Goal: Contribute content

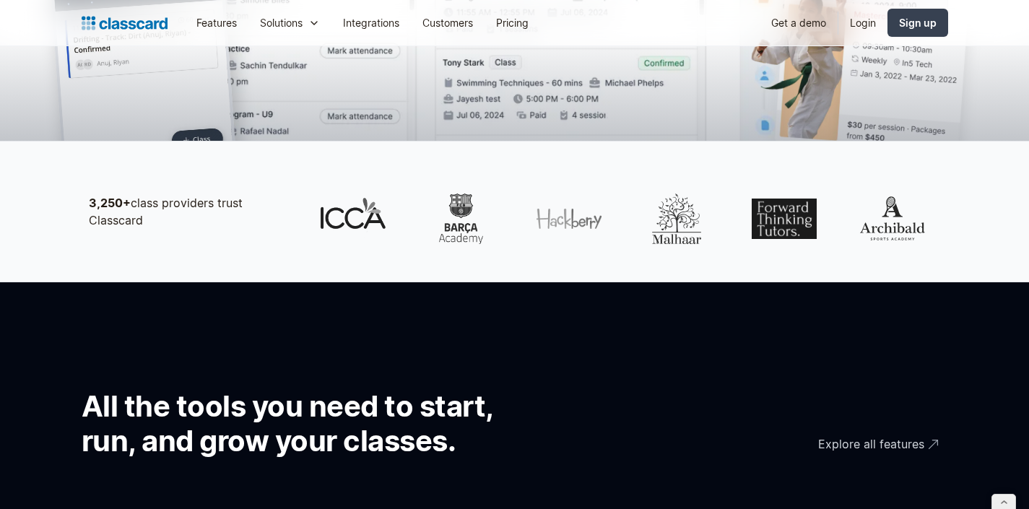
scroll to position [855, 0]
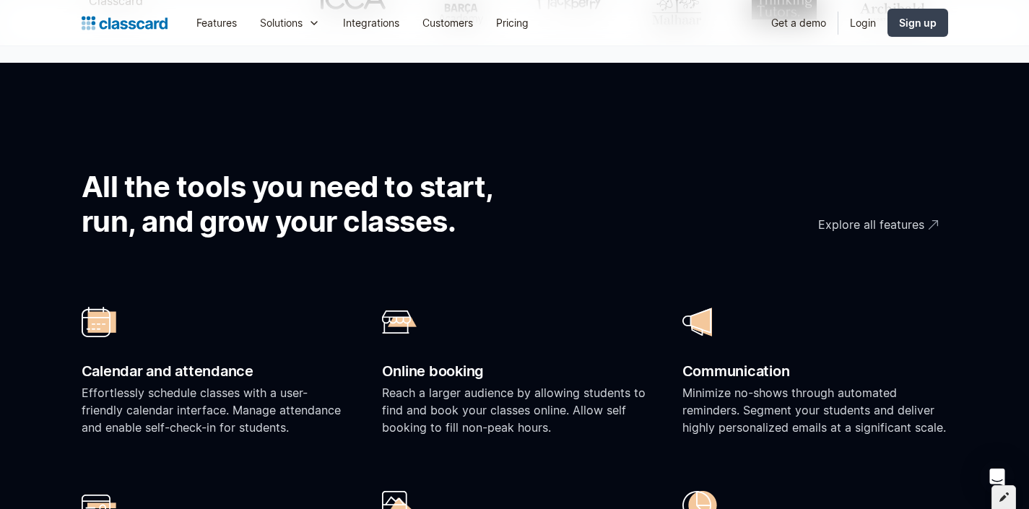
click at [1010, 502] on div at bounding box center [1003, 497] width 25 height 25
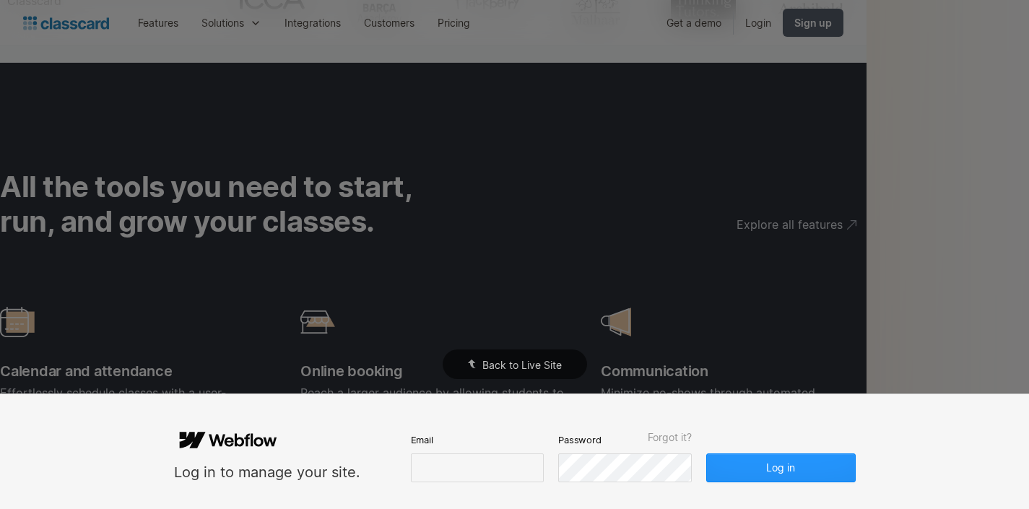
type input "pratheeksha@classcardapp.com"
click at [826, 470] on button "Log in" at bounding box center [780, 467] width 149 height 29
click at [786, 468] on button "Log in" at bounding box center [780, 467] width 149 height 29
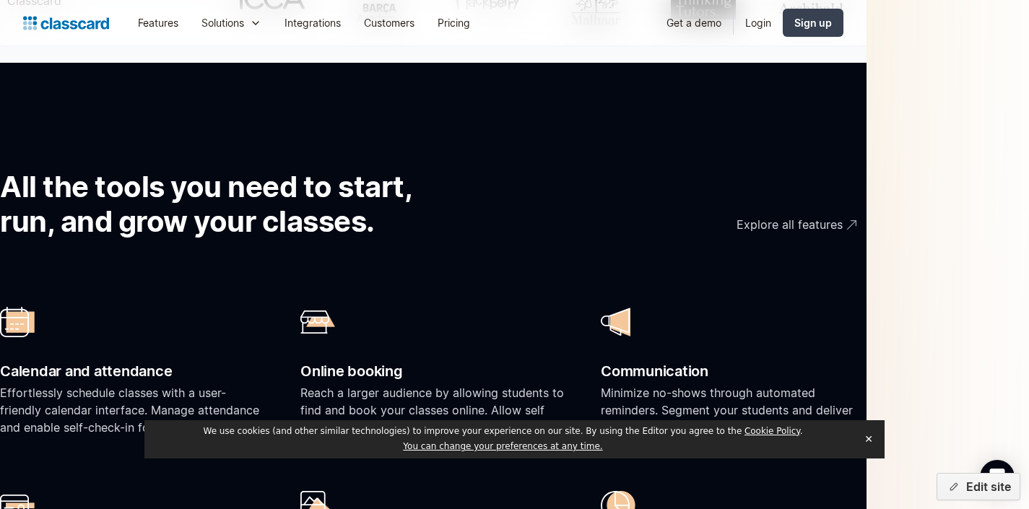
click at [873, 438] on button "✕" at bounding box center [868, 439] width 20 height 22
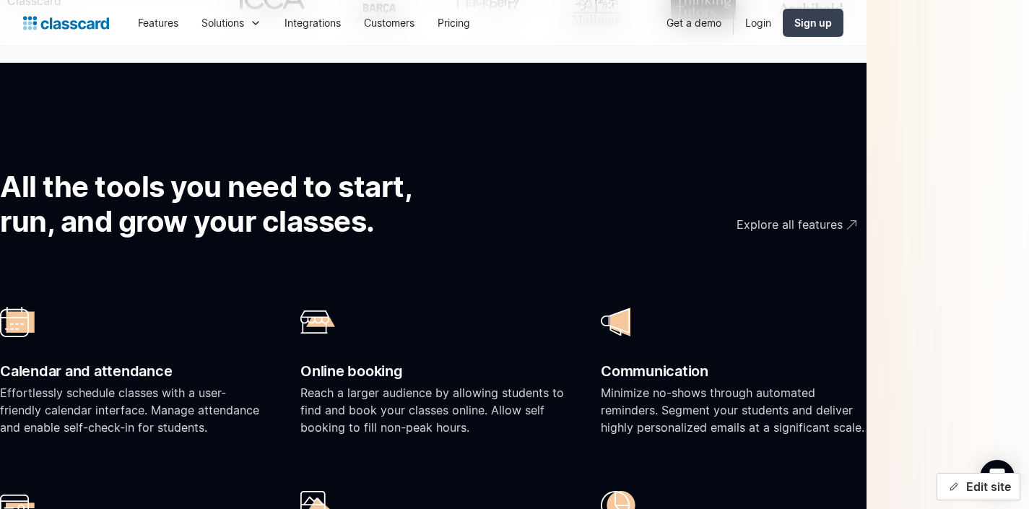
click at [1006, 496] on button "Edit site" at bounding box center [978, 486] width 84 height 27
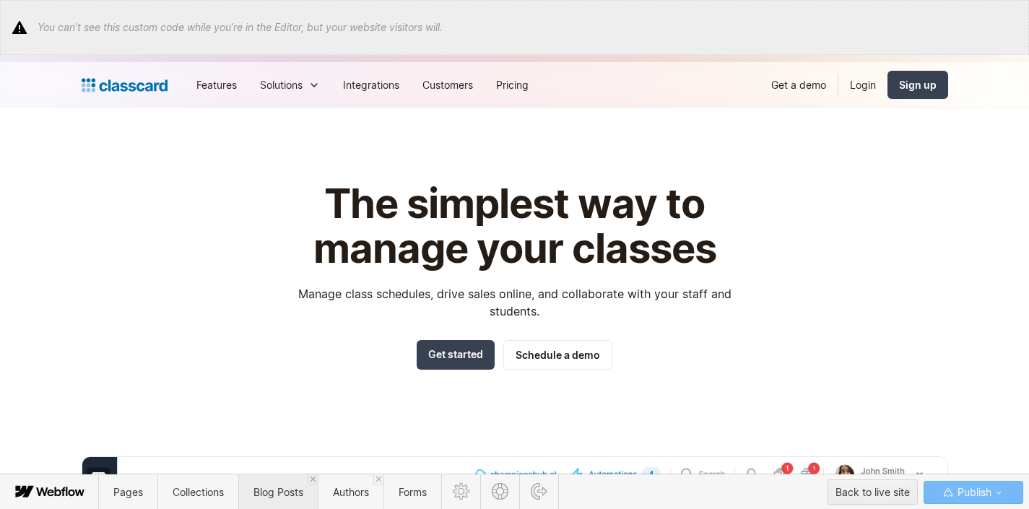
click at [279, 487] on span "Blog Posts" at bounding box center [278, 492] width 50 height 12
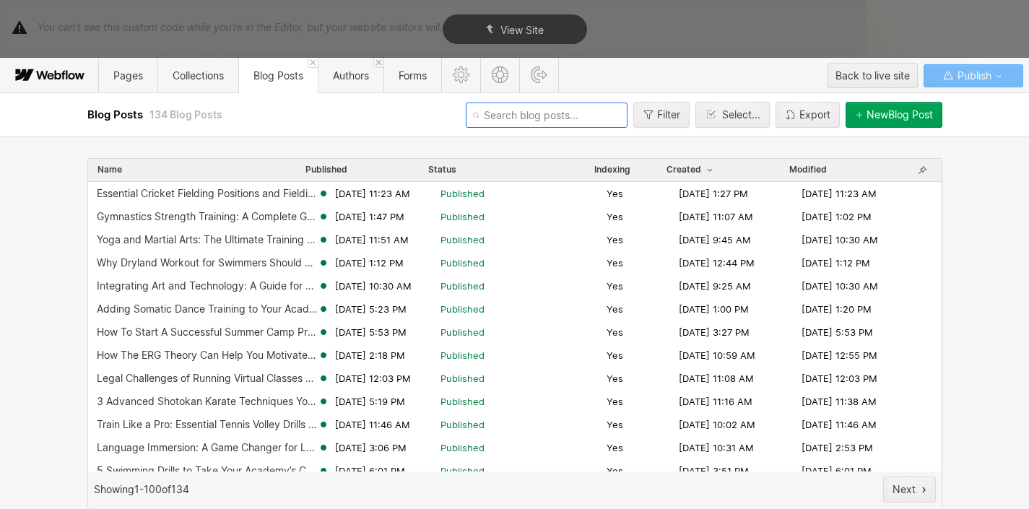
click at [560, 124] on input "text" at bounding box center [547, 115] width 162 height 25
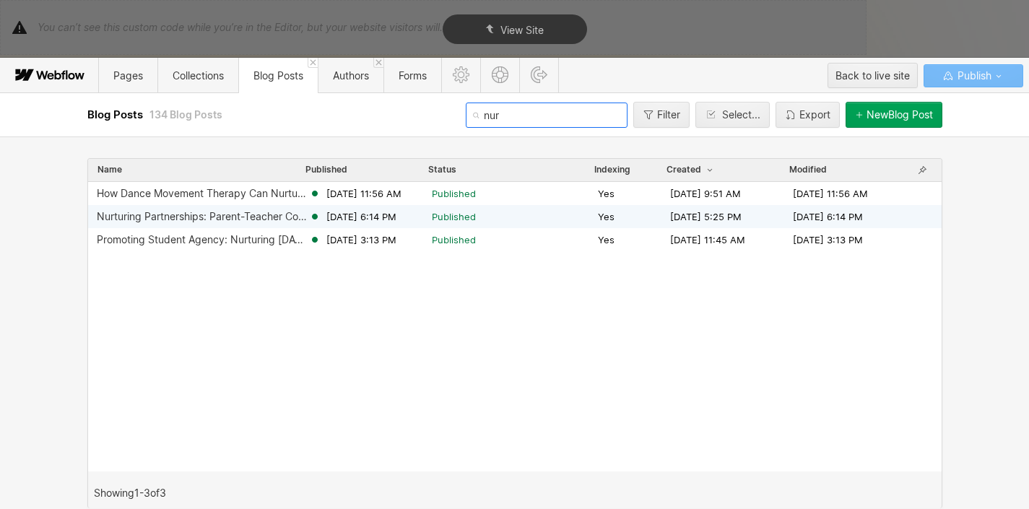
type input "nur"
click at [212, 214] on div "Nurturing Partnerships: Parent-Teacher Communication Strategies" at bounding box center [203, 217] width 212 height 12
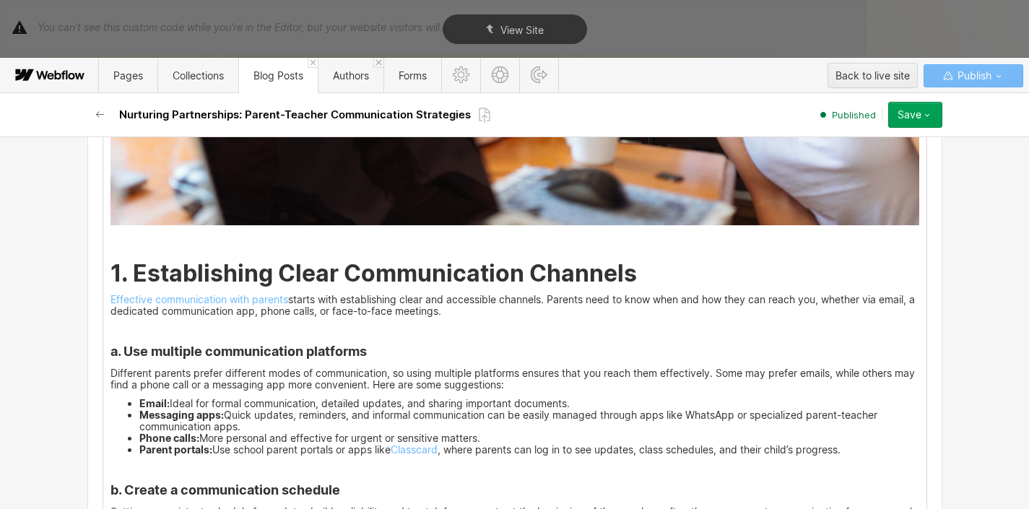
scroll to position [832, 0]
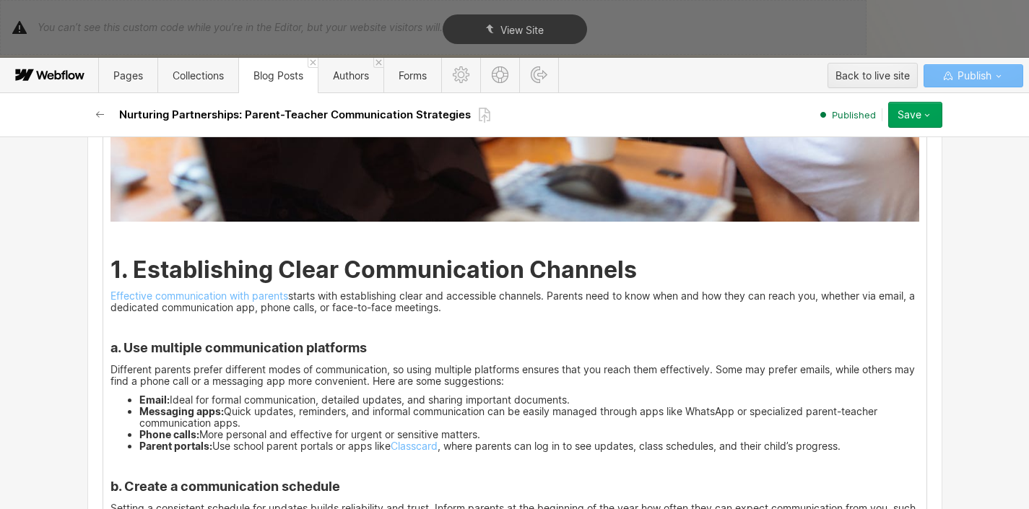
drag, startPoint x: 103, startPoint y: 180, endPoint x: 620, endPoint y: 388, distance: 557.6
click at [620, 387] on p "Different parents prefer different modes of communication, so using multiple pl…" at bounding box center [514, 375] width 809 height 23
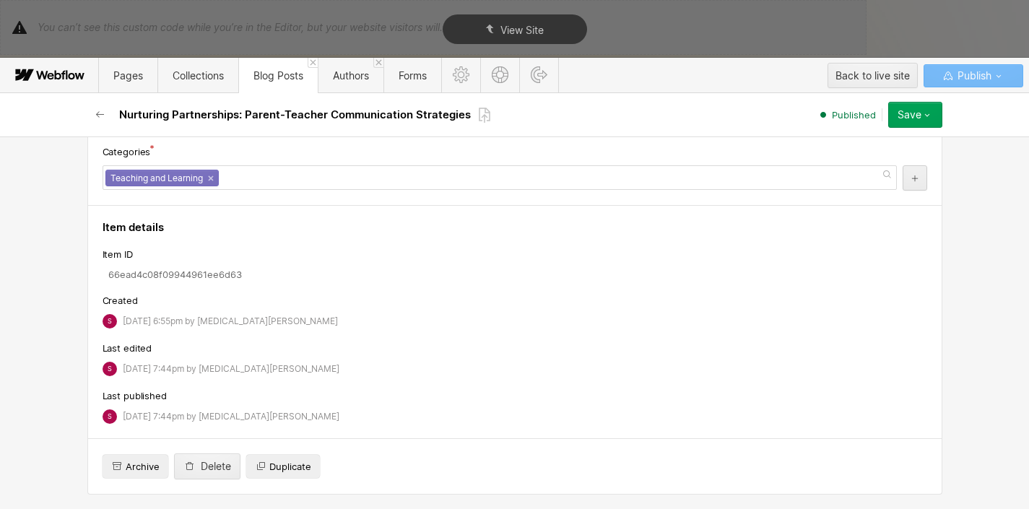
scroll to position [8889, 0]
drag, startPoint x: 104, startPoint y: 230, endPoint x: 573, endPoint y: 388, distance: 494.5
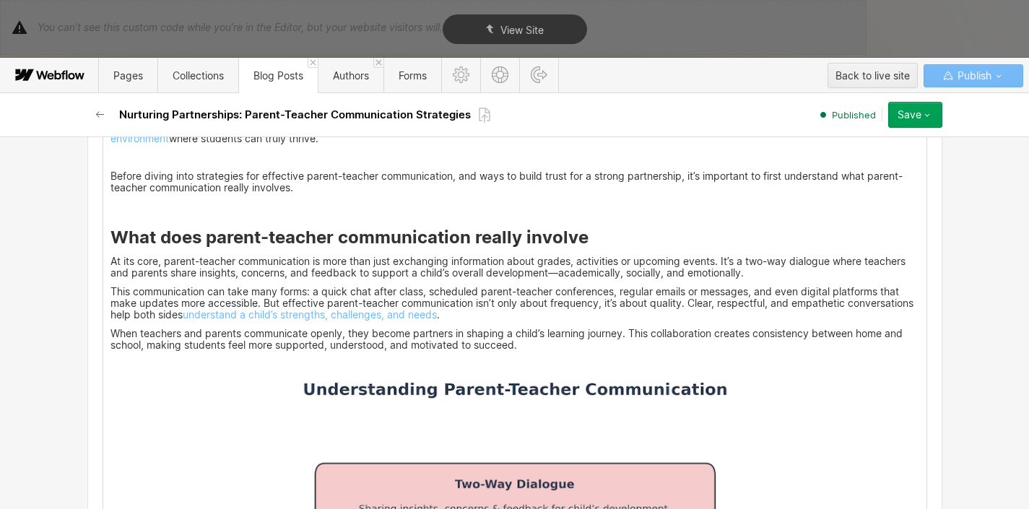
scroll to position [312, 0]
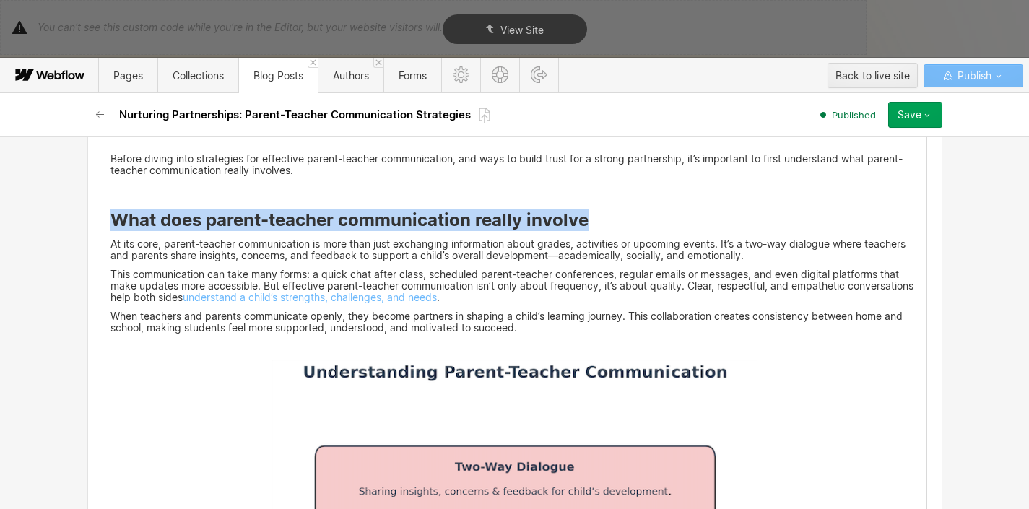
drag, startPoint x: 590, startPoint y: 222, endPoint x: 109, endPoint y: 217, distance: 480.9
click at [110, 217] on h3 "What does parent-teacher communication really involve" at bounding box center [514, 220] width 809 height 22
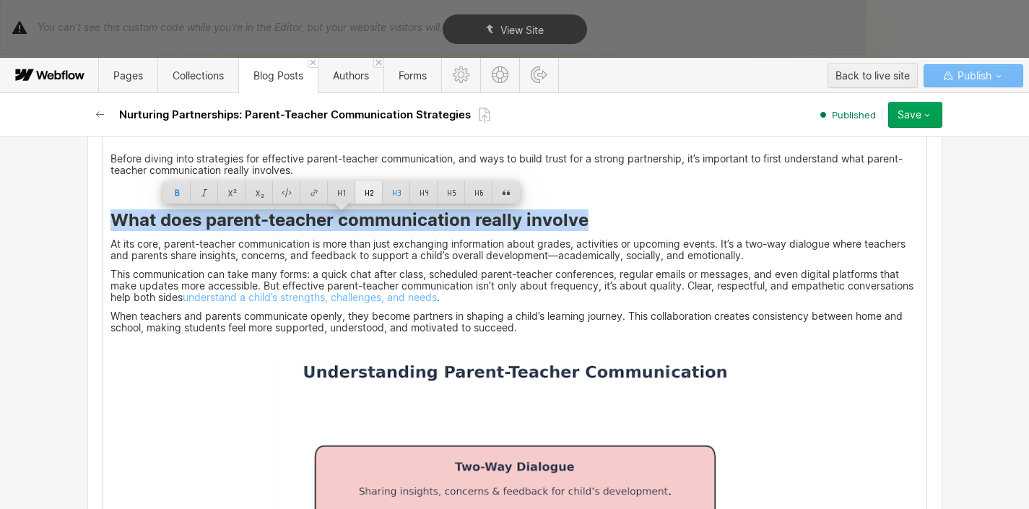
click at [375, 191] on div at bounding box center [368, 192] width 27 height 22
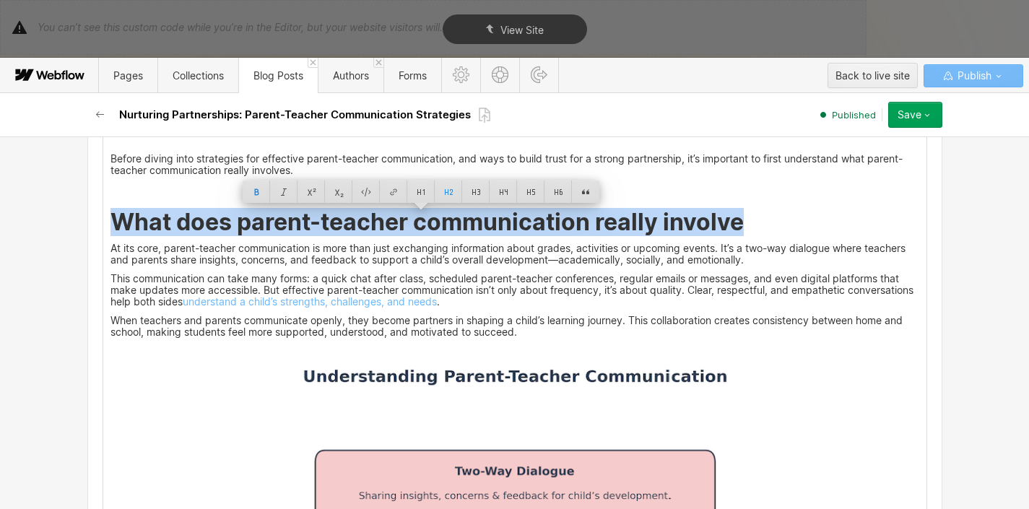
click at [417, 280] on p "This communication can take many forms: a quick chat after class, scheduled par…" at bounding box center [514, 290] width 809 height 35
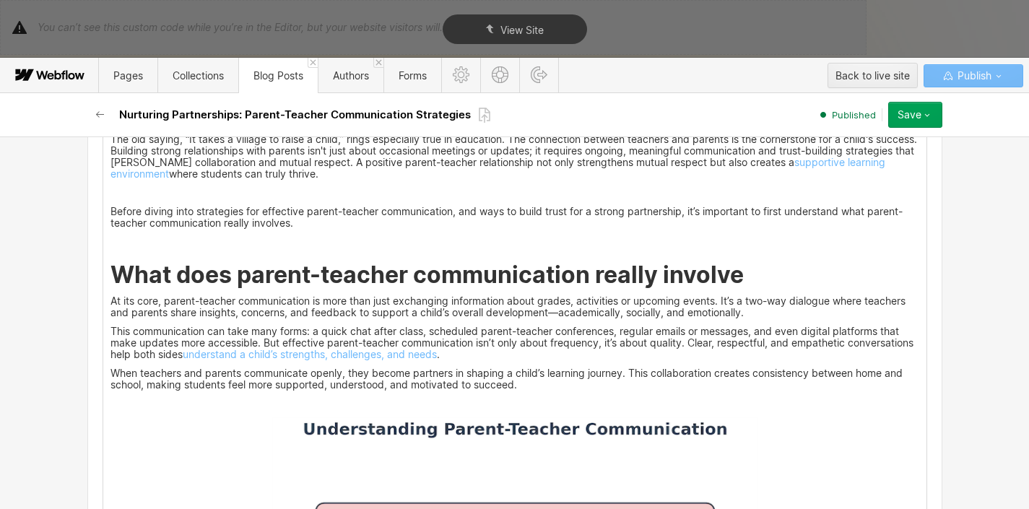
scroll to position [286, 0]
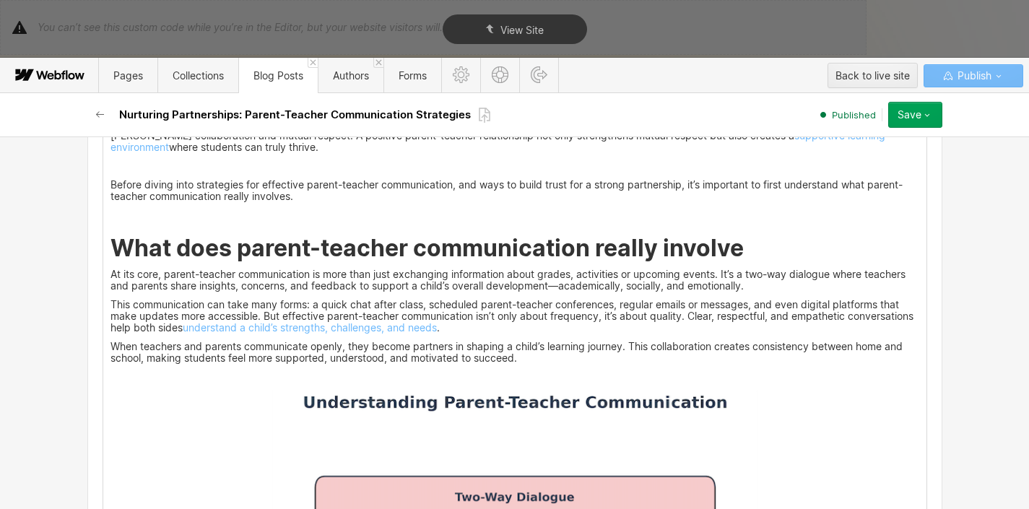
click at [110, 309] on p "This communication can take many forms: a quick chat after class, scheduled par…" at bounding box center [514, 316] width 809 height 35
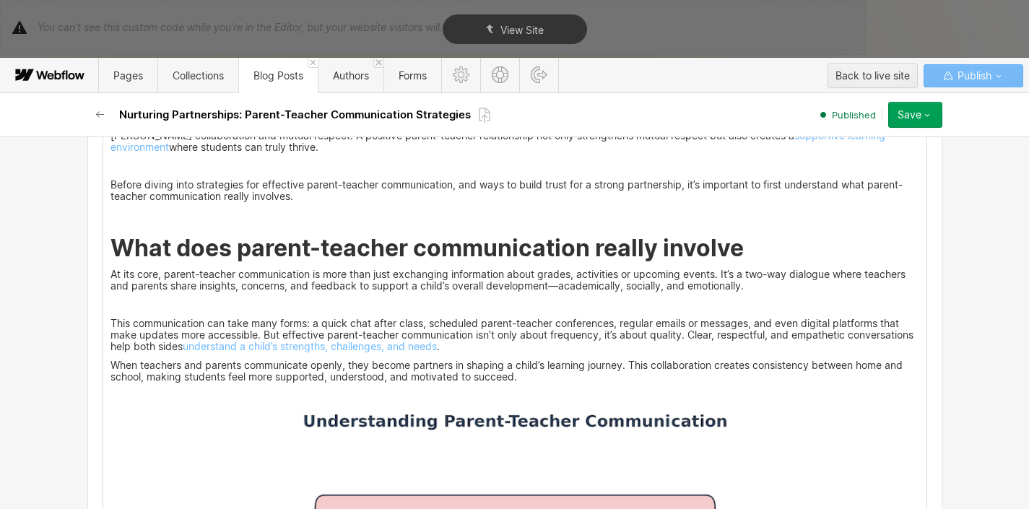
click at [110, 371] on p "When teachers and parents communicate openly, they become partners in shaping a…" at bounding box center [514, 371] width 809 height 23
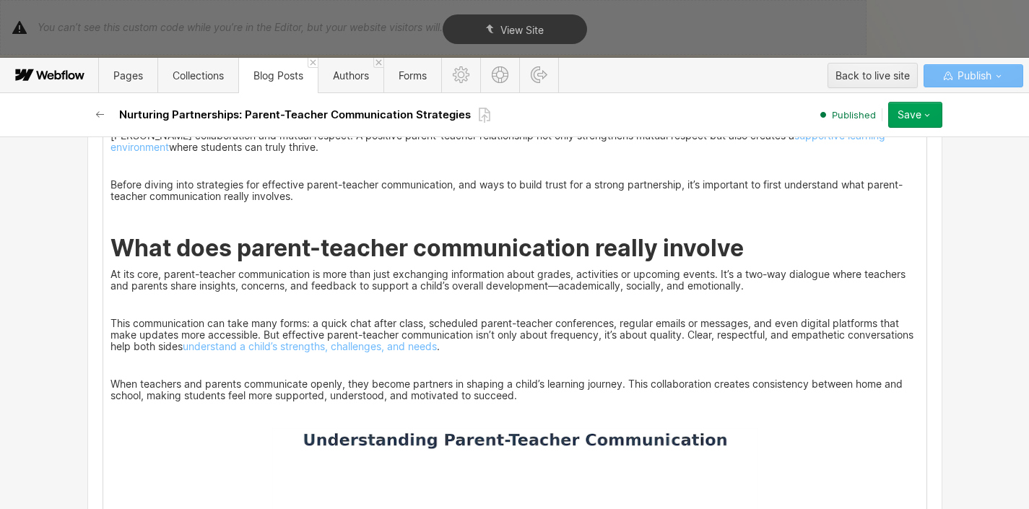
click at [110, 275] on p "At its core, parent-teacher communication is more than just exchanging informat…" at bounding box center [514, 280] width 809 height 23
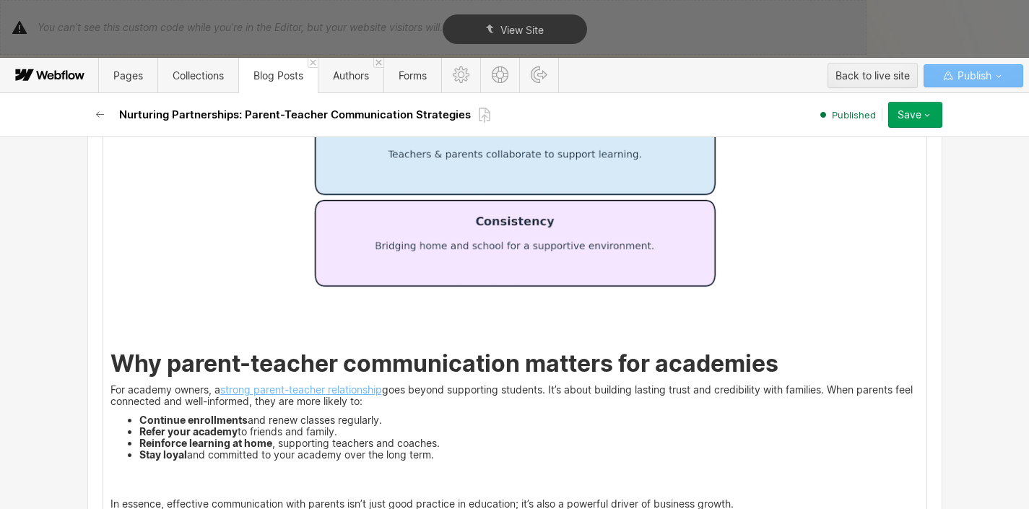
scroll to position [988, 0]
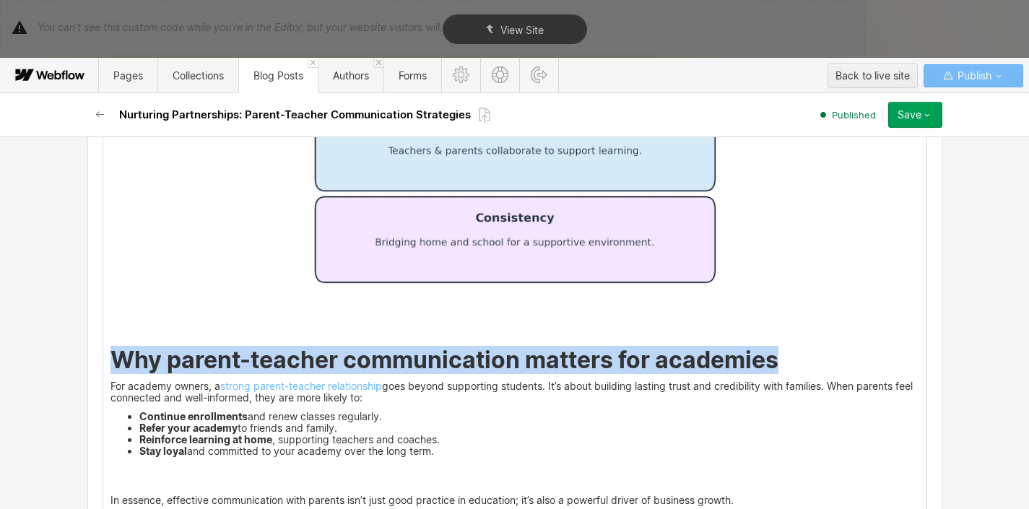
drag, startPoint x: 777, startPoint y: 362, endPoint x: 103, endPoint y: 360, distance: 674.3
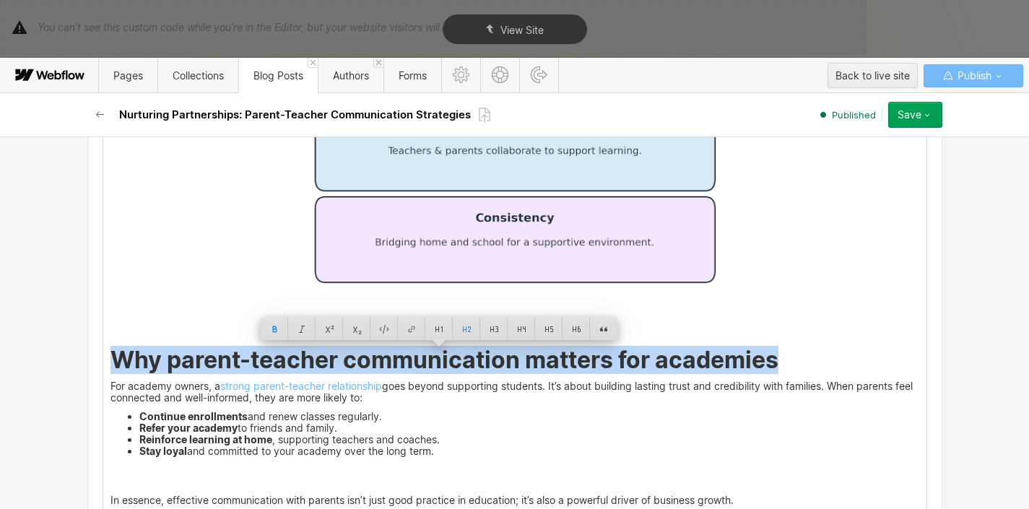
click at [214, 386] on p "For academy owners, a strong parent-teacher relationship goes beyond supporting…" at bounding box center [514, 391] width 809 height 23
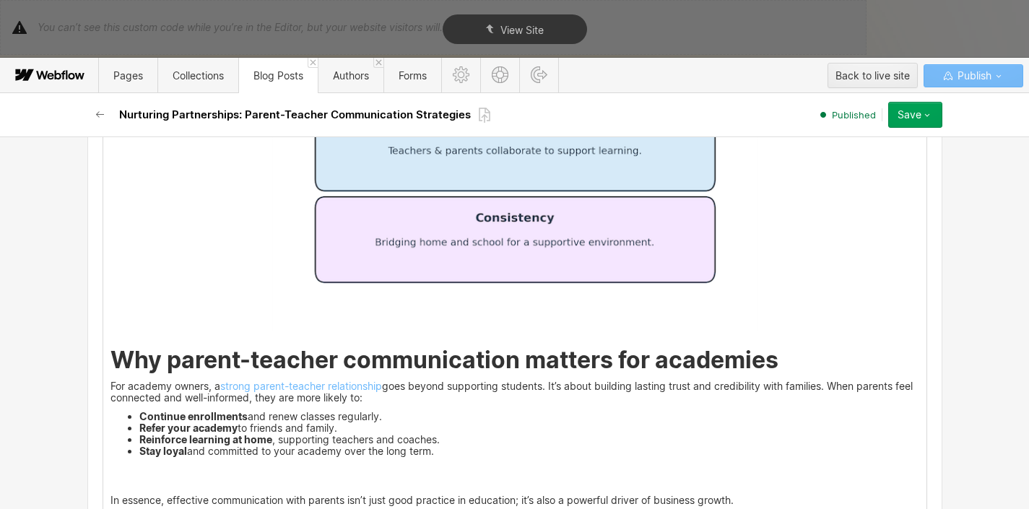
click at [110, 391] on p "For academy owners, a strong parent-teacher relationship goes beyond supporting…" at bounding box center [514, 391] width 809 height 23
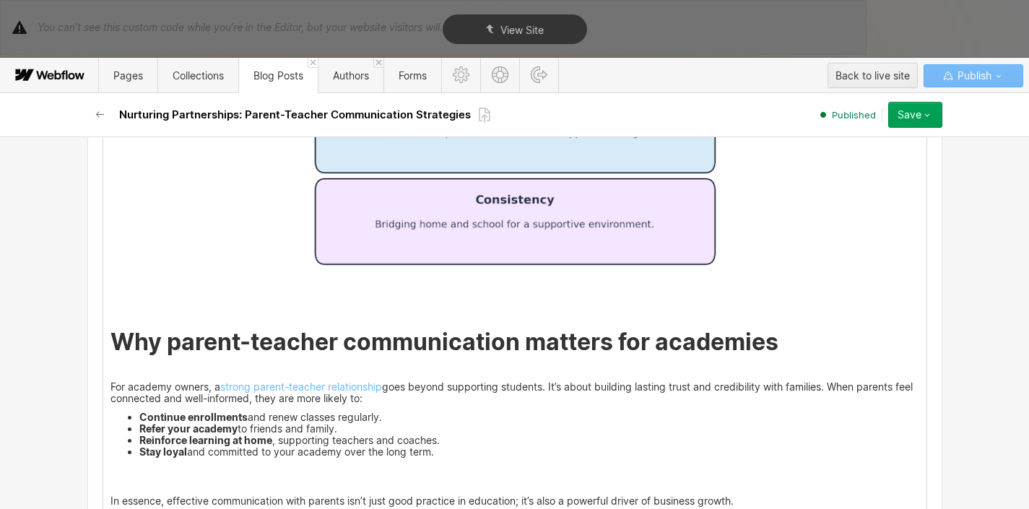
scroll to position [1079, 0]
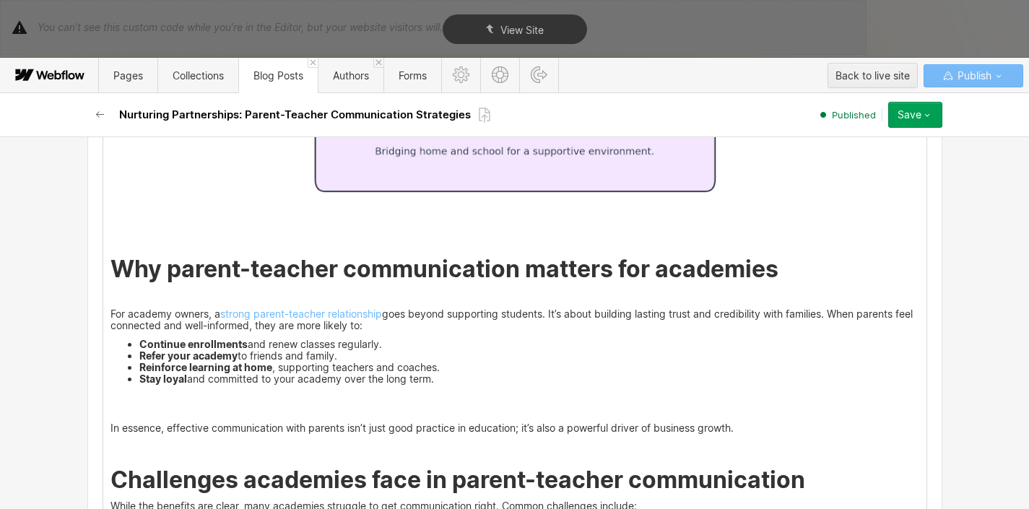
click at [110, 422] on p "In essence, effective communication with parents isn’t just good practice in ed…" at bounding box center [514, 428] width 809 height 12
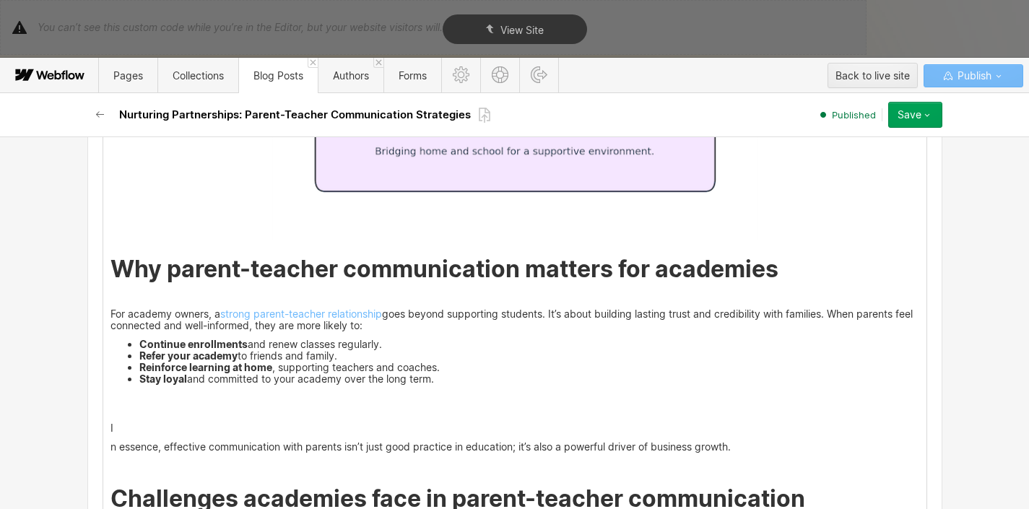
click at [398, 330] on p "For academy owners, a strong parent-teacher relationship goes beyond supporting…" at bounding box center [514, 319] width 809 height 23
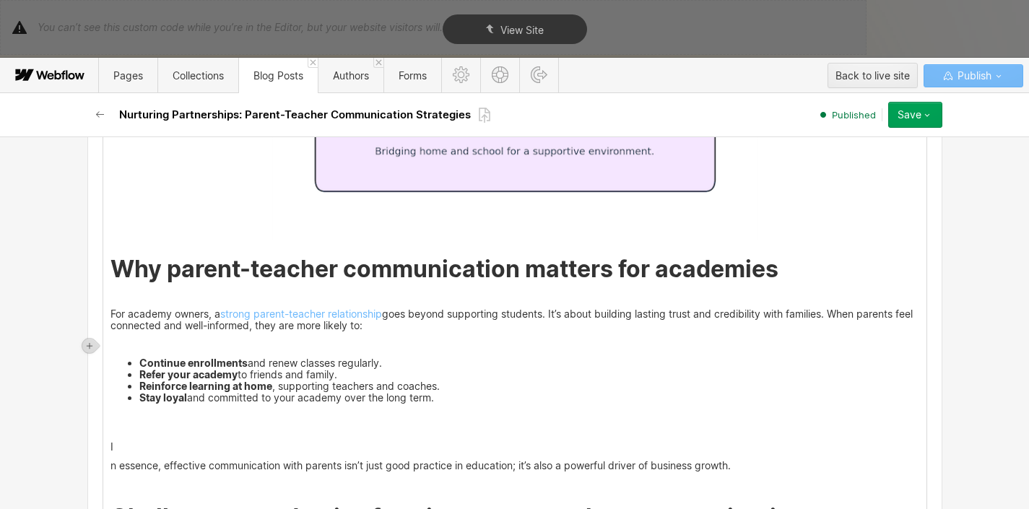
click at [110, 460] on p "n essence, effective communication with parents isn’t just good practice in edu…" at bounding box center [514, 466] width 809 height 12
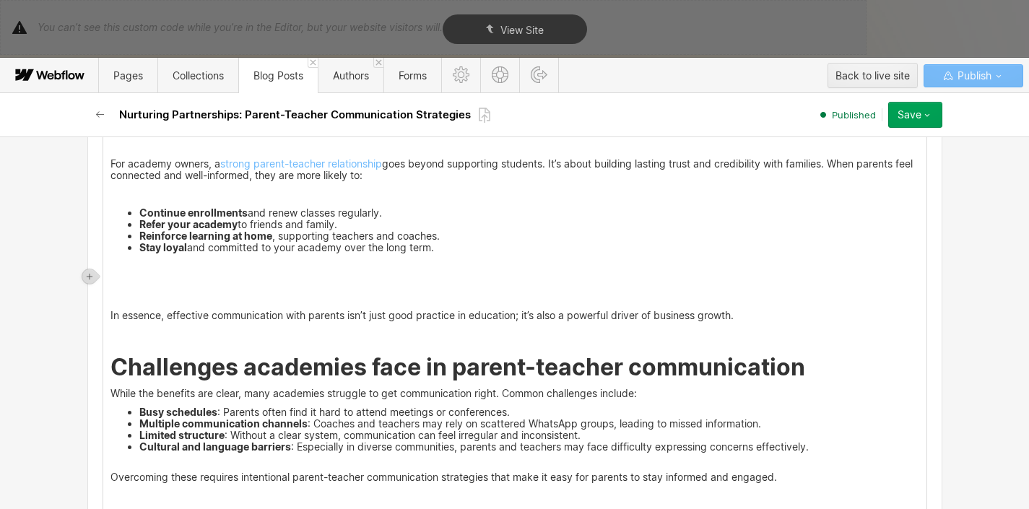
scroll to position [1248, 0]
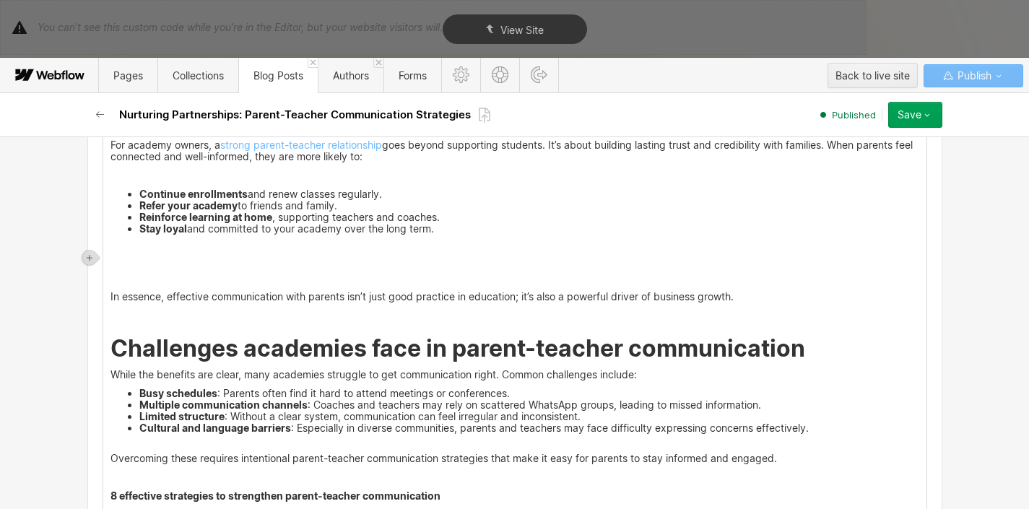
click at [416, 334] on strong "Challenges academies face in parent-teacher communication" at bounding box center [457, 348] width 695 height 28
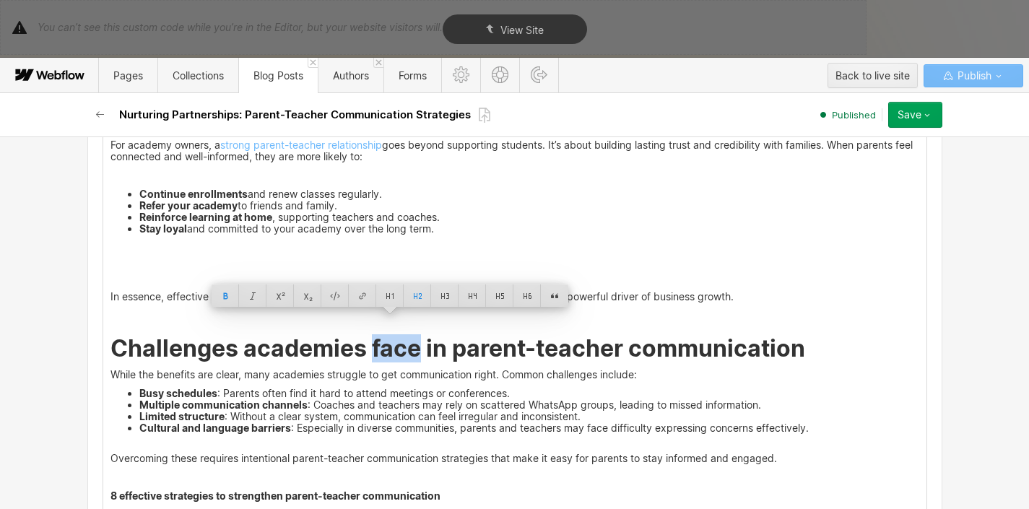
click at [416, 334] on strong "Challenges academies face in parent-teacher communication" at bounding box center [457, 348] width 695 height 28
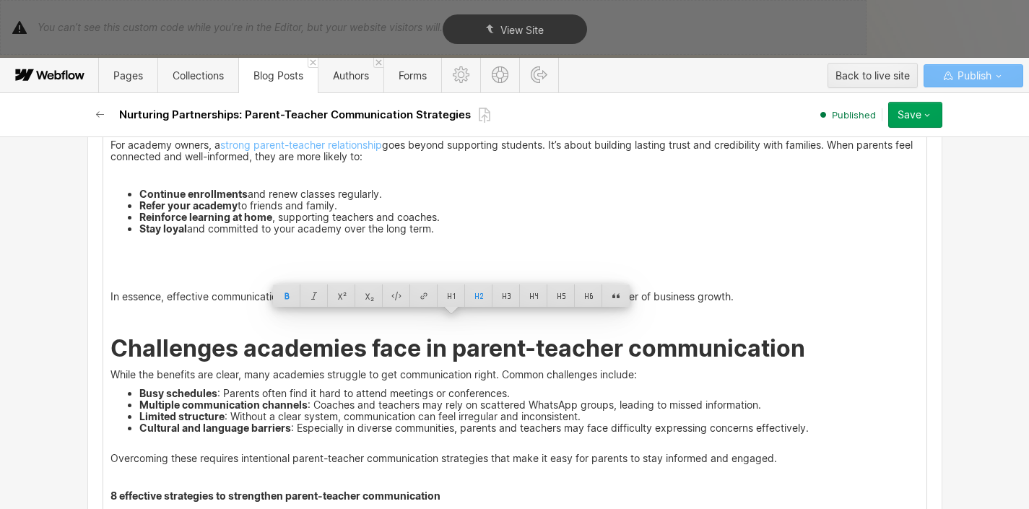
click at [418, 369] on p "While the benefits are clear, many academies struggle to get communication righ…" at bounding box center [514, 375] width 809 height 12
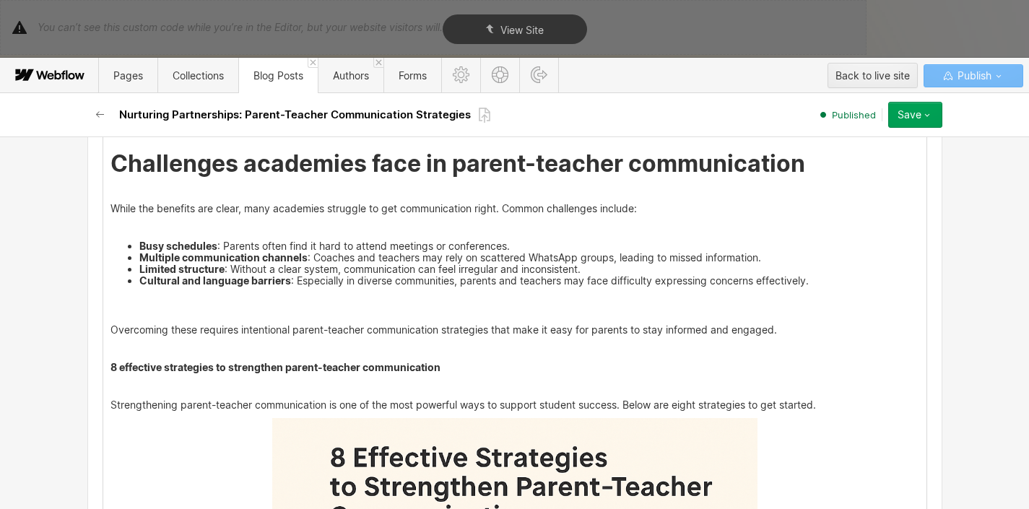
scroll to position [1443, 0]
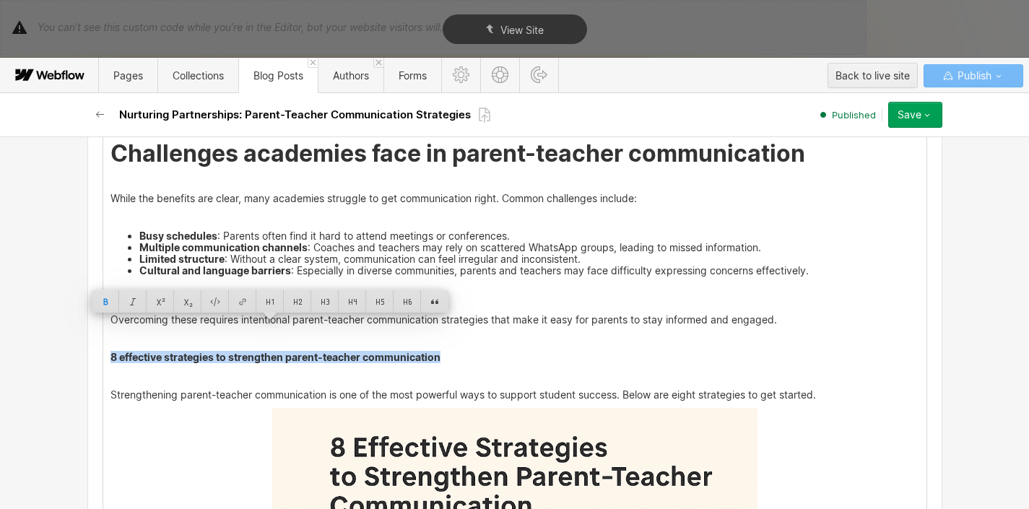
drag, startPoint x: 106, startPoint y: 326, endPoint x: 443, endPoint y: 326, distance: 337.2
click at [443, 352] on p "8 effective strategies to strengthen parent-teacher communication" at bounding box center [514, 358] width 809 height 12
click at [303, 304] on div at bounding box center [297, 301] width 27 height 22
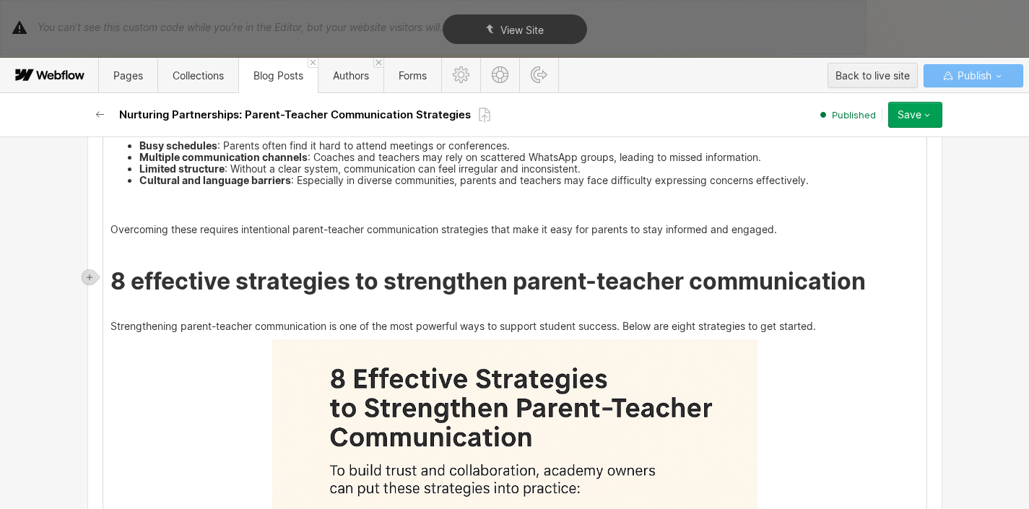
scroll to position [1559, 0]
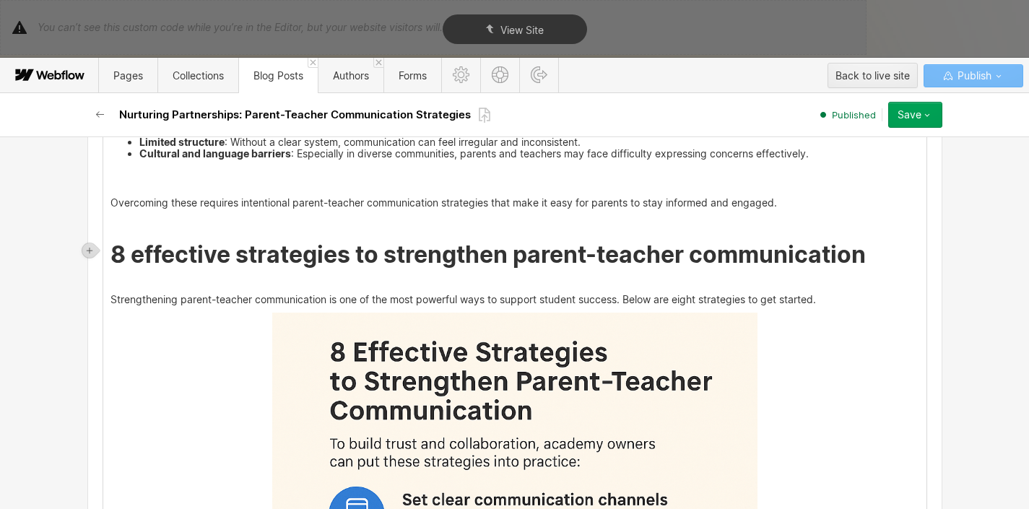
click at [835, 294] on p "Strengthening parent-teacher communication is one of the most powerful ways to …" at bounding box center [514, 300] width 809 height 12
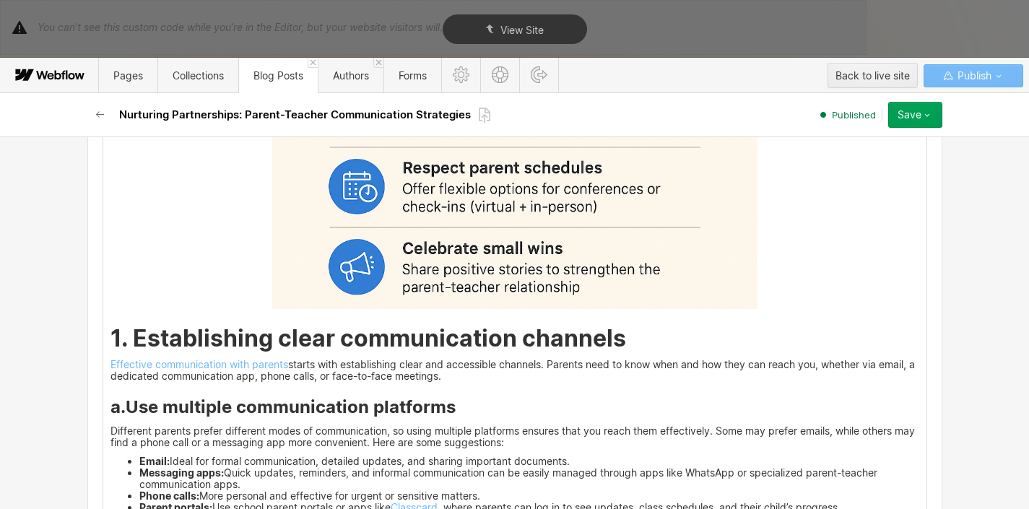
scroll to position [2326, 0]
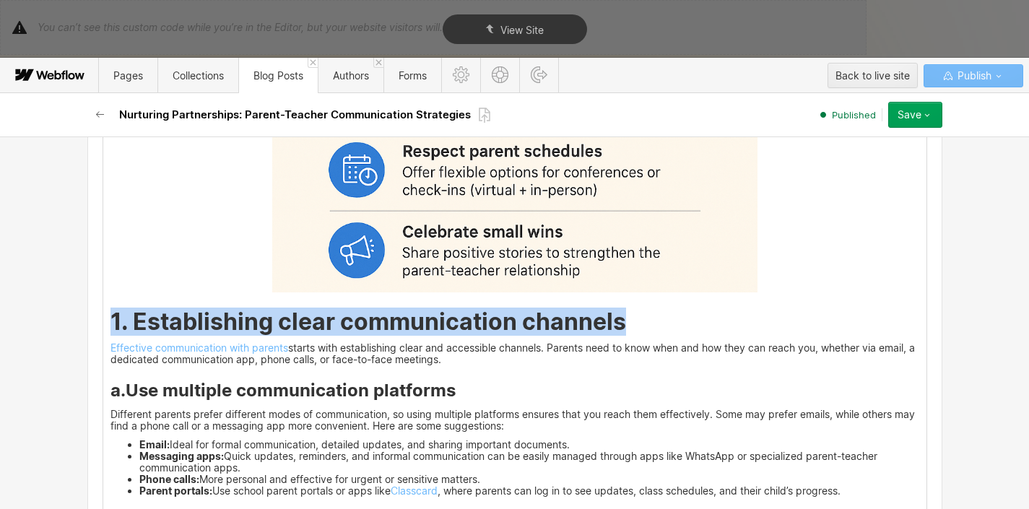
drag, startPoint x: 640, startPoint y: 295, endPoint x: 95, endPoint y: 279, distance: 546.0
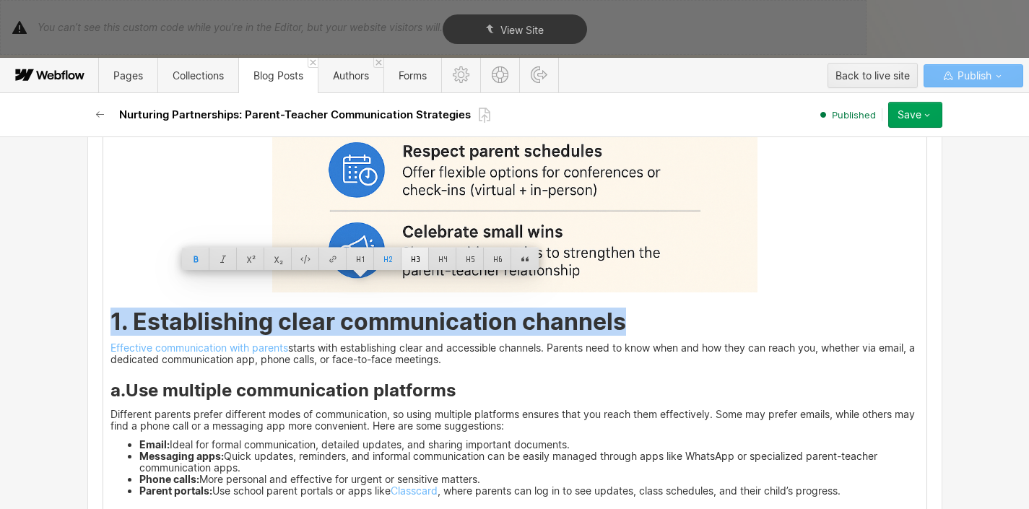
click at [417, 257] on div at bounding box center [414, 259] width 27 height 22
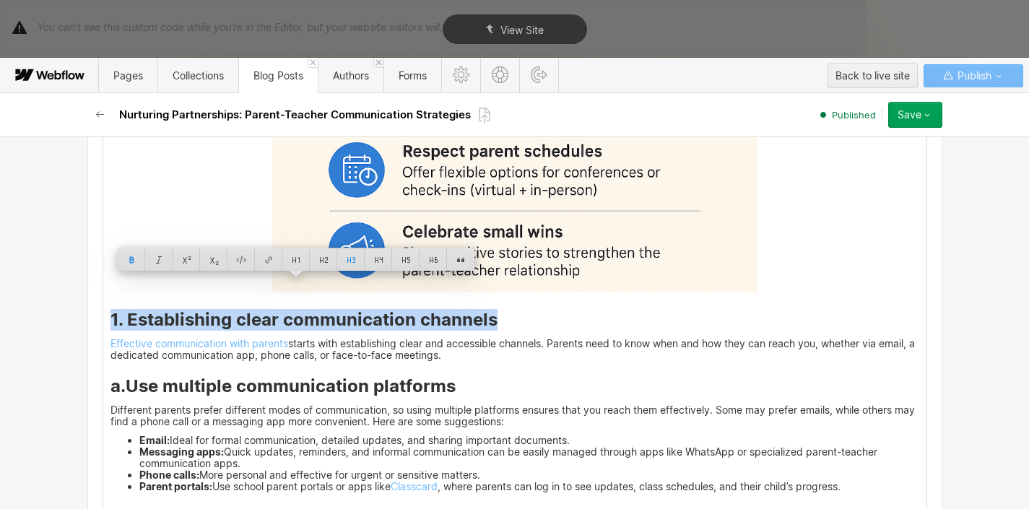
click at [515, 309] on h3 "1. Establishing clear communication channels" at bounding box center [514, 320] width 809 height 22
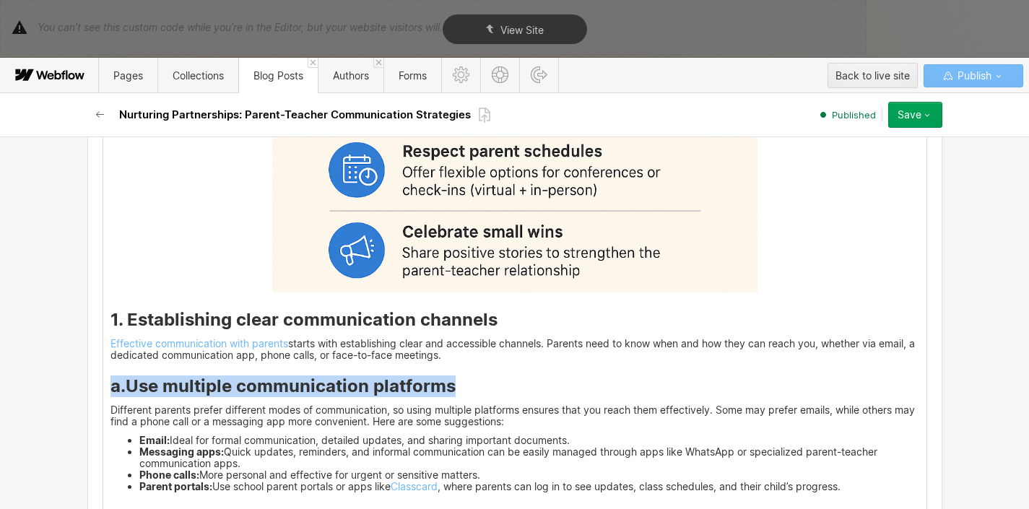
drag, startPoint x: 451, startPoint y: 358, endPoint x: 108, endPoint y: 360, distance: 342.9
click at [110, 375] on h3 "a . Use multiple communication platforms" at bounding box center [514, 386] width 809 height 22
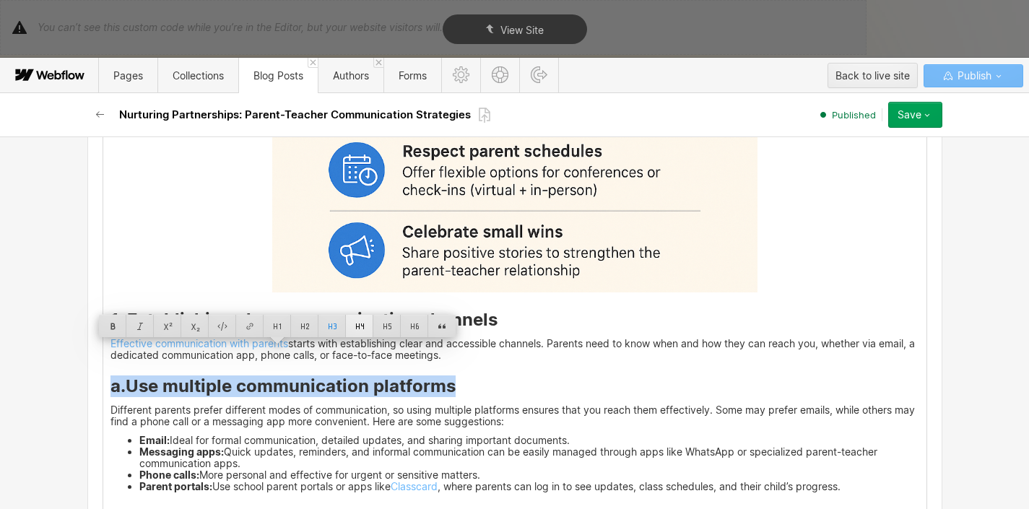
click at [365, 331] on div at bounding box center [359, 326] width 27 height 22
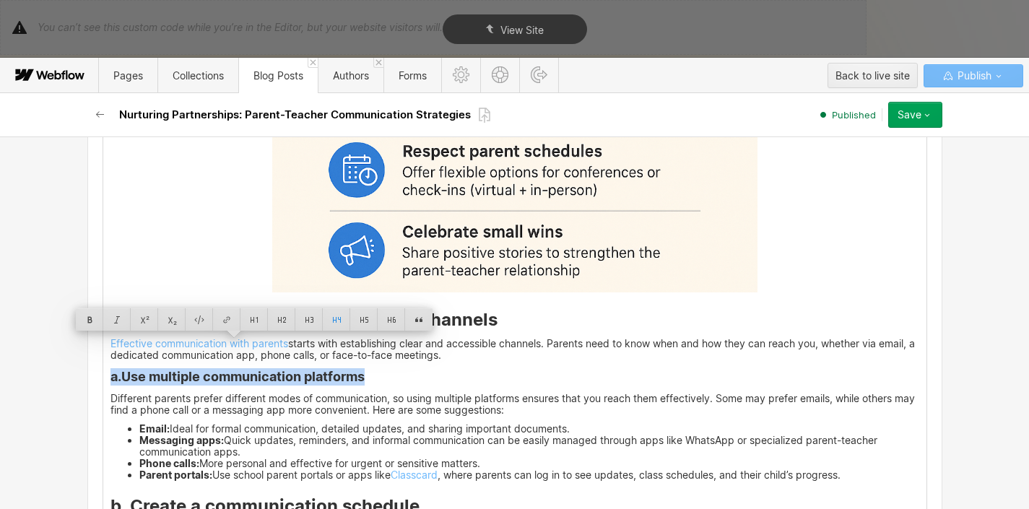
click at [422, 368] on h4 "a . Use multiple communication platforms" at bounding box center [514, 376] width 809 height 17
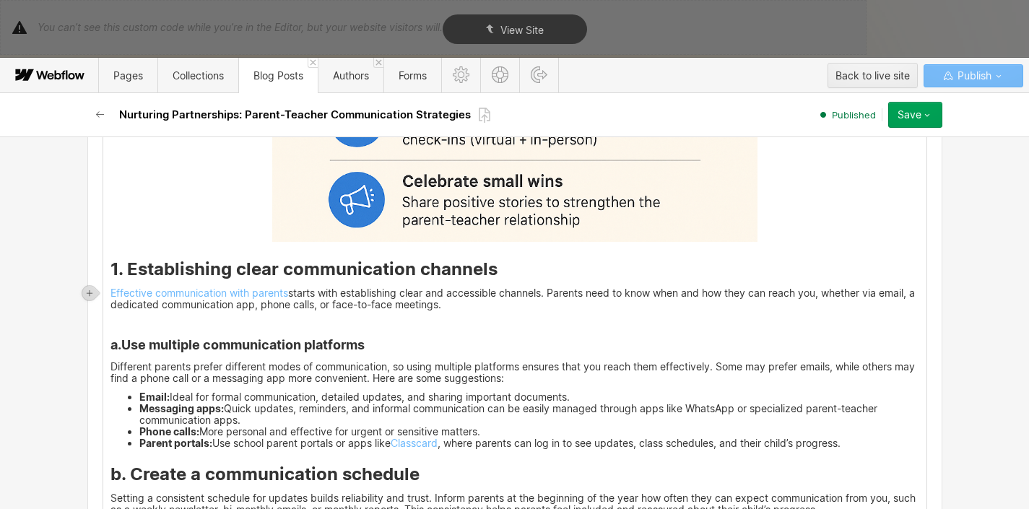
scroll to position [2378, 0]
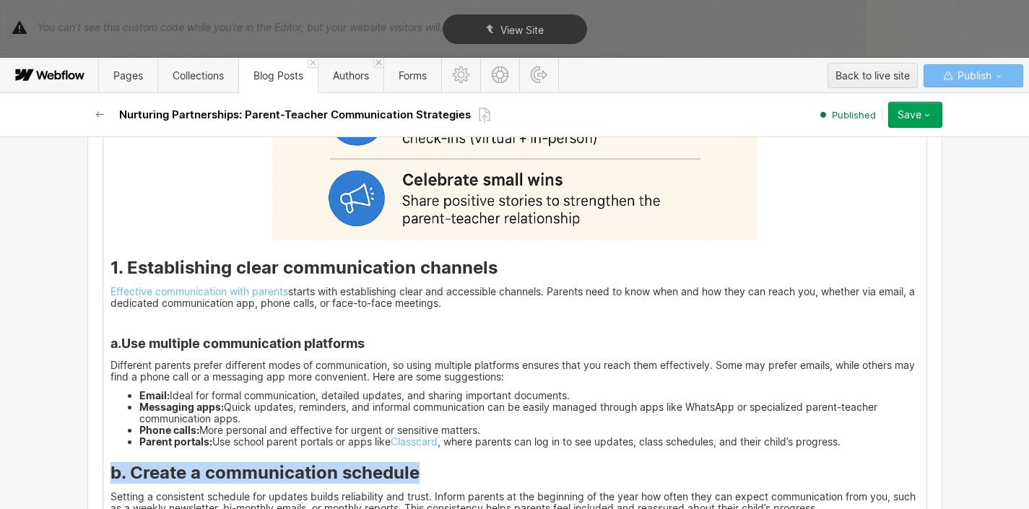
drag, startPoint x: 279, startPoint y: 456, endPoint x: 92, endPoint y: 445, distance: 186.5
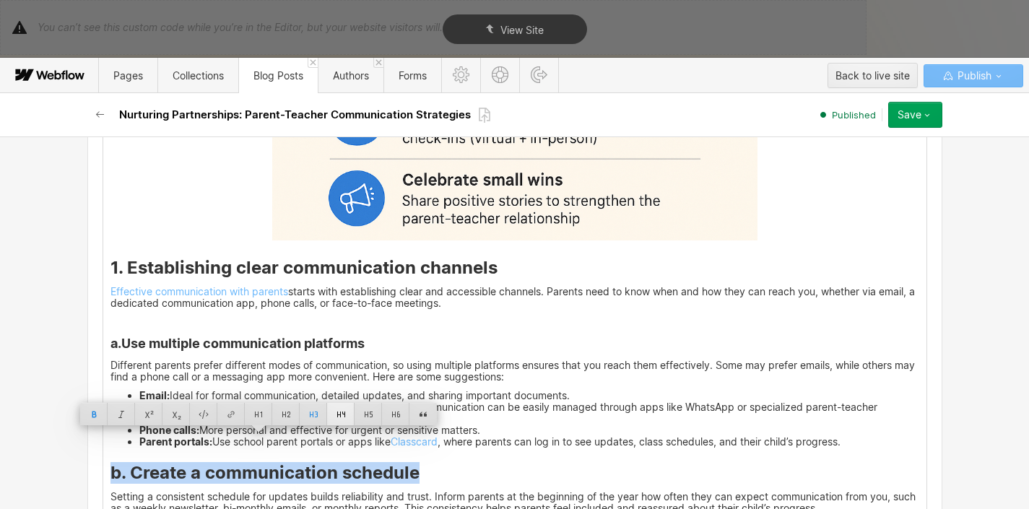
click at [332, 415] on div at bounding box center [340, 414] width 27 height 22
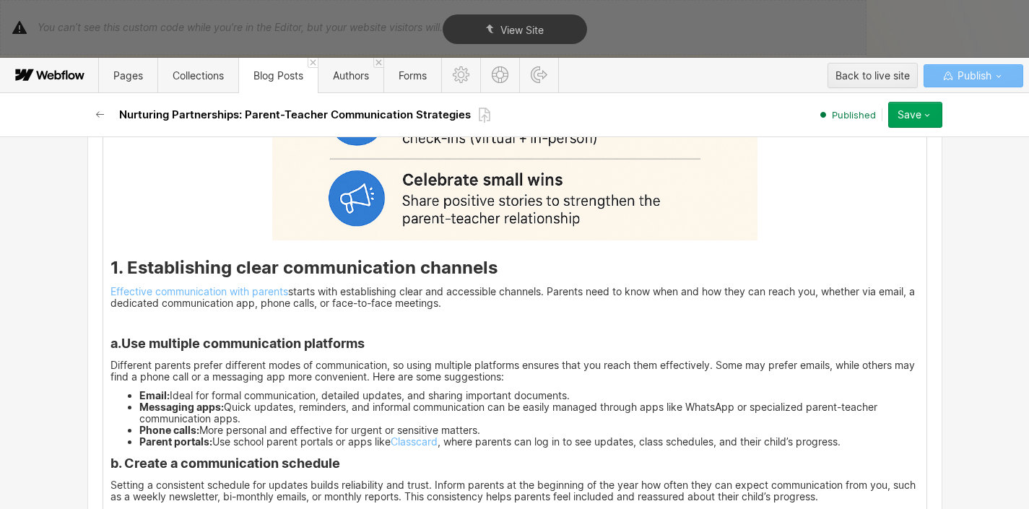
click at [110, 456] on strong "b. Create a communication schedule" at bounding box center [225, 463] width 230 height 15
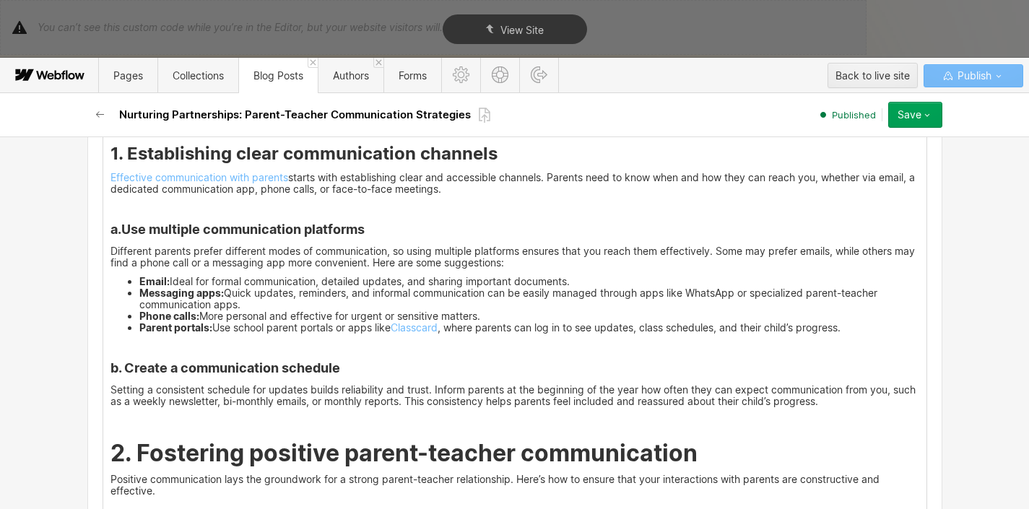
scroll to position [2495, 0]
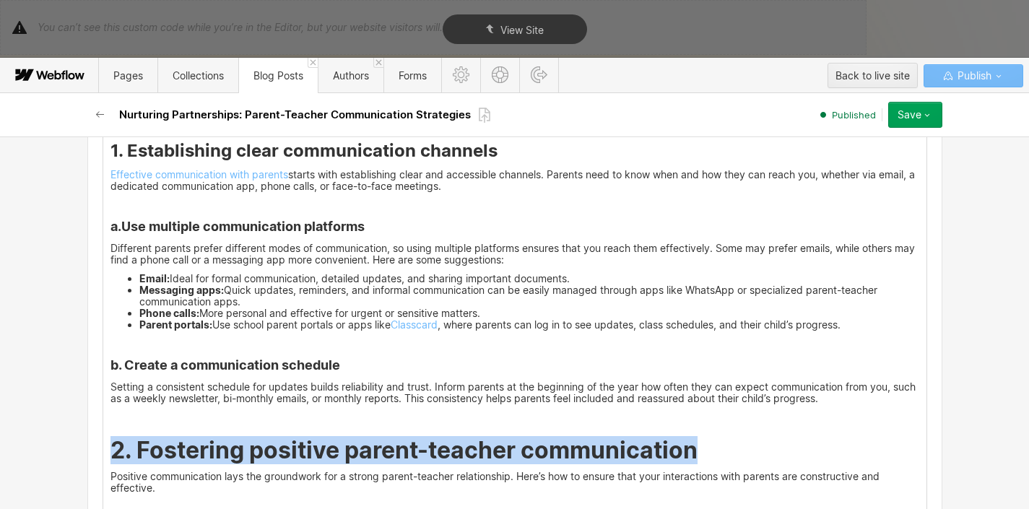
drag, startPoint x: 107, startPoint y: 432, endPoint x: 688, endPoint y: 413, distance: 581.5
click at [688, 436] on strong "2. Fostering positive parent-teacher communication" at bounding box center [403, 450] width 587 height 28
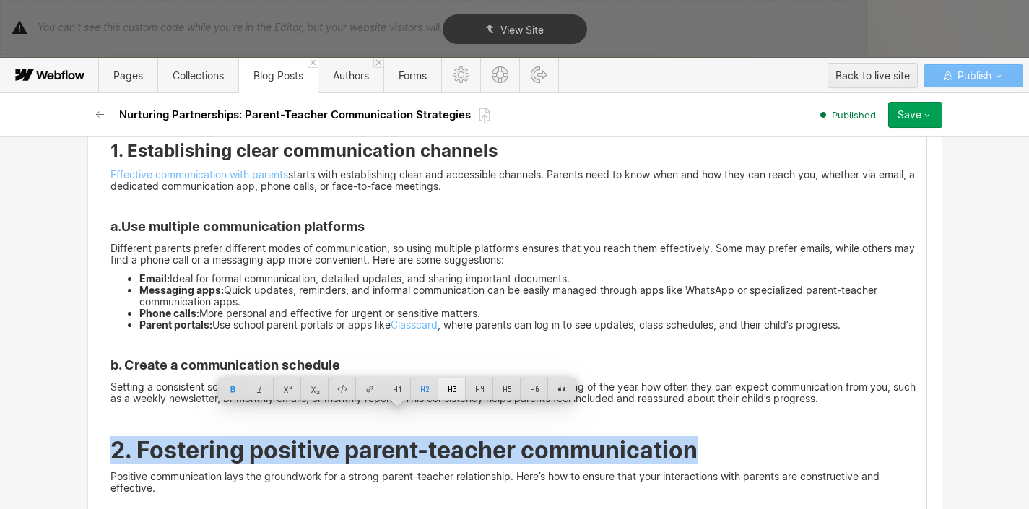
click at [442, 392] on div at bounding box center [451, 389] width 27 height 22
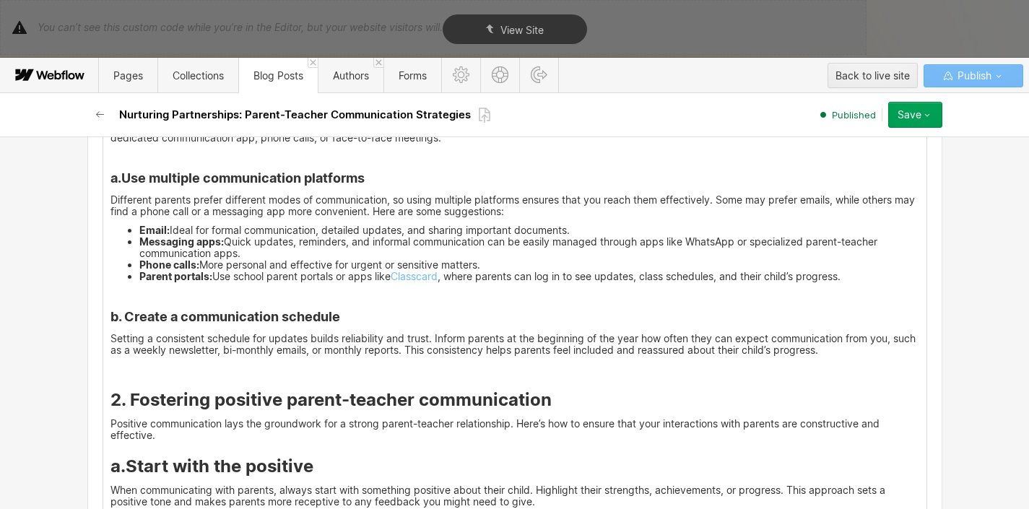
scroll to position [2638, 0]
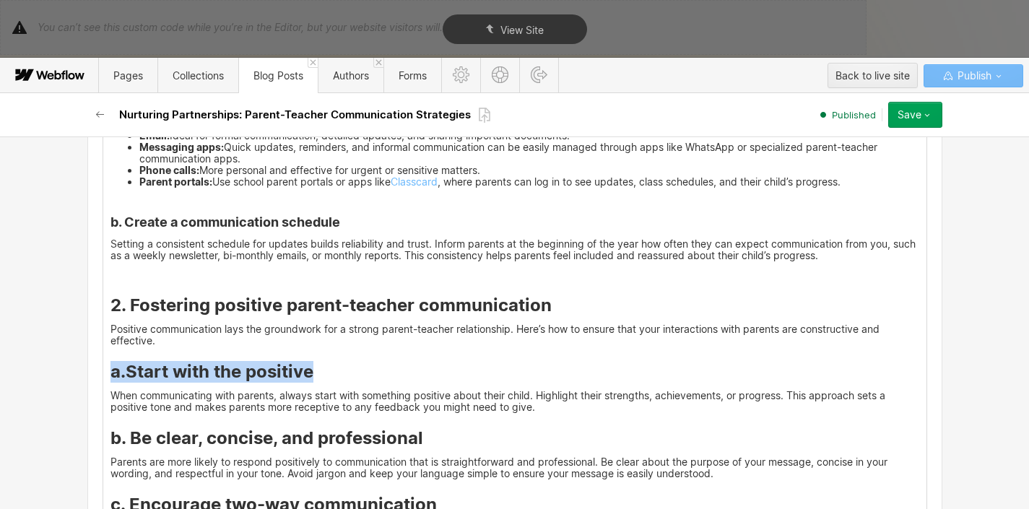
drag, startPoint x: 314, startPoint y: 346, endPoint x: 105, endPoint y: 339, distance: 209.5
click at [110, 361] on h3 "a . Start with the positive" at bounding box center [514, 372] width 809 height 22
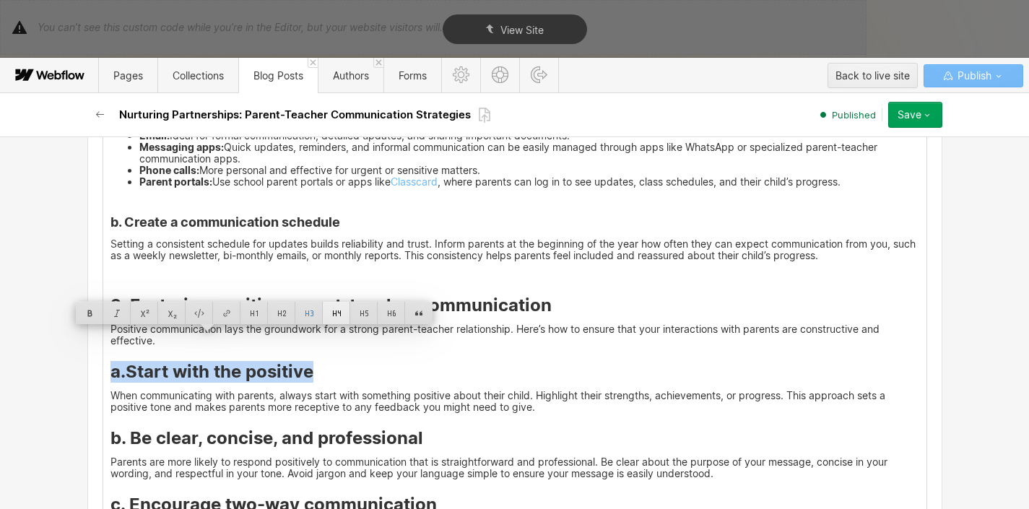
click at [336, 321] on div at bounding box center [336, 313] width 27 height 22
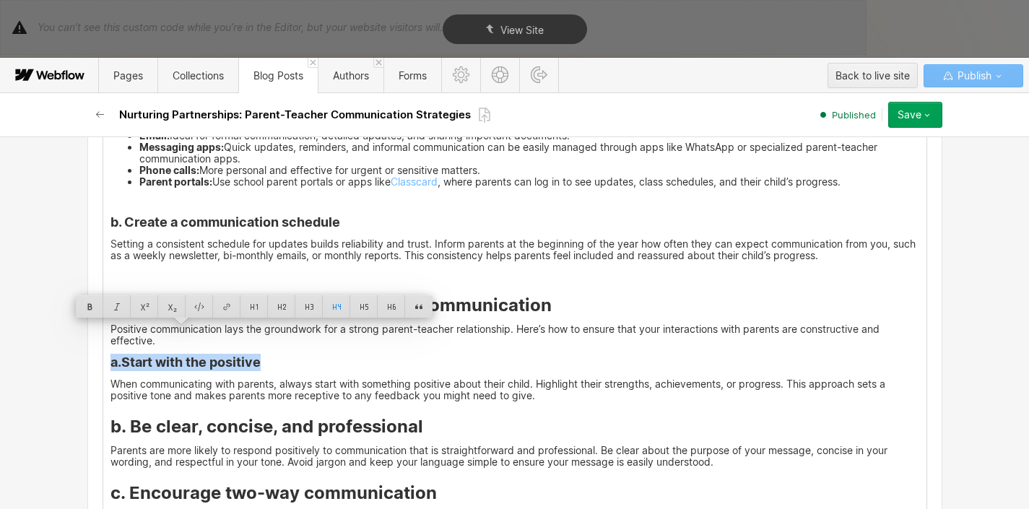
click at [330, 354] on h4 "a . Start with the positive" at bounding box center [514, 362] width 809 height 17
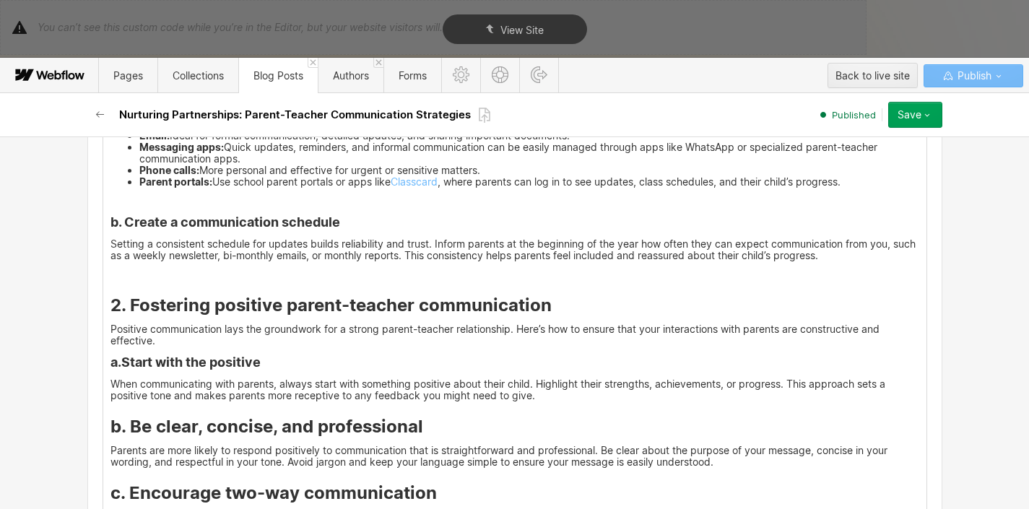
click at [103, 334] on div "The old saying, “It takes a village to raise a child,” rings especially true in…" at bounding box center [514, 410] width 823 height 5322
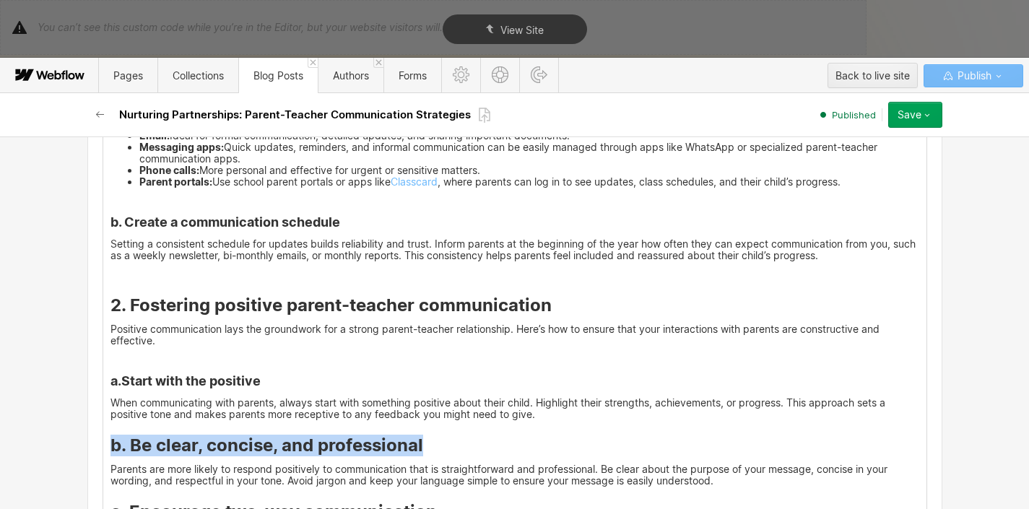
drag, startPoint x: 418, startPoint y: 420, endPoint x: 107, endPoint y: 422, distance: 311.2
click at [110, 435] on h3 "b. Be clear, concise, and professional" at bounding box center [514, 446] width 809 height 22
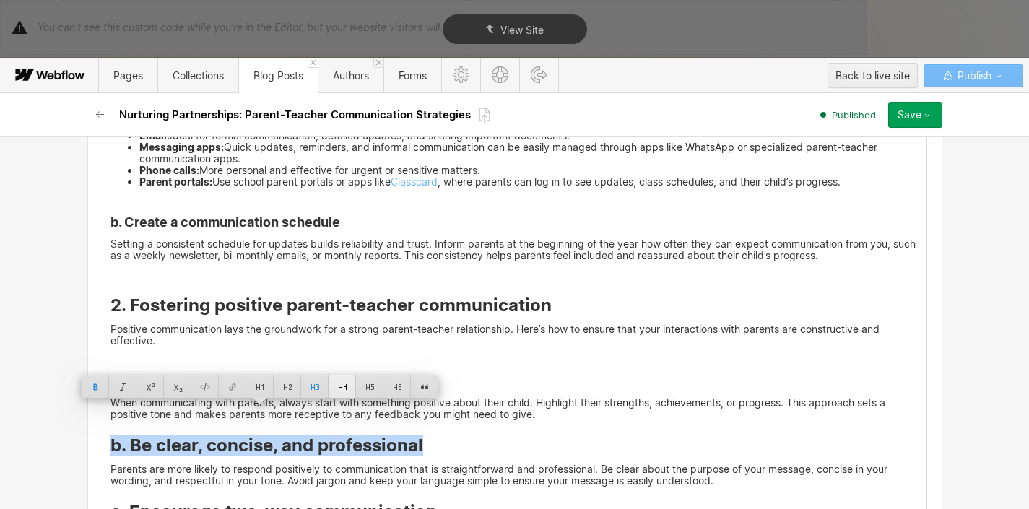
click at [344, 389] on div at bounding box center [342, 386] width 27 height 22
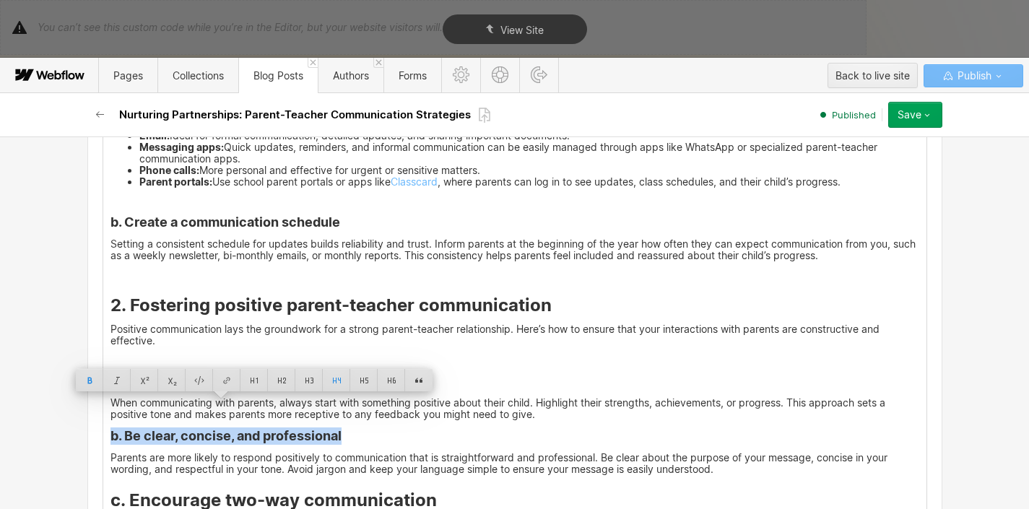
click at [335, 428] on strong "b. Be clear, concise, and professional" at bounding box center [225, 435] width 231 height 15
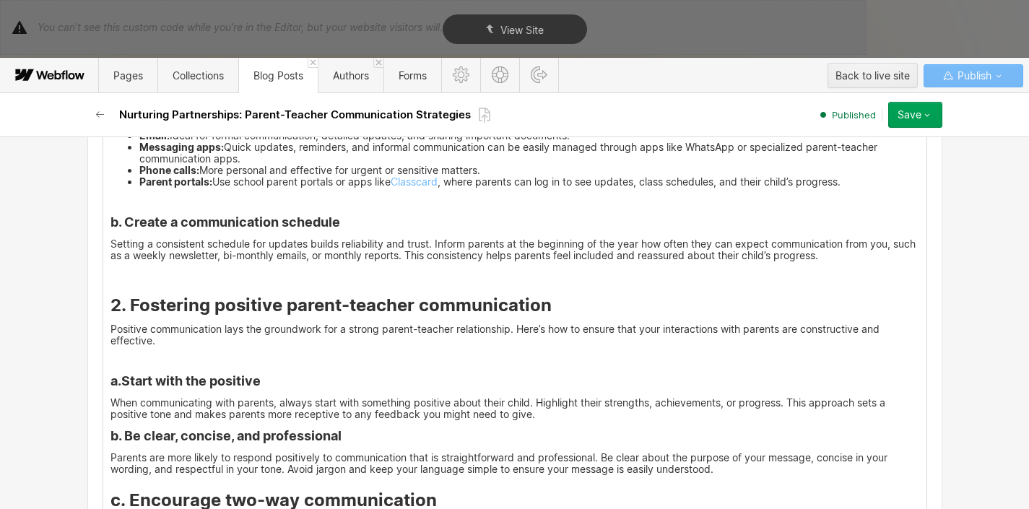
click at [110, 428] on strong "b. Be clear, concise, and professional" at bounding box center [225, 435] width 231 height 15
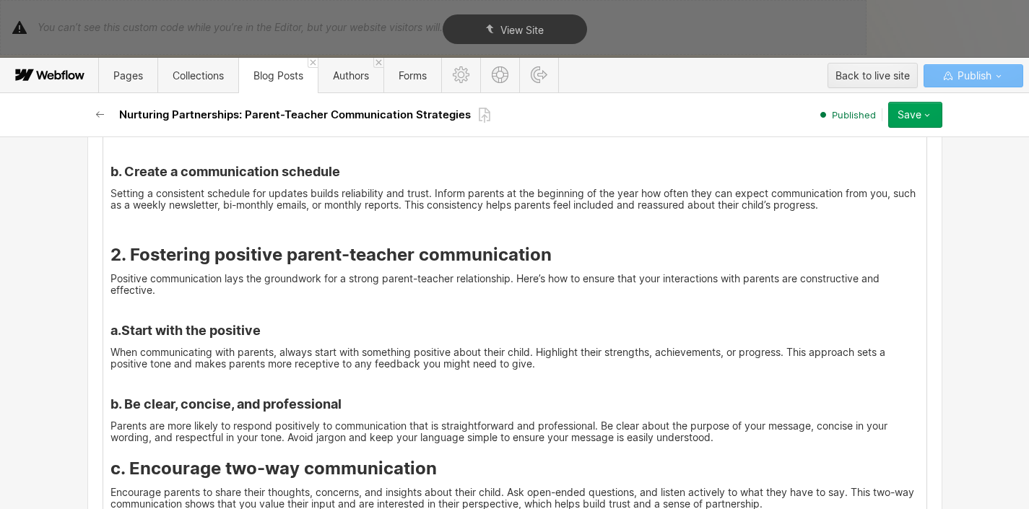
scroll to position [2729, 0]
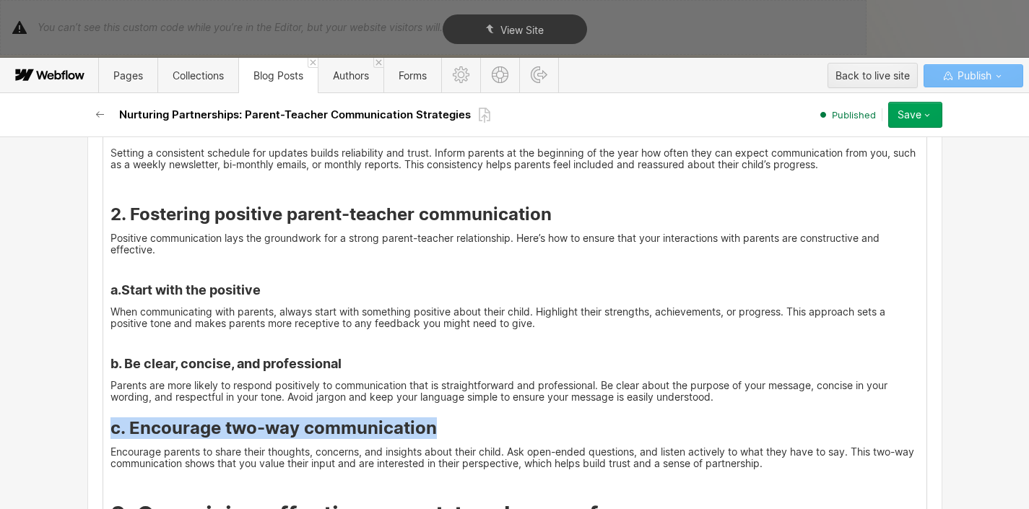
drag, startPoint x: 432, startPoint y: 399, endPoint x: 103, endPoint y: 403, distance: 328.5
click at [103, 403] on div "The old saying, “It takes a village to raise a child,” rings especially true in…" at bounding box center [514, 332] width 823 height 5348
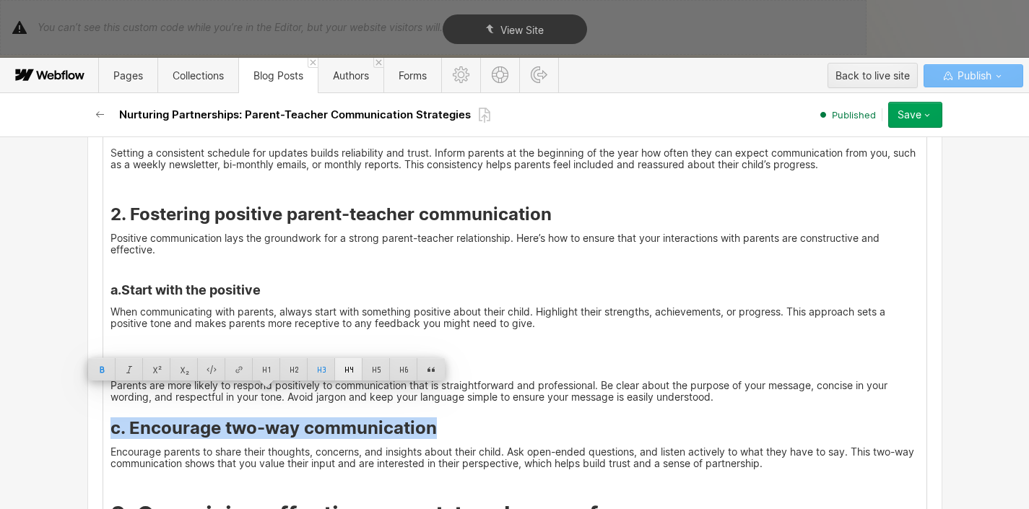
click at [352, 365] on div at bounding box center [348, 369] width 27 height 22
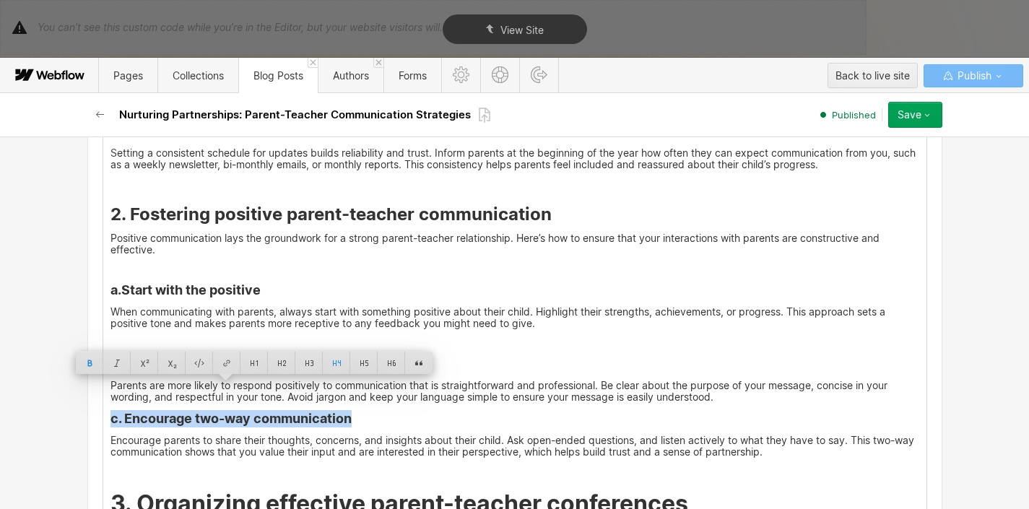
click at [110, 411] on strong "c. Encourage two-way communication" at bounding box center [230, 418] width 241 height 15
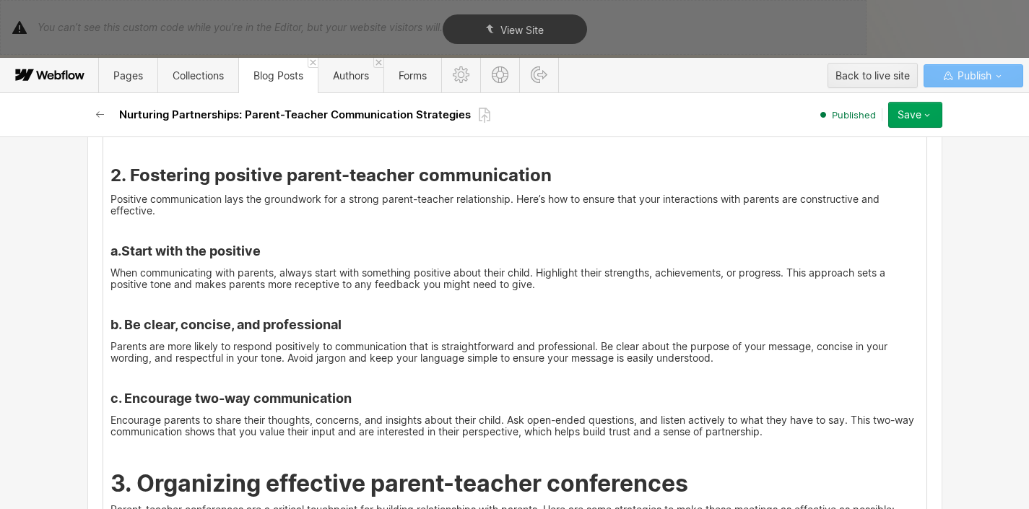
scroll to position [2911, 0]
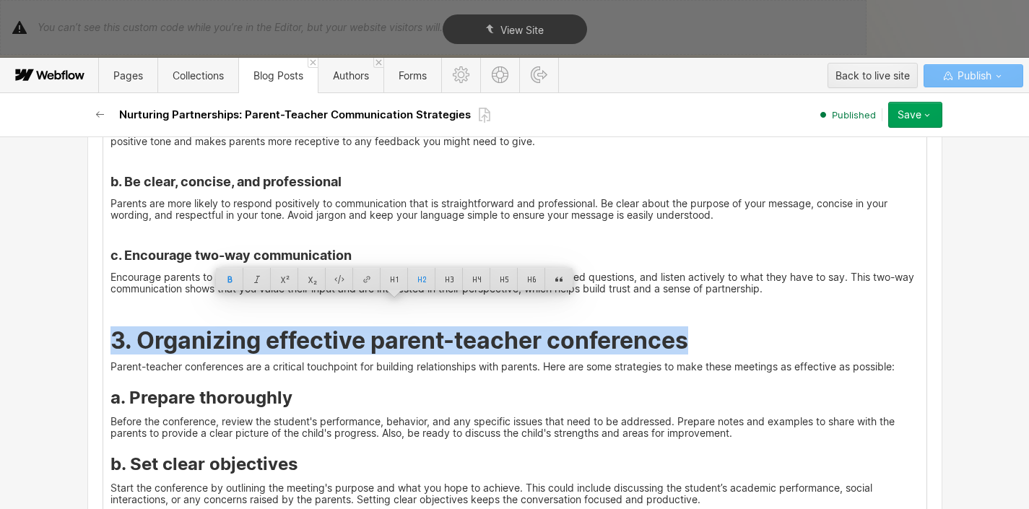
drag, startPoint x: 108, startPoint y: 313, endPoint x: 680, endPoint y: 310, distance: 571.8
click at [680, 326] on strong "3. Organizing effective parent-teacher conferences" at bounding box center [399, 340] width 578 height 28
click at [444, 285] on div at bounding box center [448, 279] width 27 height 22
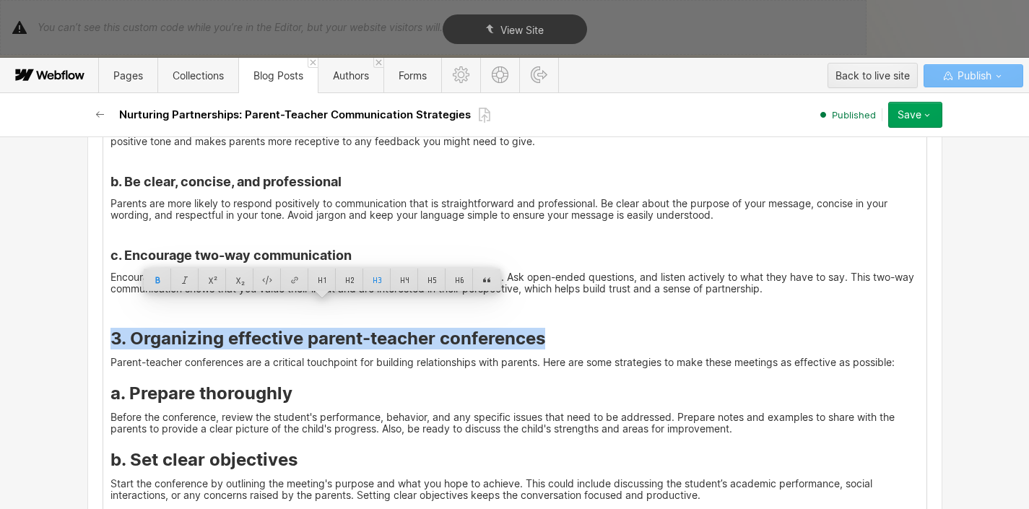
click at [420, 342] on div "The old saying, “It takes a village to raise a child,” rings especially true in…" at bounding box center [514, 151] width 823 height 5351
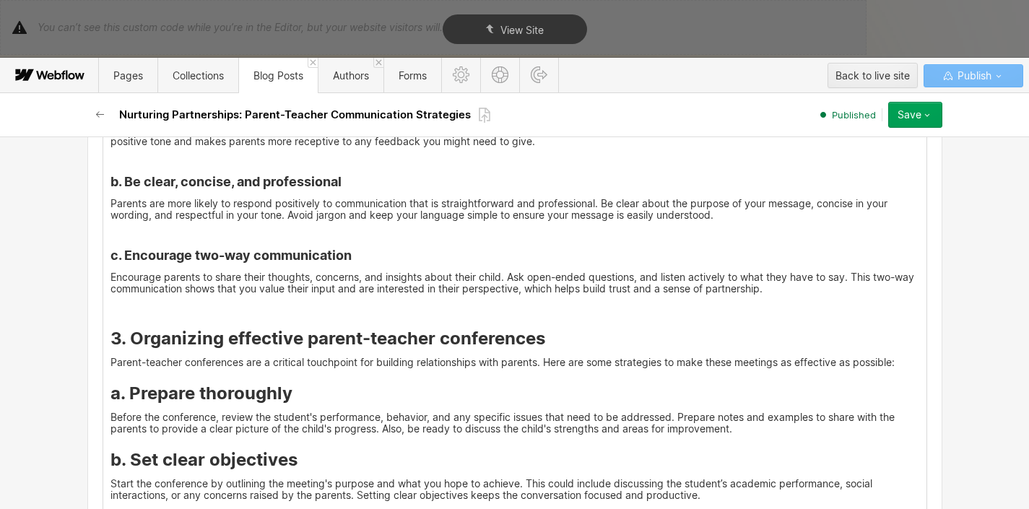
click at [338, 357] on p "Parent-teacher conferences are a critical touchpoint for building relationships…" at bounding box center [514, 363] width 809 height 12
drag, startPoint x: 295, startPoint y: 373, endPoint x: 105, endPoint y: 371, distance: 189.2
click at [110, 383] on h3 "a. Prepare thoroughly" at bounding box center [514, 394] width 809 height 22
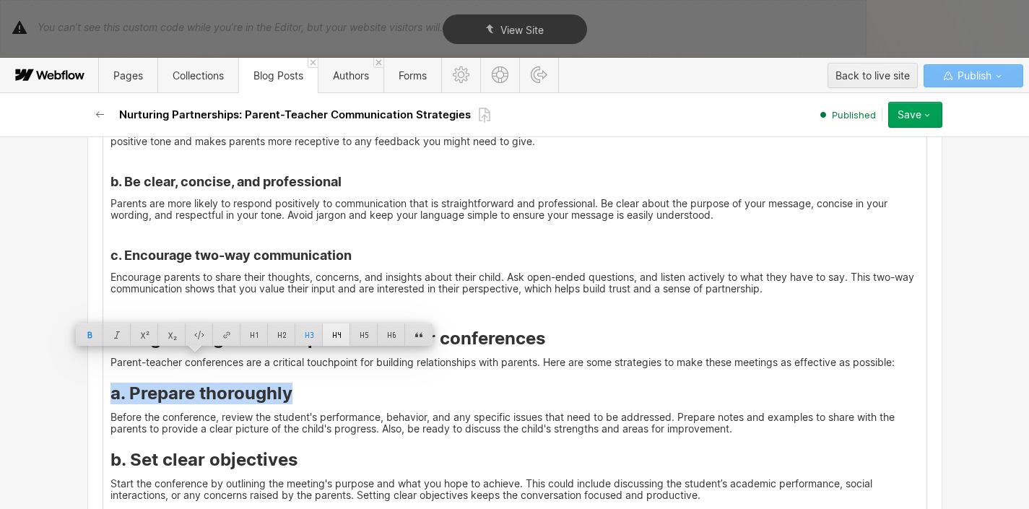
click at [329, 339] on div at bounding box center [336, 334] width 27 height 22
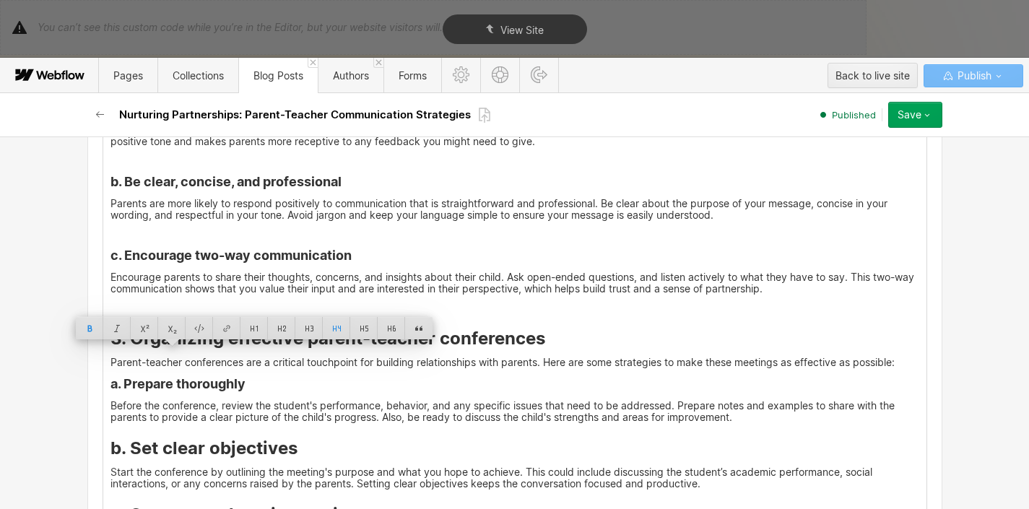
click at [314, 375] on h4 "a. Prepare thoroughly" at bounding box center [514, 383] width 809 height 17
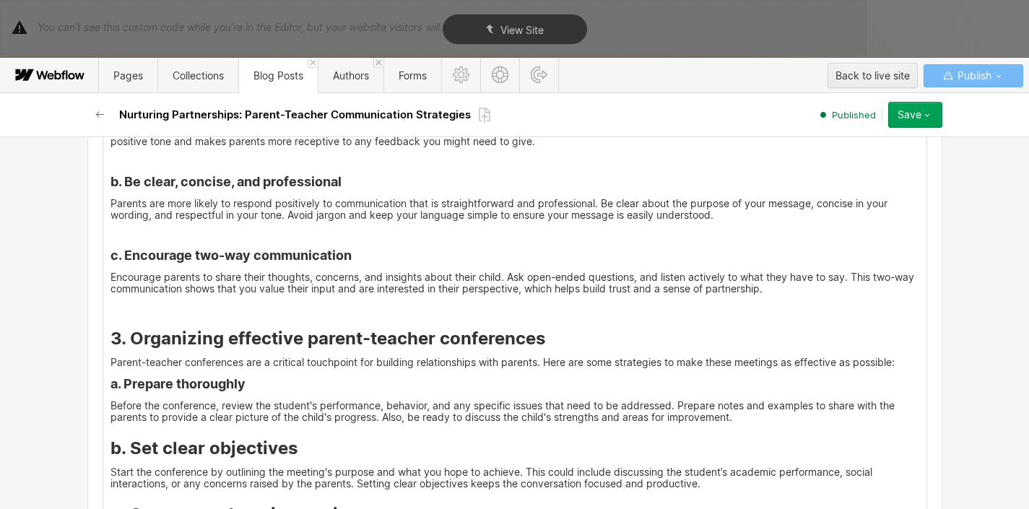
click at [110, 376] on strong "a. Prepare thoroughly" at bounding box center [177, 383] width 135 height 15
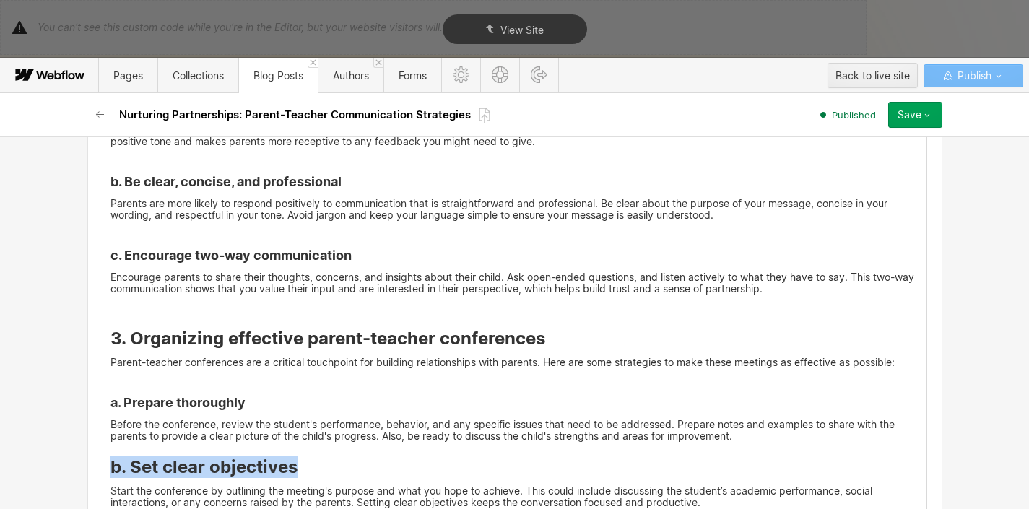
drag, startPoint x: 107, startPoint y: 443, endPoint x: 301, endPoint y: 432, distance: 194.5
click at [301, 456] on h3 "b. Set clear objectives" at bounding box center [514, 467] width 809 height 22
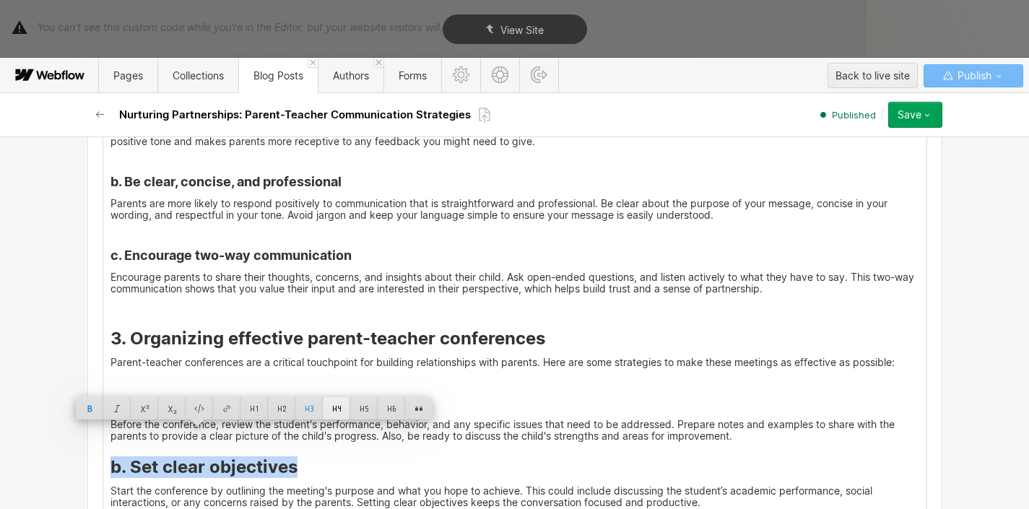
click at [329, 410] on div at bounding box center [336, 408] width 27 height 22
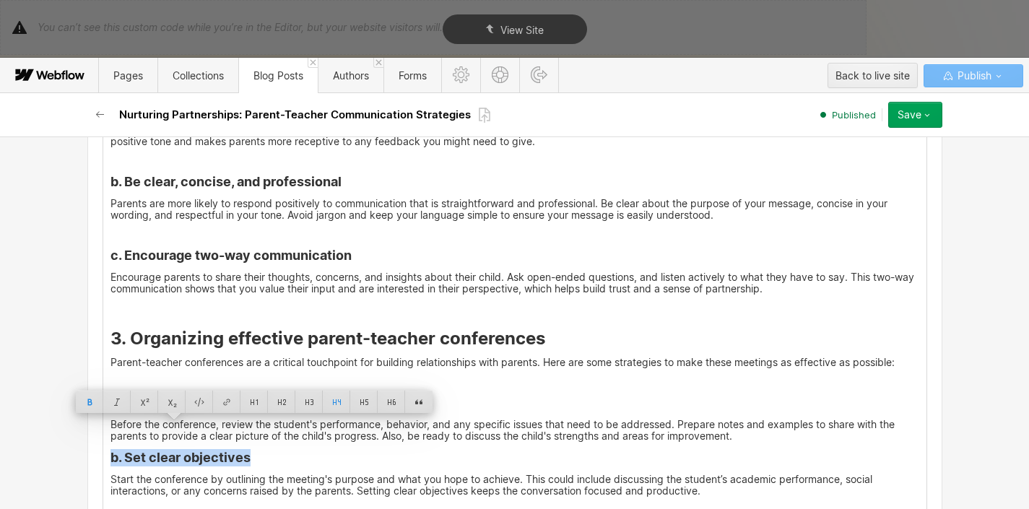
click at [303, 443] on div "The old saying, “It takes a village to raise a child,” rings especially true in…" at bounding box center [514, 149] width 823 height 5346
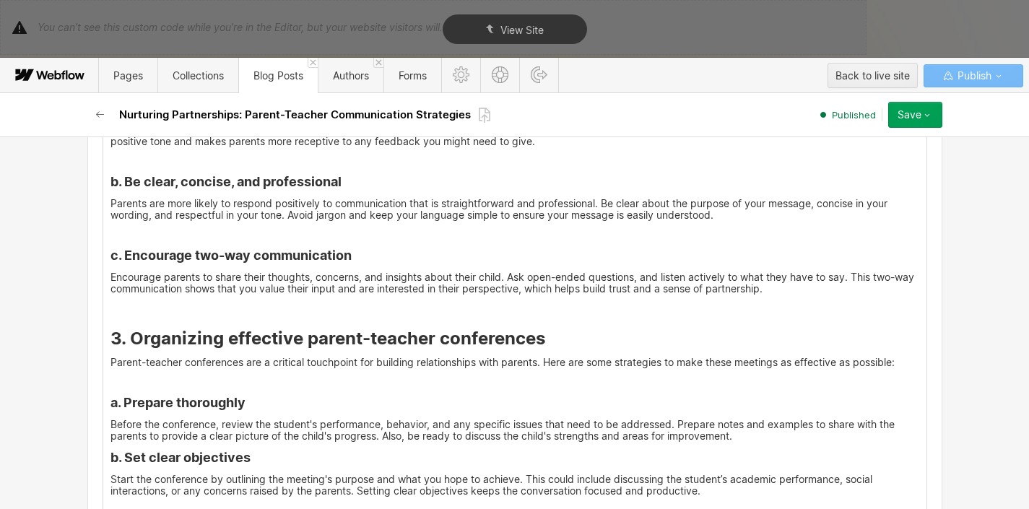
click at [110, 450] on strong "b. Set clear objectives" at bounding box center [180, 457] width 140 height 15
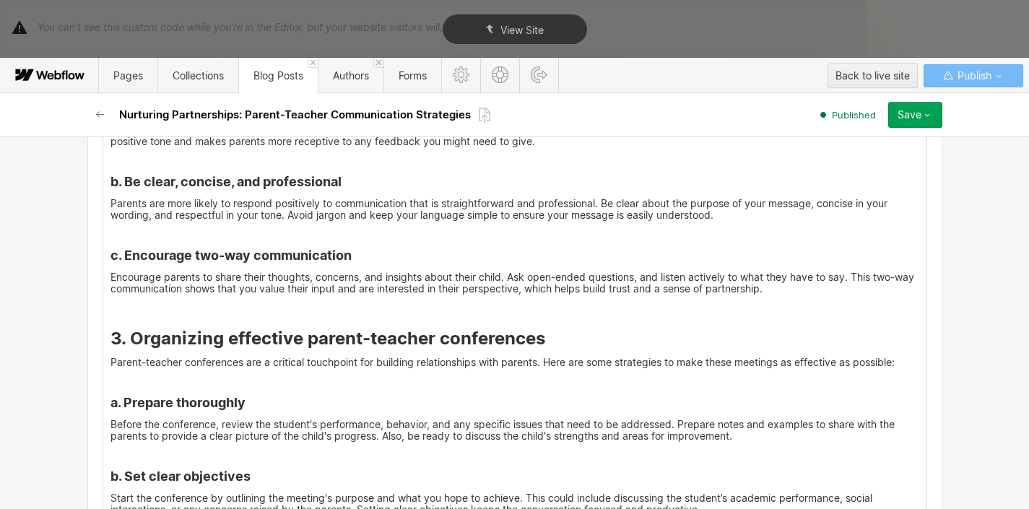
scroll to position [3028, 0]
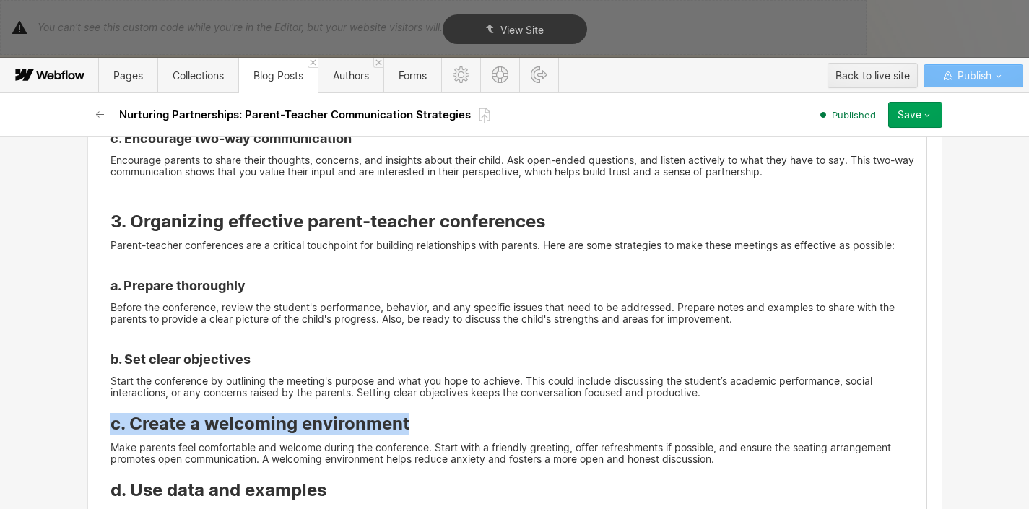
drag, startPoint x: 403, startPoint y: 390, endPoint x: 109, endPoint y: 401, distance: 294.0
click at [110, 413] on h3 "c. Create a welcoming environment" at bounding box center [514, 424] width 809 height 22
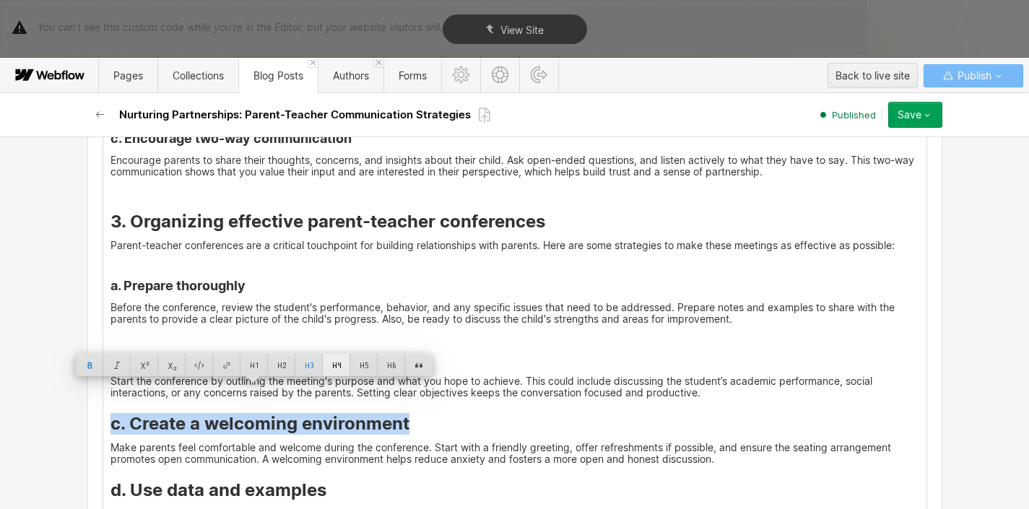
click at [331, 365] on div at bounding box center [336, 365] width 27 height 22
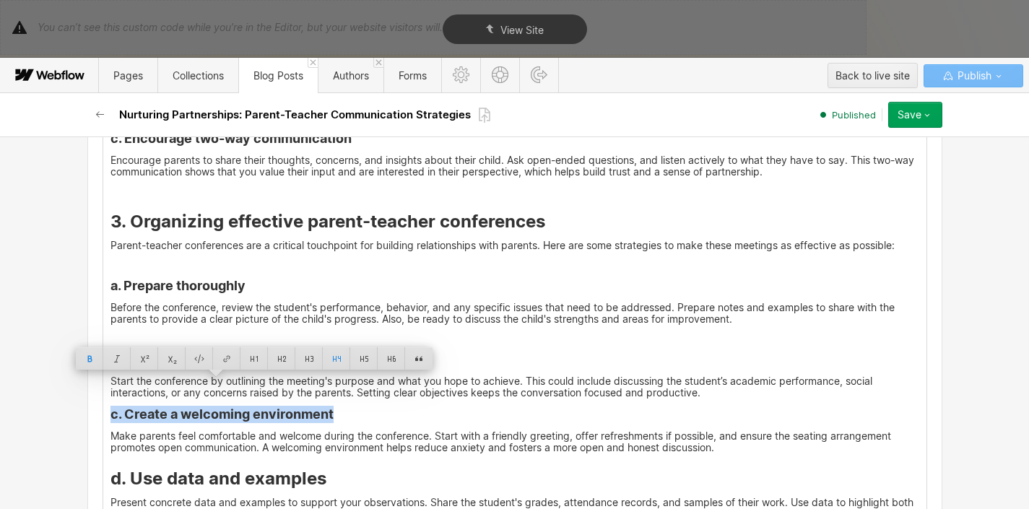
drag, startPoint x: 239, startPoint y: 406, endPoint x: 130, endPoint y: 403, distance: 109.1
click at [239, 430] on p "Make parents feel comfortable and welcome during the conference. Start with a f…" at bounding box center [514, 441] width 809 height 23
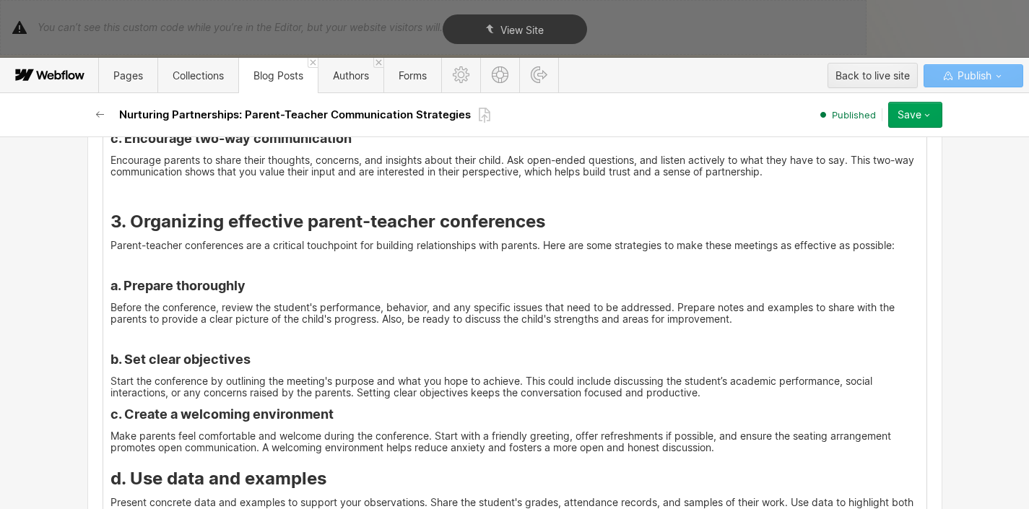
click at [110, 406] on strong "c. Create a welcoming environment" at bounding box center [221, 413] width 223 height 15
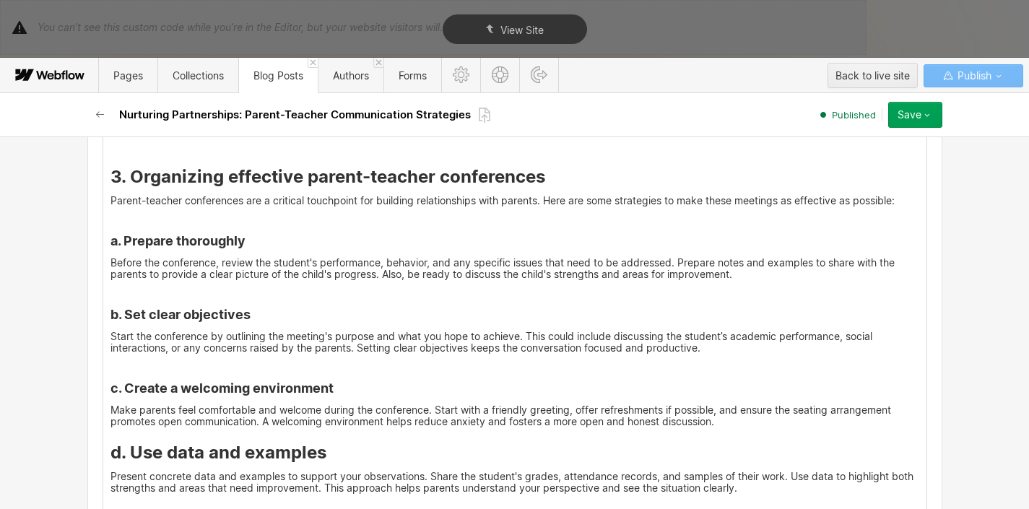
scroll to position [3158, 0]
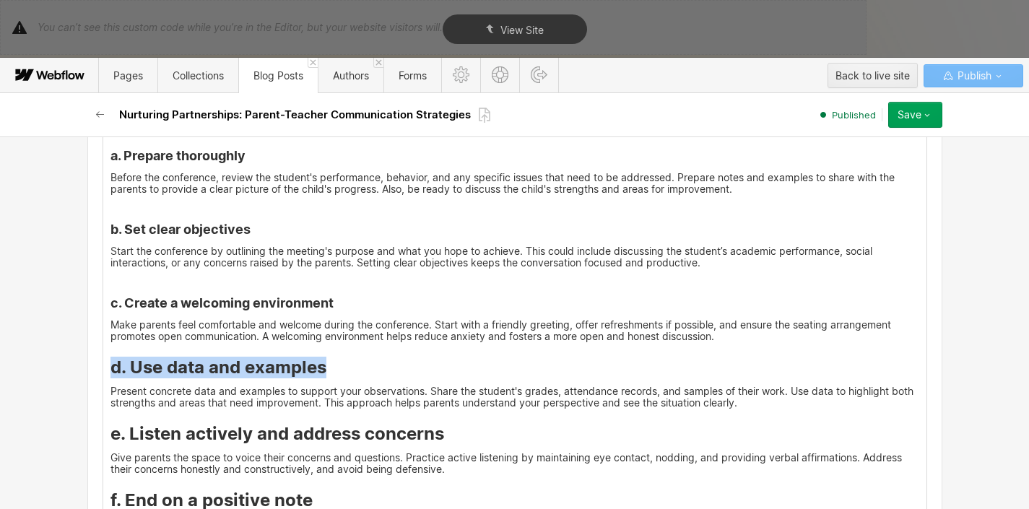
drag, startPoint x: 329, startPoint y: 342, endPoint x: 105, endPoint y: 344, distance: 223.8
click at [110, 357] on h3 "d. Use data and examples" at bounding box center [514, 368] width 809 height 22
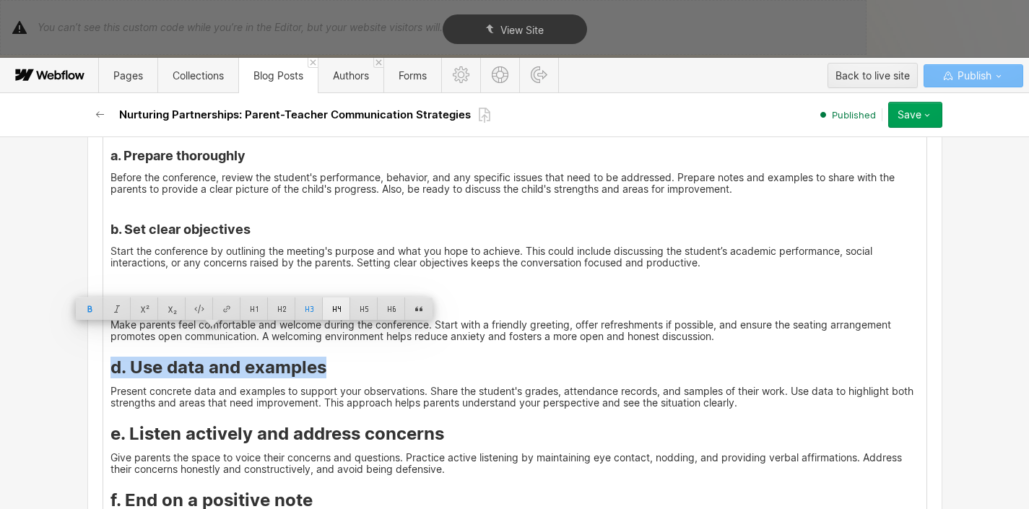
click at [331, 306] on div at bounding box center [336, 308] width 27 height 22
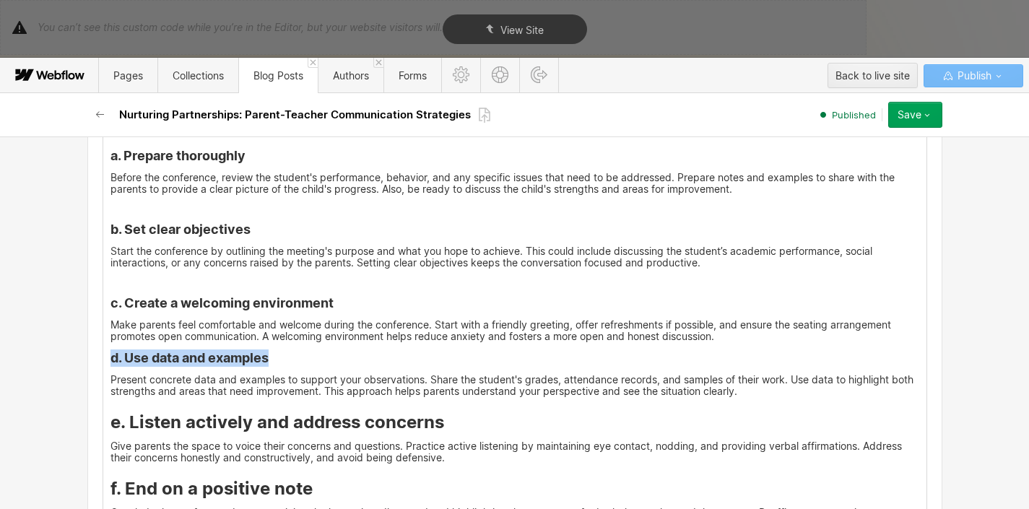
click at [297, 374] on p "Present concrete data and examples to support your observations. Share the stud…" at bounding box center [514, 385] width 809 height 23
click at [110, 350] on strong "d. Use data and examples" at bounding box center [189, 357] width 158 height 15
drag, startPoint x: 108, startPoint y: 334, endPoint x: 284, endPoint y: 330, distance: 176.2
click at [284, 349] on h4 "d. Use data and examples" at bounding box center [514, 357] width 809 height 17
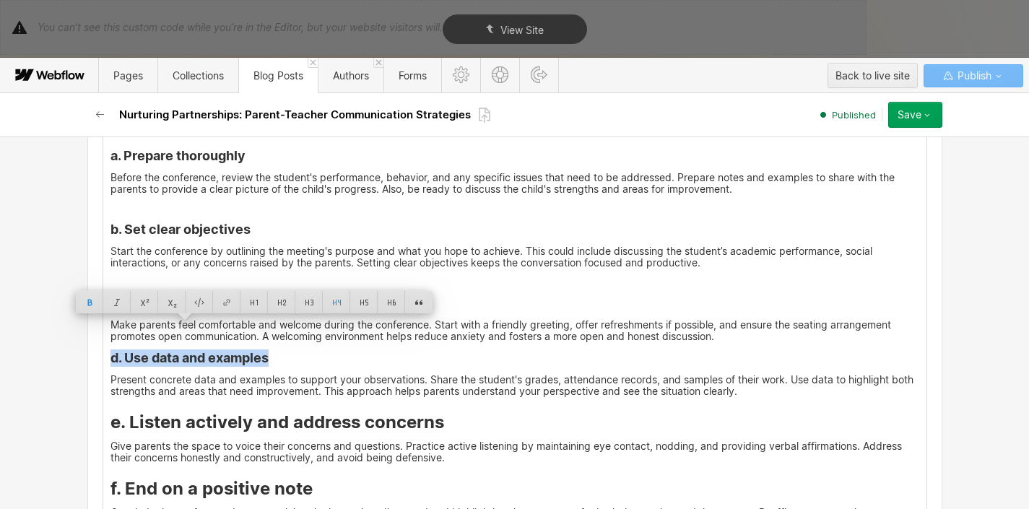
click at [284, 349] on h4 "d. Use data and examples" at bounding box center [514, 357] width 809 height 17
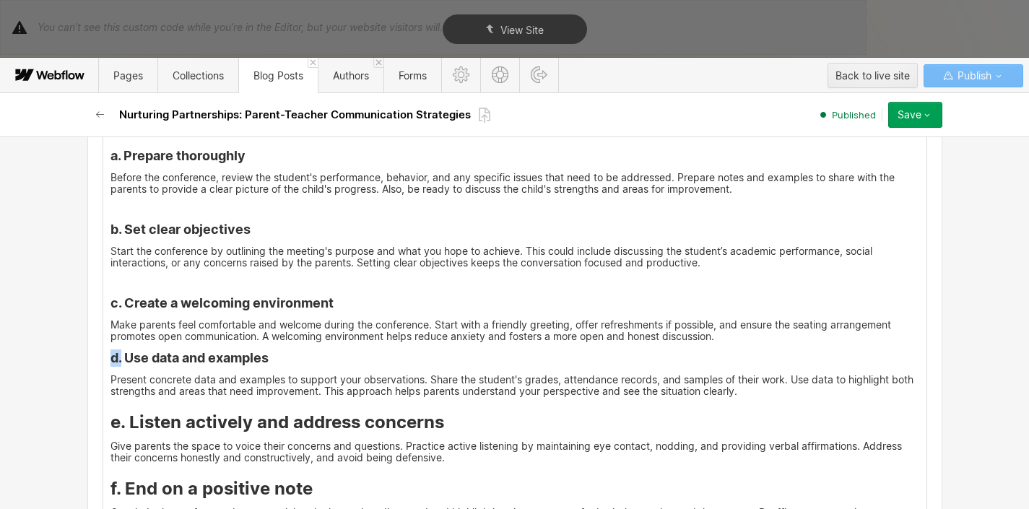
drag, startPoint x: 115, startPoint y: 334, endPoint x: 107, endPoint y: 333, distance: 8.1
click at [110, 350] on strong "d. Use data and examples" at bounding box center [189, 357] width 158 height 15
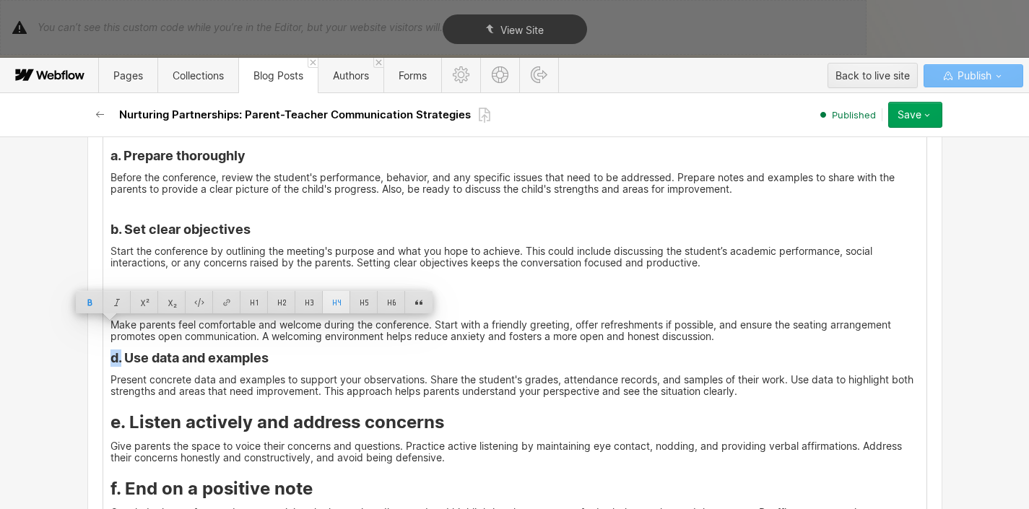
click at [334, 306] on div at bounding box center [336, 302] width 27 height 22
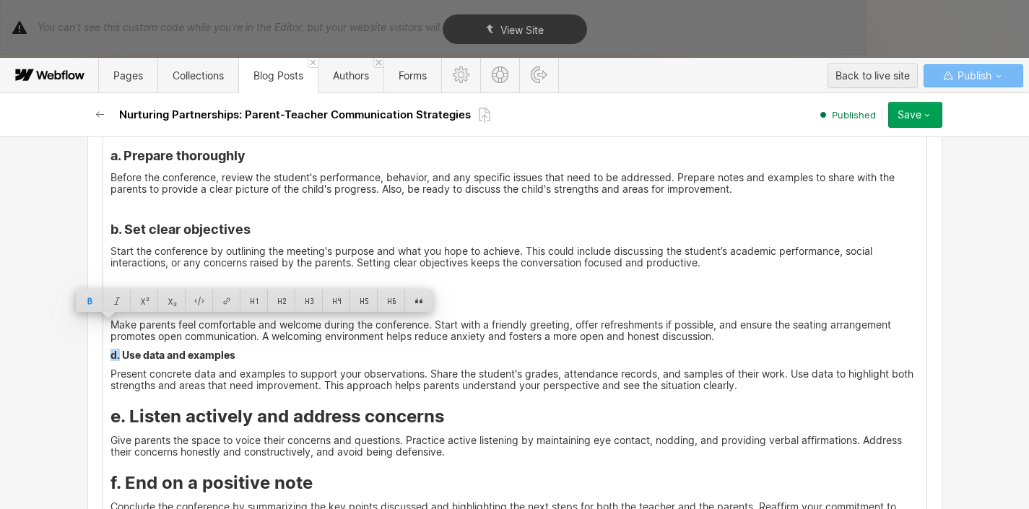
click at [208, 368] on p "Present concrete data and examples to support your observations. Share the stud…" at bounding box center [514, 379] width 809 height 23
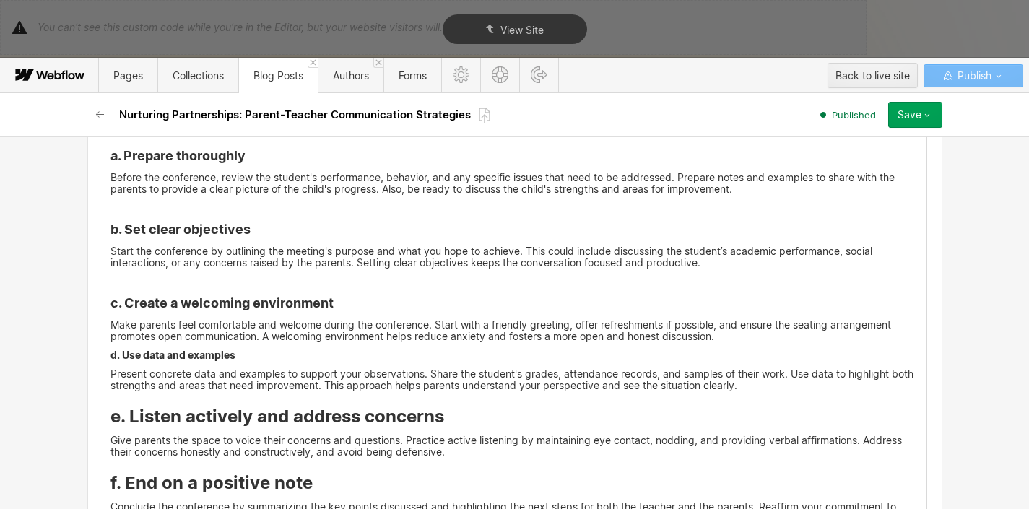
drag, startPoint x: 238, startPoint y: 331, endPoint x: 104, endPoint y: 335, distance: 133.6
drag, startPoint x: 105, startPoint y: 326, endPoint x: 231, endPoint y: 329, distance: 126.4
click at [231, 349] on p "d. Use data and examples" at bounding box center [514, 355] width 809 height 12
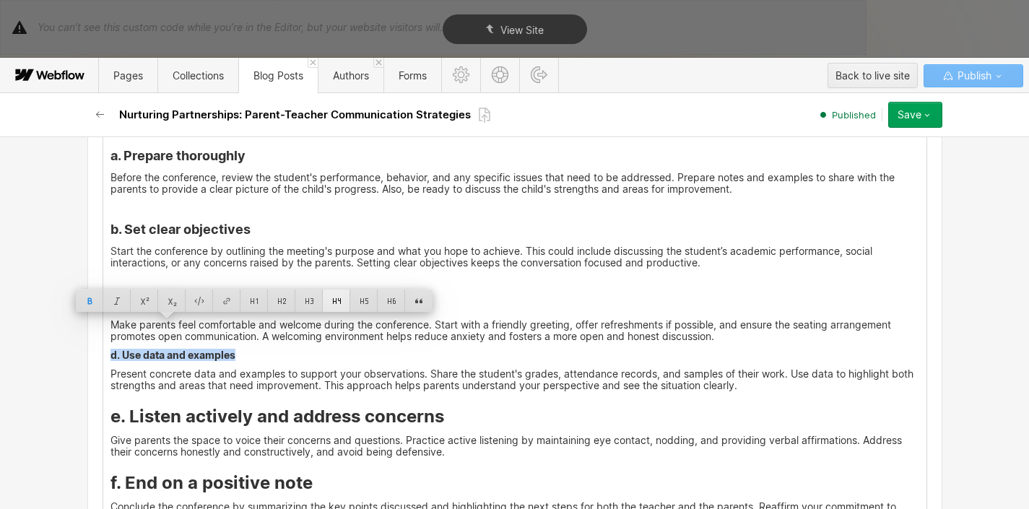
click at [342, 308] on div at bounding box center [336, 301] width 27 height 22
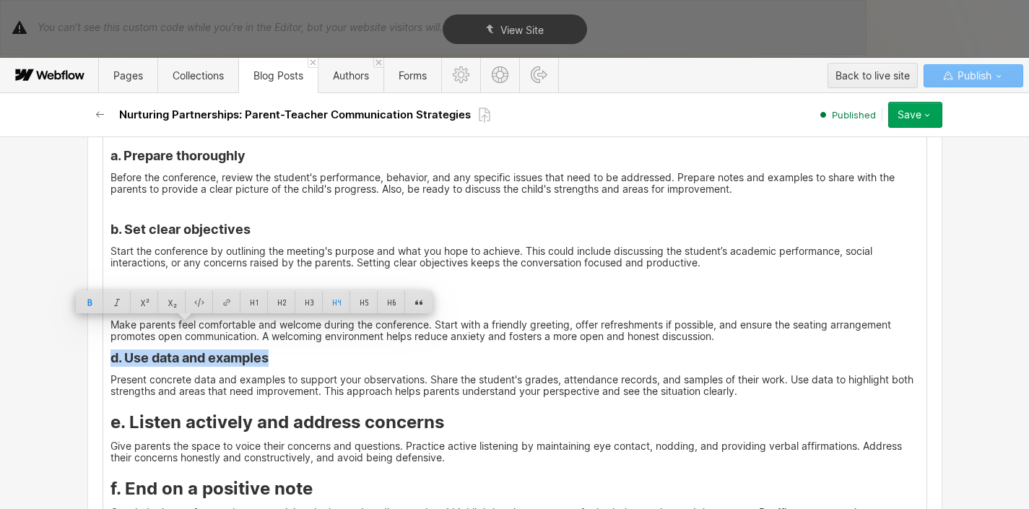
click at [284, 349] on h4 "d. Use data and examples" at bounding box center [514, 357] width 809 height 17
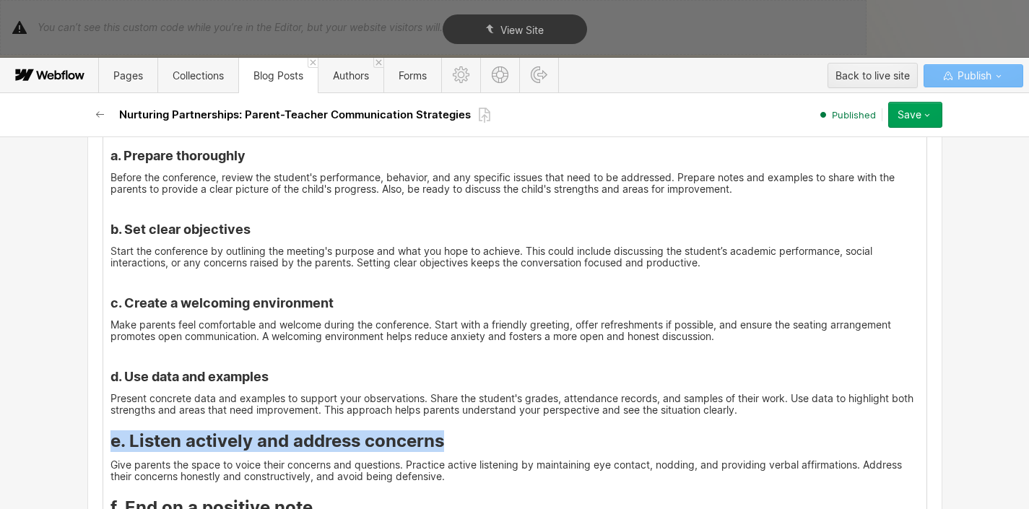
drag, startPoint x: 107, startPoint y: 412, endPoint x: 438, endPoint y: 409, distance: 331.4
click at [438, 430] on strong "e. Listen actively and address concerns" at bounding box center [277, 440] width 334 height 21
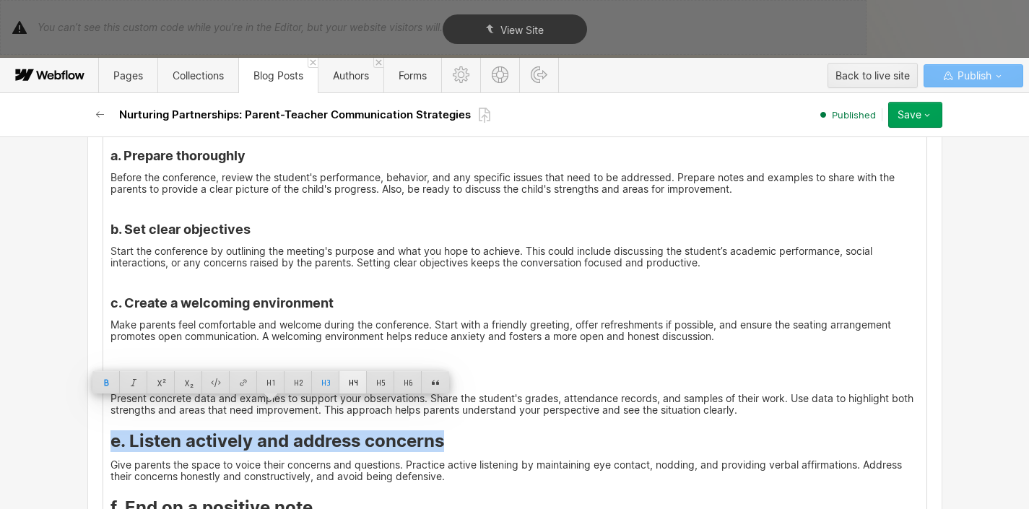
click at [354, 386] on div at bounding box center [352, 382] width 27 height 22
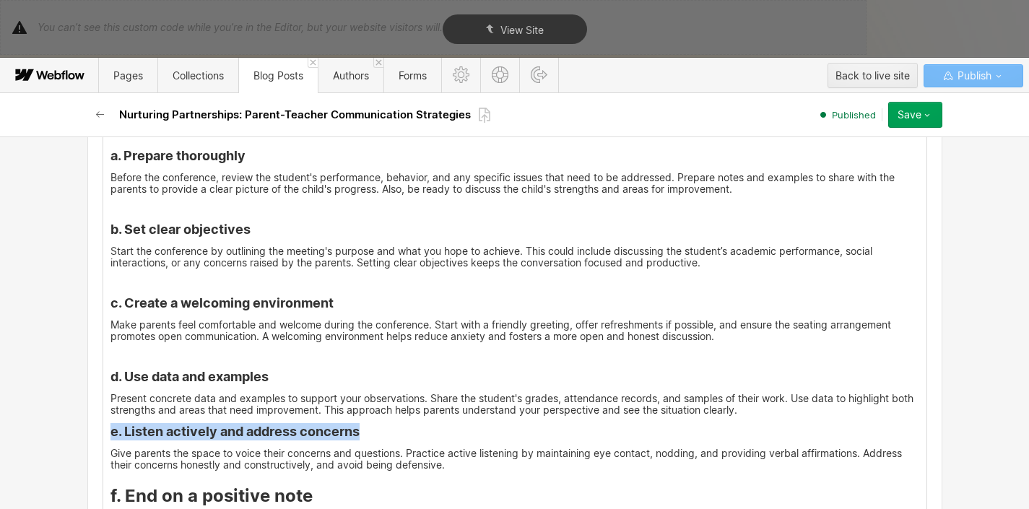
click at [280, 424] on strong "e. Listen actively and address concerns" at bounding box center [234, 431] width 249 height 15
click at [110, 424] on strong "e. Listen actively and address concerns" at bounding box center [234, 431] width 249 height 15
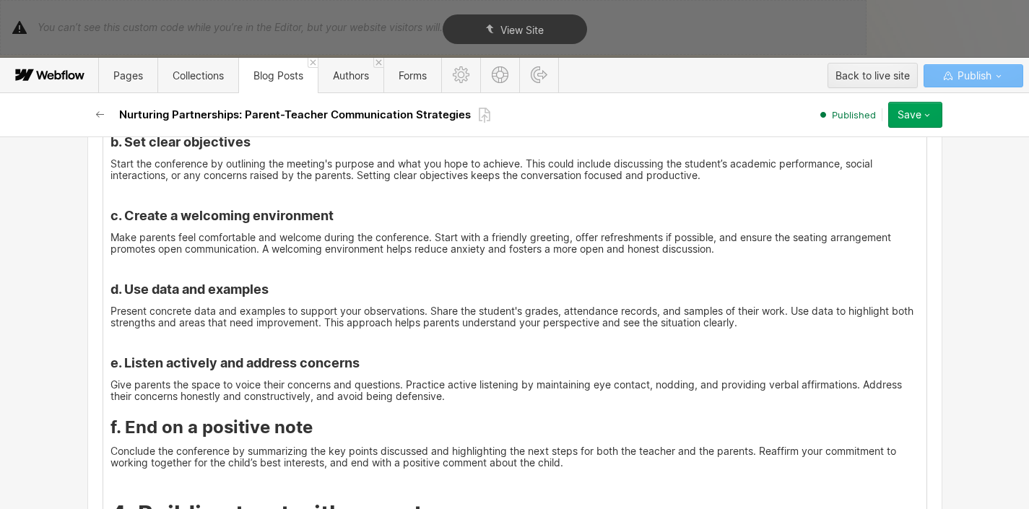
scroll to position [3301, 0]
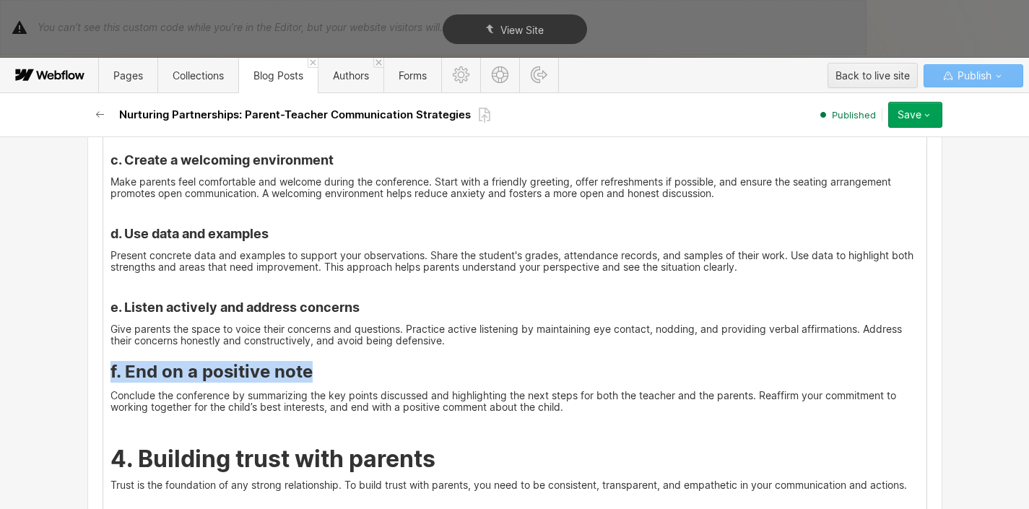
drag, startPoint x: 308, startPoint y: 342, endPoint x: 105, endPoint y: 352, distance: 203.1
click at [110, 361] on h3 "f. End on a positive note" at bounding box center [514, 372] width 809 height 22
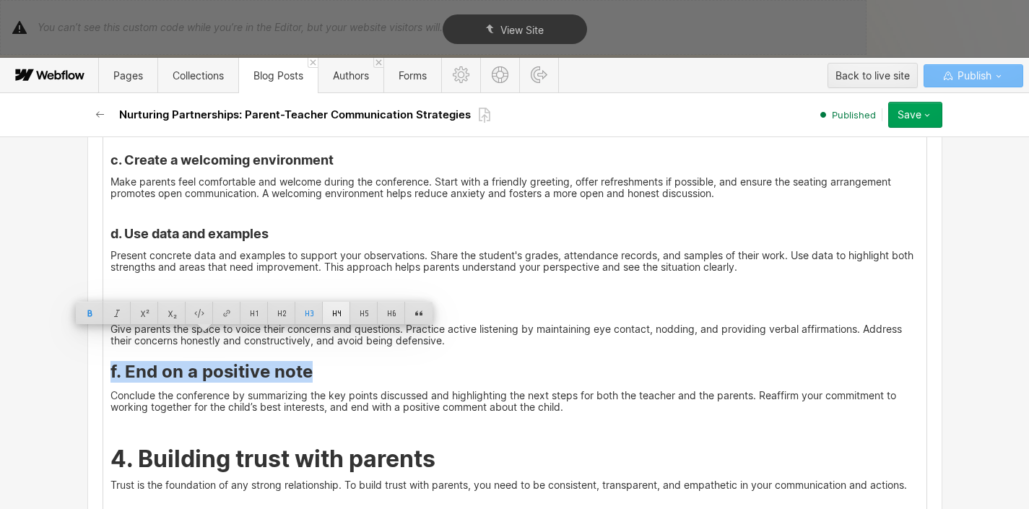
click at [344, 312] on div at bounding box center [336, 313] width 27 height 22
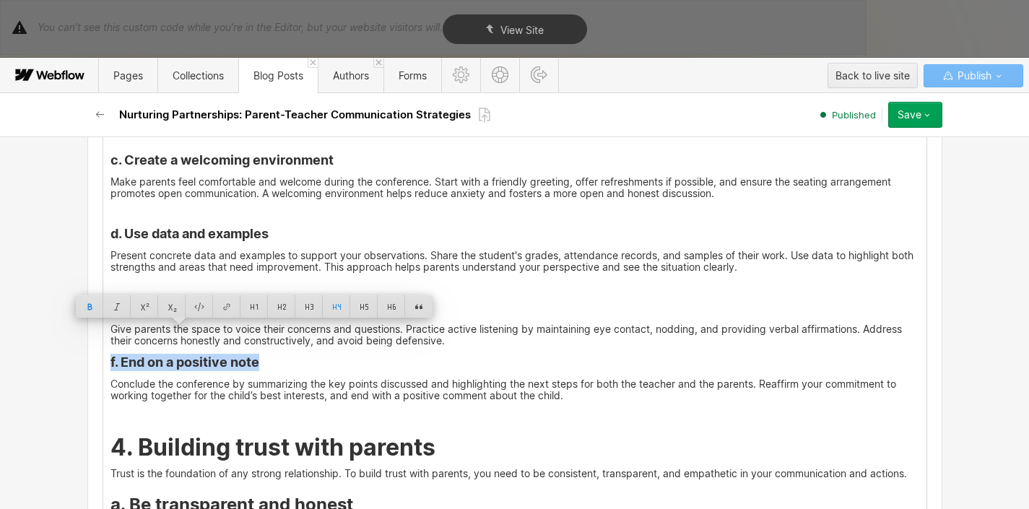
click at [338, 354] on h4 "f. End on a positive note" at bounding box center [514, 362] width 809 height 17
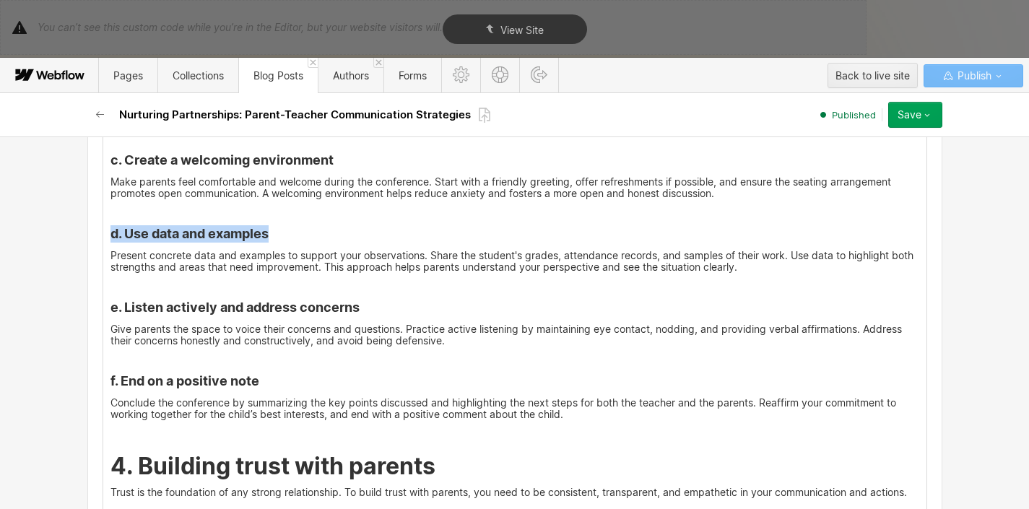
drag, startPoint x: 279, startPoint y: 204, endPoint x: 106, endPoint y: 202, distance: 173.3
click at [110, 225] on h4 "d. Use data and examples" at bounding box center [514, 233] width 809 height 17
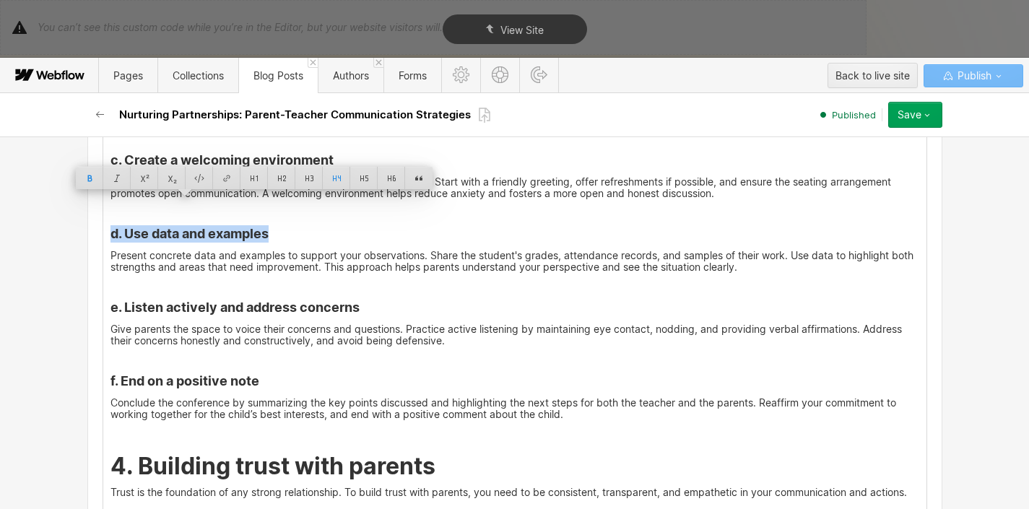
click at [311, 300] on strong "e. Listen actively and address concerns" at bounding box center [234, 307] width 249 height 15
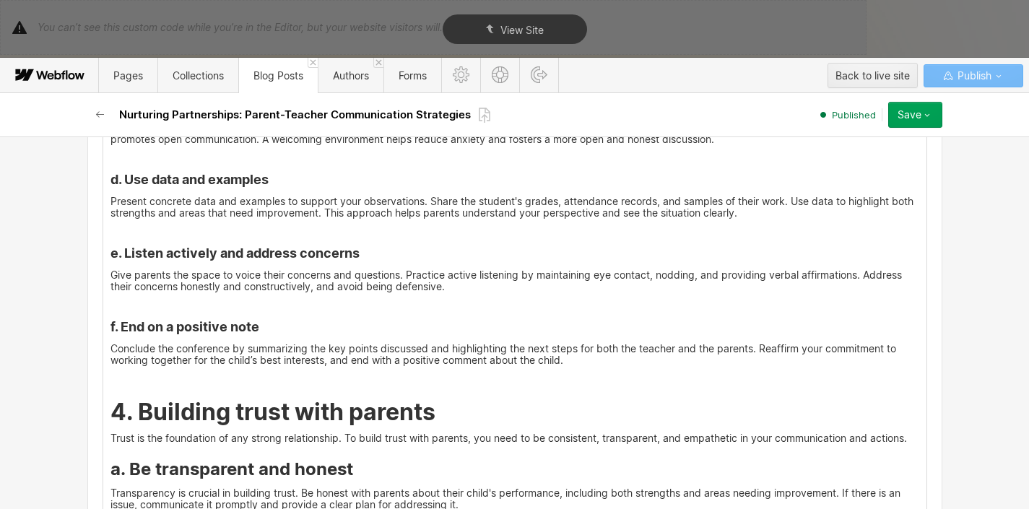
scroll to position [3418, 0]
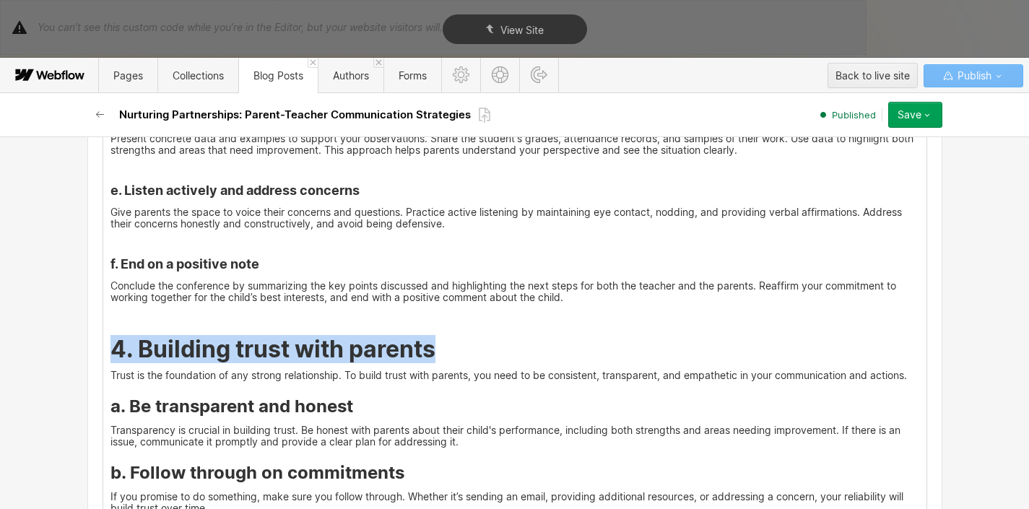
drag, startPoint x: 445, startPoint y: 317, endPoint x: 112, endPoint y: 323, distance: 332.9
click at [112, 336] on h2 "4. Building trust with parents" at bounding box center [514, 349] width 809 height 26
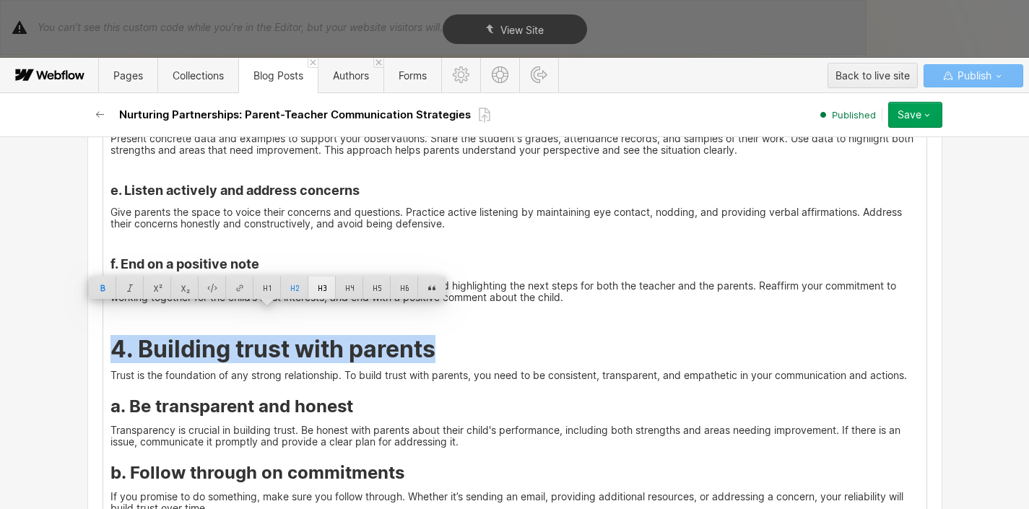
click at [320, 293] on div at bounding box center [321, 288] width 27 height 22
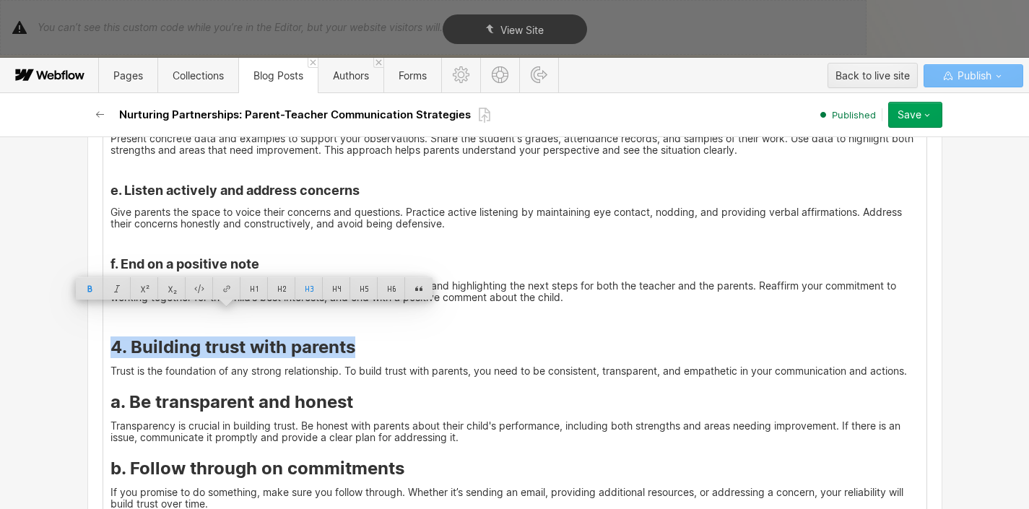
click at [310, 336] on strong "4. Building trust with parents" at bounding box center [232, 346] width 245 height 21
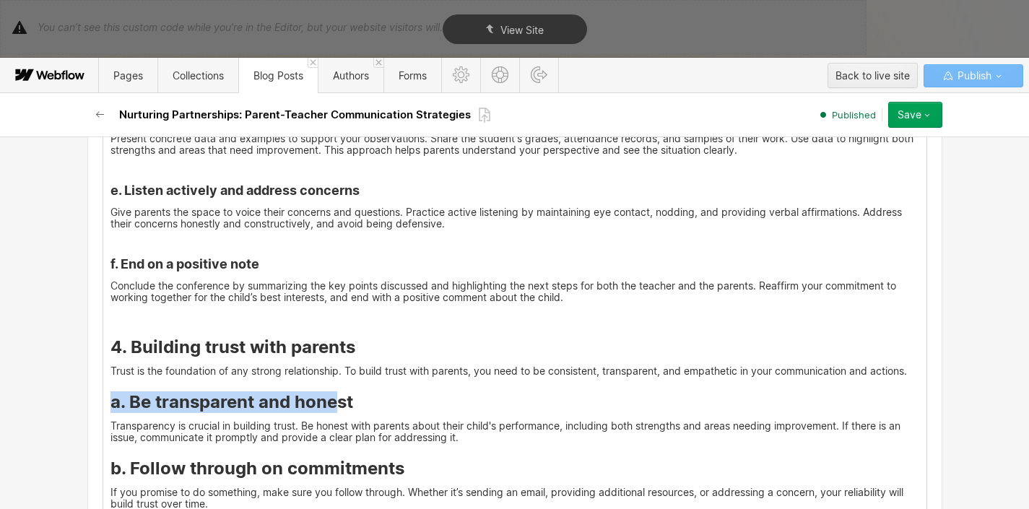
drag, startPoint x: 99, startPoint y: 378, endPoint x: 328, endPoint y: 378, distance: 228.9
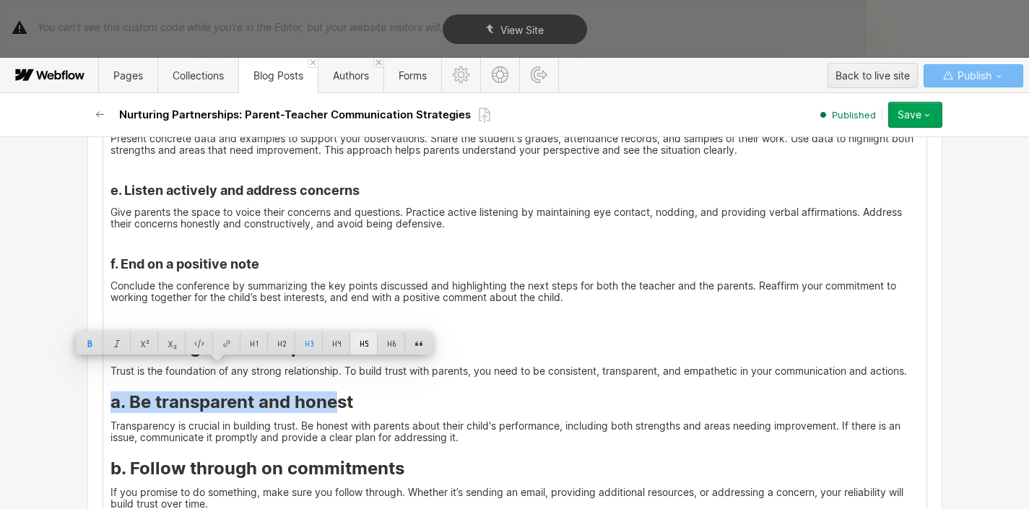
click at [359, 334] on div at bounding box center [363, 343] width 27 height 22
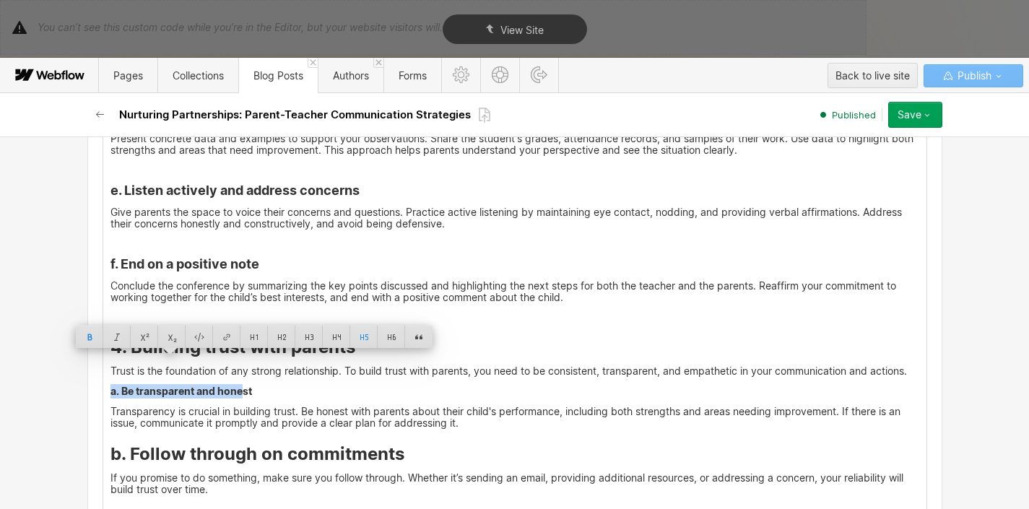
click at [362, 336] on h3 "4. Building trust with parents" at bounding box center [514, 347] width 809 height 22
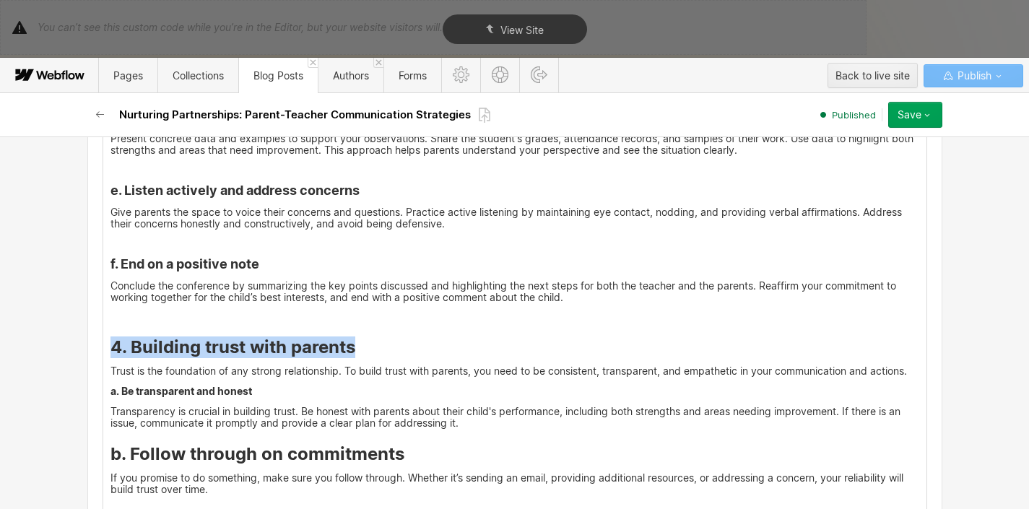
drag, startPoint x: 360, startPoint y: 317, endPoint x: 109, endPoint y: 321, distance: 250.6
click at [110, 336] on h3 "4. Building trust with parents" at bounding box center [514, 347] width 809 height 22
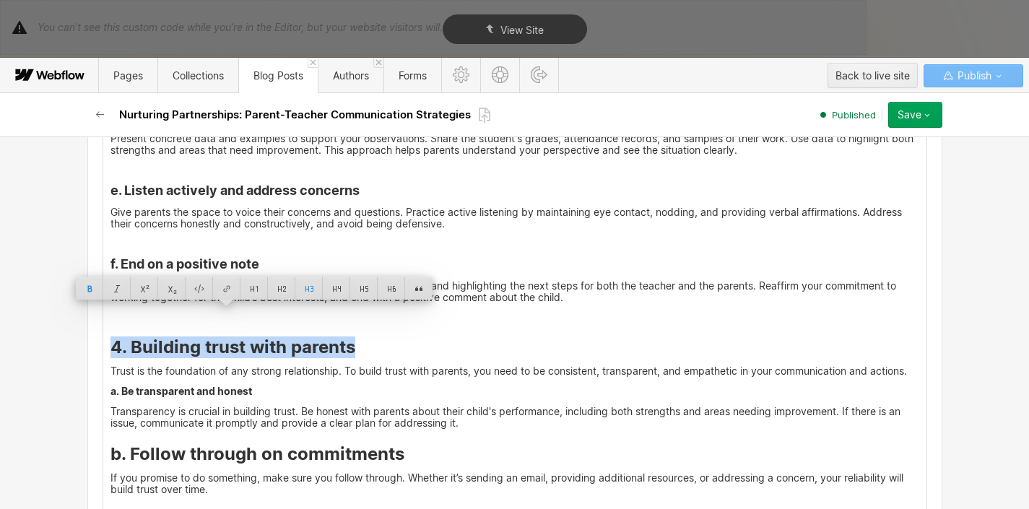
click at [303, 300] on div "Basic info Name Nurturing Partnerships: Parent-Teacher Communication Strategies…" at bounding box center [515, 69] width 866 height 6701
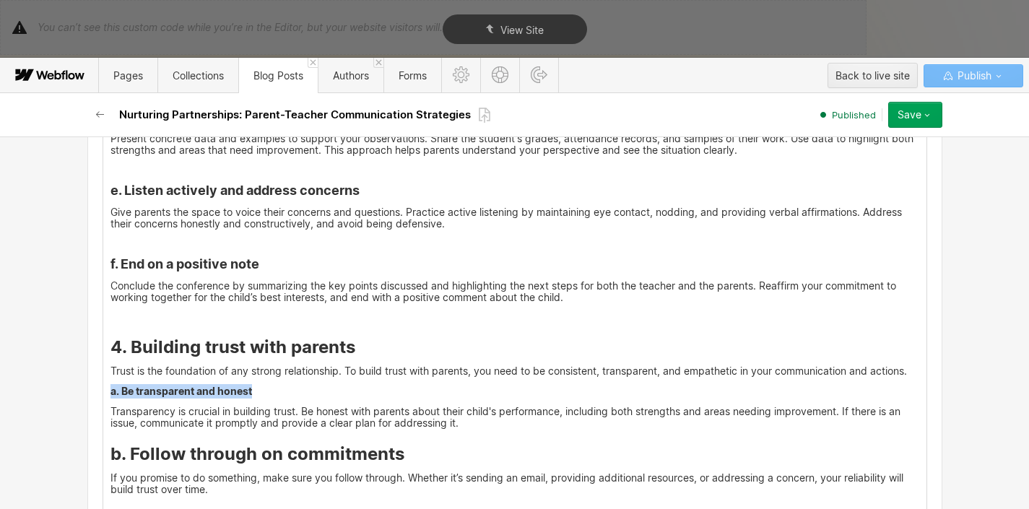
drag, startPoint x: 264, startPoint y: 360, endPoint x: 88, endPoint y: 357, distance: 175.5
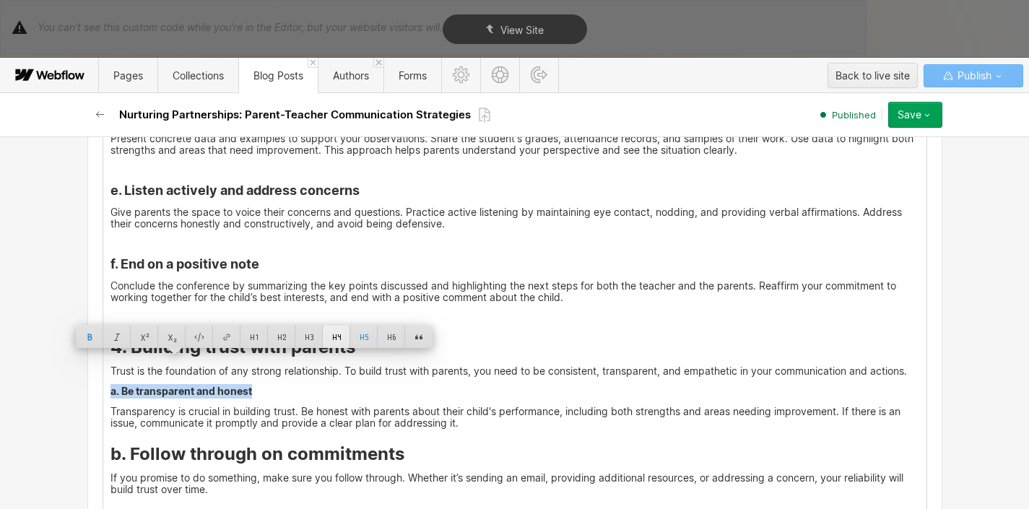
click at [334, 337] on div at bounding box center [336, 337] width 27 height 22
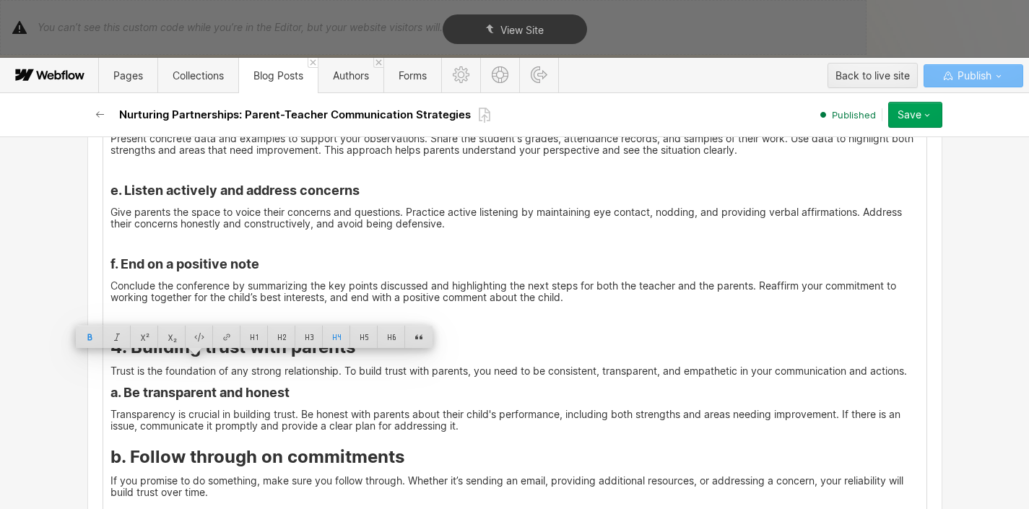
click at [314, 384] on h4 "a. Be transparent and honest" at bounding box center [514, 392] width 809 height 17
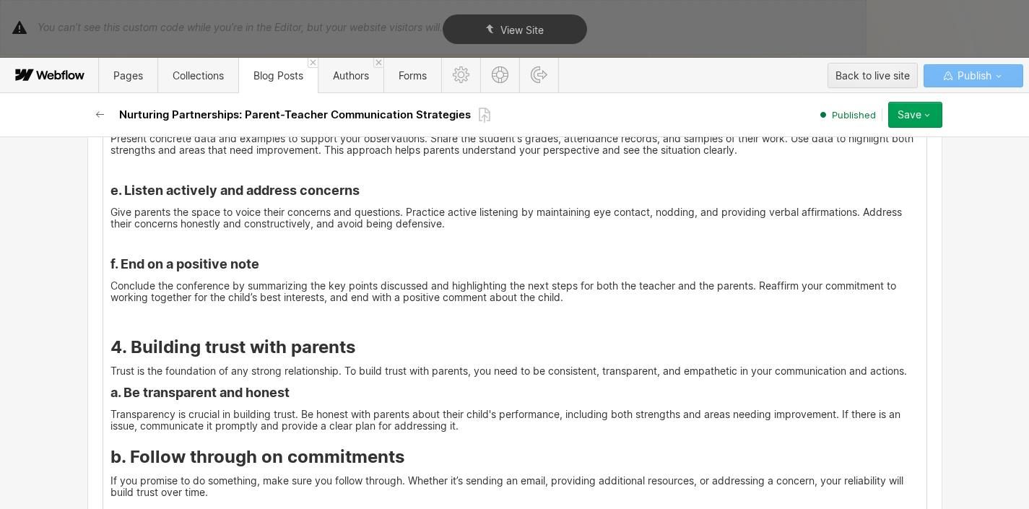
click at [110, 385] on strong "a. Be transparent and honest" at bounding box center [199, 392] width 179 height 15
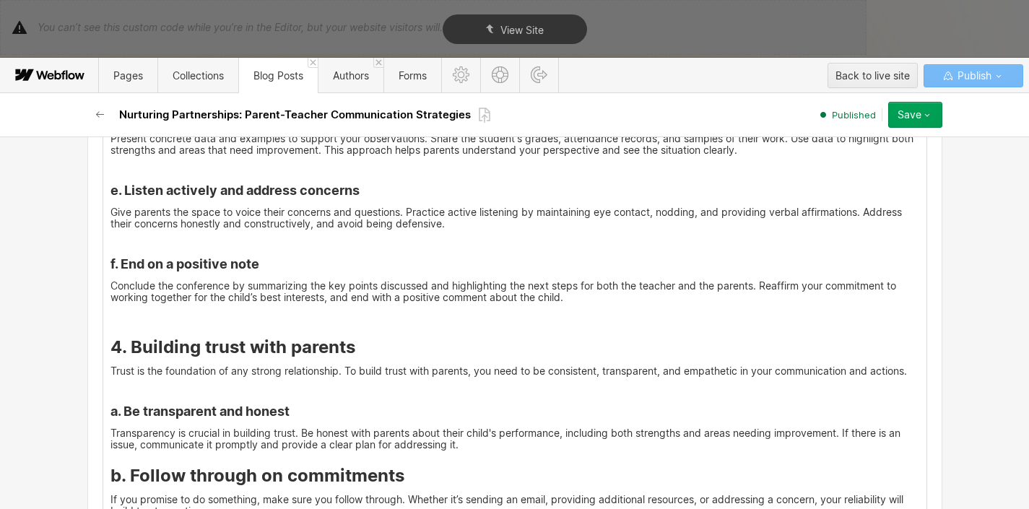
scroll to position [3496, 0]
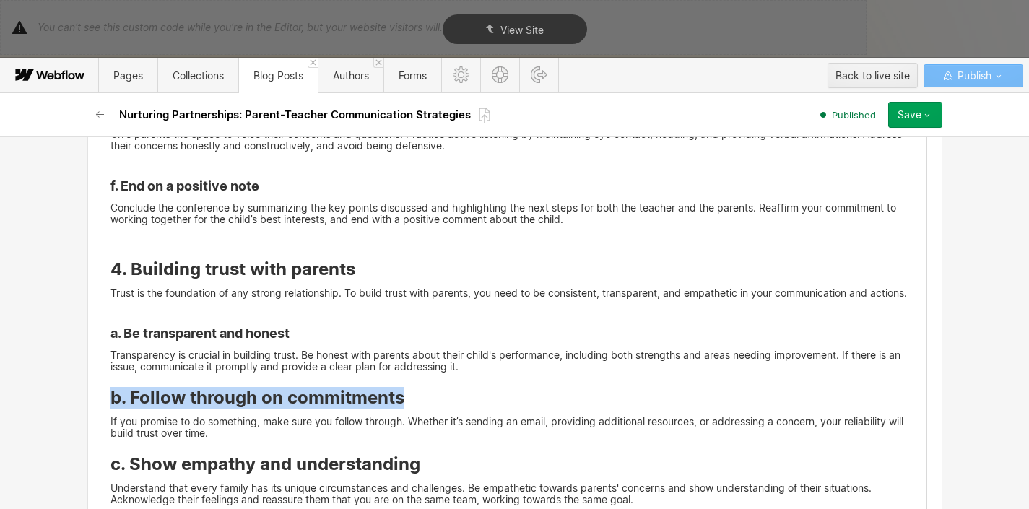
drag, startPoint x: 399, startPoint y: 365, endPoint x: 105, endPoint y: 356, distance: 293.3
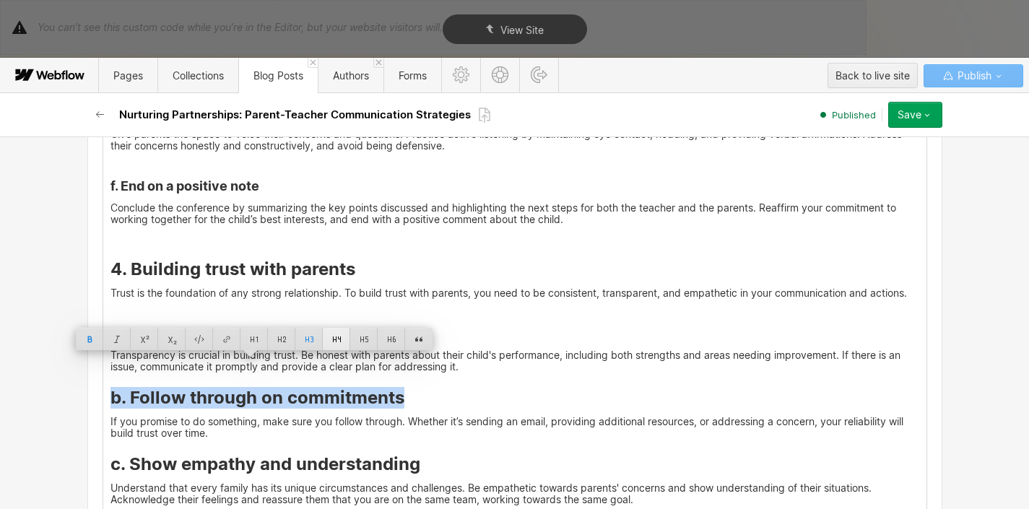
click at [326, 346] on div at bounding box center [336, 339] width 27 height 22
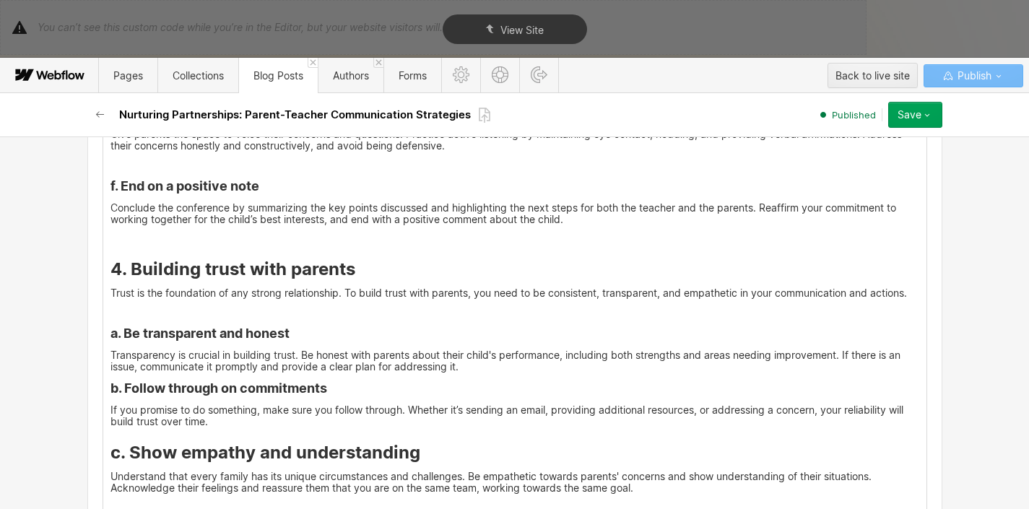
click at [110, 380] on strong "b. Follow through on commitments" at bounding box center [218, 387] width 217 height 15
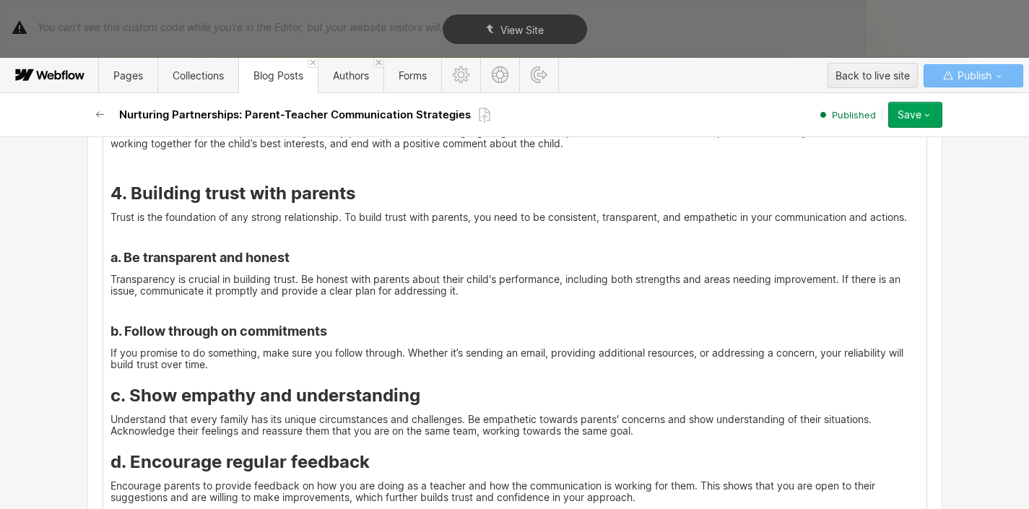
scroll to position [3587, 0]
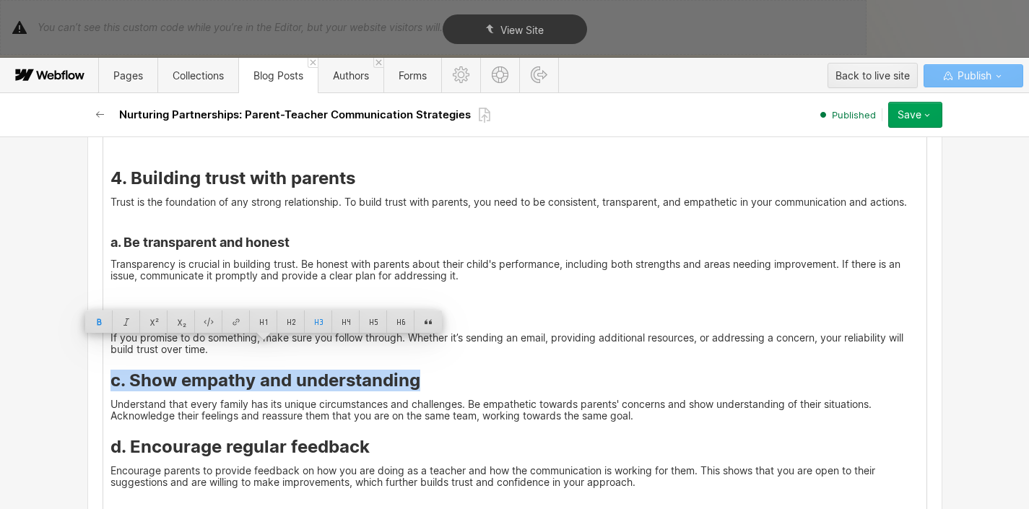
drag, startPoint x: 336, startPoint y: 361, endPoint x: 106, endPoint y: 348, distance: 230.0
click at [110, 370] on h3 "c. Show empathy and understanding" at bounding box center [514, 381] width 809 height 22
click at [338, 323] on div at bounding box center [340, 321] width 27 height 22
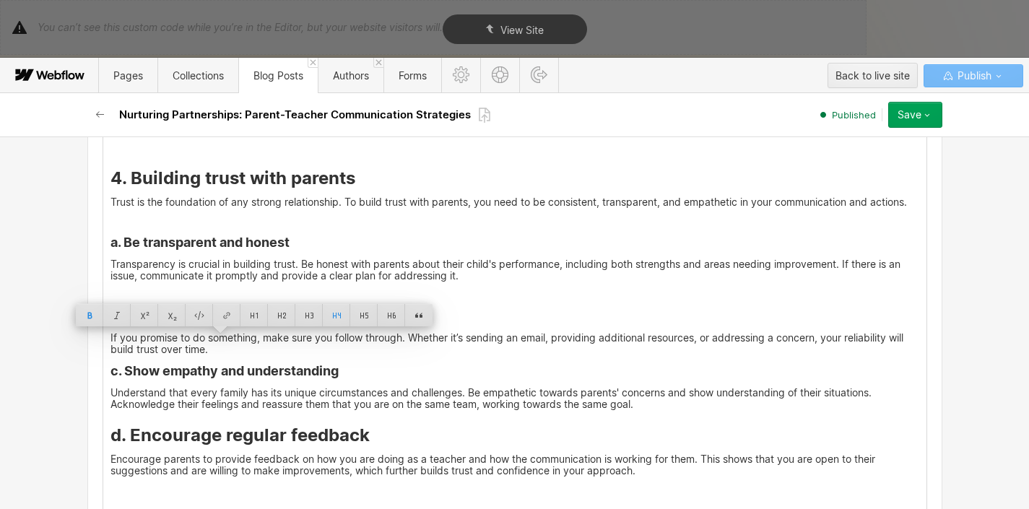
drag, startPoint x: 324, startPoint y: 362, endPoint x: 238, endPoint y: 346, distance: 87.5
click at [324, 387] on p "Understand that every family has its unique circumstances and challenges. Be em…" at bounding box center [514, 398] width 809 height 23
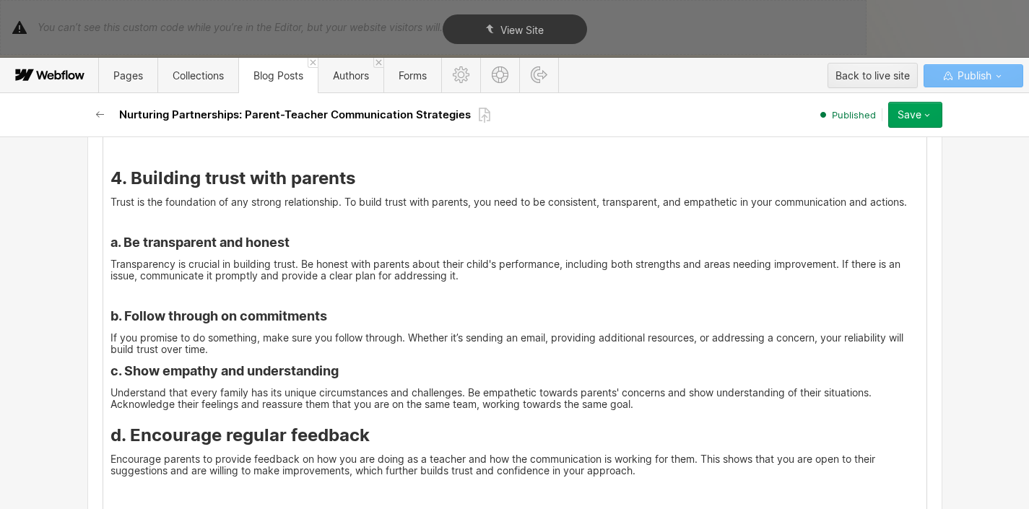
click at [110, 363] on strong "c. Show empathy and understanding" at bounding box center [224, 370] width 228 height 15
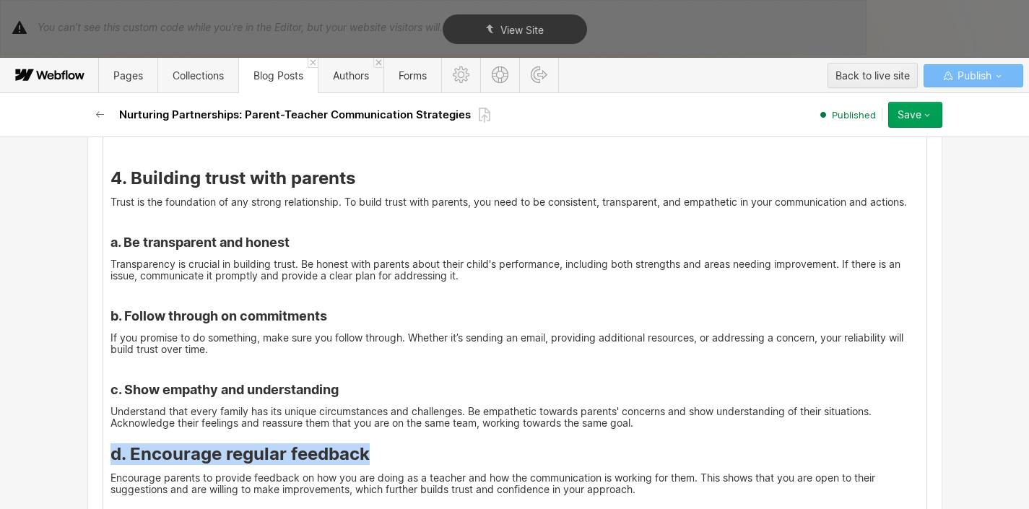
drag, startPoint x: 373, startPoint y: 429, endPoint x: 108, endPoint y: 427, distance: 265.7
click at [110, 443] on h3 "d. Encourage regular feedback" at bounding box center [514, 454] width 809 height 22
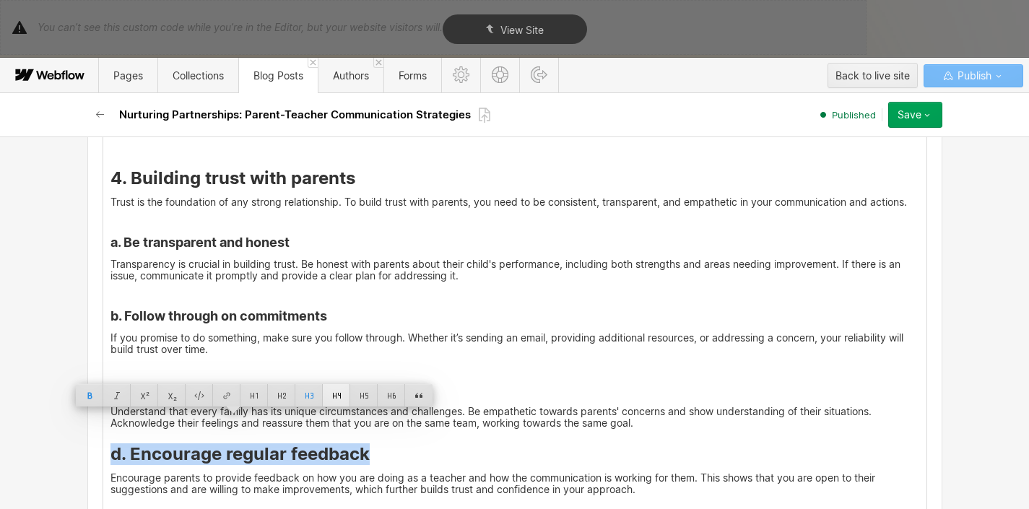
click at [334, 401] on div at bounding box center [336, 395] width 27 height 22
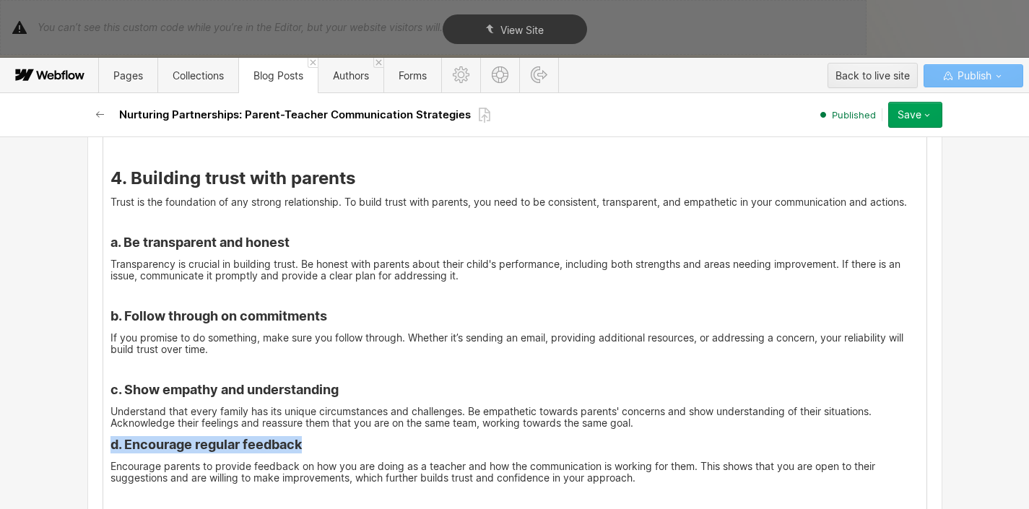
click at [110, 437] on strong "d. Encourage regular feedback" at bounding box center [205, 444] width 191 height 15
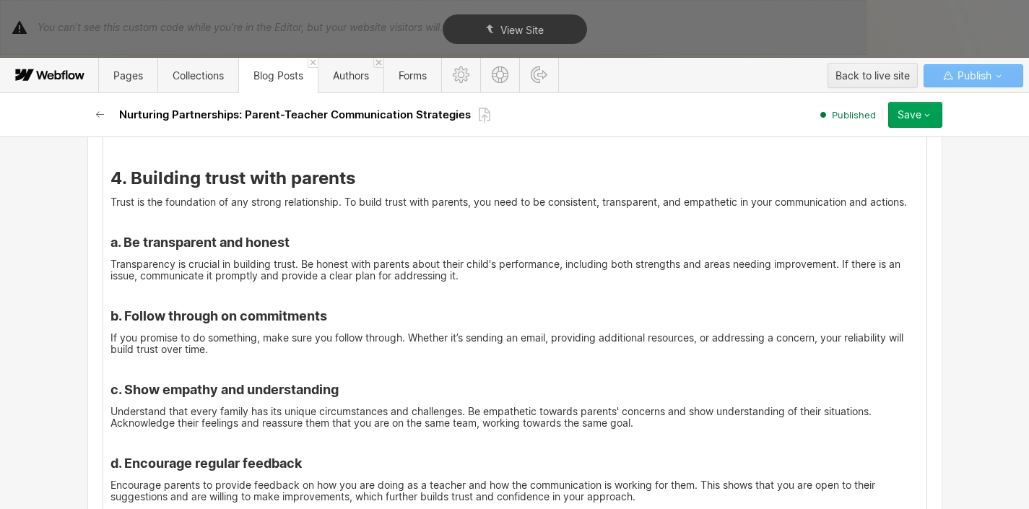
scroll to position [3769, 0]
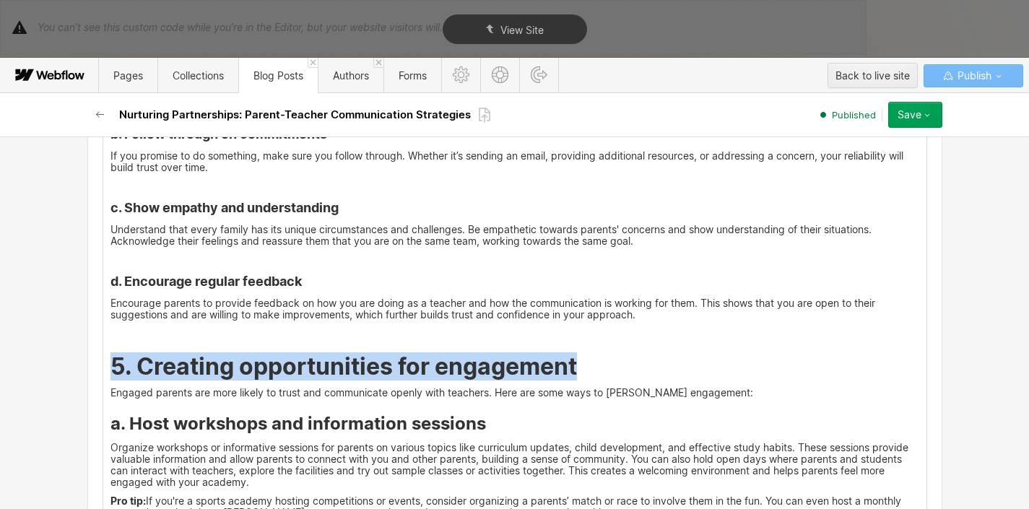
drag, startPoint x: 578, startPoint y: 349, endPoint x: 110, endPoint y: 343, distance: 468.6
click at [110, 354] on h2 "5. Creating opportunities for engagement" at bounding box center [514, 367] width 809 height 26
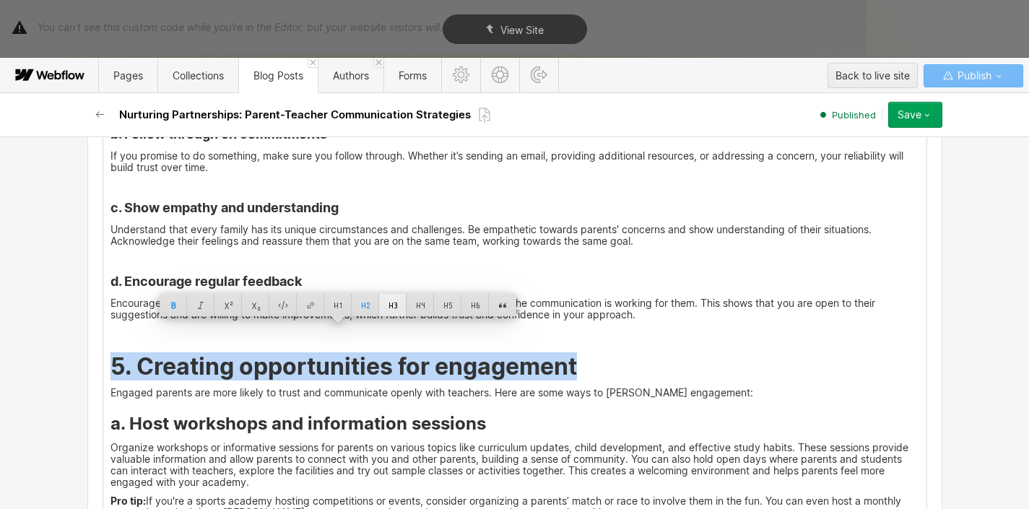
click at [402, 311] on div at bounding box center [392, 305] width 27 height 22
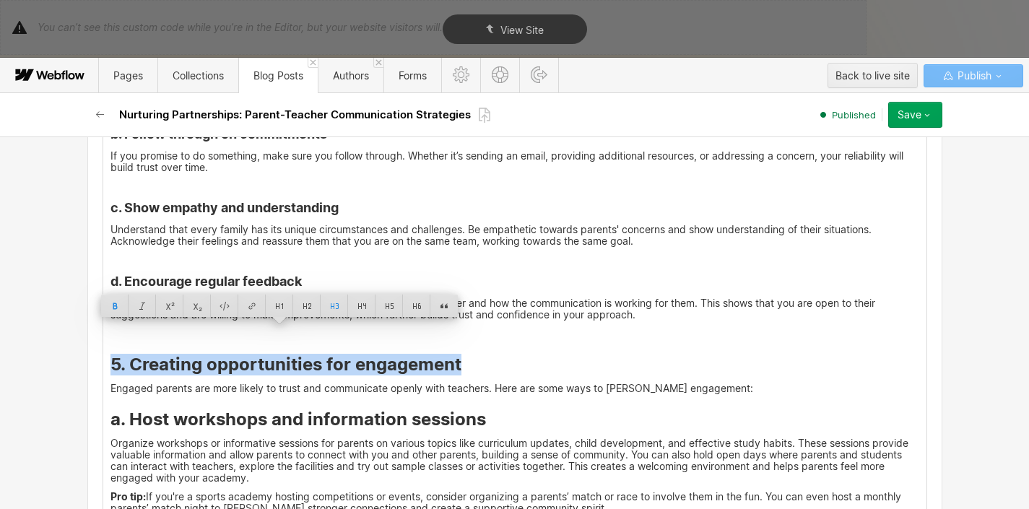
click at [393, 354] on strong "5. Creating opportunities for engagement" at bounding box center [285, 364] width 351 height 21
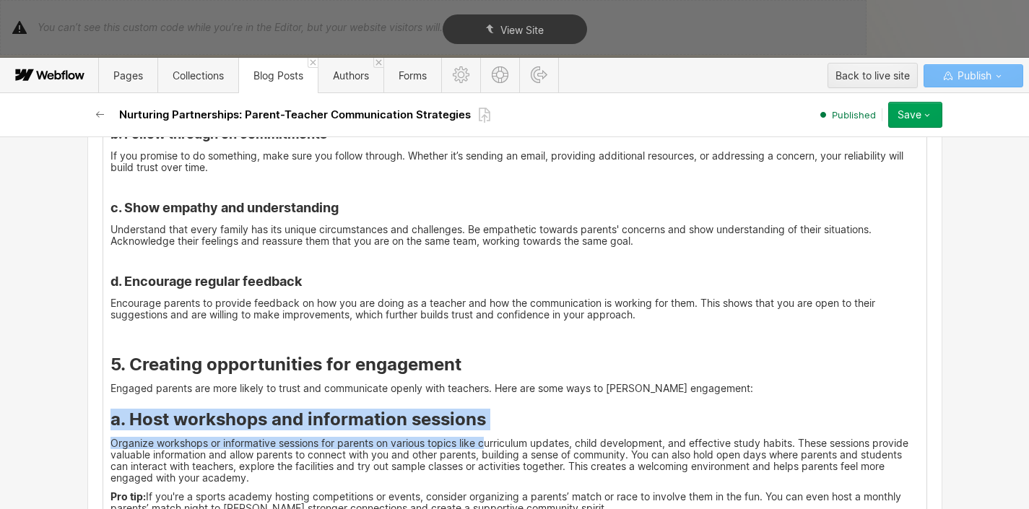
drag, startPoint x: 105, startPoint y: 395, endPoint x: 479, endPoint y: 409, distance: 374.2
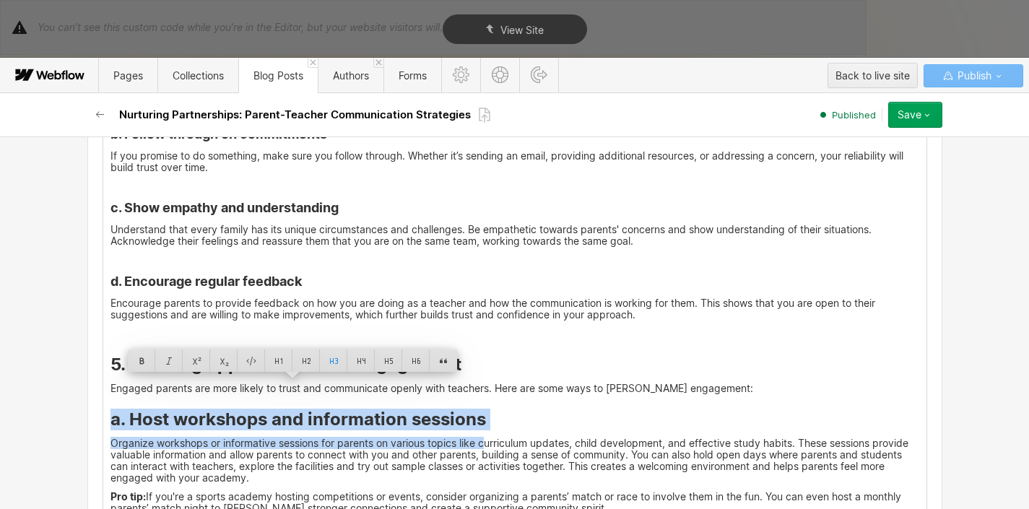
click at [484, 409] on h3 "a. Host workshops and information sessions" at bounding box center [514, 420] width 809 height 22
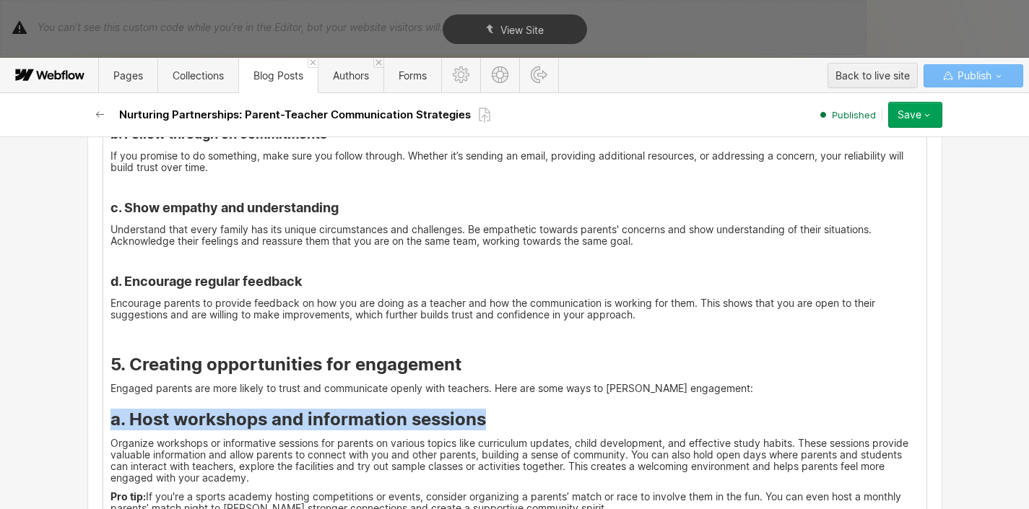
drag, startPoint x: 485, startPoint y: 394, endPoint x: 105, endPoint y: 393, distance: 380.5
click at [110, 409] on h3 "a. Host workshops and information sessions" at bounding box center [514, 420] width 809 height 22
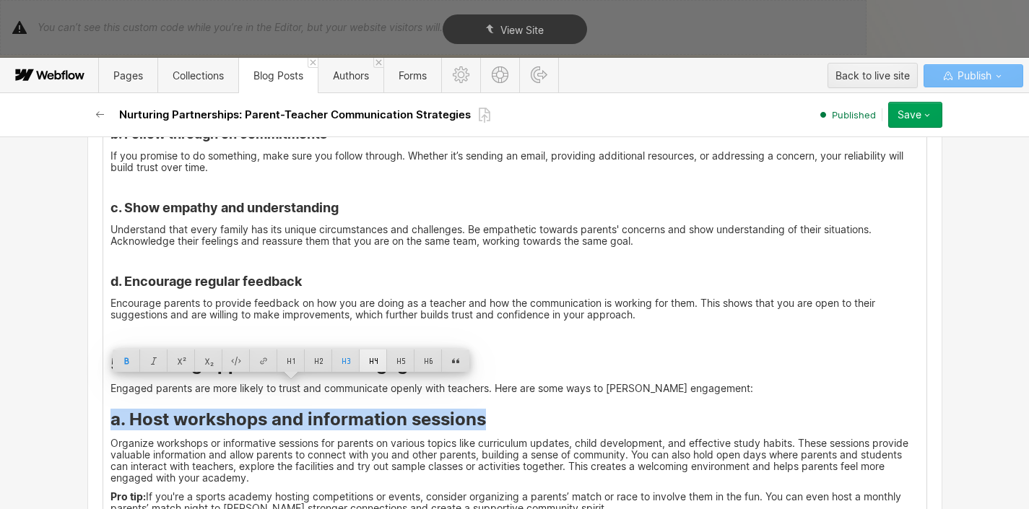
click at [374, 362] on div at bounding box center [373, 360] width 27 height 22
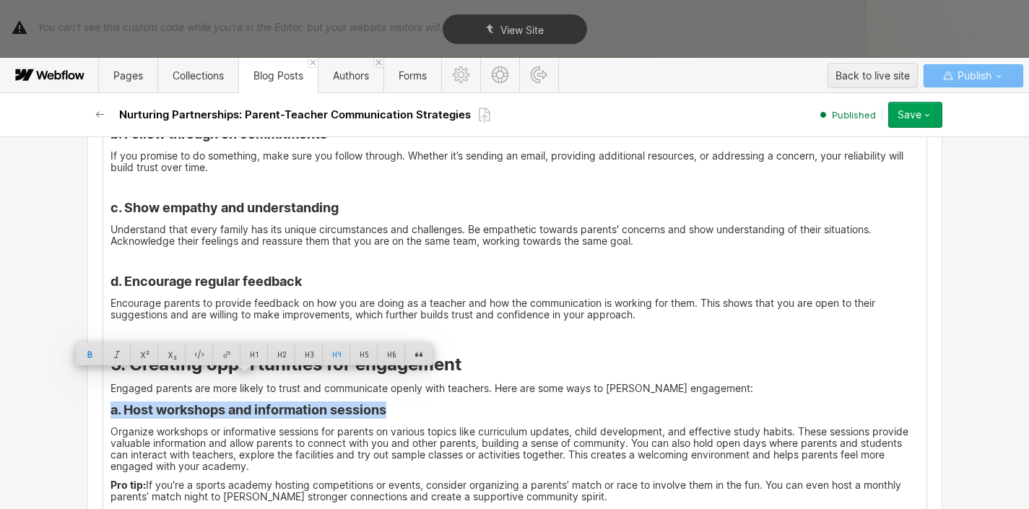
click at [362, 402] on strong "a. Host workshops and information sessions" at bounding box center [248, 409] width 276 height 15
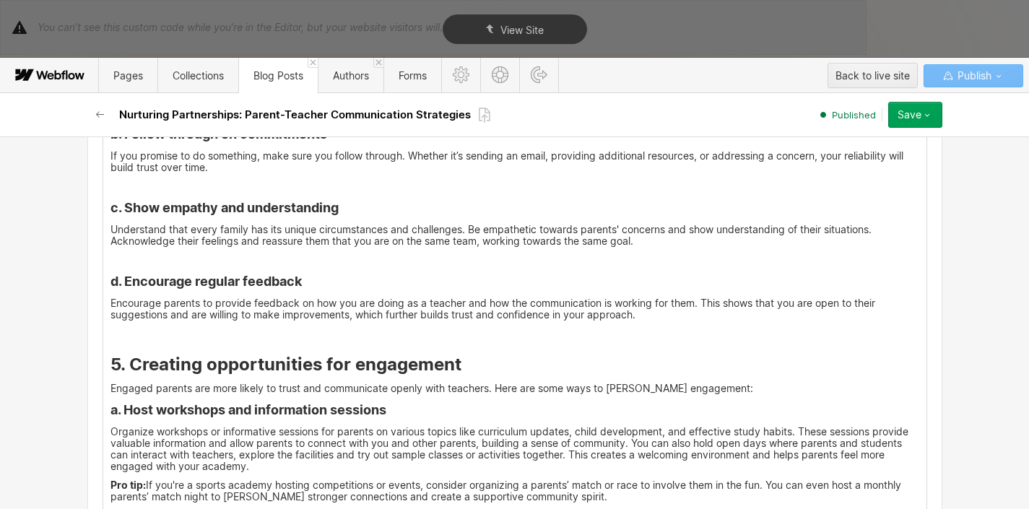
click at [110, 402] on strong "a. Host workshops and information sessions" at bounding box center [248, 409] width 276 height 15
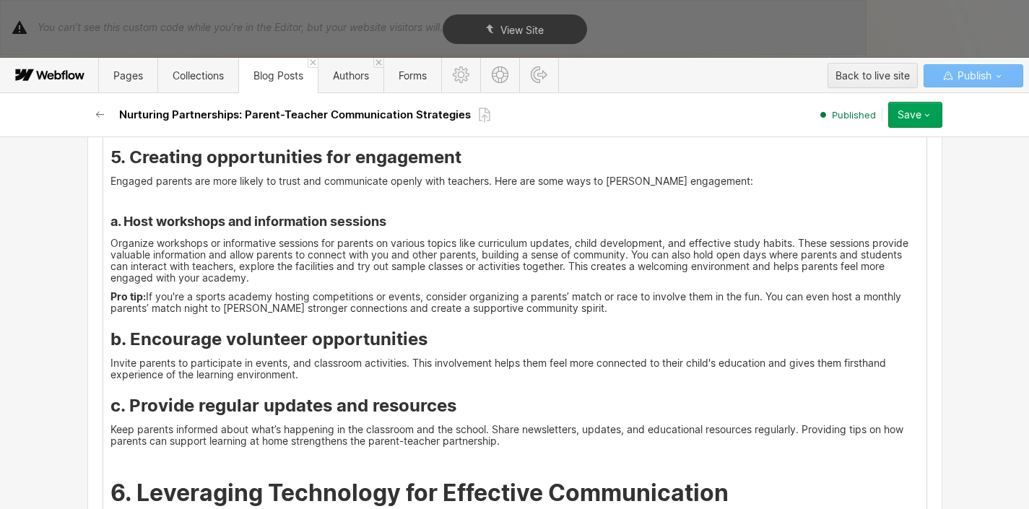
scroll to position [3977, 0]
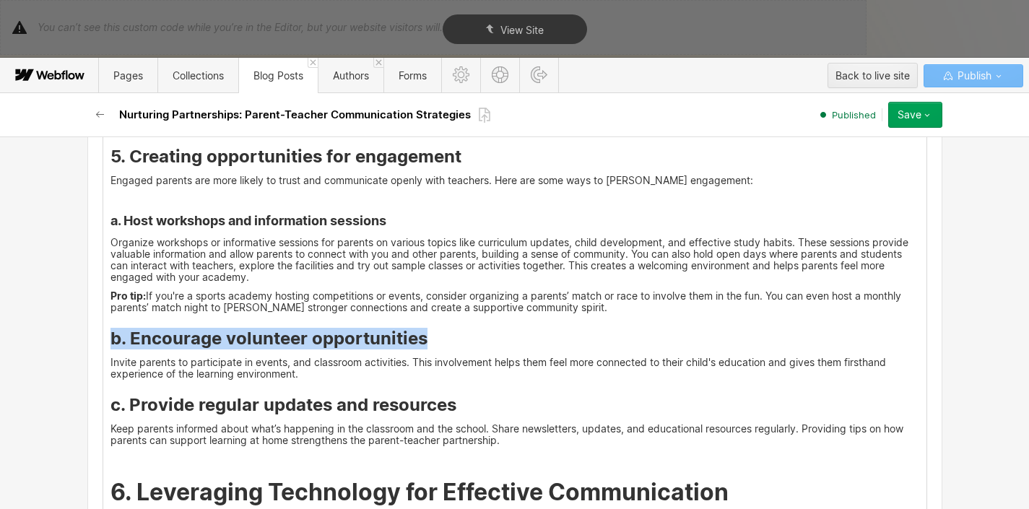
drag, startPoint x: 423, startPoint y: 316, endPoint x: 108, endPoint y: 308, distance: 314.9
click at [110, 328] on h3 "b. Encourage volunteer opportunities" at bounding box center [514, 339] width 809 height 22
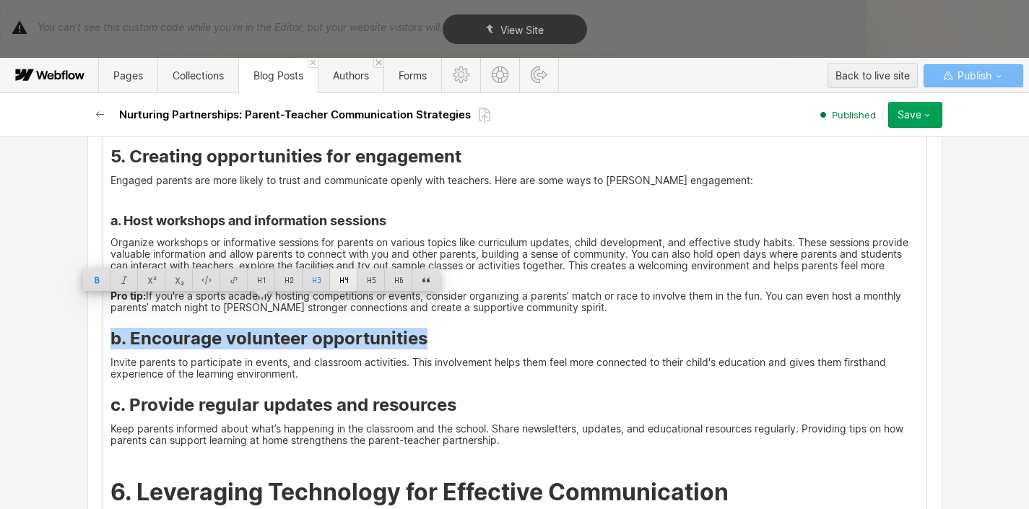
click at [336, 279] on div at bounding box center [343, 280] width 27 height 22
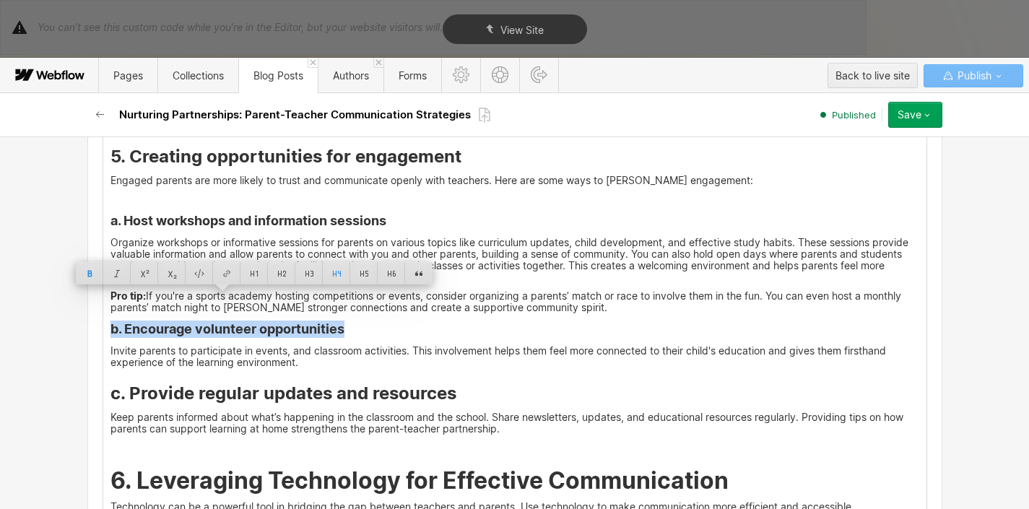
click at [331, 321] on strong "b. Encourage volunteer opportunities" at bounding box center [227, 328] width 234 height 15
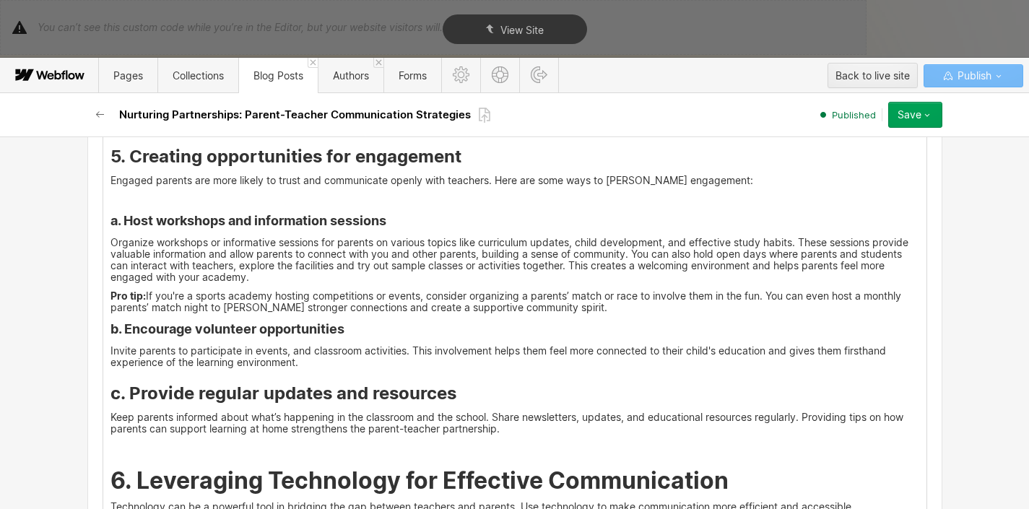
click at [110, 321] on strong "b. Encourage volunteer opportunities" at bounding box center [227, 328] width 234 height 15
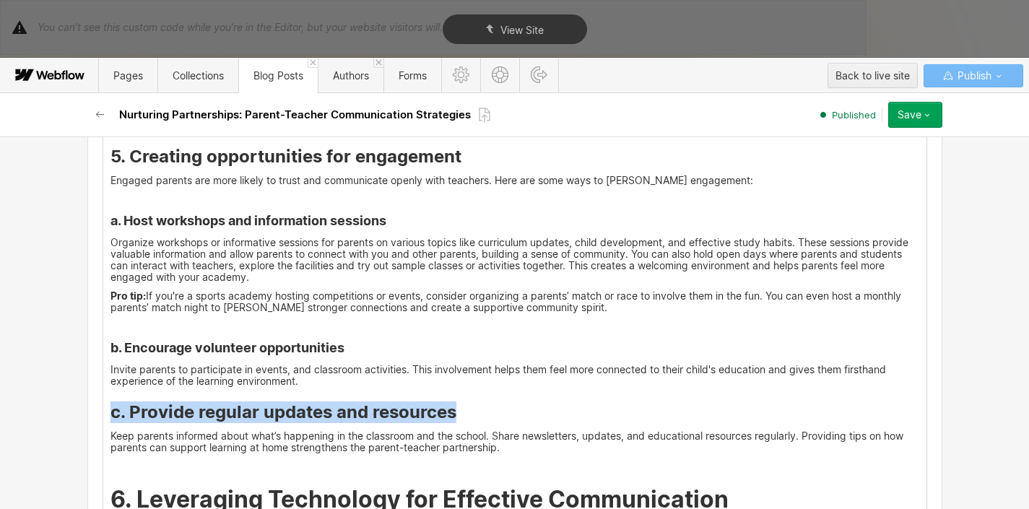
drag, startPoint x: 449, startPoint y: 386, endPoint x: 108, endPoint y: 375, distance: 340.9
click at [110, 401] on strong "c. Provide regular updates and resources" at bounding box center [283, 411] width 346 height 21
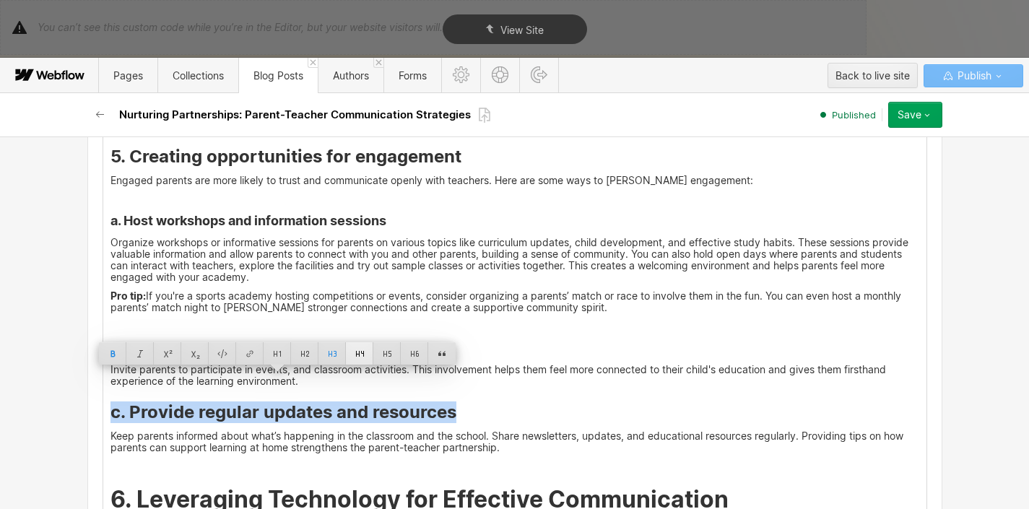
click at [352, 360] on div at bounding box center [359, 353] width 27 height 22
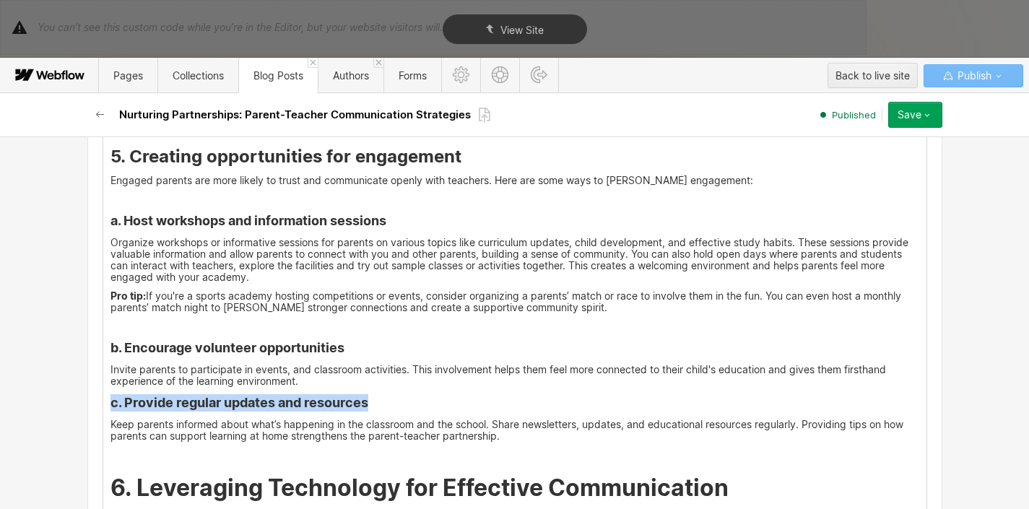
click at [352, 395] on strong "c. Provide regular updates and resources" at bounding box center [239, 402] width 258 height 15
click at [110, 395] on strong "c. Provide regular updates and resources" at bounding box center [239, 402] width 258 height 15
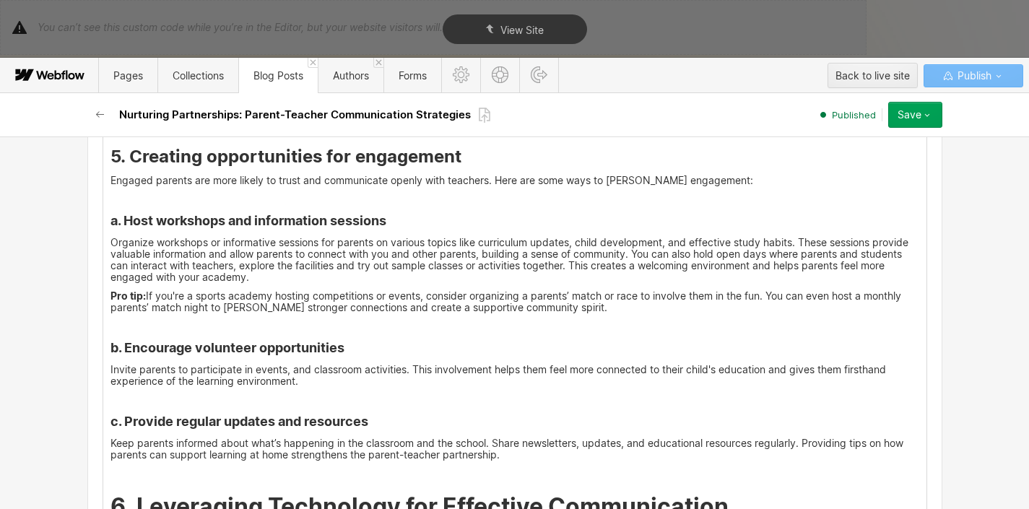
scroll to position [4094, 0]
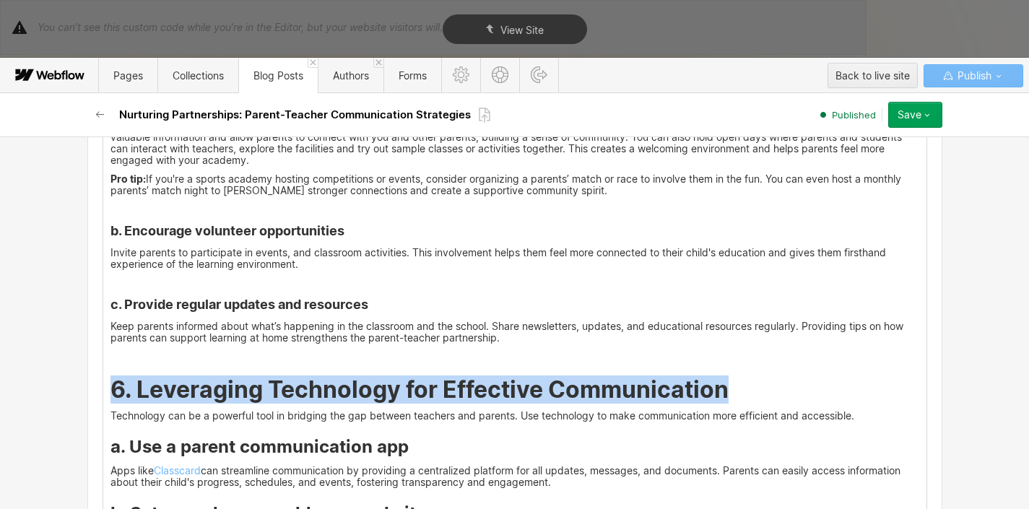
drag, startPoint x: 108, startPoint y: 367, endPoint x: 720, endPoint y: 359, distance: 612.3
click at [720, 375] on strong "6. Leveraging Technology for Effective Communication" at bounding box center [419, 389] width 618 height 28
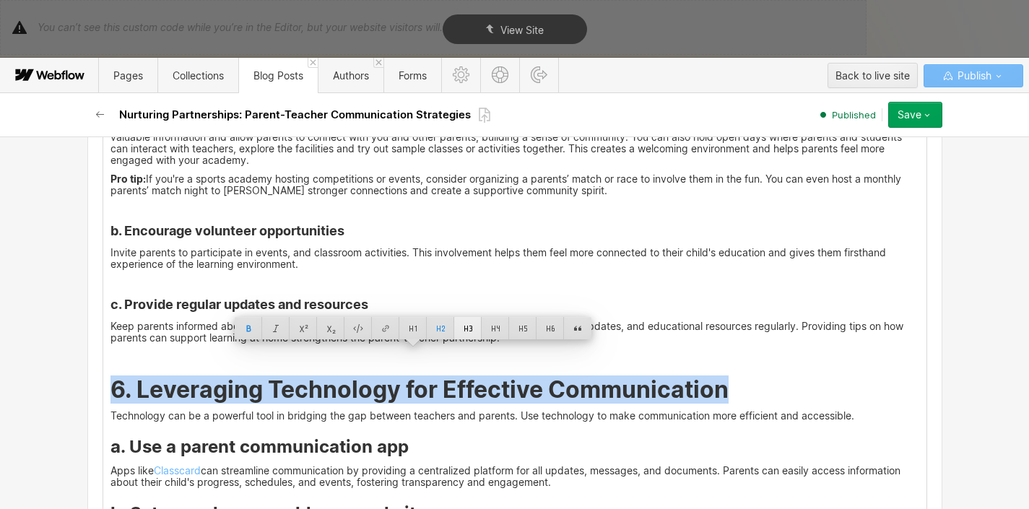
click at [469, 334] on div at bounding box center [467, 328] width 27 height 22
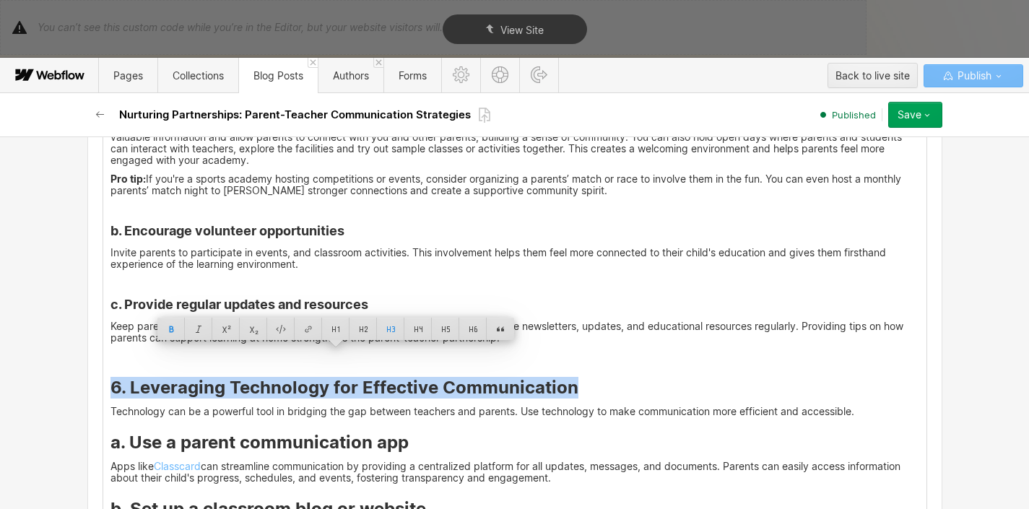
click at [477, 377] on strong "6. Leveraging Technology for Effective Communication" at bounding box center [344, 387] width 468 height 21
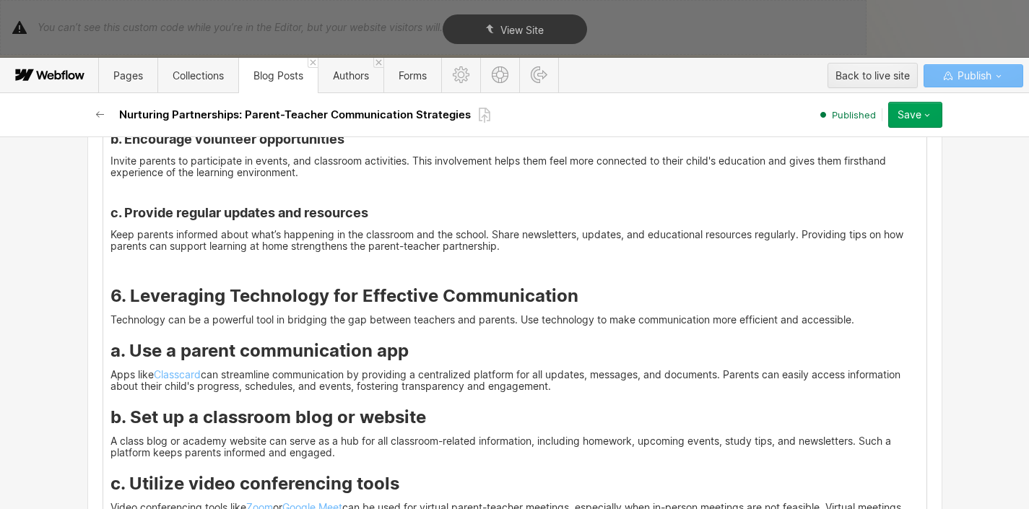
scroll to position [4198, 0]
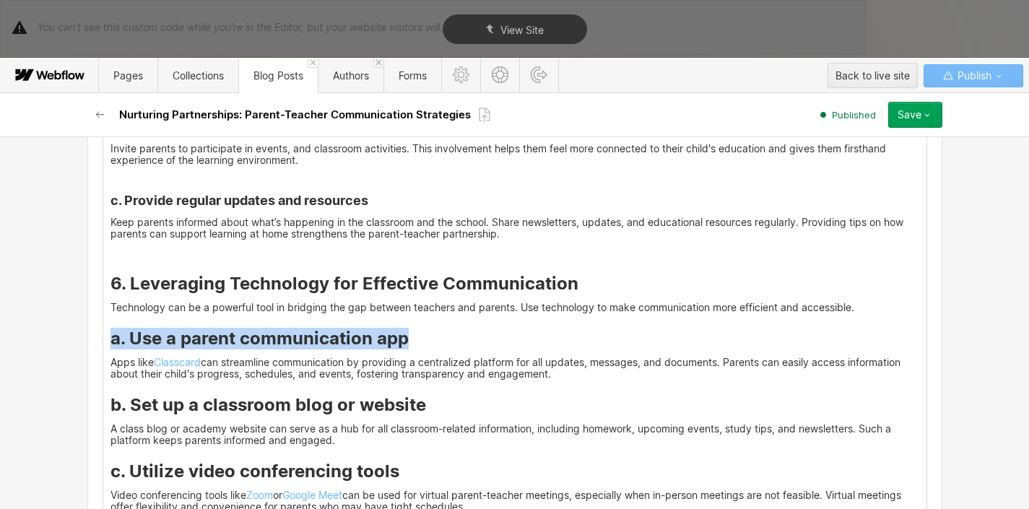
drag, startPoint x: 401, startPoint y: 315, endPoint x: 106, endPoint y: 320, distance: 294.6
click at [110, 328] on strong "a. Use a parent communication app" at bounding box center [259, 338] width 298 height 21
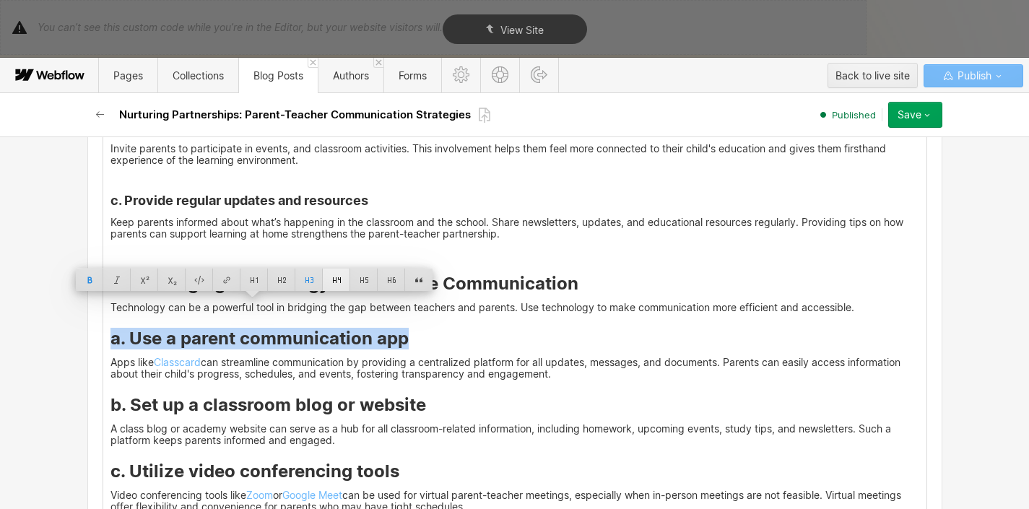
click at [334, 280] on div at bounding box center [336, 280] width 27 height 22
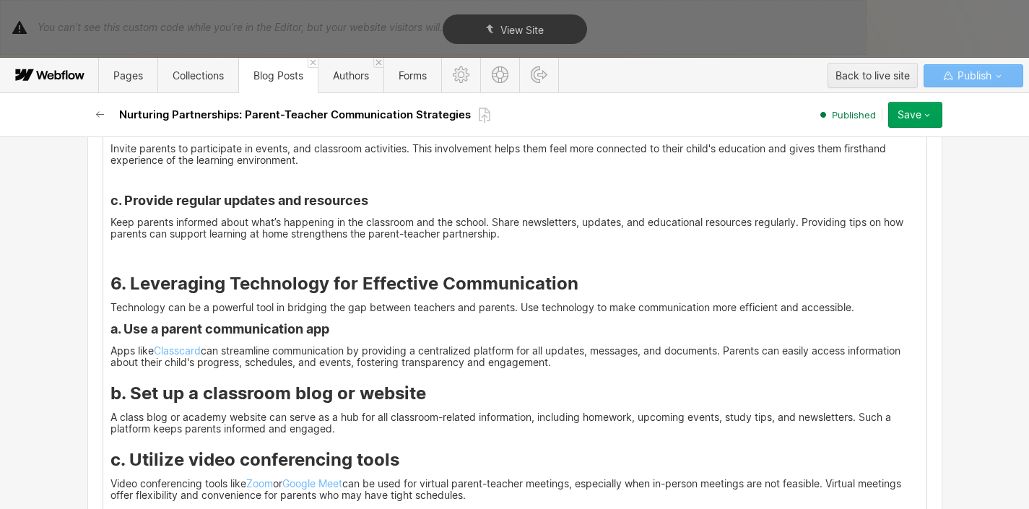
click at [110, 321] on strong "a. Use a parent communication app" at bounding box center [219, 328] width 219 height 15
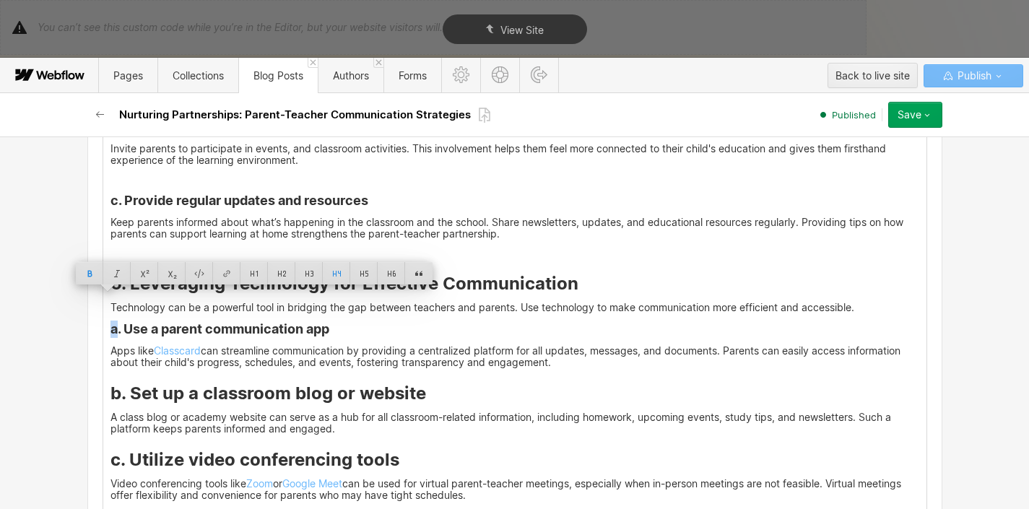
click at [110, 321] on strong "a. Use a parent communication app" at bounding box center [219, 328] width 219 height 15
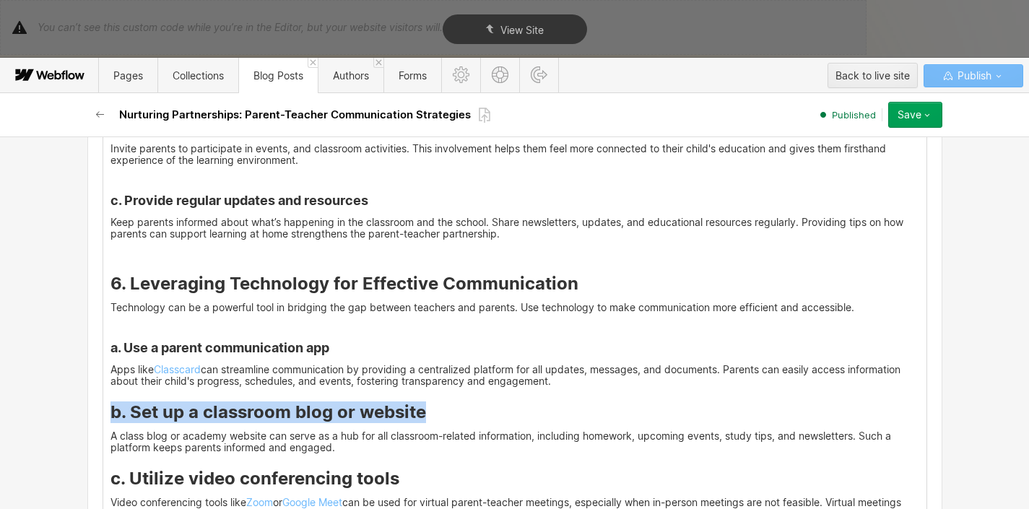
drag, startPoint x: 105, startPoint y: 390, endPoint x: 430, endPoint y: 393, distance: 324.9
click at [430, 401] on h3 "b. Set up a classroom blog or website" at bounding box center [514, 412] width 809 height 22
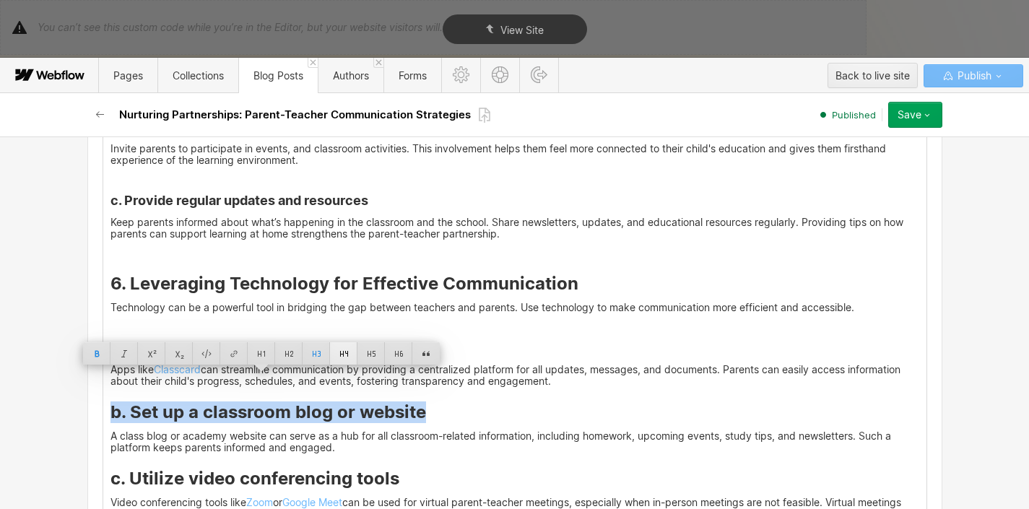
click at [340, 359] on div at bounding box center [343, 353] width 27 height 22
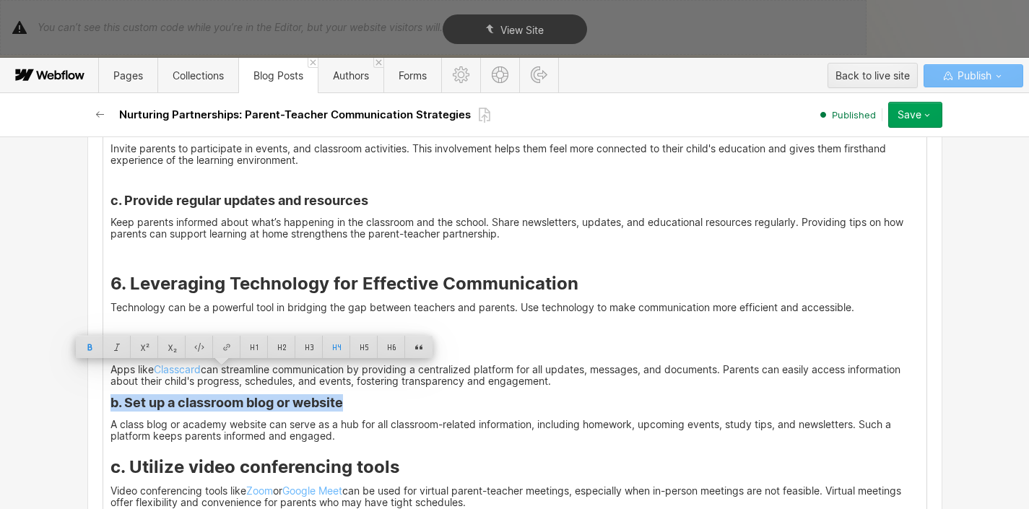
click at [326, 395] on strong "b. Set up a classroom blog or website" at bounding box center [226, 402] width 232 height 15
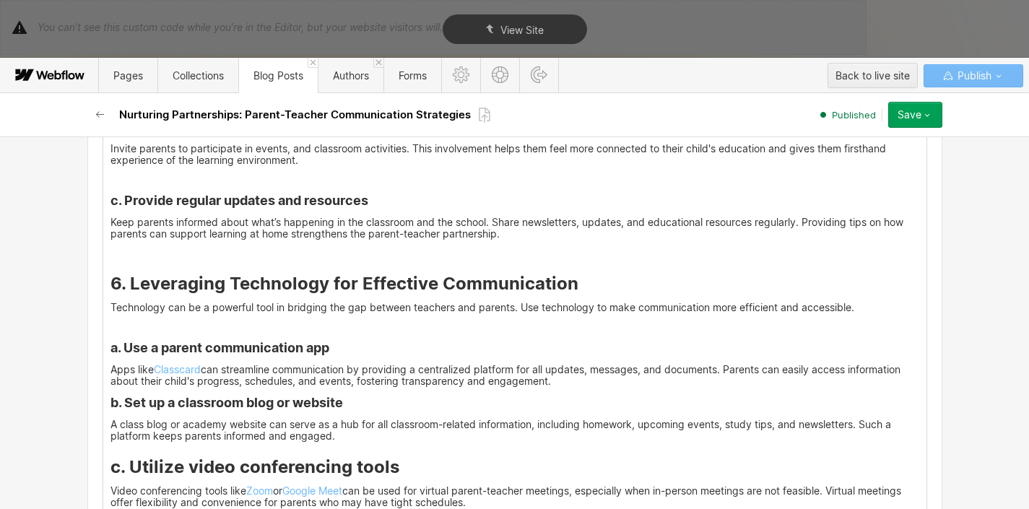
click at [110, 395] on strong "b. Set up a classroom blog or website" at bounding box center [226, 402] width 232 height 15
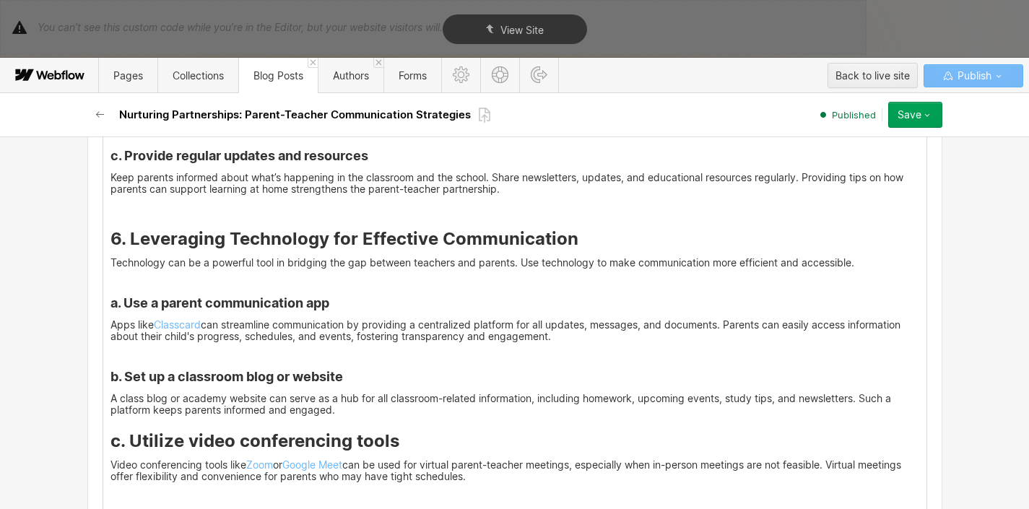
scroll to position [4263, 0]
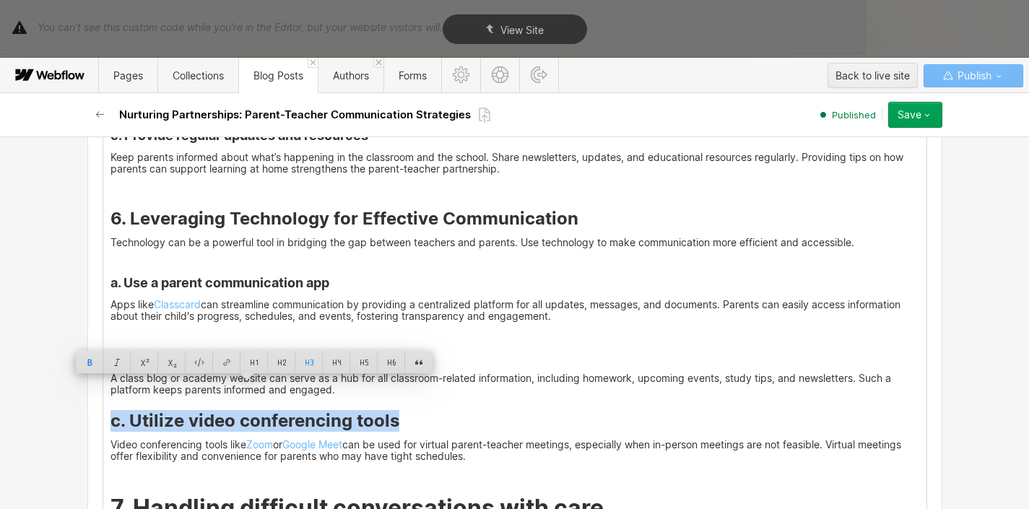
drag, startPoint x: 393, startPoint y: 390, endPoint x: 105, endPoint y: 387, distance: 288.1
click at [110, 410] on h3 "c. Utilize video conferencing tools" at bounding box center [514, 421] width 809 height 22
click at [337, 361] on div at bounding box center [336, 362] width 27 height 22
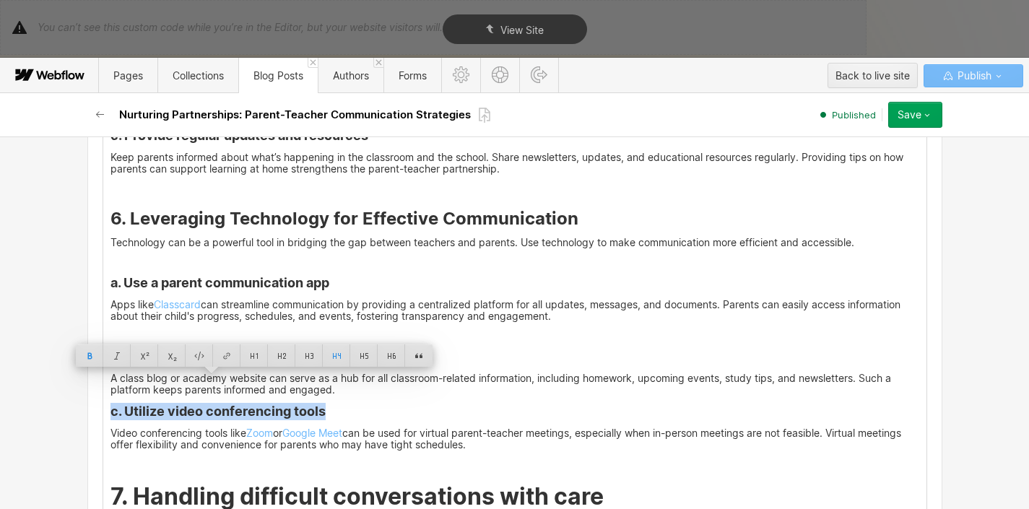
click at [331, 403] on h4 "c. Utilize video conferencing tools" at bounding box center [514, 411] width 809 height 17
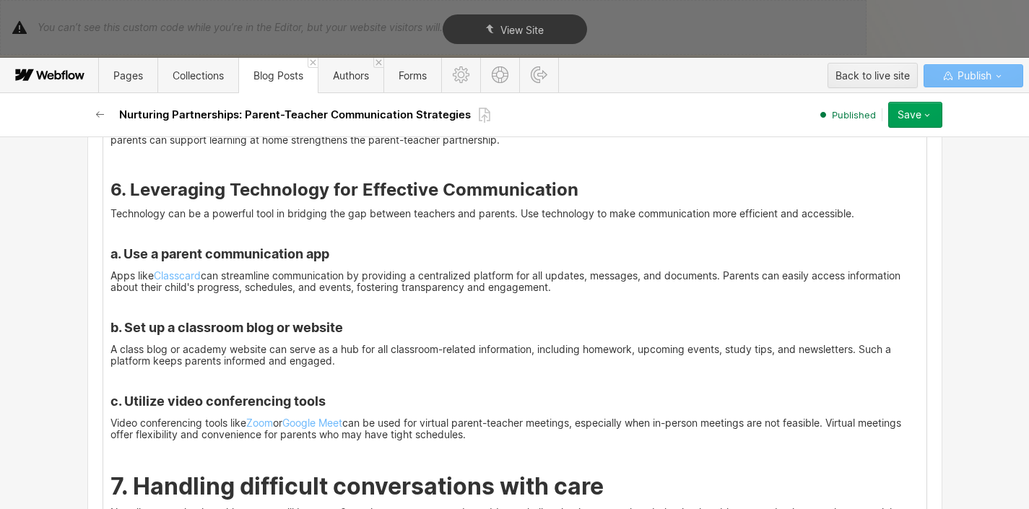
scroll to position [4432, 0]
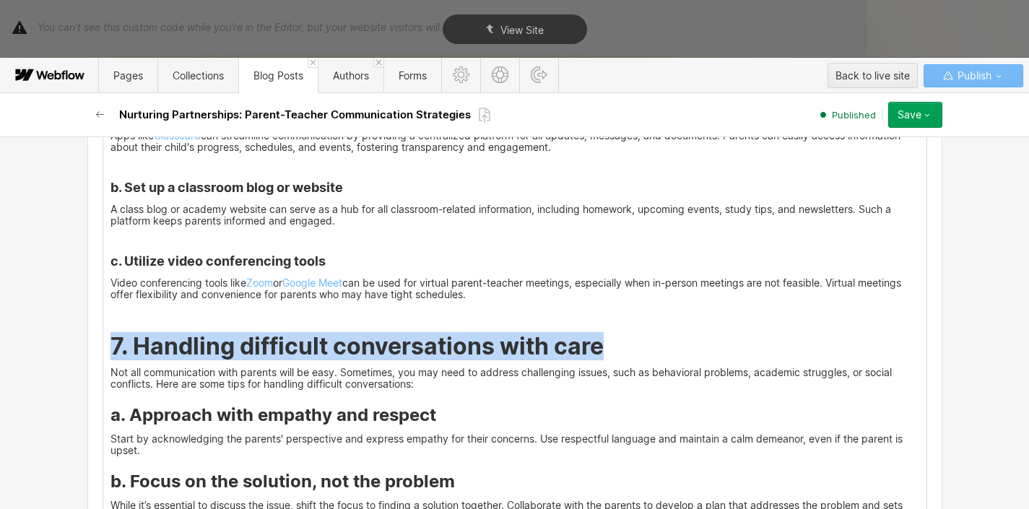
drag, startPoint x: 107, startPoint y: 320, endPoint x: 597, endPoint y: 316, distance: 490.2
click at [597, 332] on strong "7. Handling difficult conversations with care" at bounding box center [356, 346] width 493 height 28
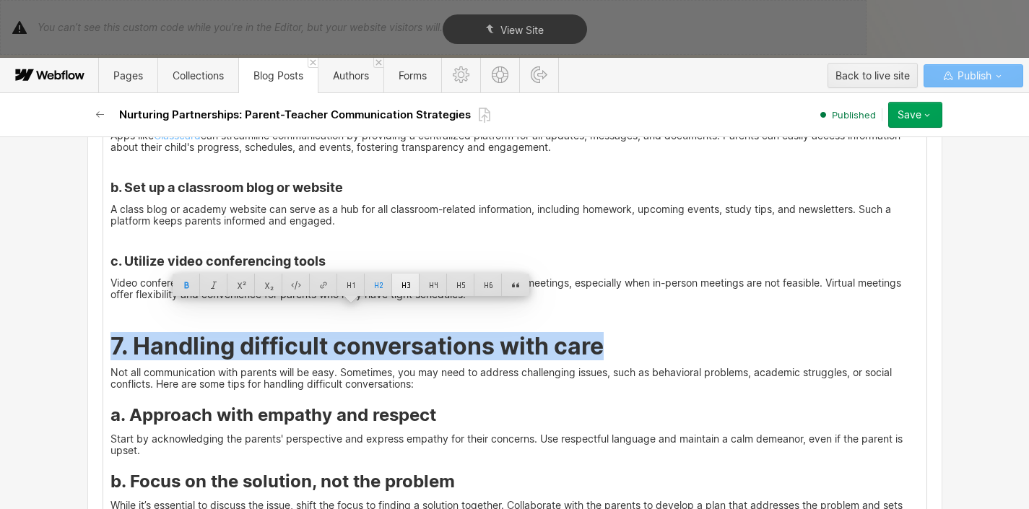
click at [407, 293] on div at bounding box center [405, 285] width 27 height 22
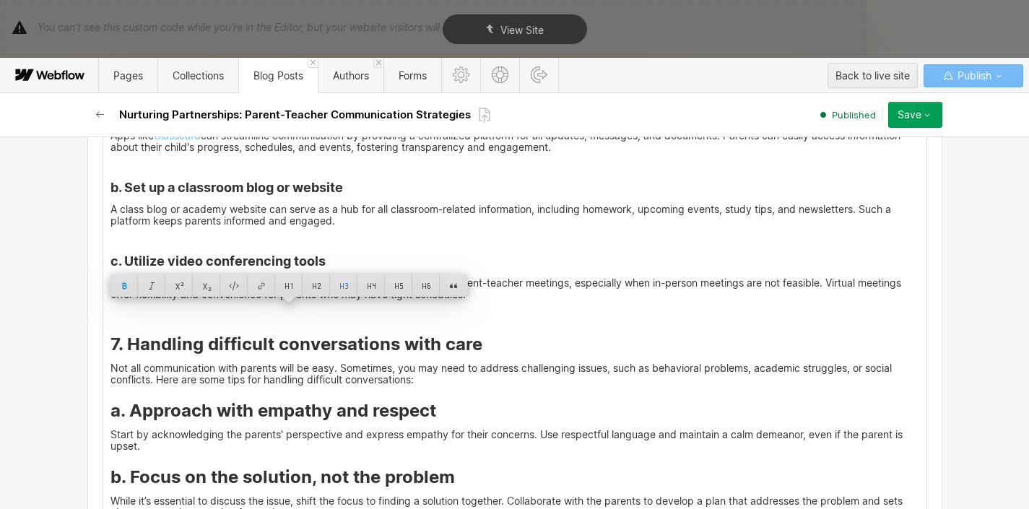
click at [396, 334] on strong "7. Handling difficult conversations with care" at bounding box center [296, 344] width 372 height 21
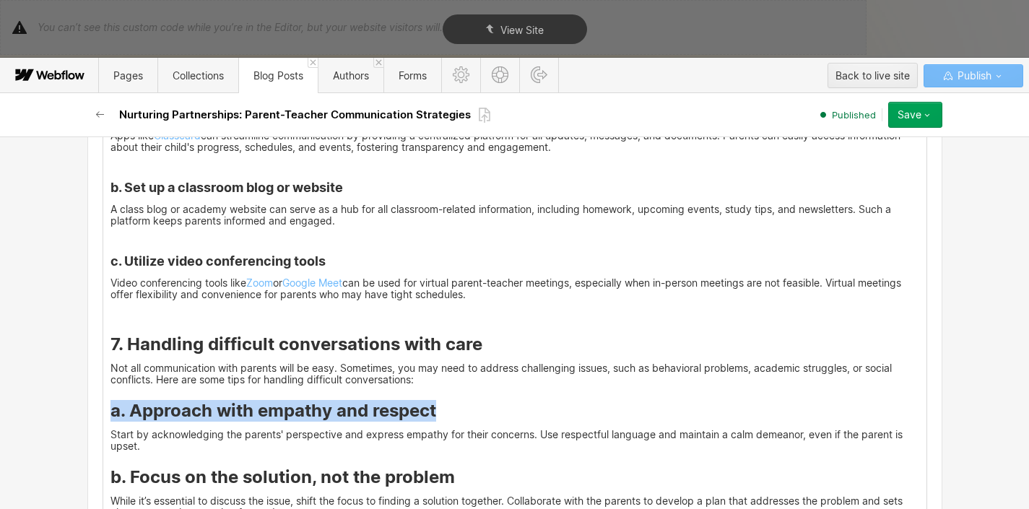
drag, startPoint x: 102, startPoint y: 383, endPoint x: 446, endPoint y: 388, distance: 344.4
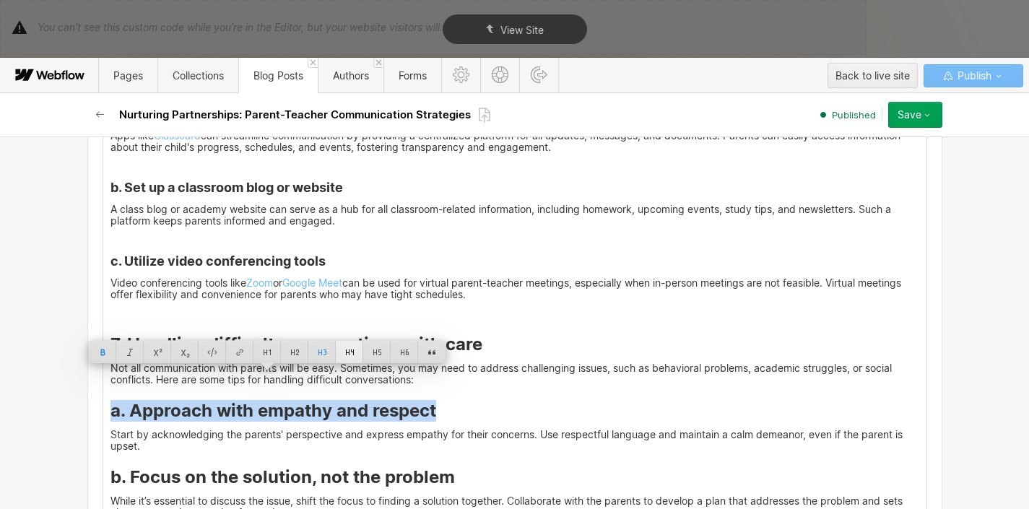
click at [341, 352] on div at bounding box center [349, 352] width 27 height 22
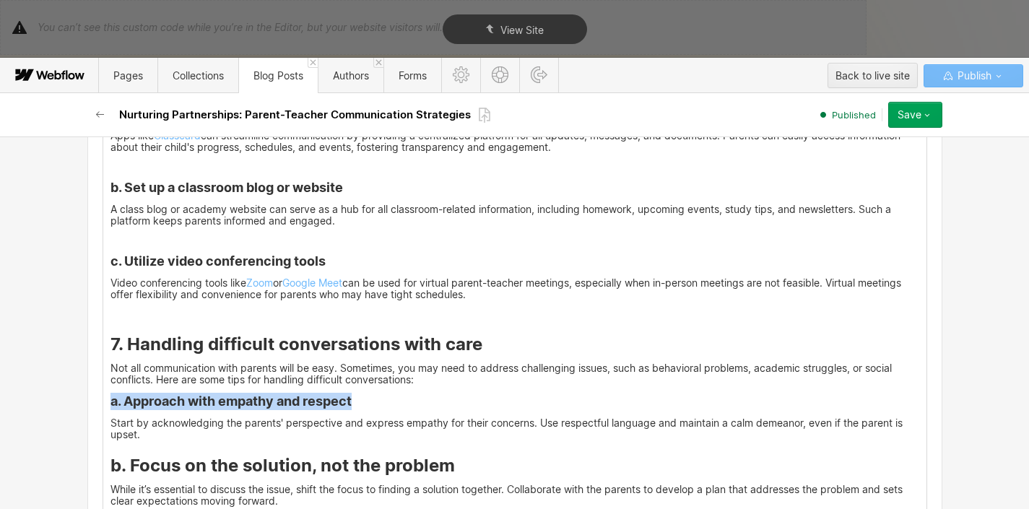
click at [337, 393] on strong "a. Approach with empathy and respect" at bounding box center [230, 400] width 241 height 15
click at [110, 393] on strong "a. Approach with empathy and respect" at bounding box center [230, 400] width 241 height 15
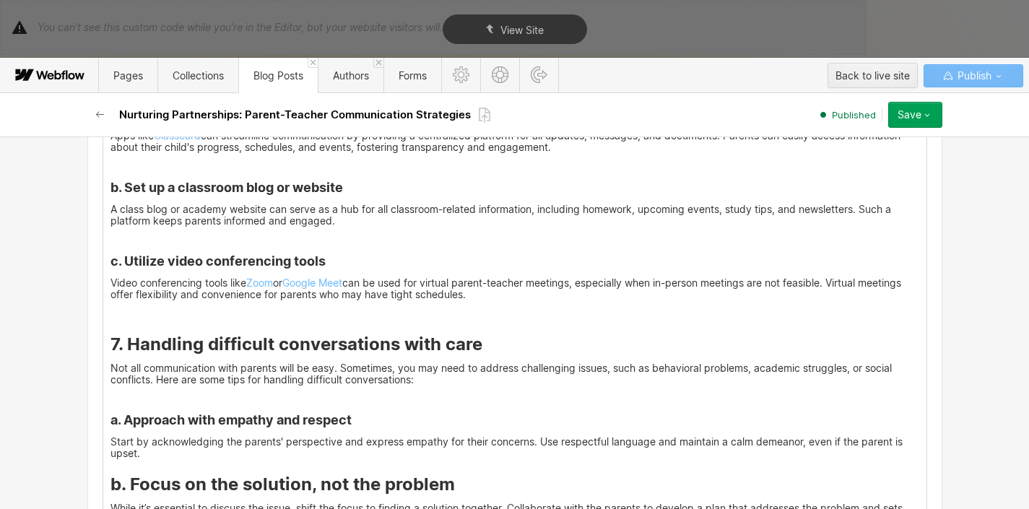
scroll to position [4497, 0]
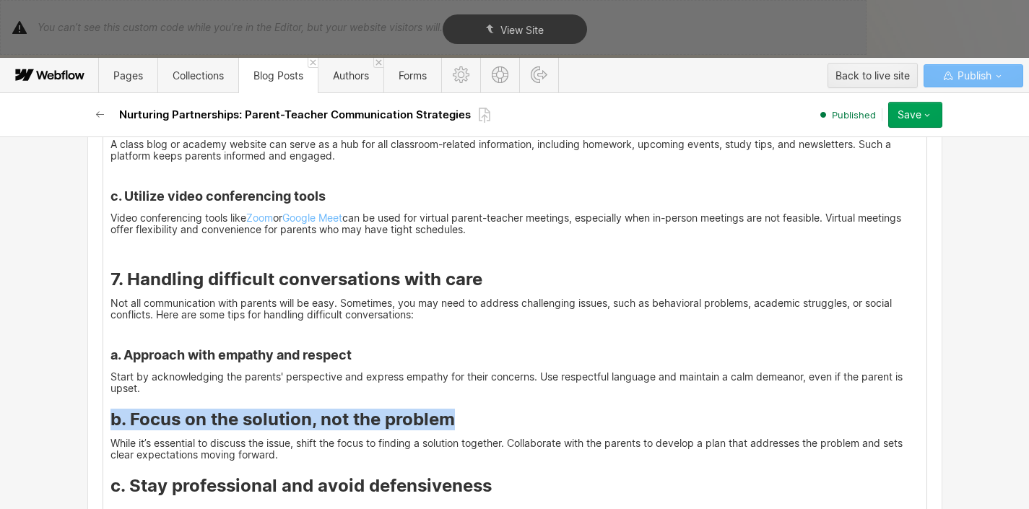
drag, startPoint x: 103, startPoint y: 390, endPoint x: 443, endPoint y: 395, distance: 340.8
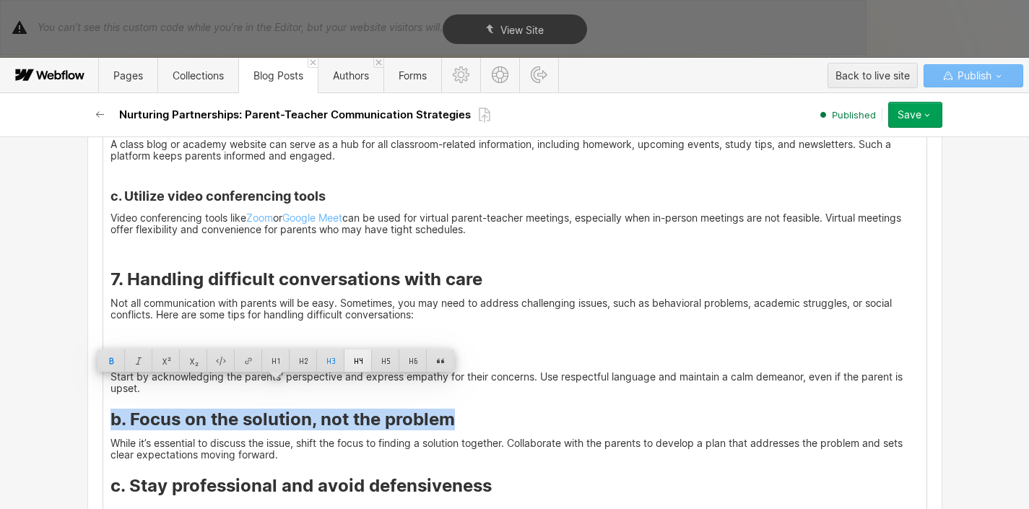
click at [354, 365] on div at bounding box center [357, 360] width 27 height 22
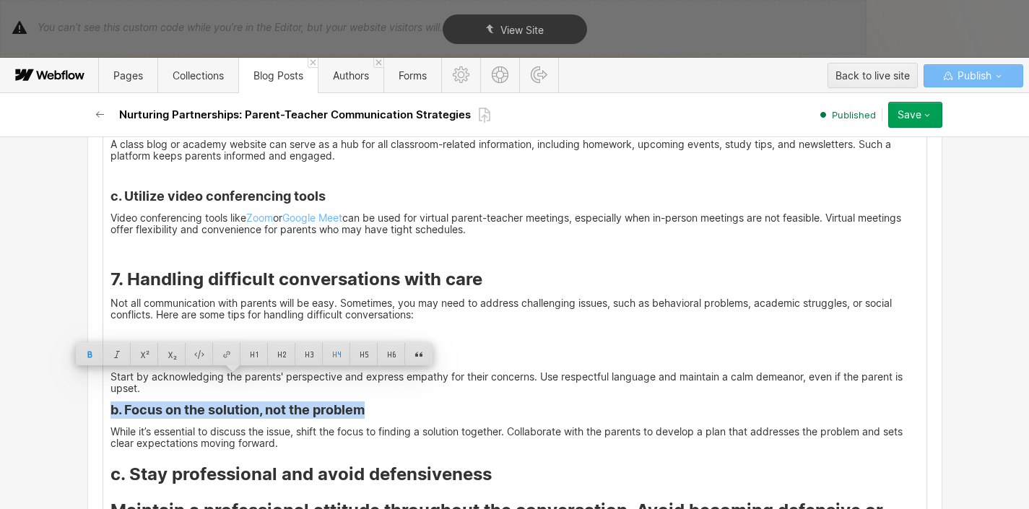
drag, startPoint x: 352, startPoint y: 388, endPoint x: 308, endPoint y: 383, distance: 43.6
click at [352, 402] on strong "b. Focus on the solution, not the problem" at bounding box center [237, 409] width 254 height 15
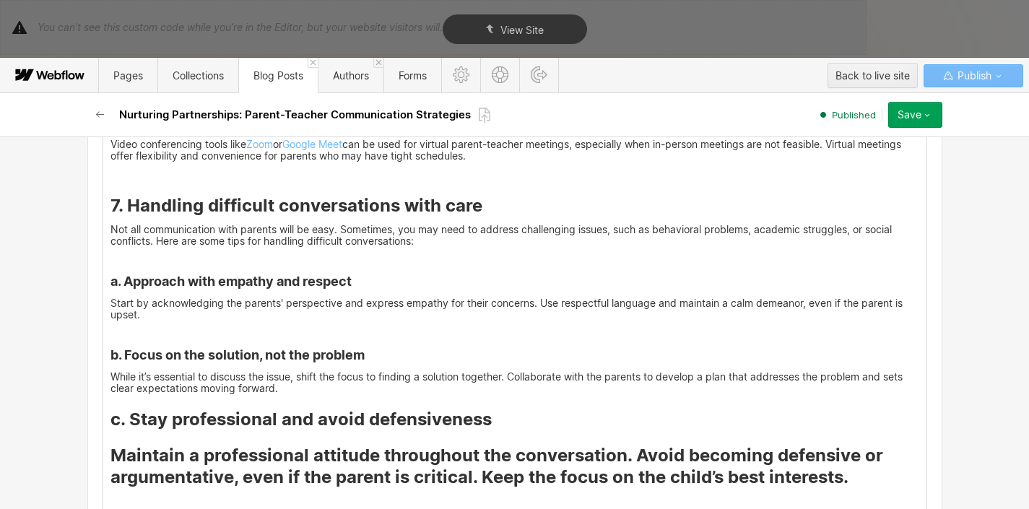
scroll to position [4600, 0]
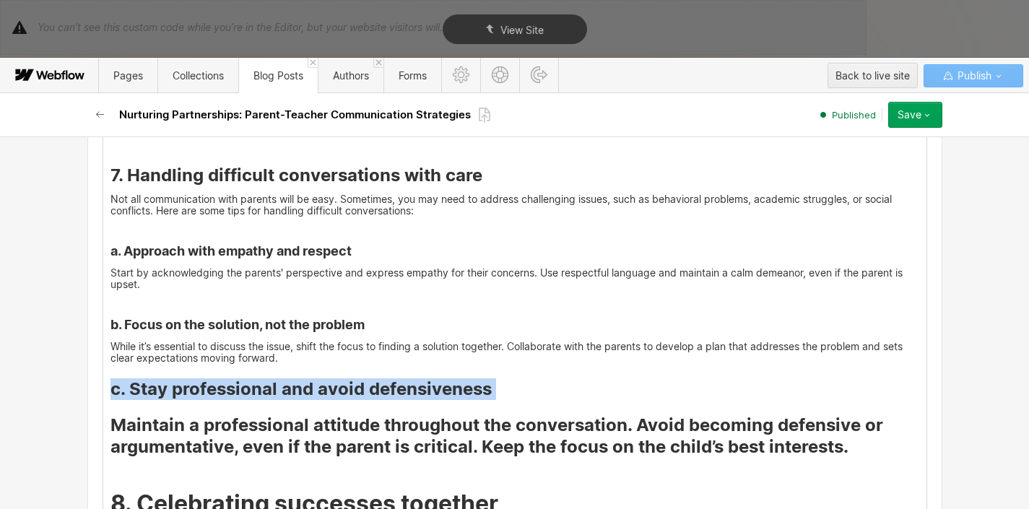
drag, startPoint x: 104, startPoint y: 362, endPoint x: 470, endPoint y: 379, distance: 366.5
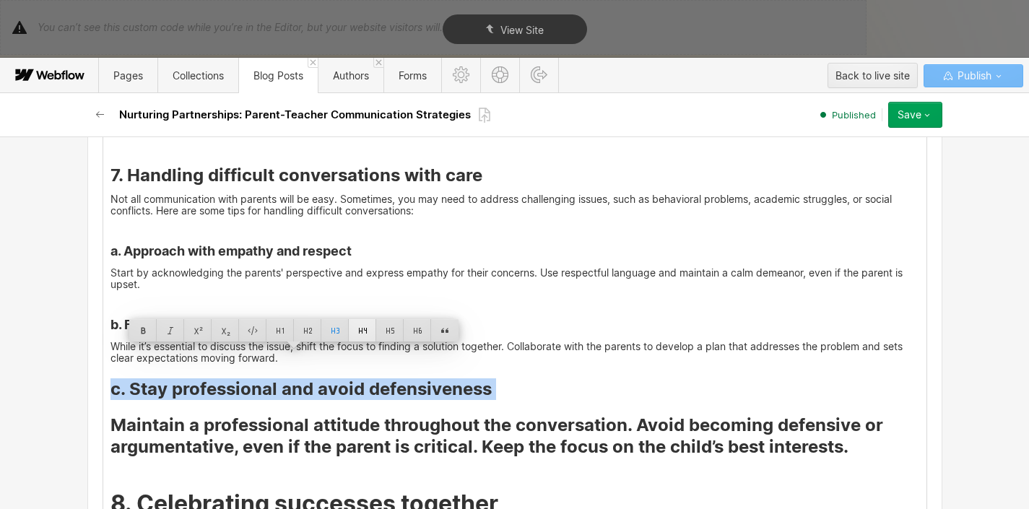
click at [353, 332] on div at bounding box center [362, 330] width 27 height 22
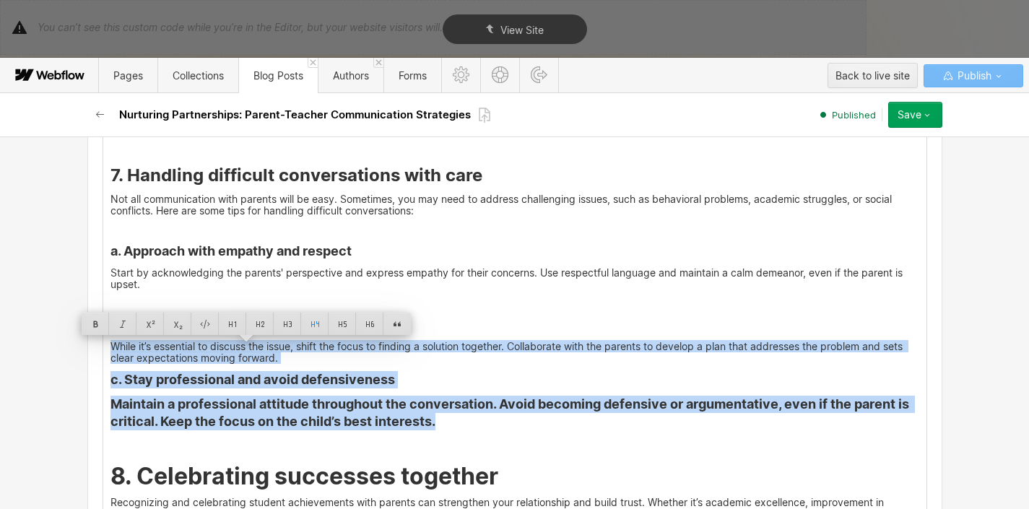
click at [358, 396] on h4 "Maintain a professional attitude throughout the conversation. Avoid becoming de…" at bounding box center [514, 413] width 809 height 35
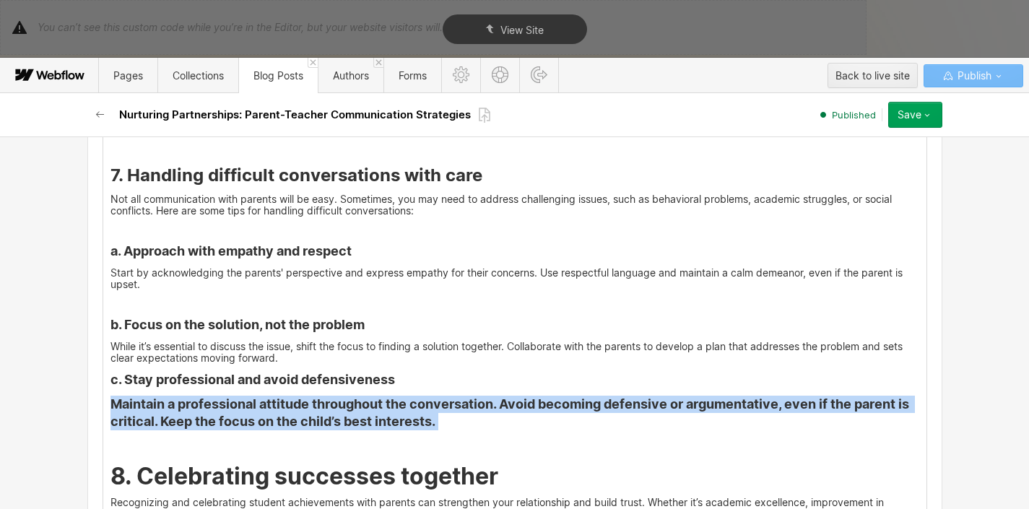
drag, startPoint x: 109, startPoint y: 376, endPoint x: 443, endPoint y: 409, distance: 335.1
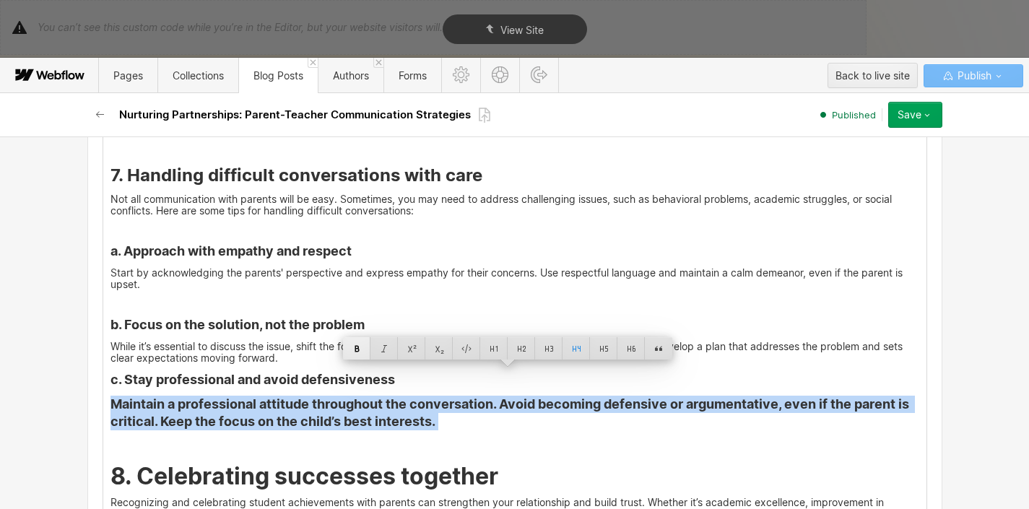
click at [356, 355] on div at bounding box center [356, 348] width 27 height 22
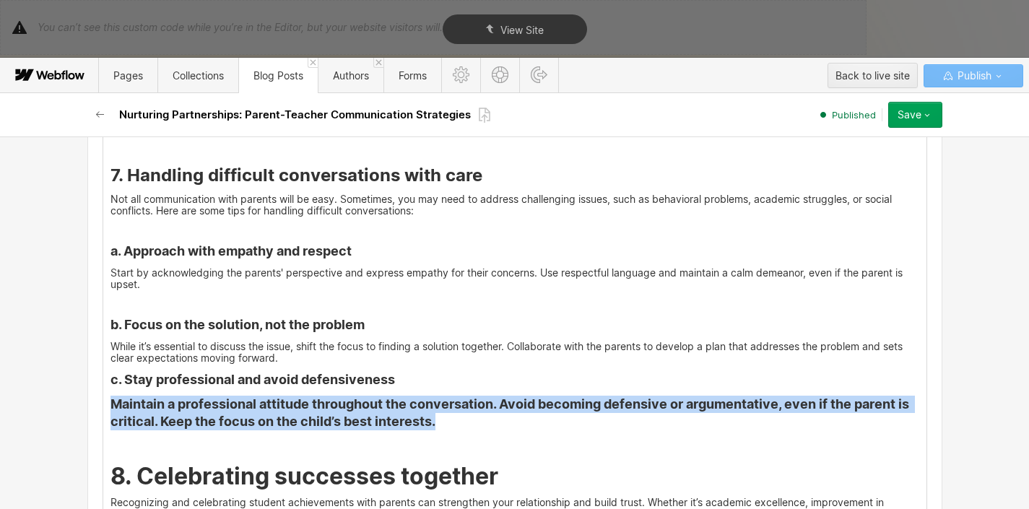
drag, startPoint x: 432, startPoint y: 395, endPoint x: 108, endPoint y: 376, distance: 324.7
click at [110, 396] on h4 "Maintain a professional attitude throughout the conversation. Avoid becoming de…" at bounding box center [514, 413] width 809 height 35
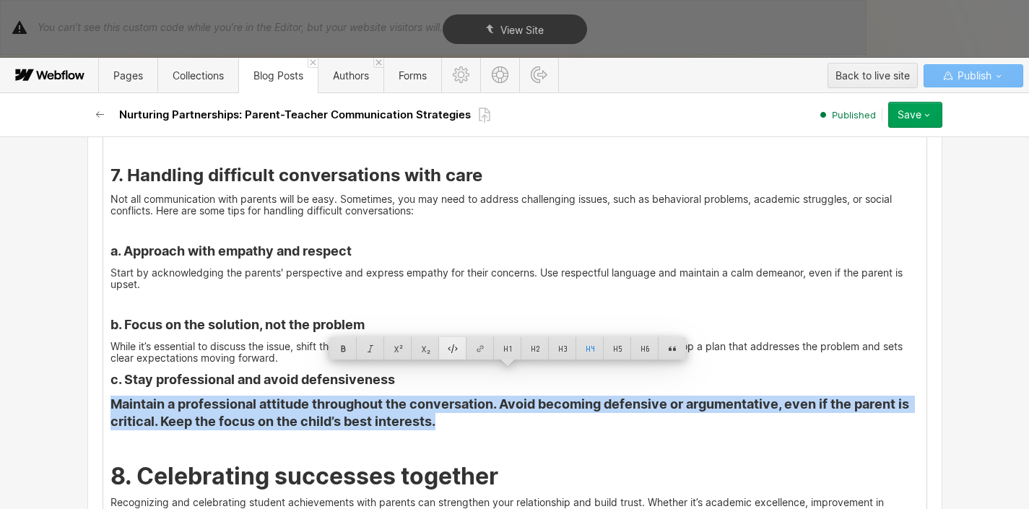
click at [456, 355] on div at bounding box center [452, 348] width 27 height 22
click at [417, 352] on div at bounding box center [425, 348] width 27 height 22
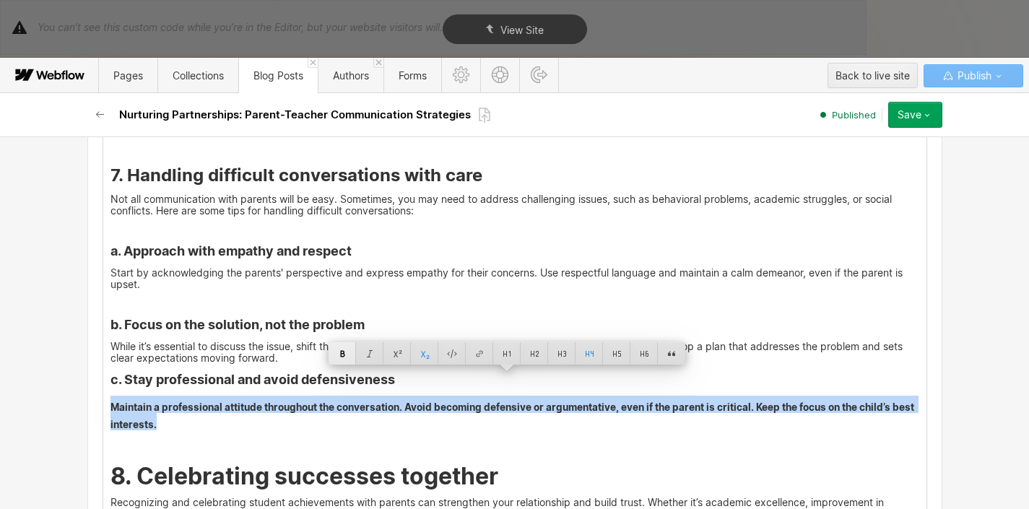
click at [337, 355] on div at bounding box center [342, 353] width 27 height 22
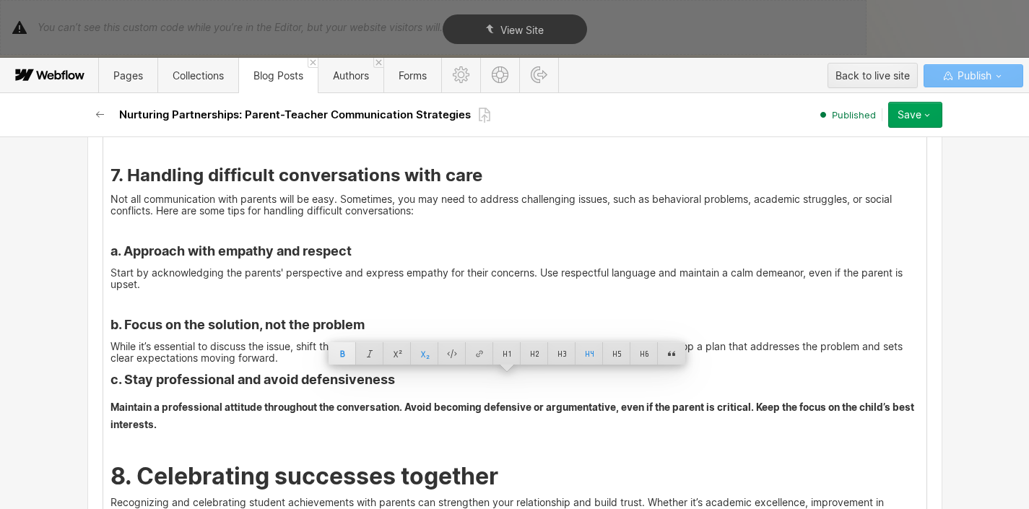
click at [337, 355] on div at bounding box center [342, 353] width 27 height 22
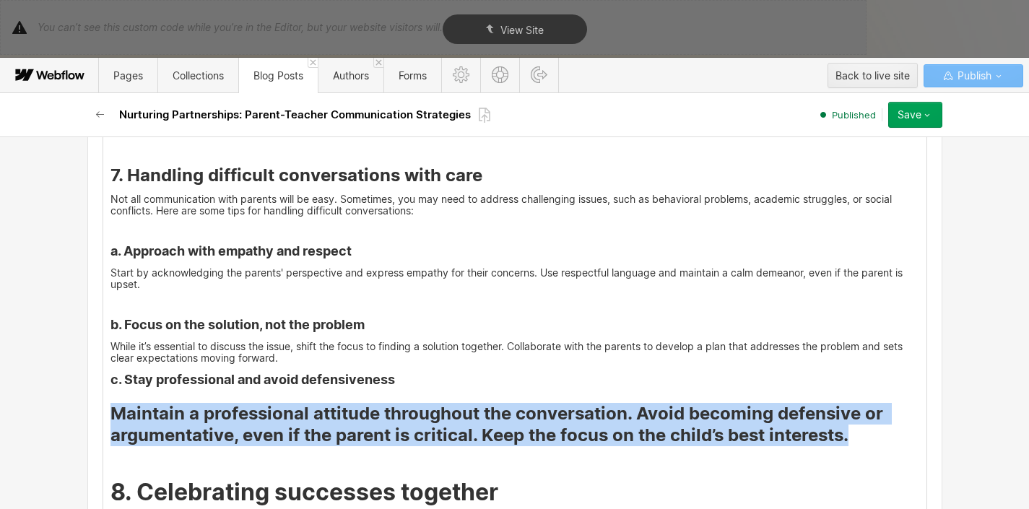
drag, startPoint x: 848, startPoint y: 406, endPoint x: 108, endPoint y: 388, distance: 739.6
click at [110, 403] on h3 "Maintain a professional attitude throughout the conversation. Avoid becoming de…" at bounding box center [514, 424] width 809 height 43
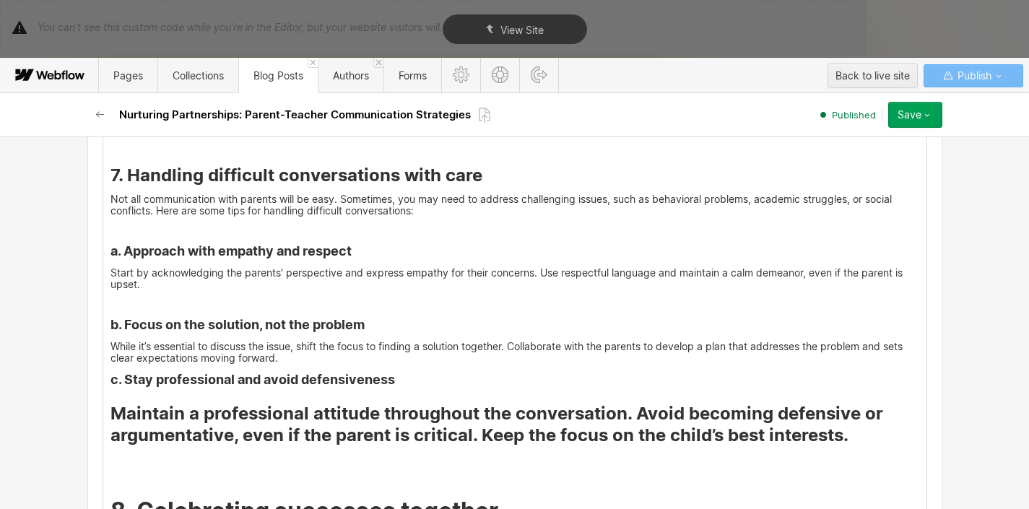
click at [555, 472] on p "‍" at bounding box center [514, 478] width 809 height 12
click at [110, 403] on h3 "Maintain a professional attitude throughout the conversation. Avoid becoming de…" at bounding box center [514, 424] width 809 height 43
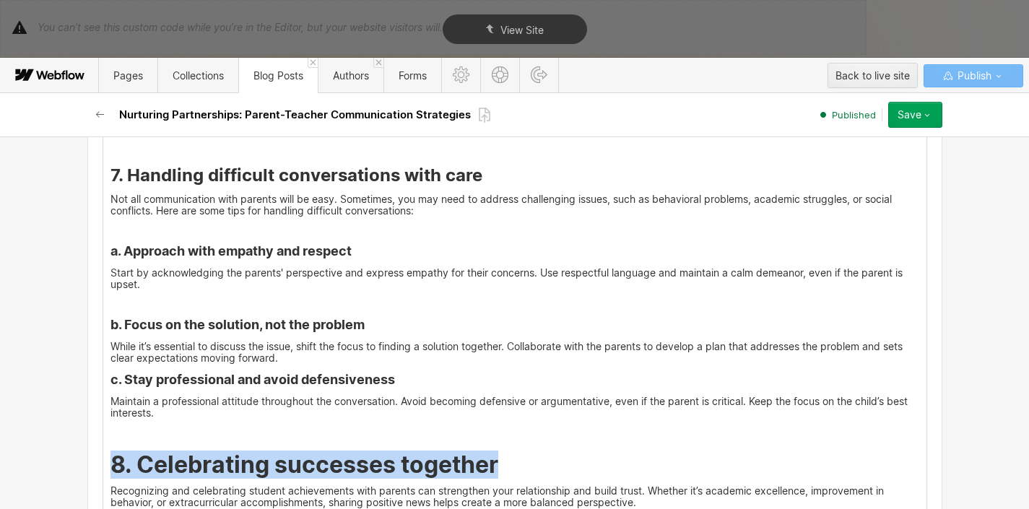
drag, startPoint x: 497, startPoint y: 438, endPoint x: 109, endPoint y: 438, distance: 387.7
click at [110, 452] on h2 "8. Celebrating successes together" at bounding box center [514, 465] width 809 height 26
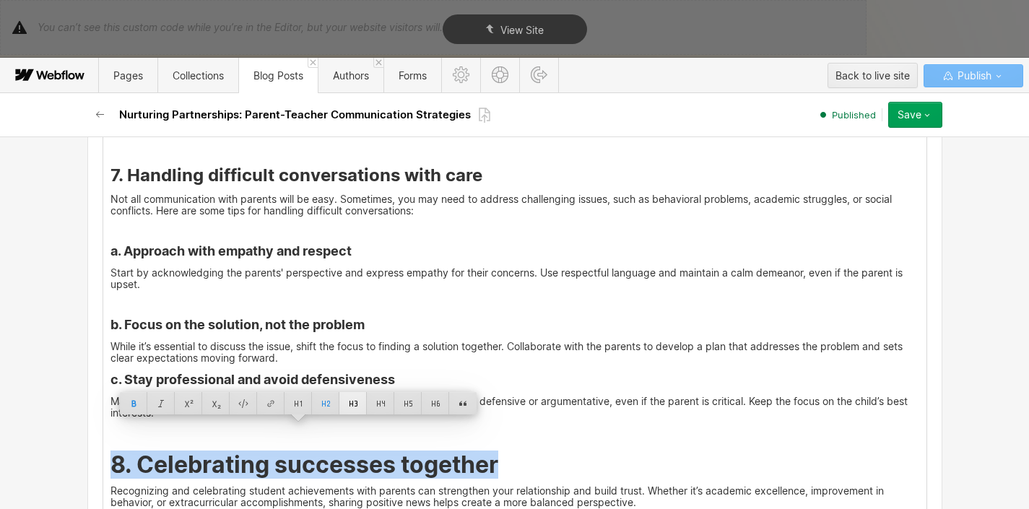
click at [357, 402] on div at bounding box center [352, 403] width 27 height 22
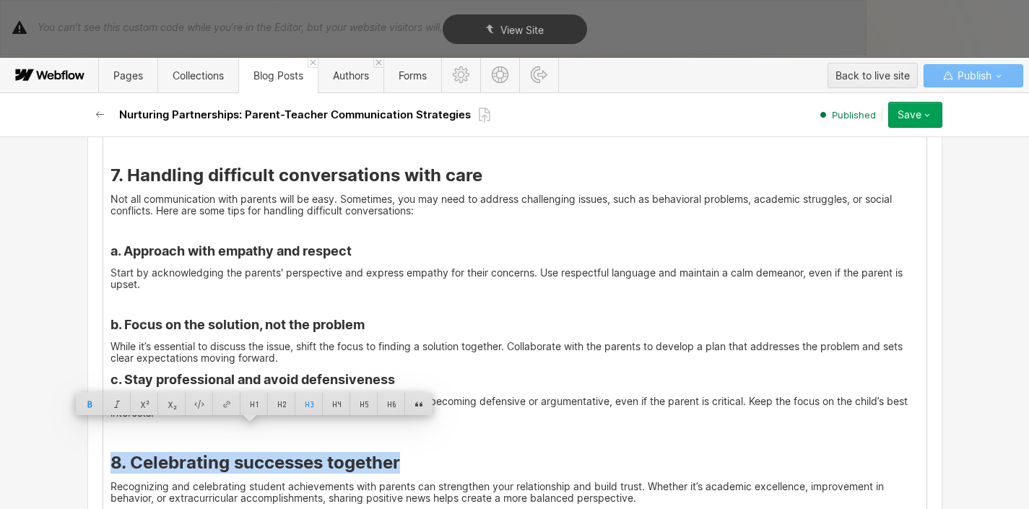
click at [347, 481] on p "Recognizing and celebrating student achievements with parents can strengthen yo…" at bounding box center [514, 492] width 809 height 23
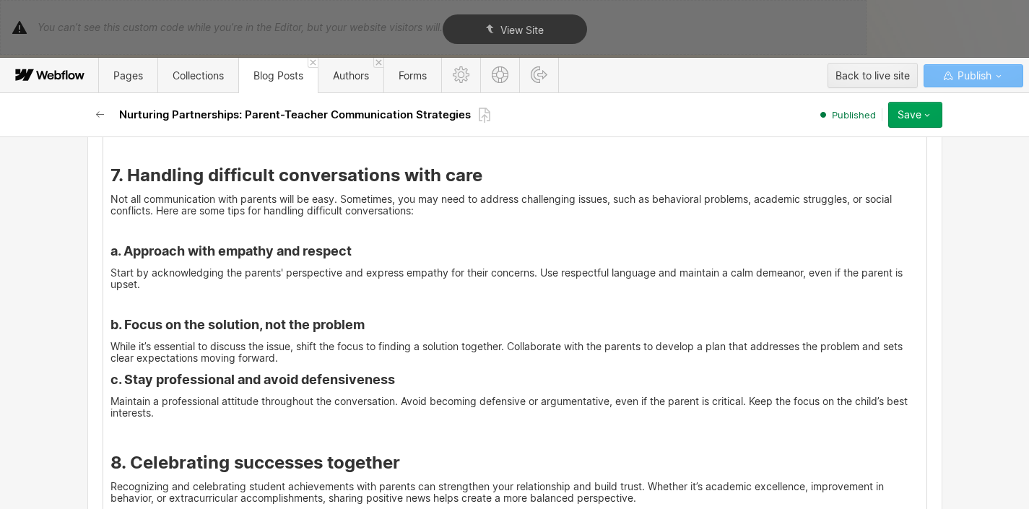
scroll to position [4769, 0]
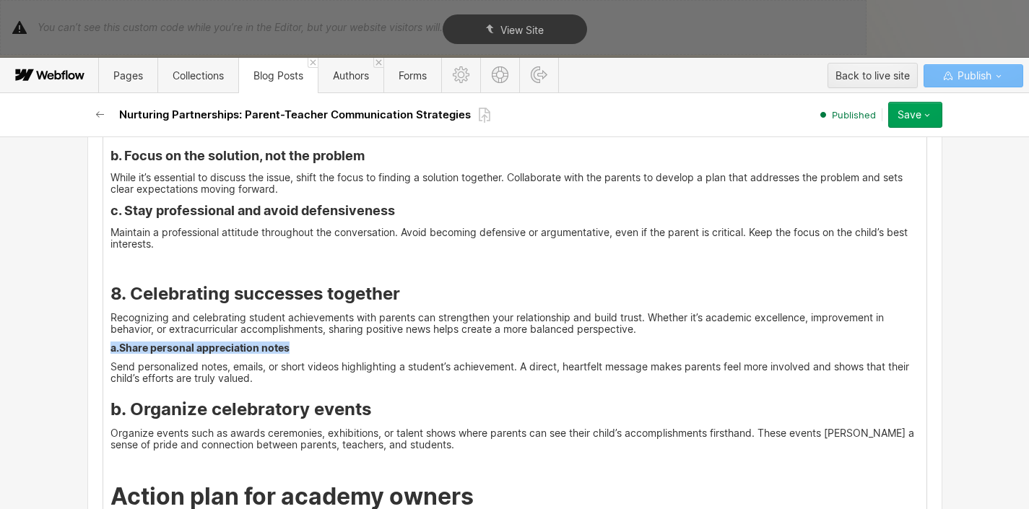
drag, startPoint x: 106, startPoint y: 324, endPoint x: 282, endPoint y: 328, distance: 176.2
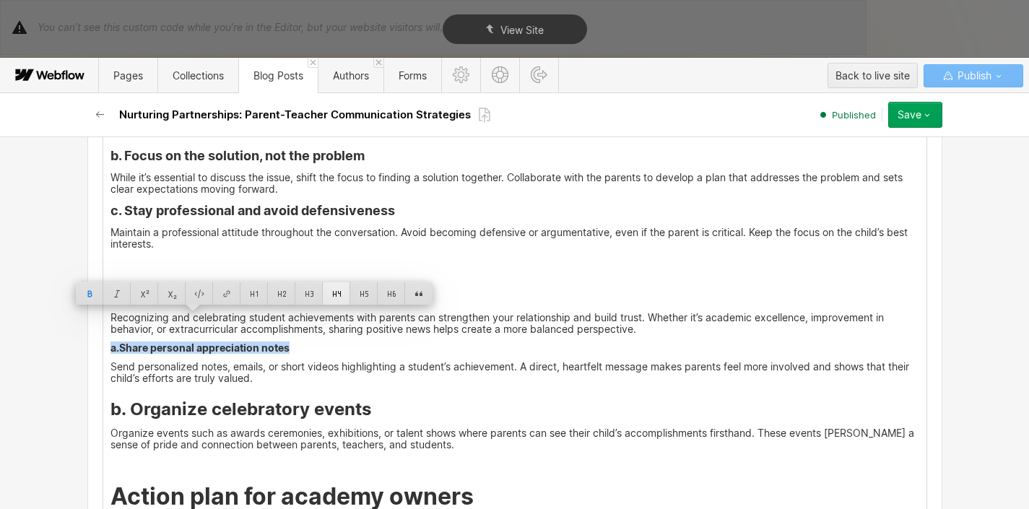
click at [340, 303] on div at bounding box center [336, 293] width 27 height 22
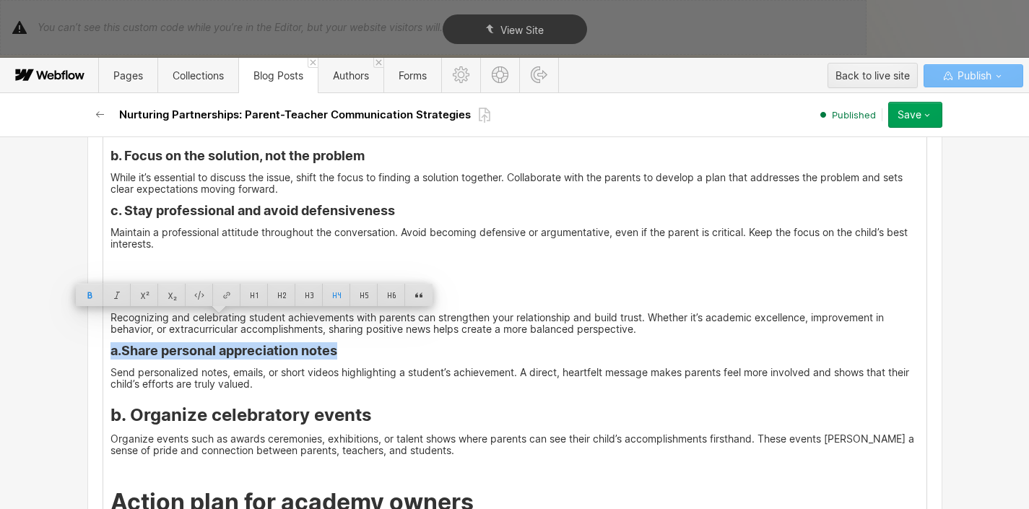
click at [329, 367] on p "Send personalized notes, emails, or short videos highlighting a student’s achie…" at bounding box center [514, 378] width 809 height 23
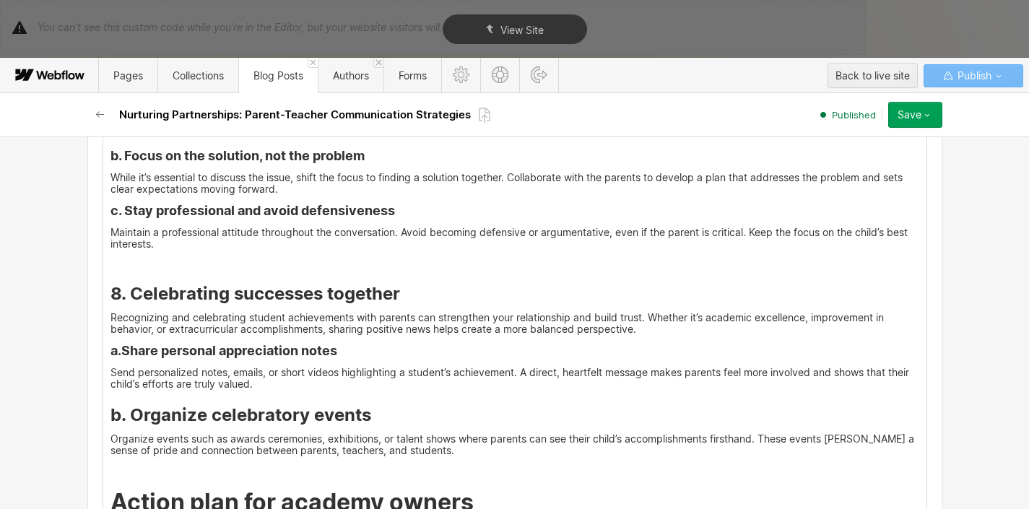
click at [110, 343] on strong "a.Share personal appreciation notes" at bounding box center [223, 350] width 227 height 15
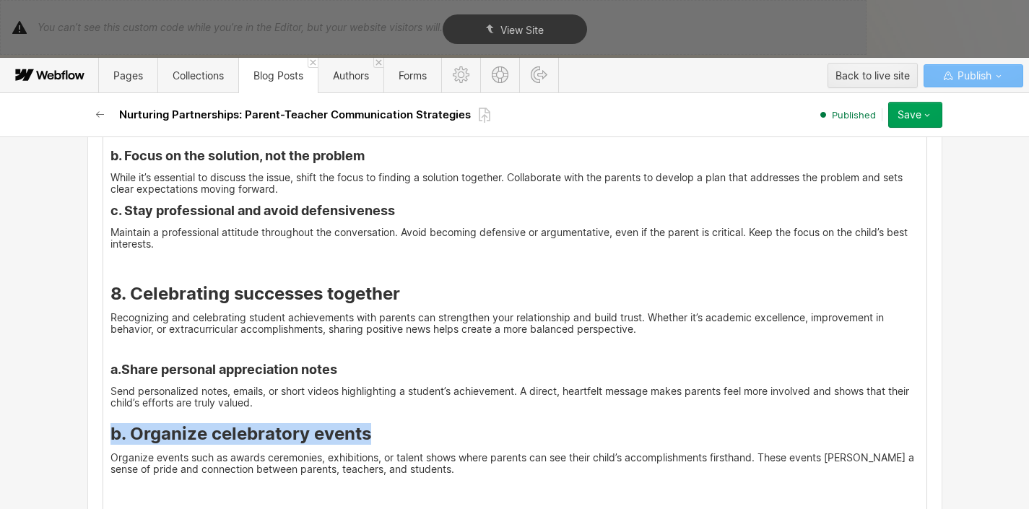
drag, startPoint x: 369, startPoint y: 401, endPoint x: 100, endPoint y: 412, distance: 269.5
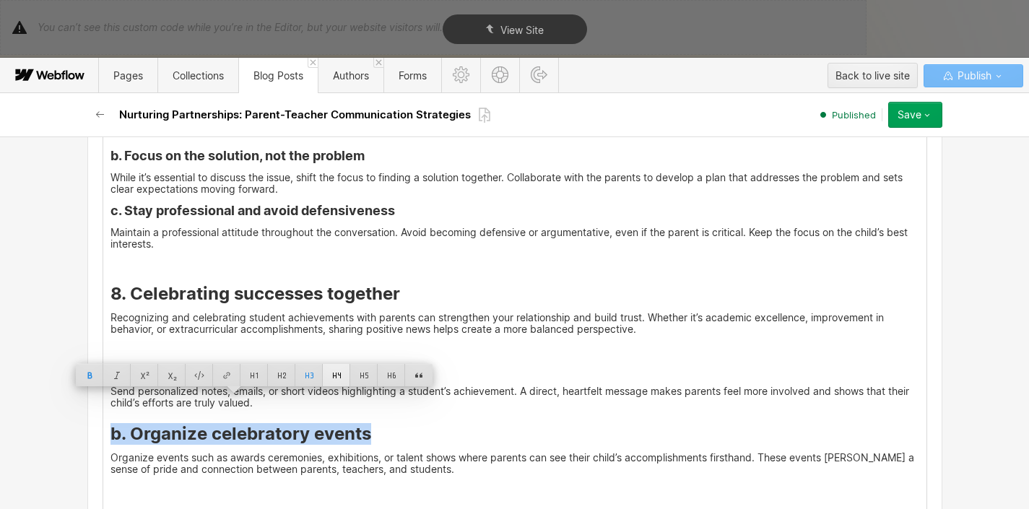
click at [334, 373] on div at bounding box center [336, 375] width 27 height 22
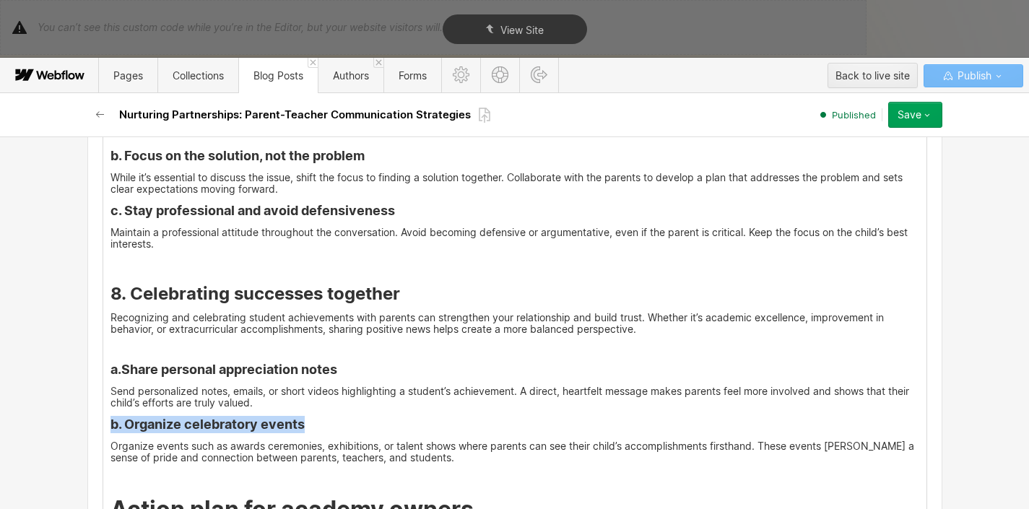
click at [327, 416] on h4 "b. Organize celebratory events" at bounding box center [514, 424] width 809 height 17
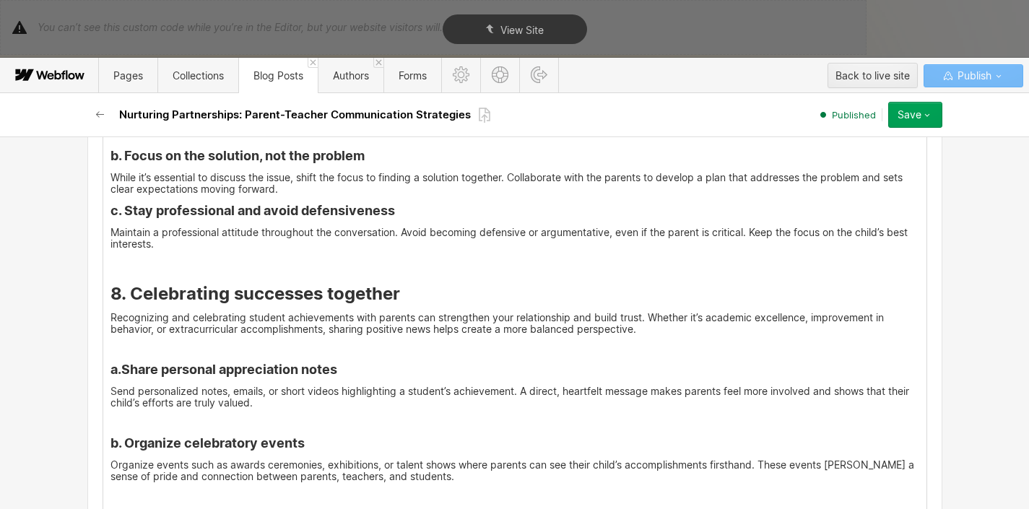
scroll to position [4886, 0]
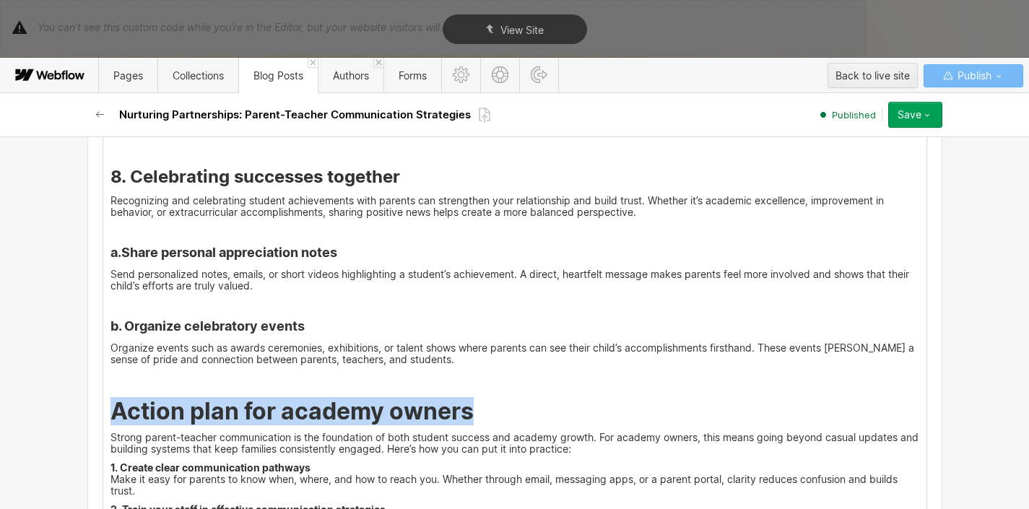
drag, startPoint x: 474, startPoint y: 389, endPoint x: 105, endPoint y: 378, distance: 369.8
click at [110, 399] on h2 "Action plan for academy owners" at bounding box center [514, 412] width 809 height 26
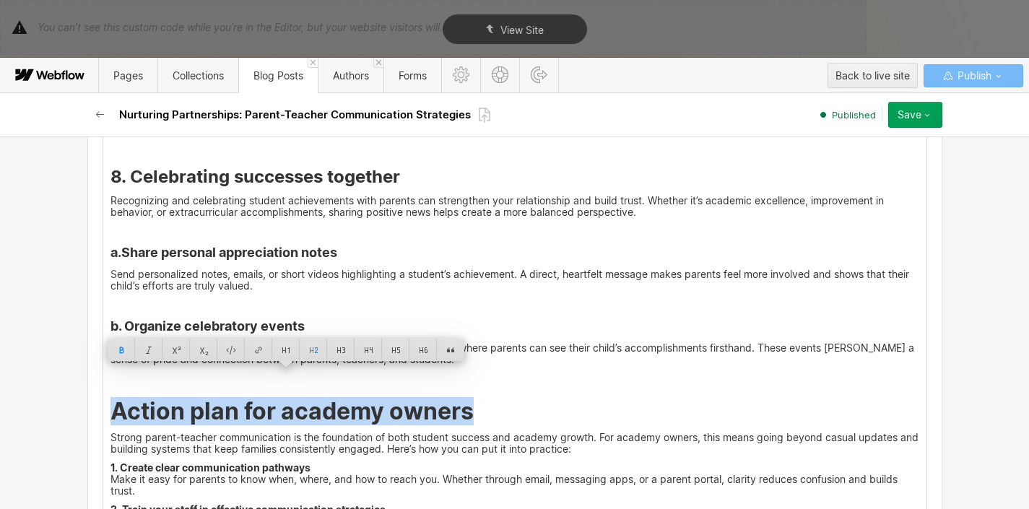
click at [323, 432] on p "Strong parent-teacher communication is the foundation of both student success a…" at bounding box center [514, 443] width 809 height 23
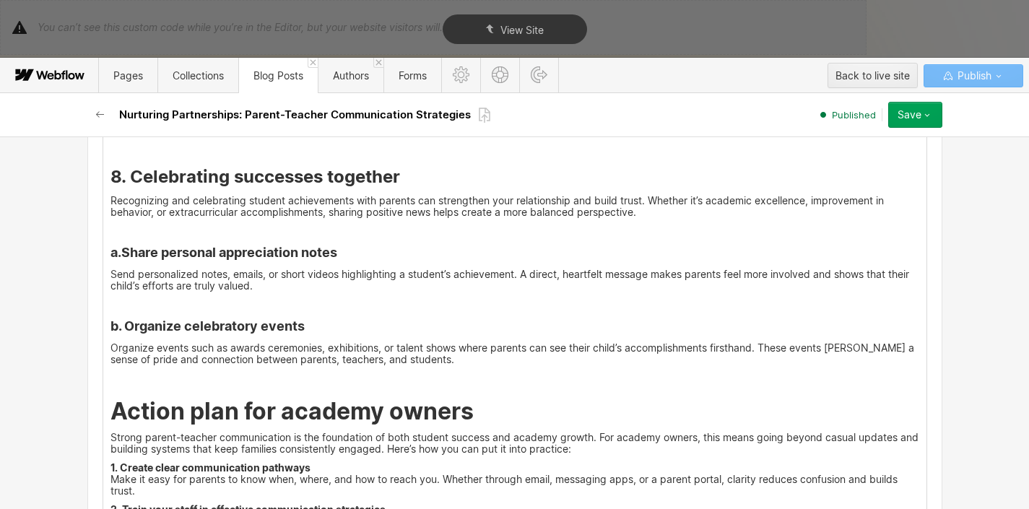
click at [110, 432] on p "Strong parent-teacher communication is the foundation of both student success a…" at bounding box center [514, 443] width 809 height 23
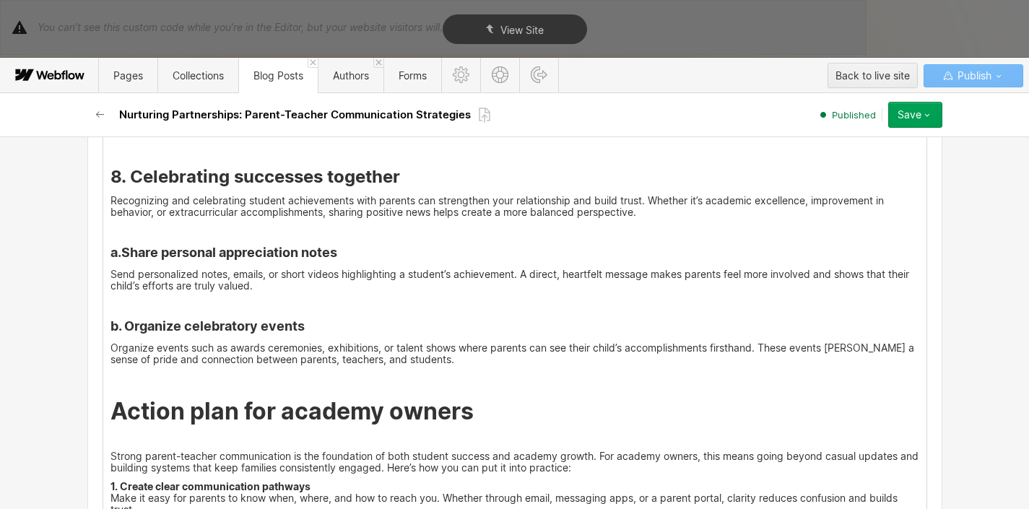
click at [593, 451] on p "Strong parent-teacher communication is the foundation of both student success a…" at bounding box center [514, 462] width 809 height 23
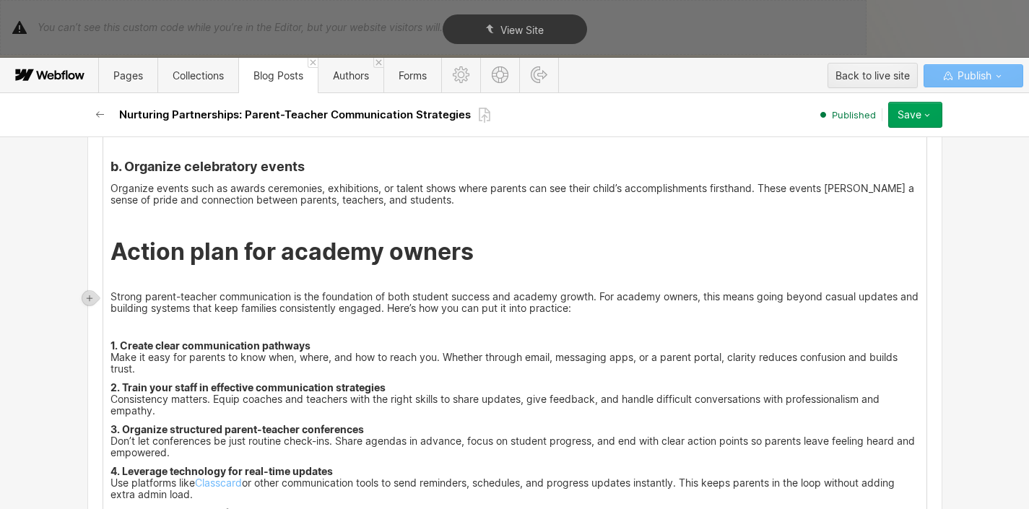
scroll to position [5055, 0]
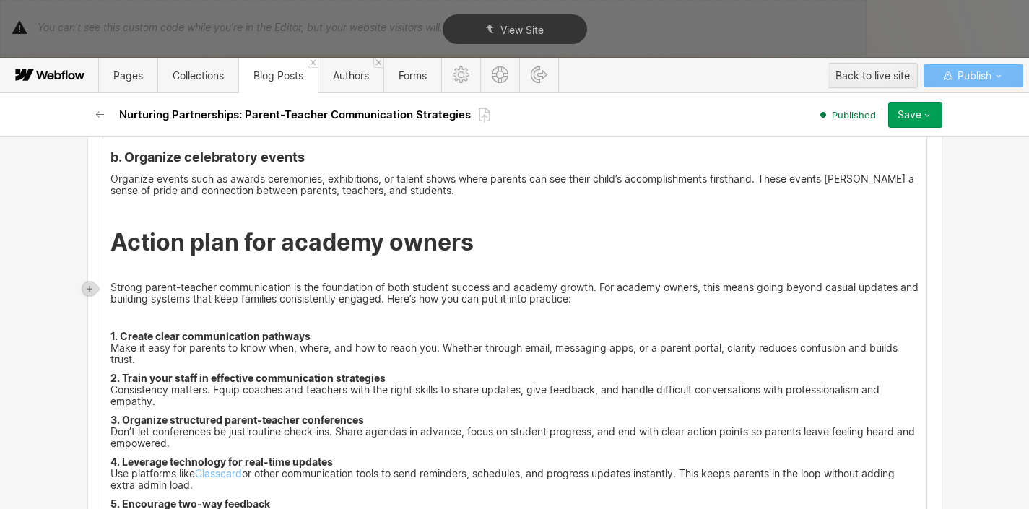
click at [168, 334] on p "1. Create clear communication pathways Make it easy for parents to know when, w…" at bounding box center [514, 348] width 809 height 35
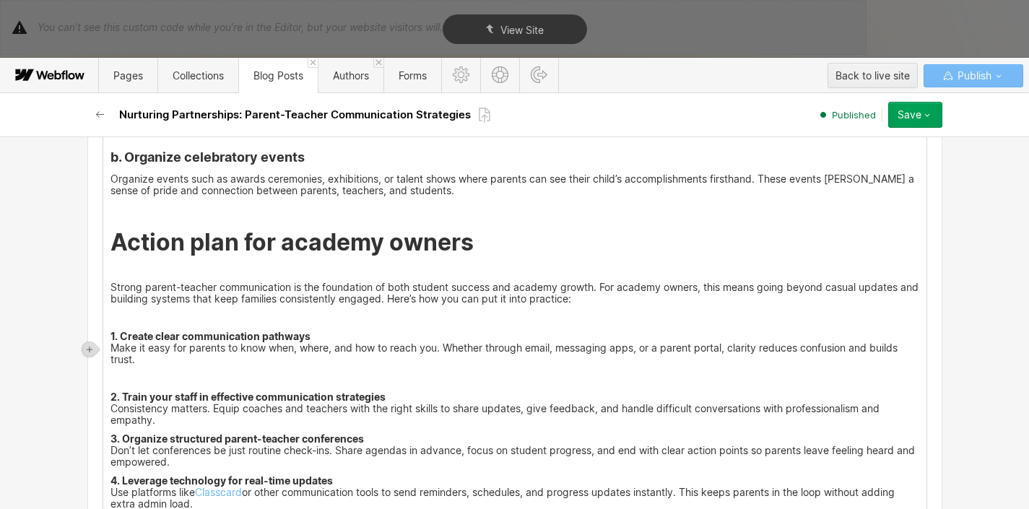
click at [180, 396] on p "2. Train your staff in effective communication strategies Consistency matters. …" at bounding box center [514, 408] width 809 height 35
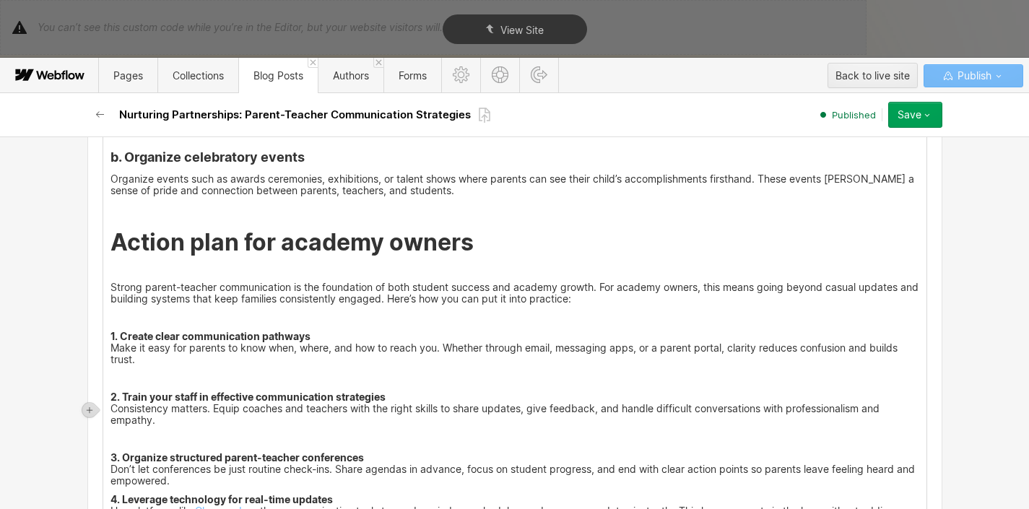
click at [196, 452] on p "3. Organize structured parent-teacher conferences Don’t let conferences be just…" at bounding box center [514, 469] width 809 height 35
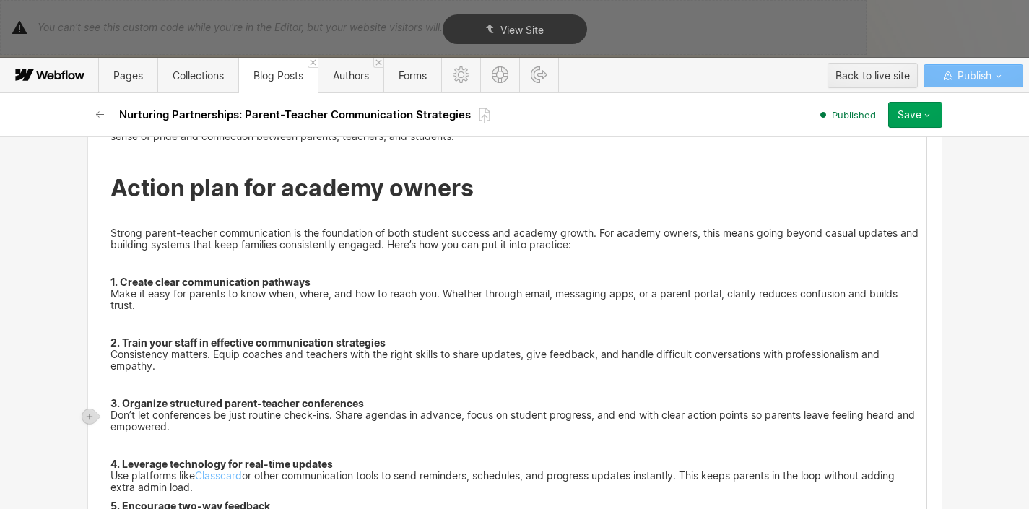
scroll to position [5172, 0]
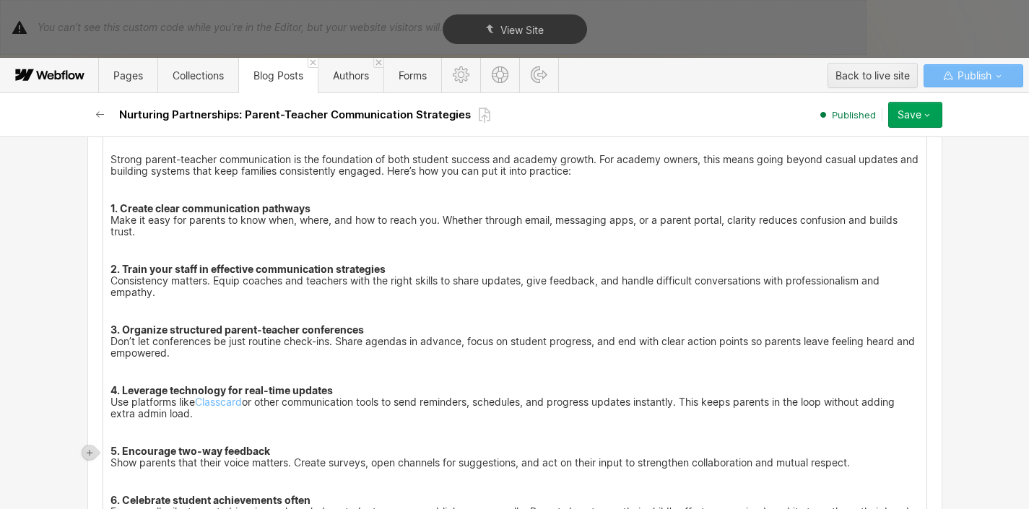
scroll to position [5315, 0]
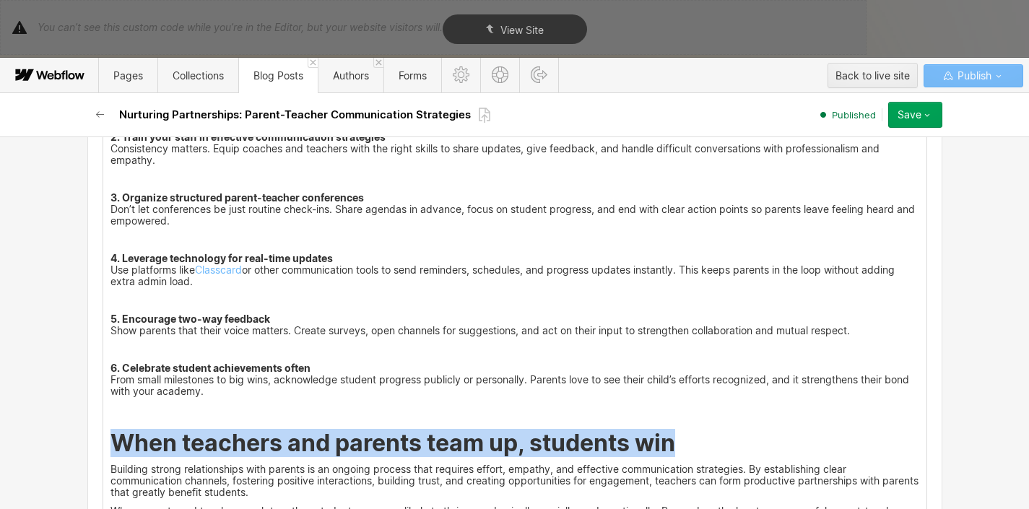
drag, startPoint x: 684, startPoint y: 421, endPoint x: 68, endPoint y: 414, distance: 615.9
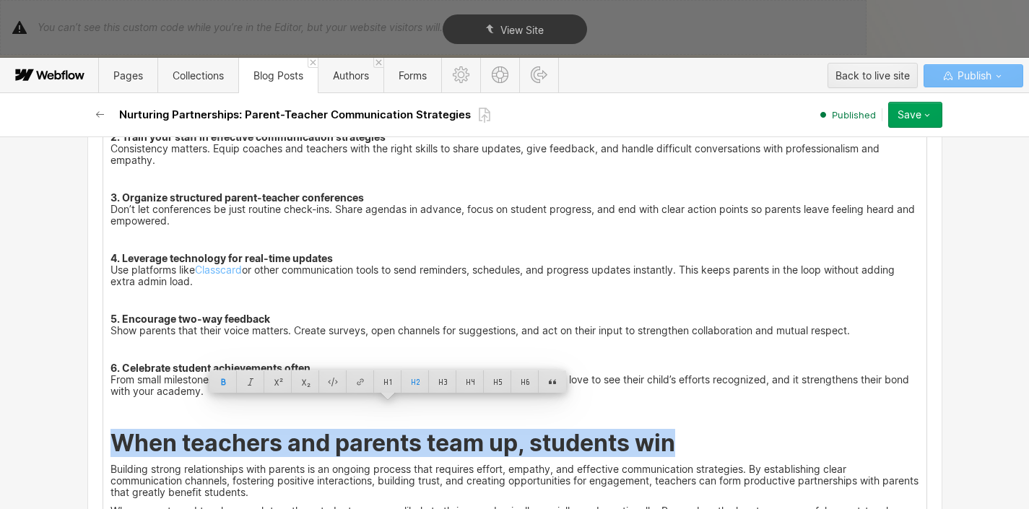
click at [759, 404] on p "‍" at bounding box center [514, 410] width 809 height 12
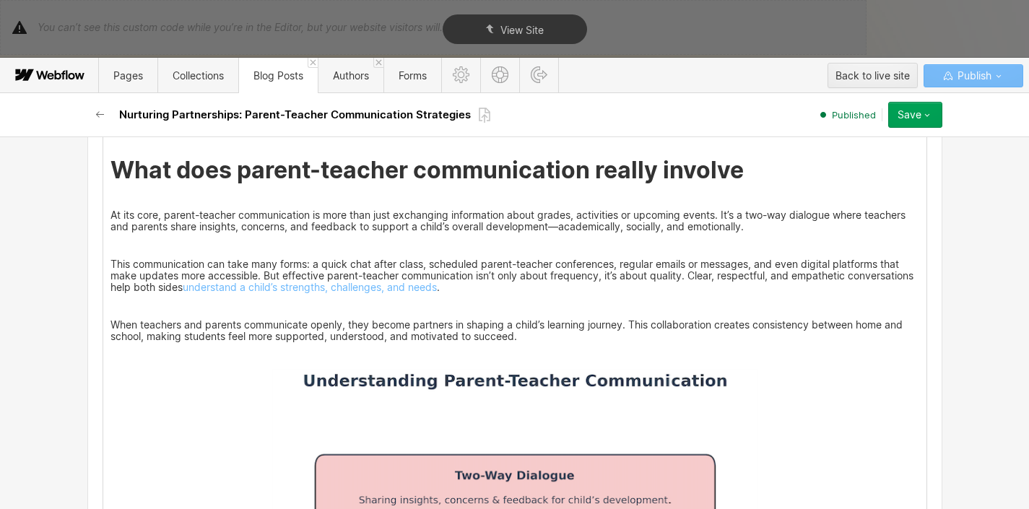
scroll to position [507, 0]
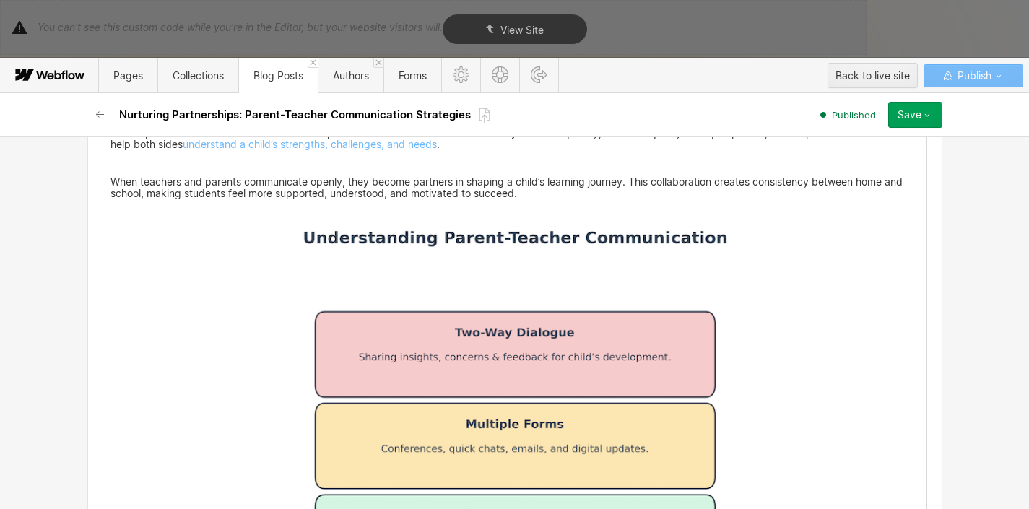
click at [499, 242] on img at bounding box center [514, 518] width 485 height 586
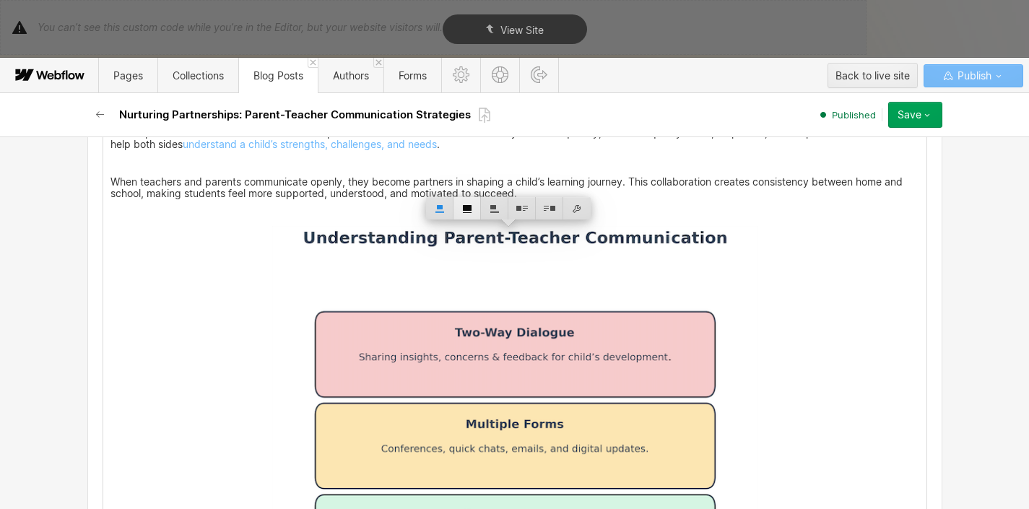
click at [472, 210] on div at bounding box center [466, 208] width 27 height 22
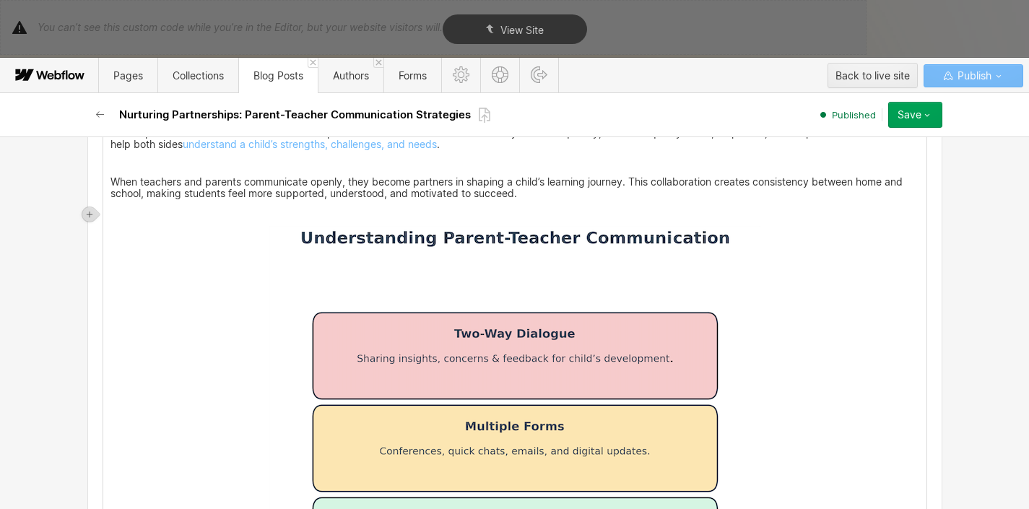
click at [576, 214] on p "‍" at bounding box center [514, 212] width 809 height 12
click at [564, 215] on p "‍" at bounding box center [514, 212] width 809 height 12
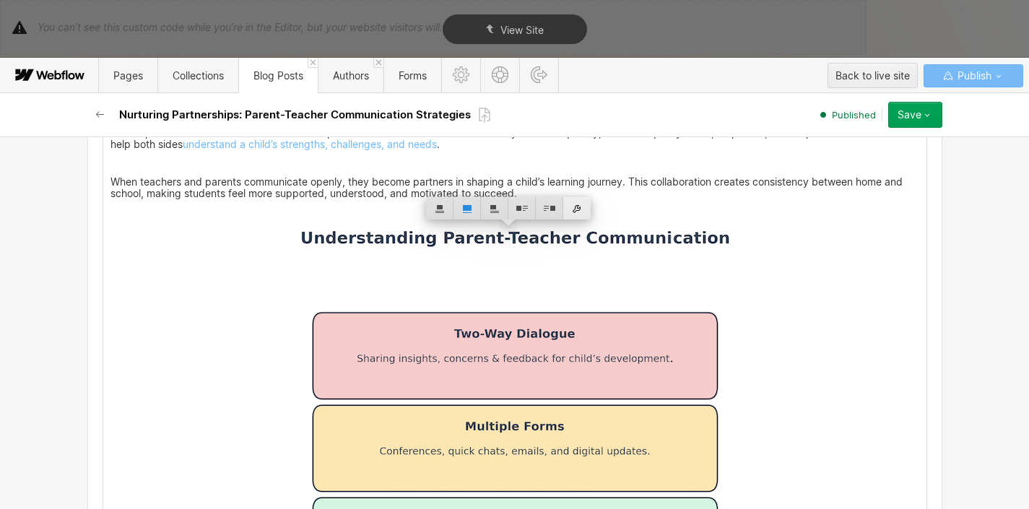
click at [580, 211] on div at bounding box center [576, 208] width 27 height 22
click at [579, 214] on p "‍" at bounding box center [514, 212] width 809 height 12
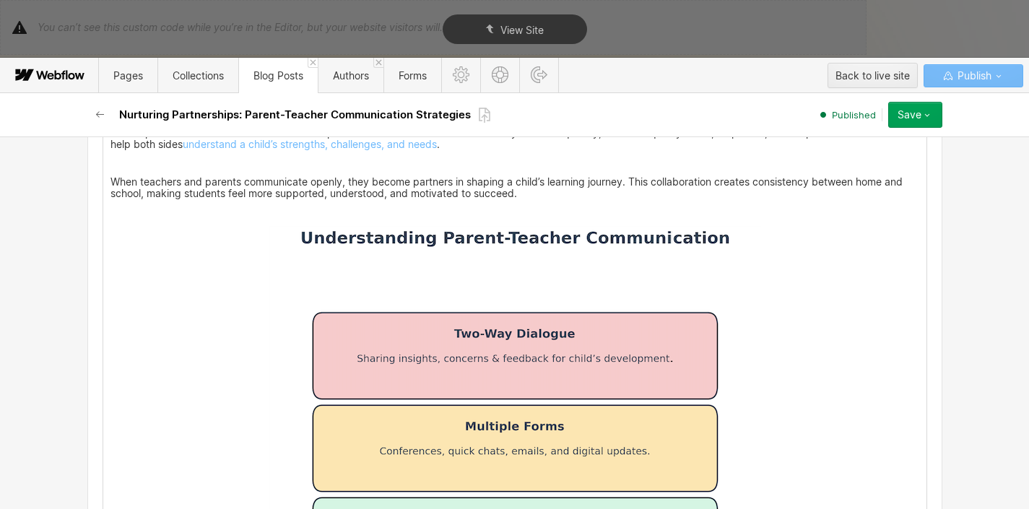
click at [629, 206] on p "‍" at bounding box center [514, 212] width 809 height 12
drag, startPoint x: 114, startPoint y: 248, endPoint x: 865, endPoint y: 318, distance: 754.1
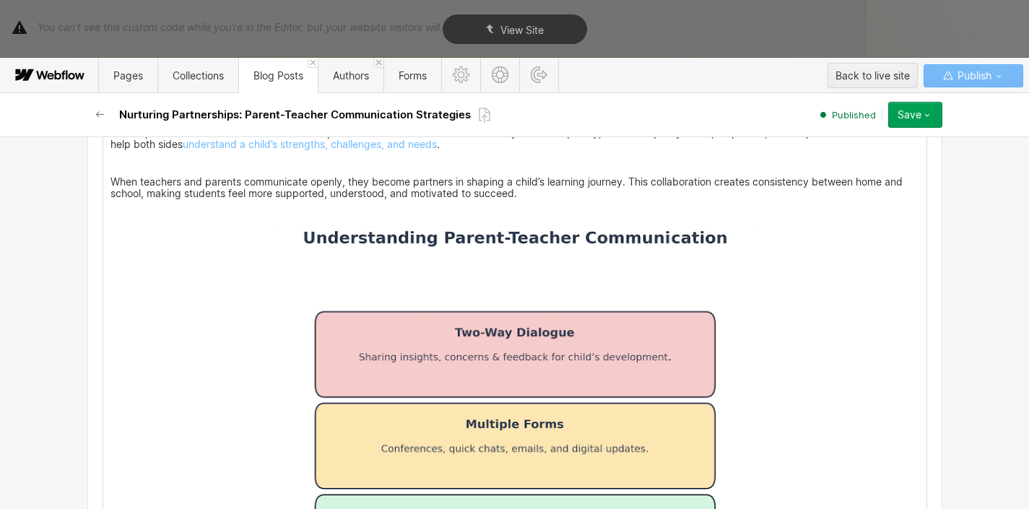
scroll to position [520, 0]
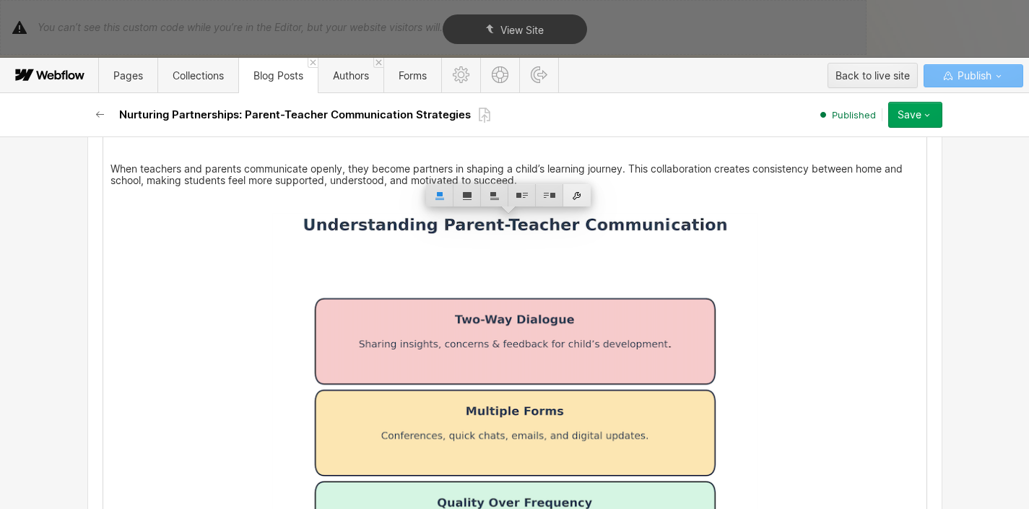
click at [576, 193] on div at bounding box center [576, 195] width 27 height 22
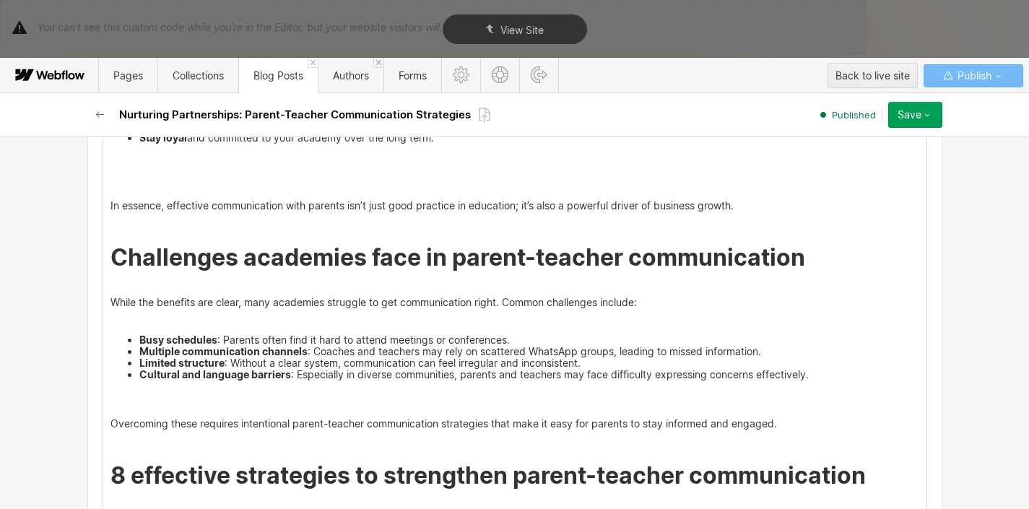
scroll to position [1676, 0]
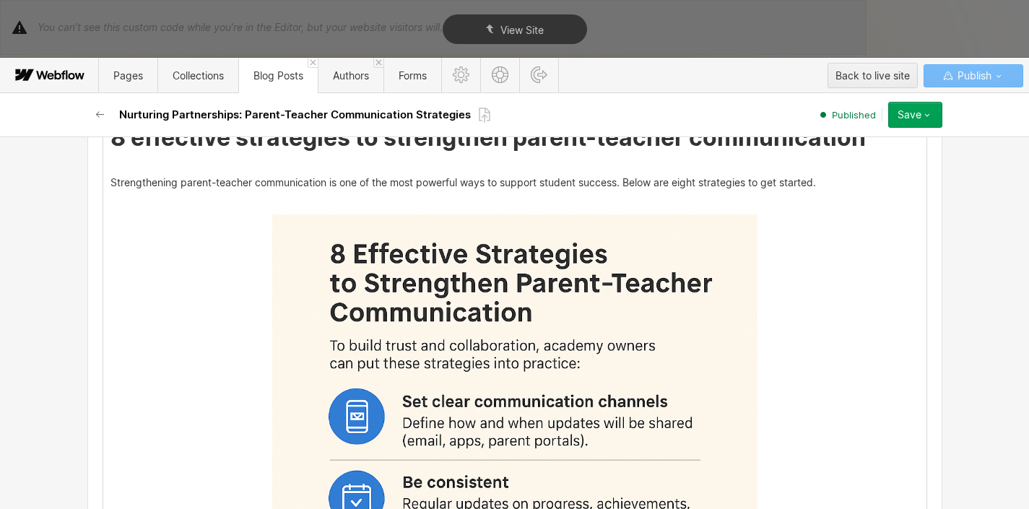
click at [470, 165] on div at bounding box center [466, 165] width 27 height 22
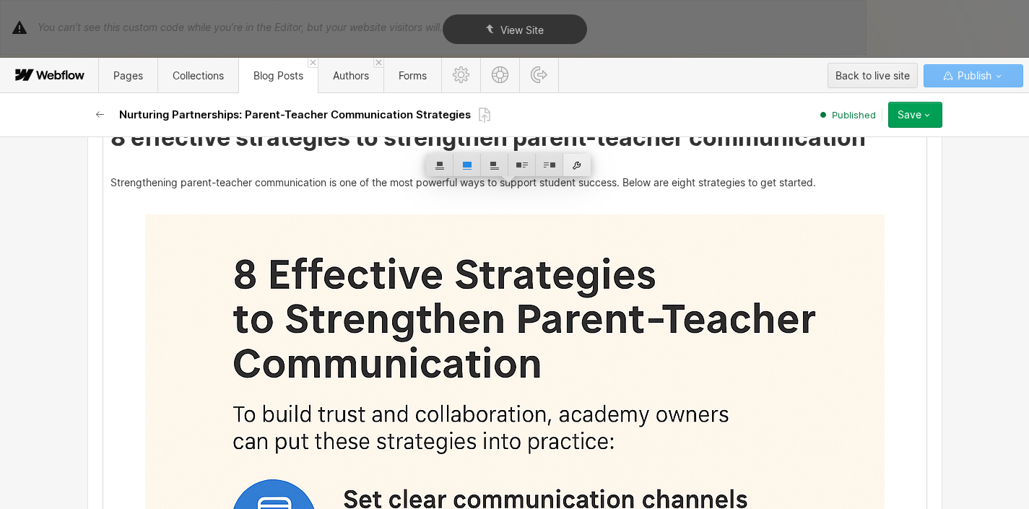
click at [576, 170] on div at bounding box center [576, 165] width 27 height 22
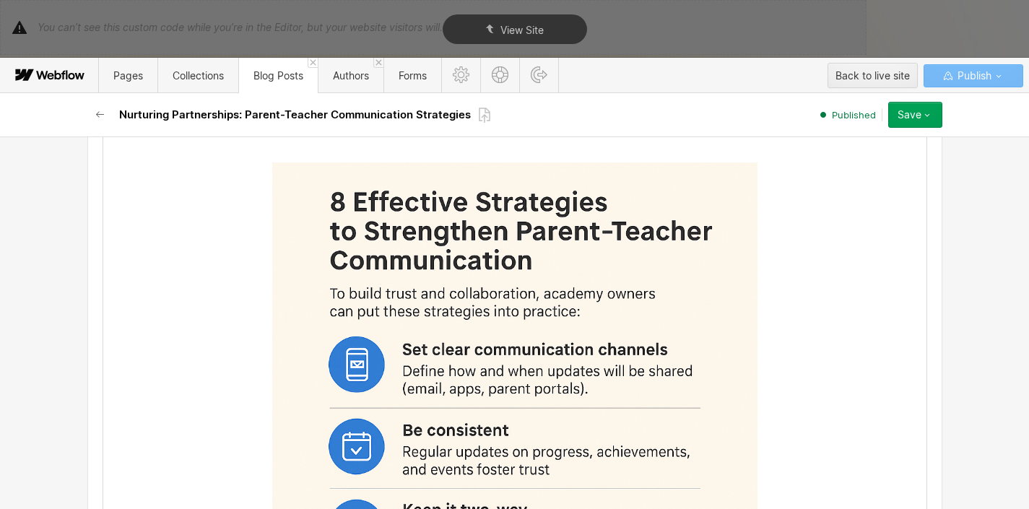
scroll to position [1585, 0]
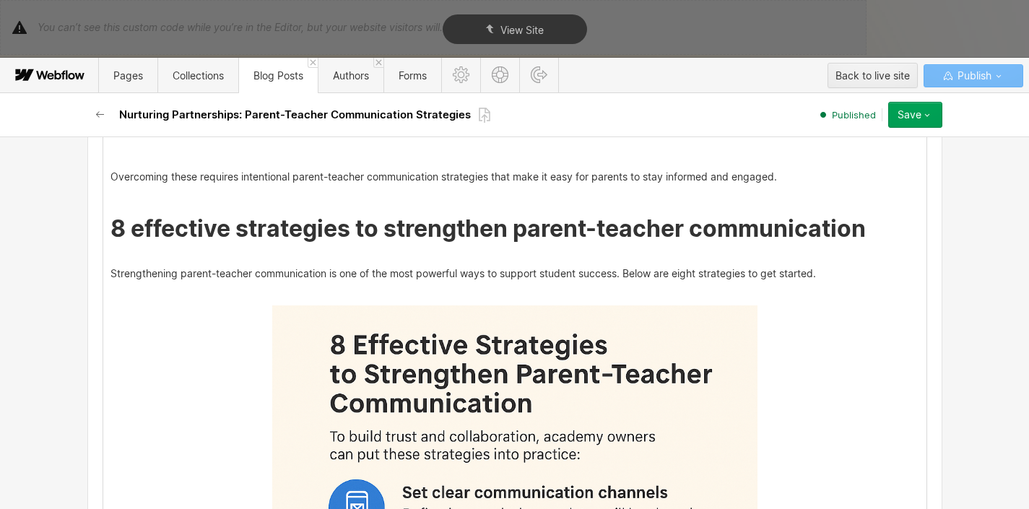
click at [580, 253] on div at bounding box center [576, 256] width 27 height 22
click at [475, 287] on p "‍" at bounding box center [514, 293] width 809 height 12
click at [473, 287] on p "‍" at bounding box center [514, 293] width 809 height 12
click at [908, 126] on button "Save" at bounding box center [915, 115] width 54 height 26
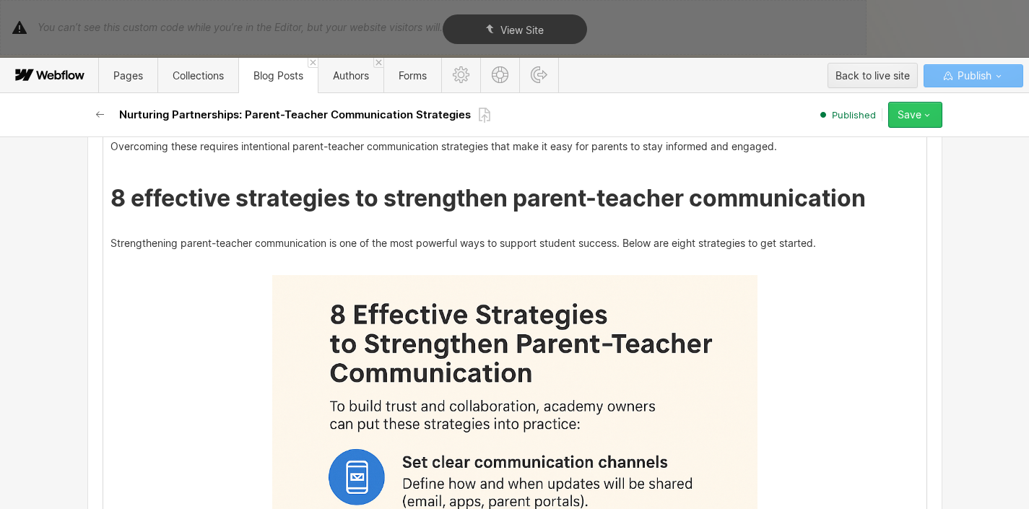
click at [930, 123] on button "Save" at bounding box center [915, 115] width 54 height 26
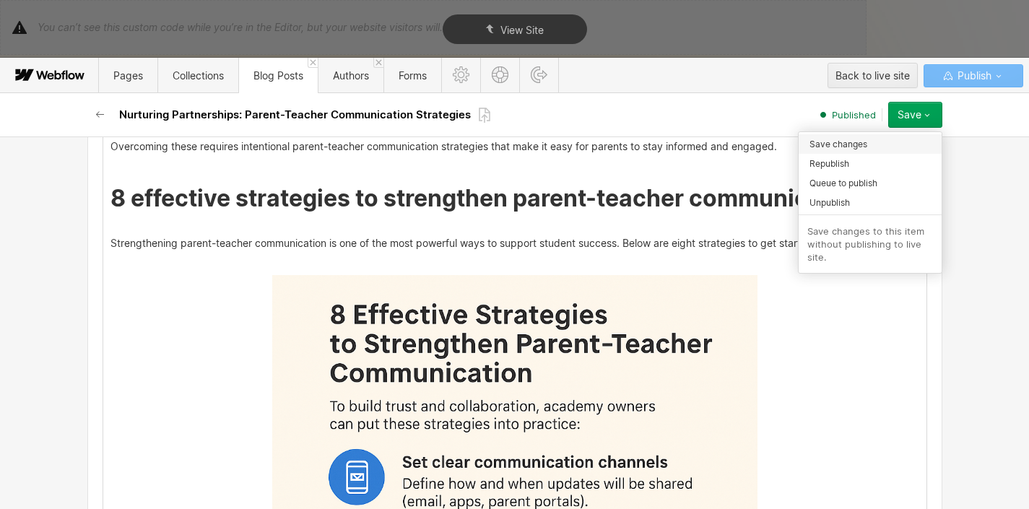
click at [898, 141] on div "Save changes" at bounding box center [870, 143] width 143 height 19
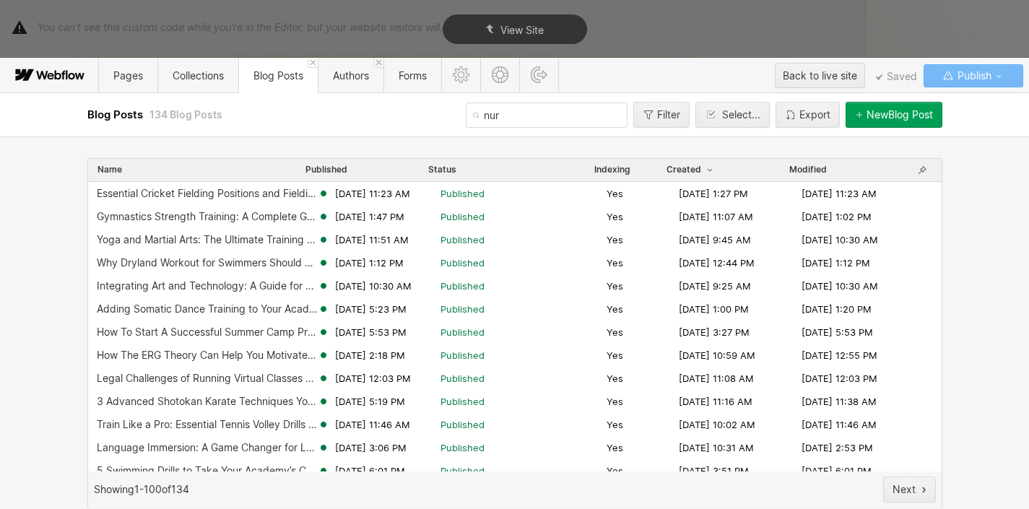
click at [508, 120] on input "nur" at bounding box center [547, 115] width 162 height 25
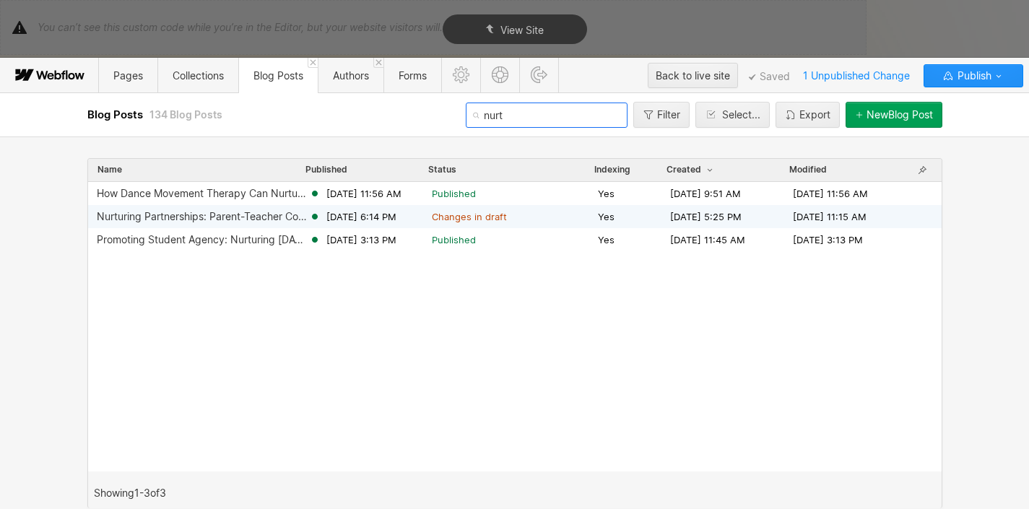
type input "nurt"
click at [242, 218] on div "Nurturing Partnerships: Parent-Teacher Communication Strategies" at bounding box center [203, 217] width 212 height 12
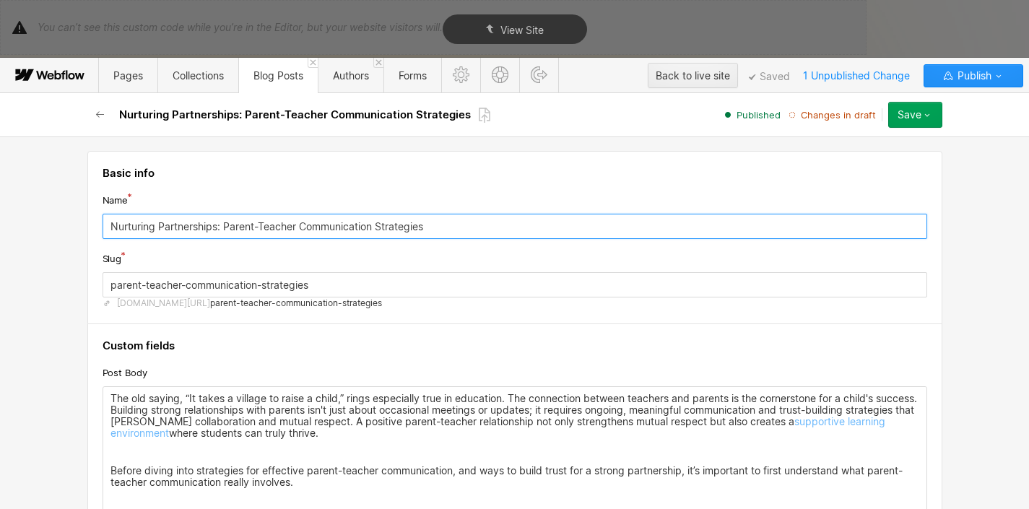
click at [242, 218] on input "Nurturing Partnerships: Parent-Teacher Communication Strategies" at bounding box center [515, 226] width 825 height 25
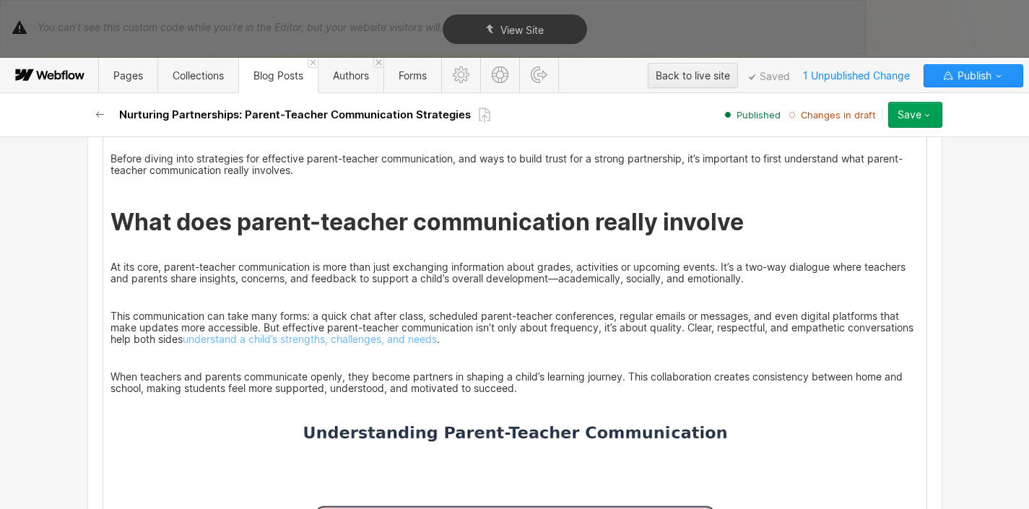
scroll to position [546, 0]
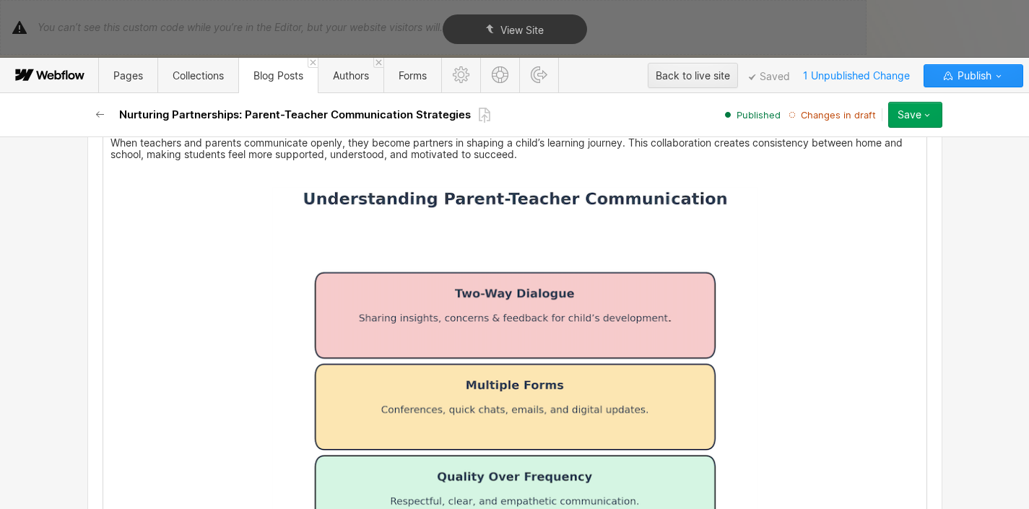
click at [549, 204] on img at bounding box center [514, 479] width 485 height 586
click at [469, 170] on div at bounding box center [466, 169] width 27 height 22
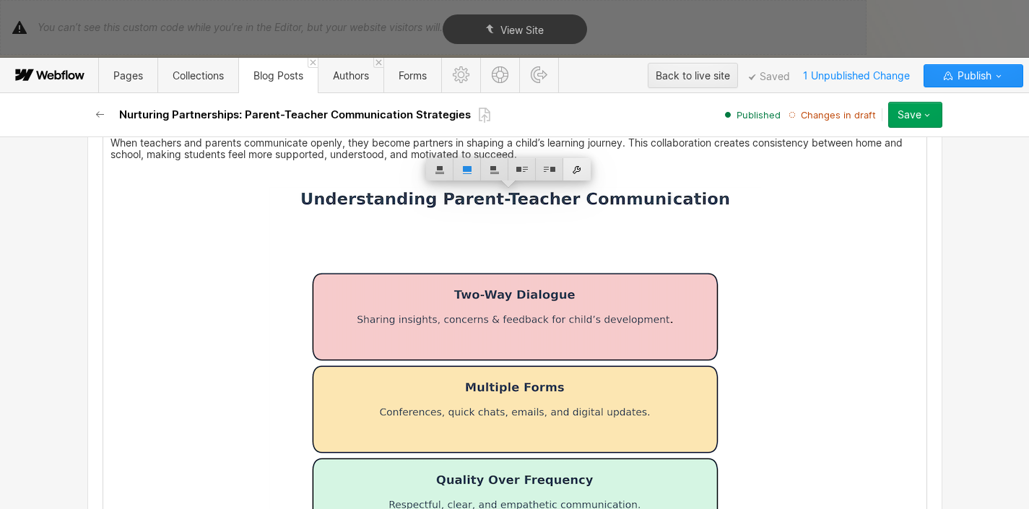
click at [575, 177] on div at bounding box center [576, 169] width 27 height 22
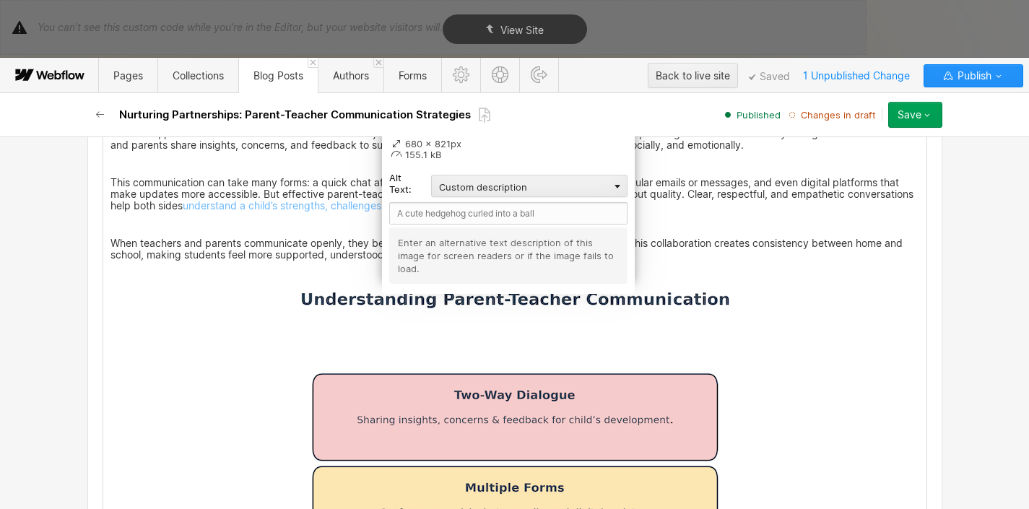
scroll to position [442, 0]
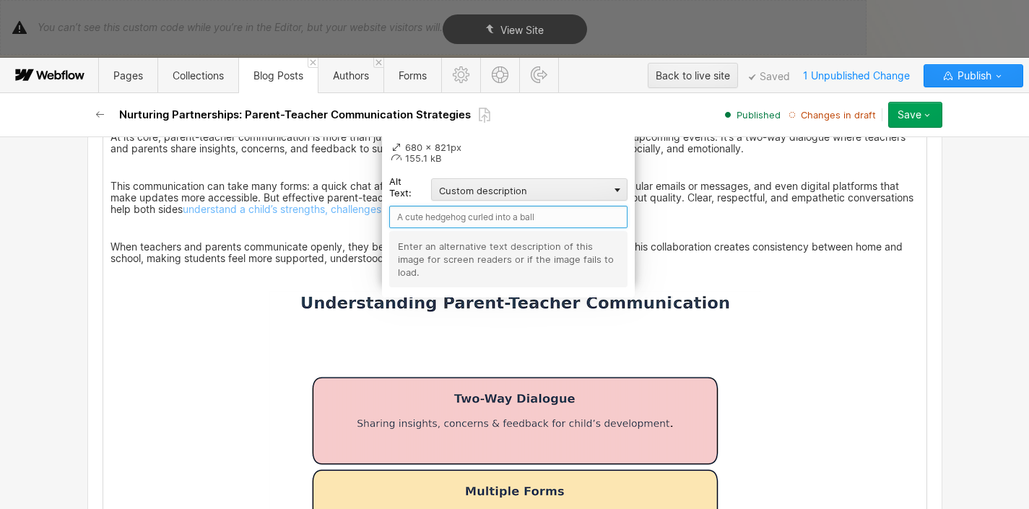
click at [541, 223] on input "text" at bounding box center [508, 217] width 238 height 22
type input "Parent-Teacher Communication"
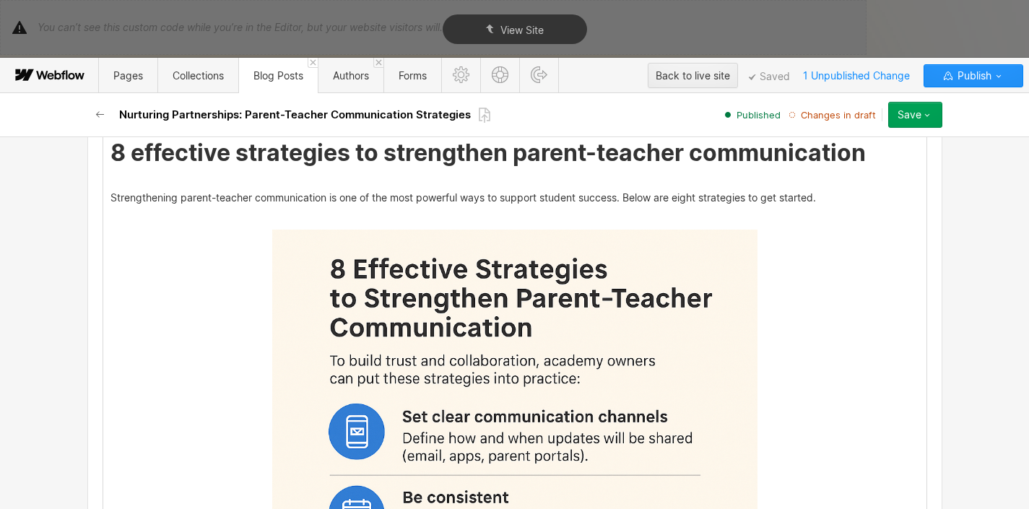
scroll to position [1676, 0]
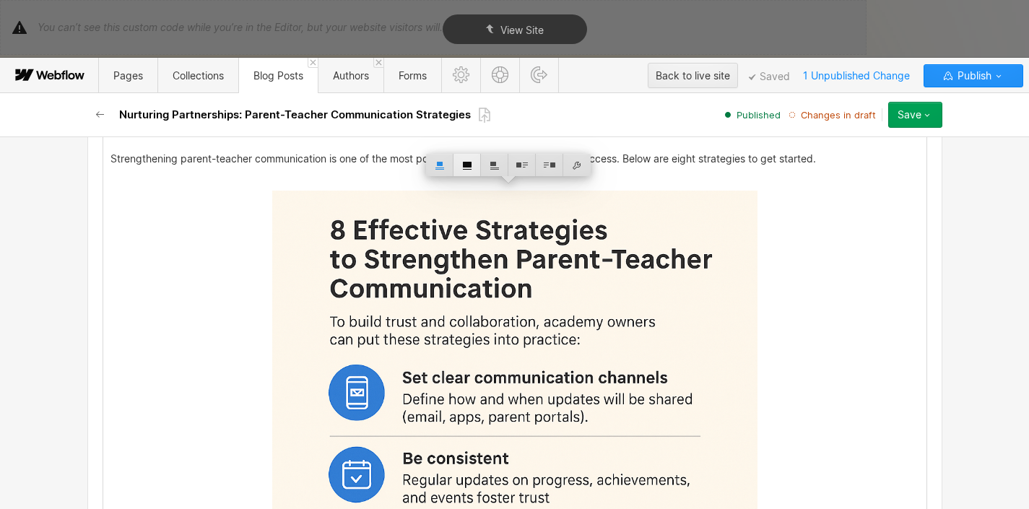
click at [467, 170] on div at bounding box center [466, 165] width 27 height 22
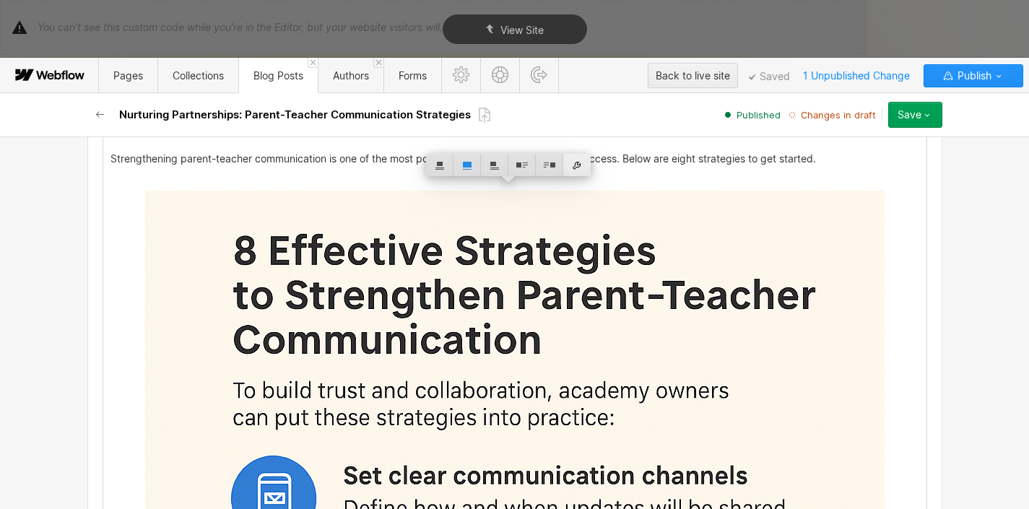
click at [574, 165] on div at bounding box center [576, 165] width 27 height 22
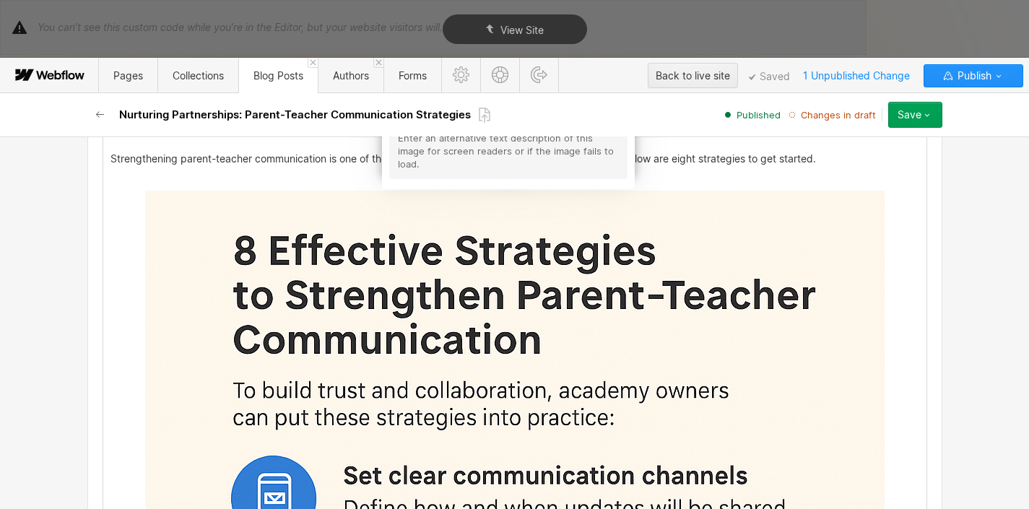
scroll to position [1533, 0]
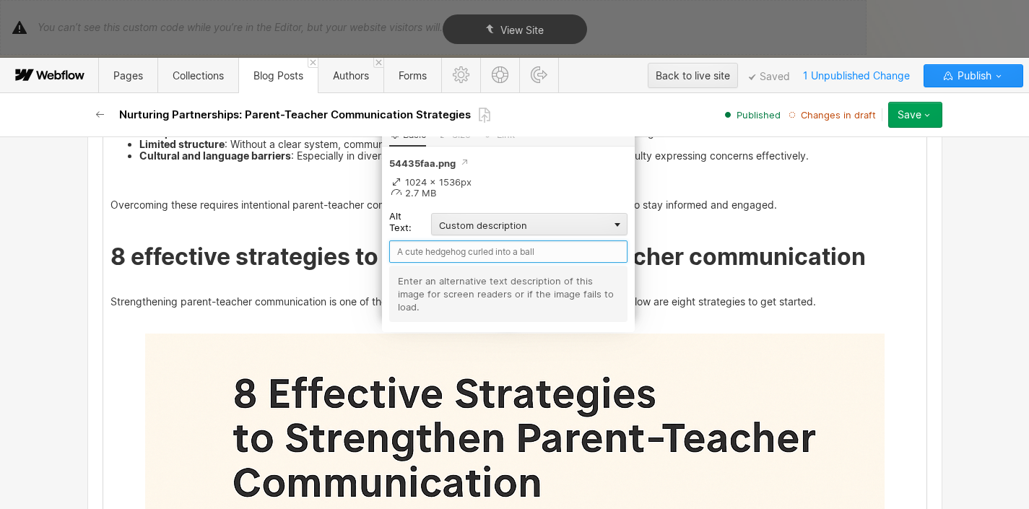
click at [472, 251] on input "text" at bounding box center [508, 251] width 238 height 22
type input "Parent-Teacher Communication Strategies"
click at [865, 315] on p "‍" at bounding box center [514, 321] width 809 height 12
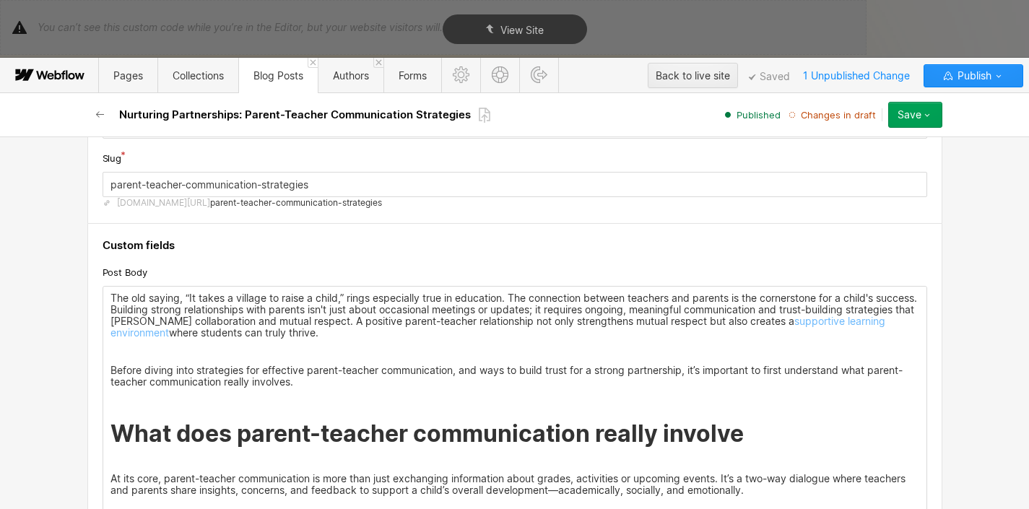
scroll to position [143, 0]
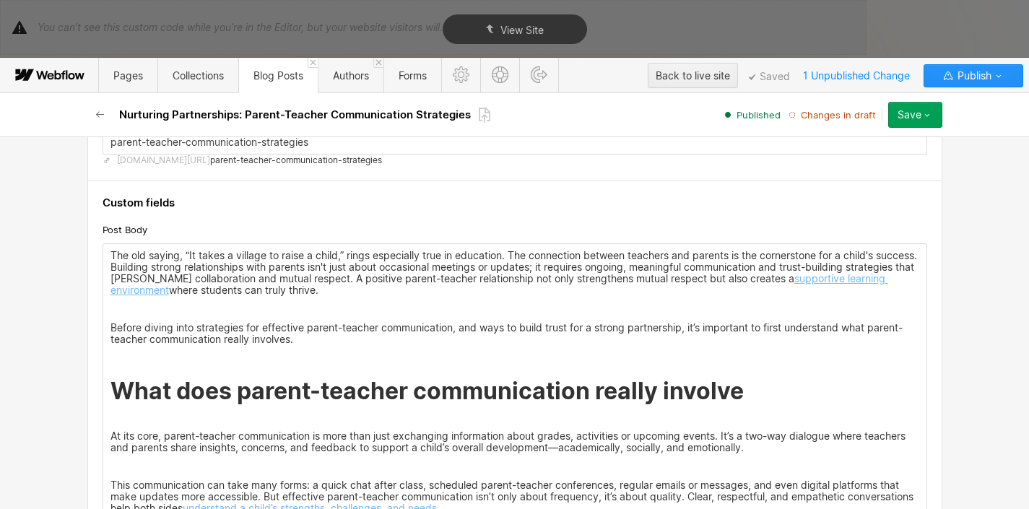
click at [837, 281] on link "supportive learning environment" at bounding box center [499, 284] width 778 height 24
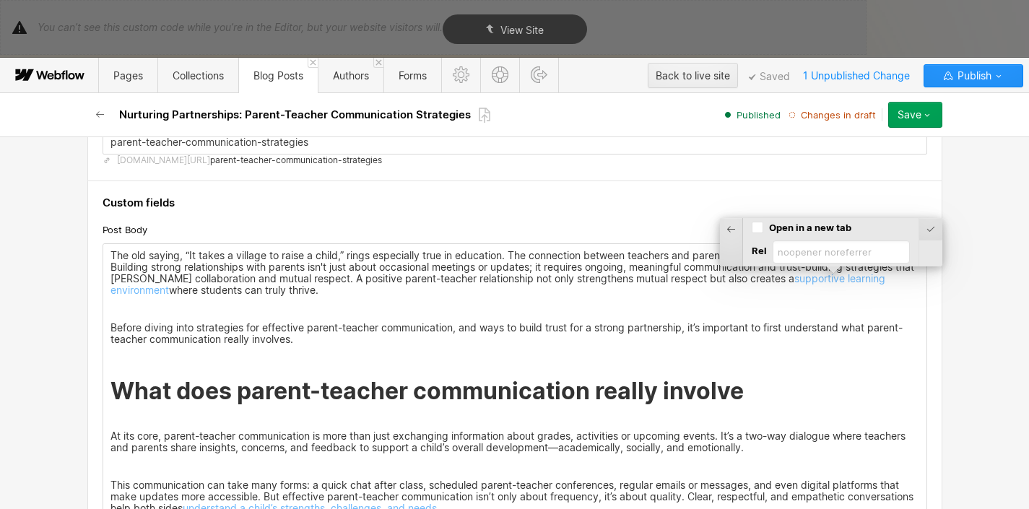
drag, startPoint x: 760, startPoint y: 231, endPoint x: 791, endPoint y: 235, distance: 31.3
click at [760, 231] on input "Open in a new tab" at bounding box center [758, 227] width 12 height 13
checkbox input "true"
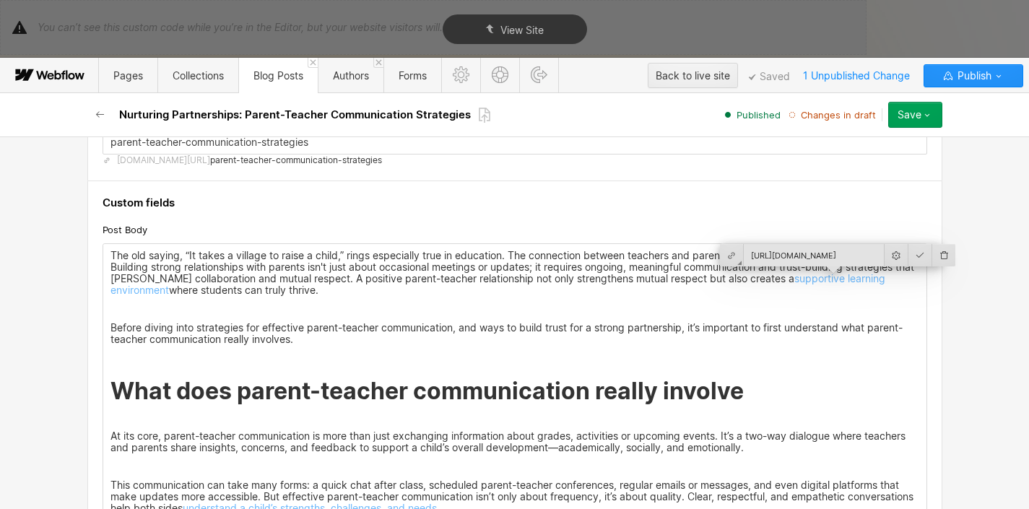
scroll to position [0, 302]
click at [911, 256] on div at bounding box center [920, 255] width 24 height 22
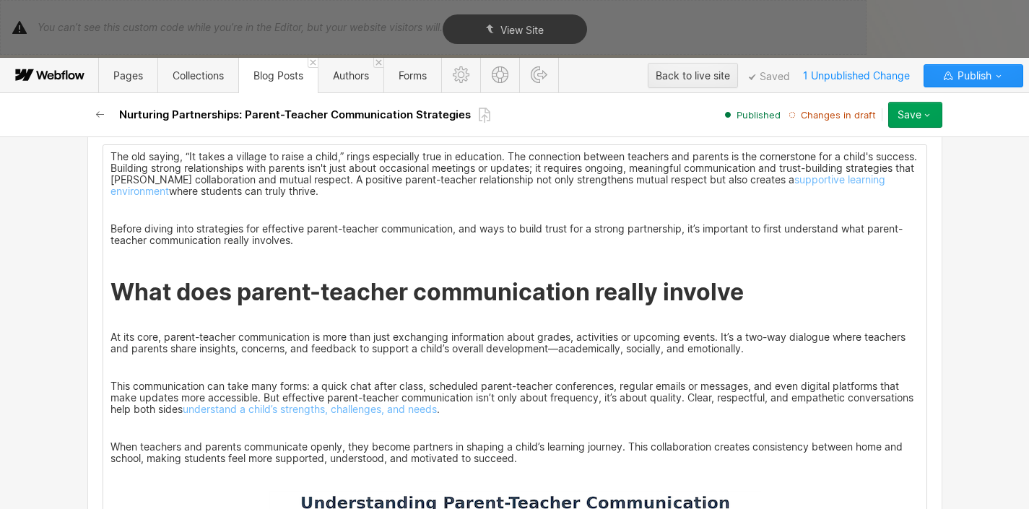
scroll to position [273, 0]
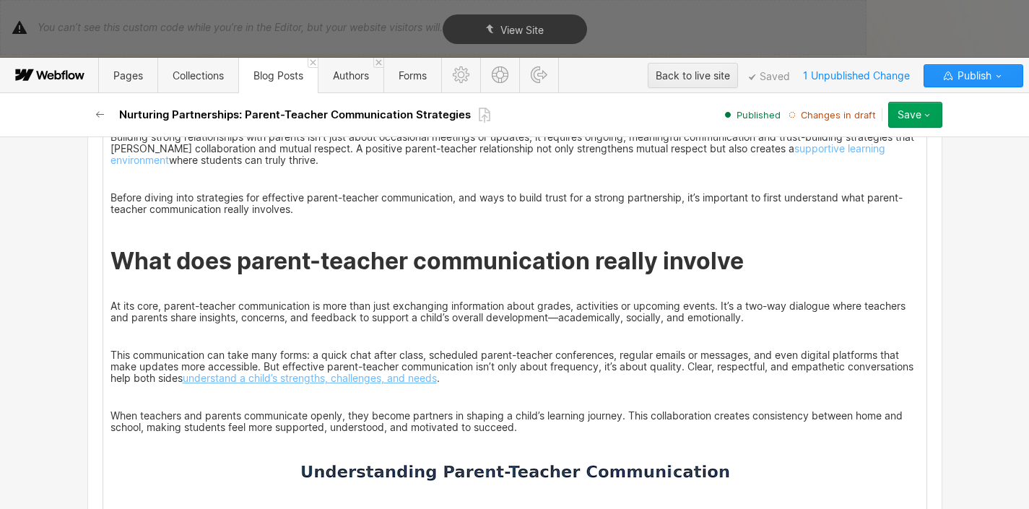
click at [370, 379] on link "understand a child’s strengths, challenges, and needs" at bounding box center [310, 378] width 254 height 12
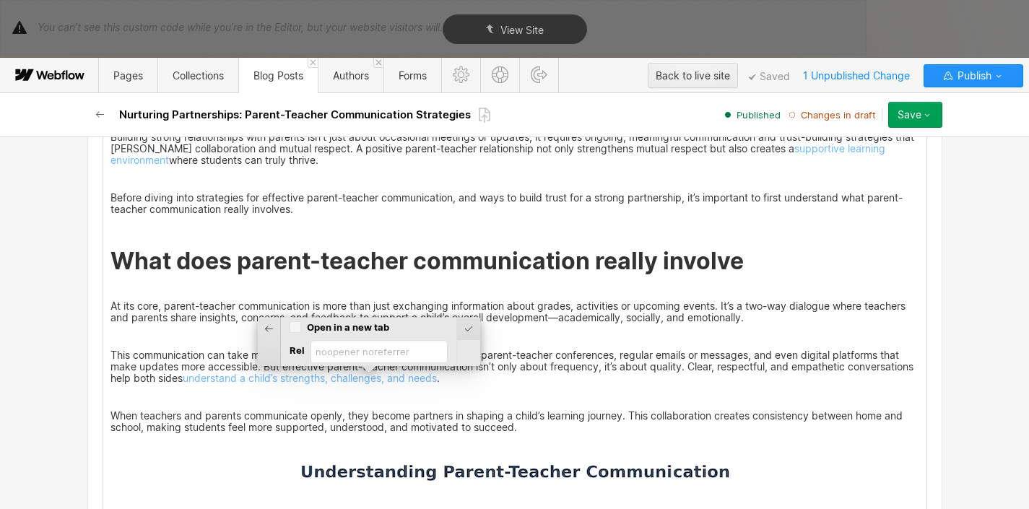
click at [295, 327] on input "Open in a new tab" at bounding box center [296, 327] width 12 height 13
checkbox input "true"
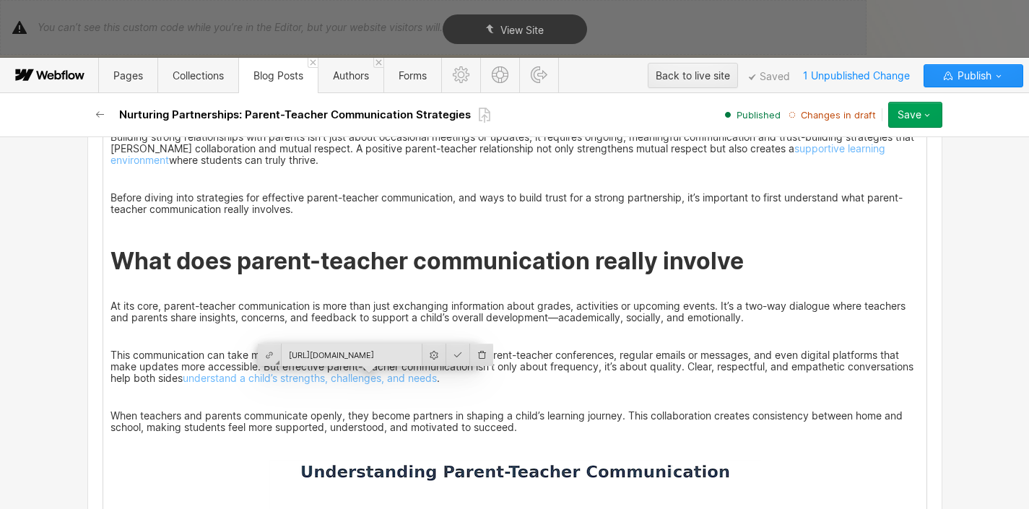
scroll to position [0, 113]
click at [446, 359] on div at bounding box center [458, 355] width 24 height 22
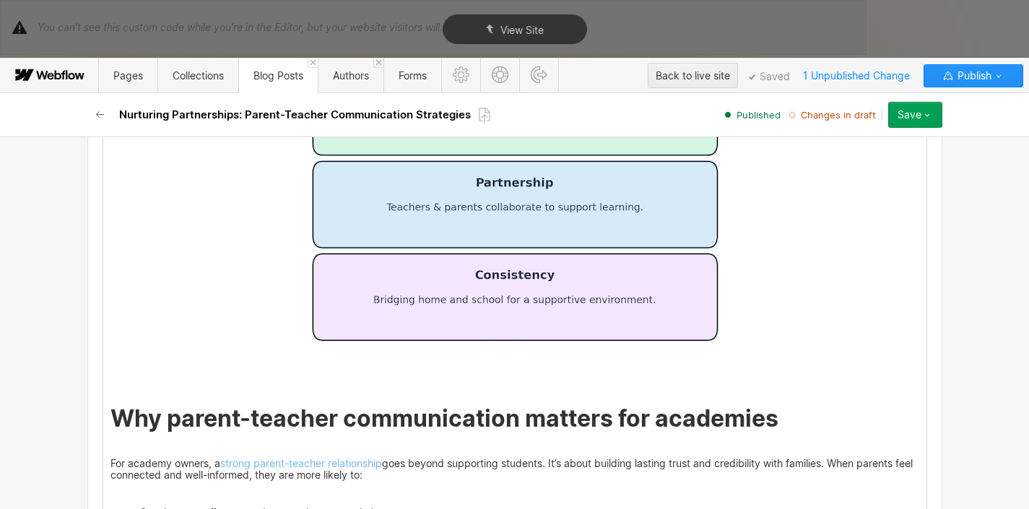
scroll to position [1001, 0]
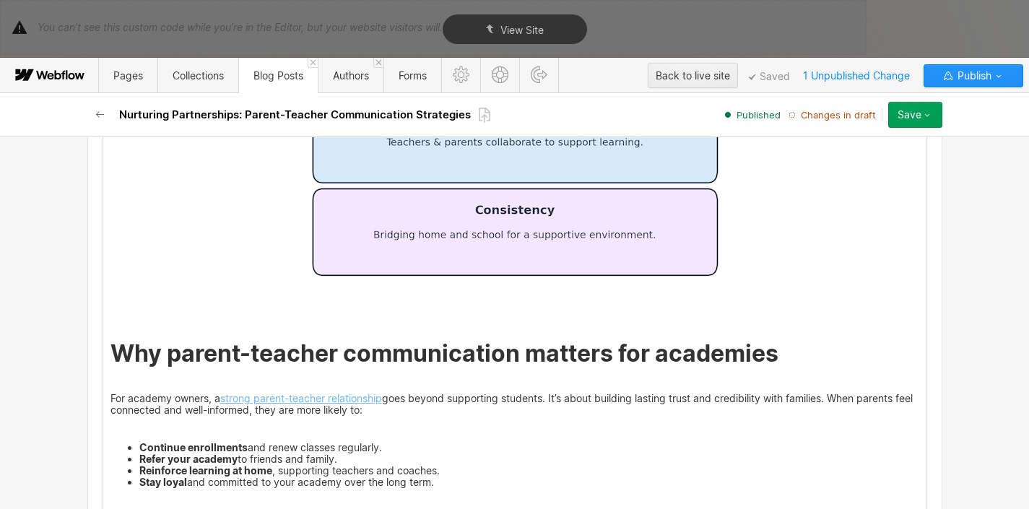
click at [325, 400] on link "strong parent-teacher relationship" at bounding box center [301, 398] width 162 height 12
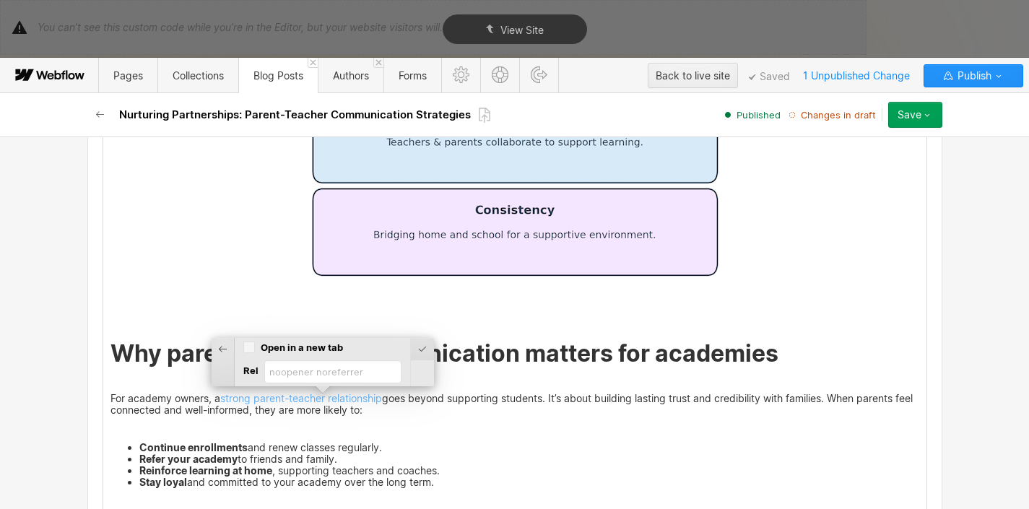
click at [255, 345] on input "Open in a new tab" at bounding box center [249, 347] width 12 height 13
checkbox input "true"
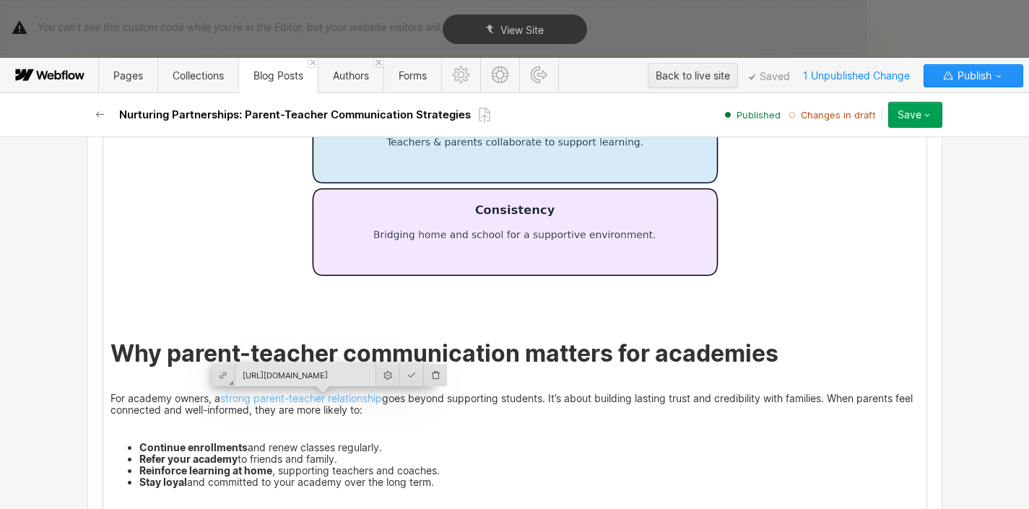
scroll to position [0, 286]
click at [400, 376] on div at bounding box center [412, 375] width 24 height 22
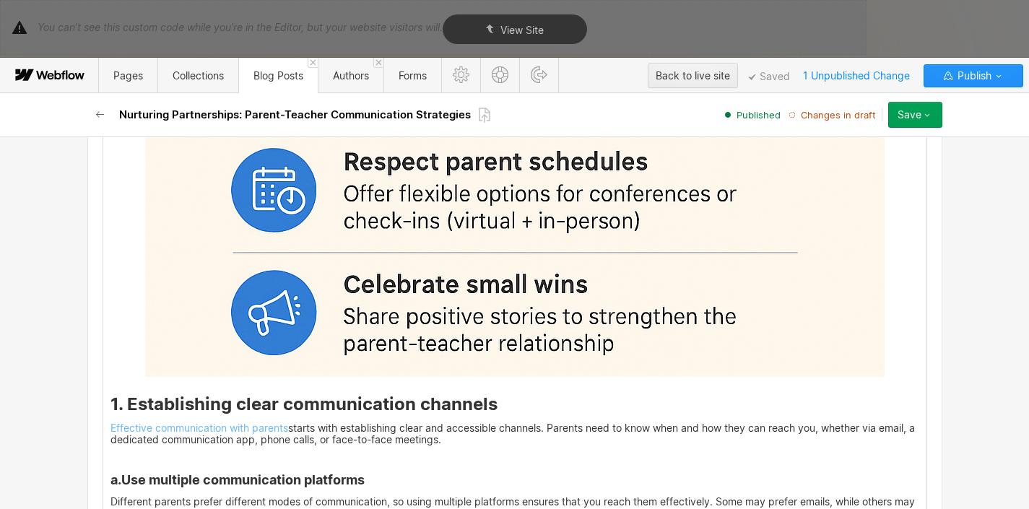
scroll to position [2664, 0]
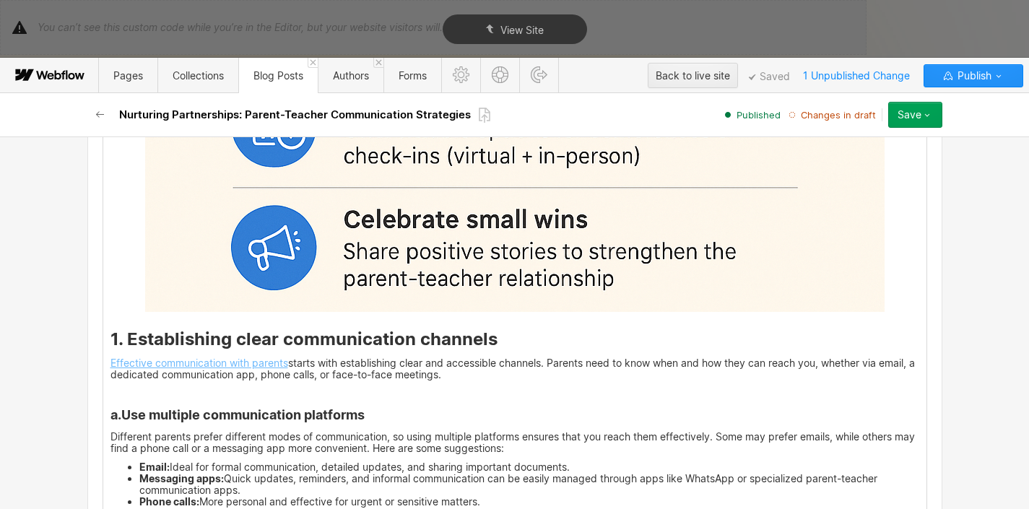
click at [275, 357] on link "Effective communication with parents" at bounding box center [199, 363] width 178 height 12
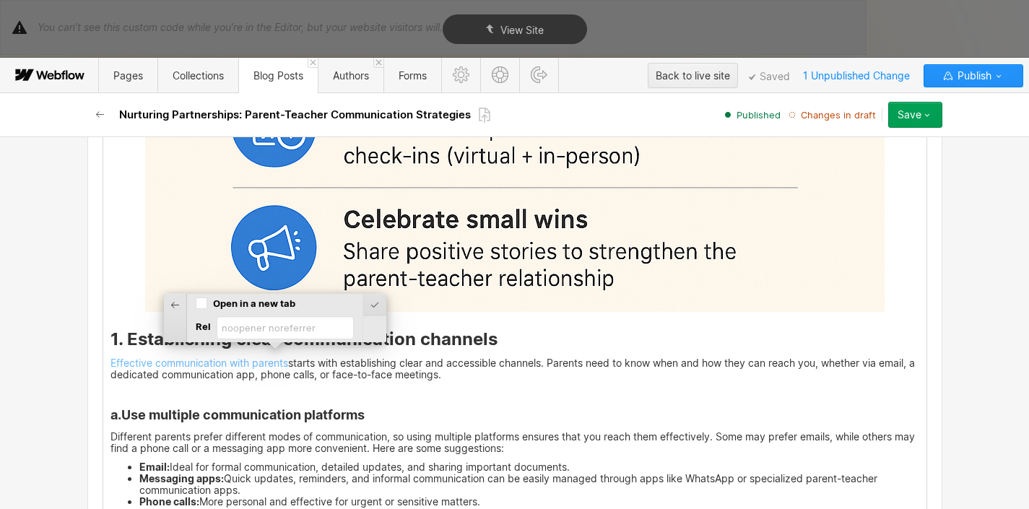
click at [196, 300] on div "​ Open in a new tab Rel" at bounding box center [275, 318] width 176 height 48
click at [201, 308] on input "Open in a new tab" at bounding box center [202, 303] width 12 height 13
checkbox input "true"
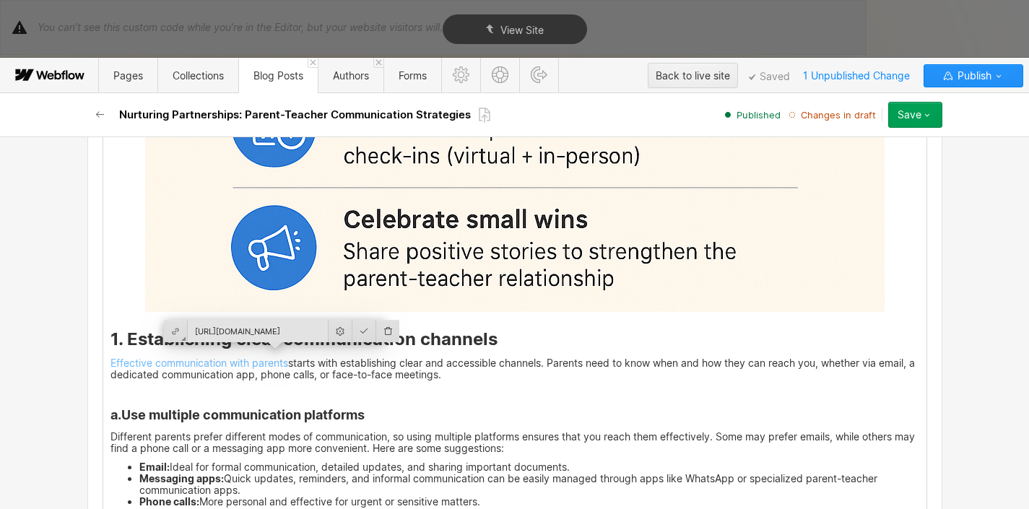
scroll to position [0, 301]
click at [352, 328] on div at bounding box center [364, 331] width 24 height 22
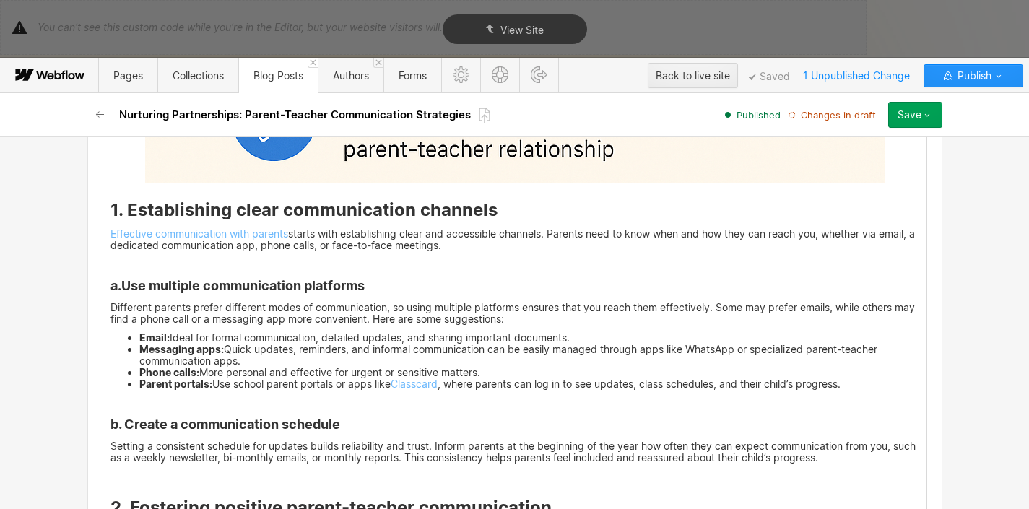
scroll to position [2911, 0]
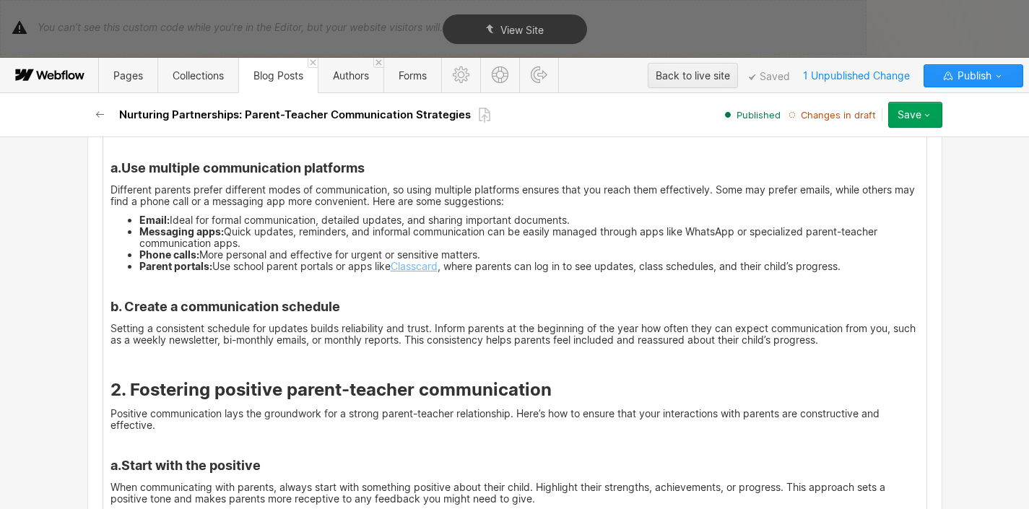
click at [417, 262] on link "Classcard" at bounding box center [414, 266] width 47 height 12
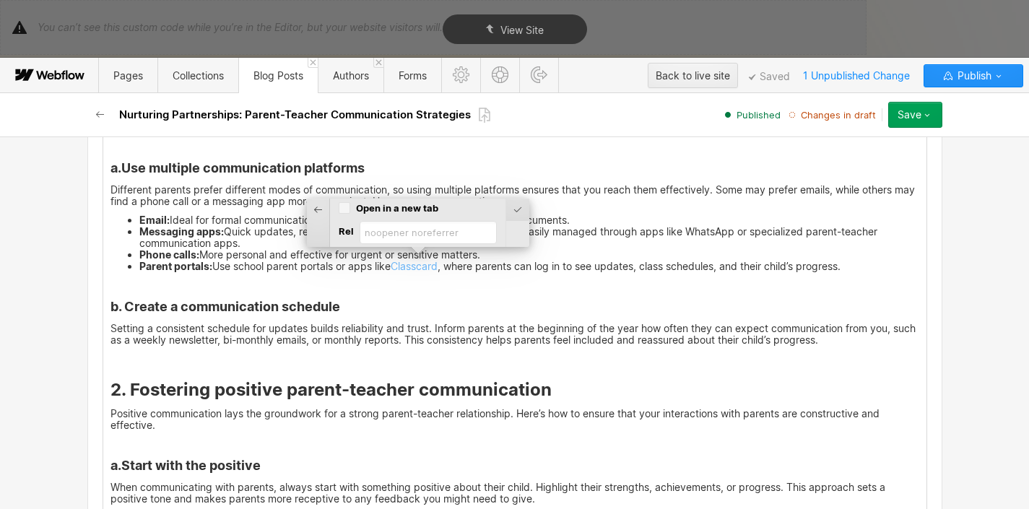
click at [350, 209] on input "Open in a new tab" at bounding box center [345, 207] width 12 height 13
checkbox input "true"
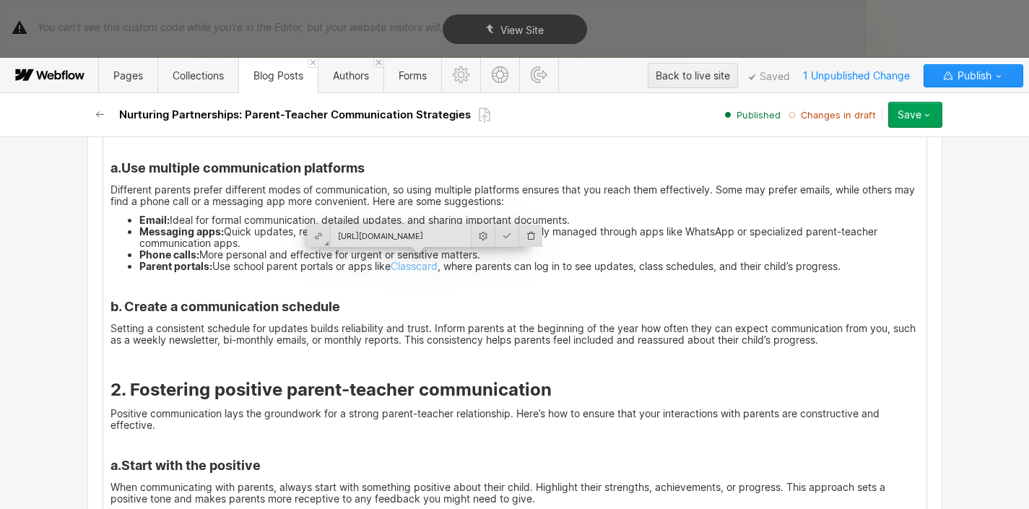
scroll to position [0, 80]
click at [500, 233] on div at bounding box center [507, 236] width 24 height 22
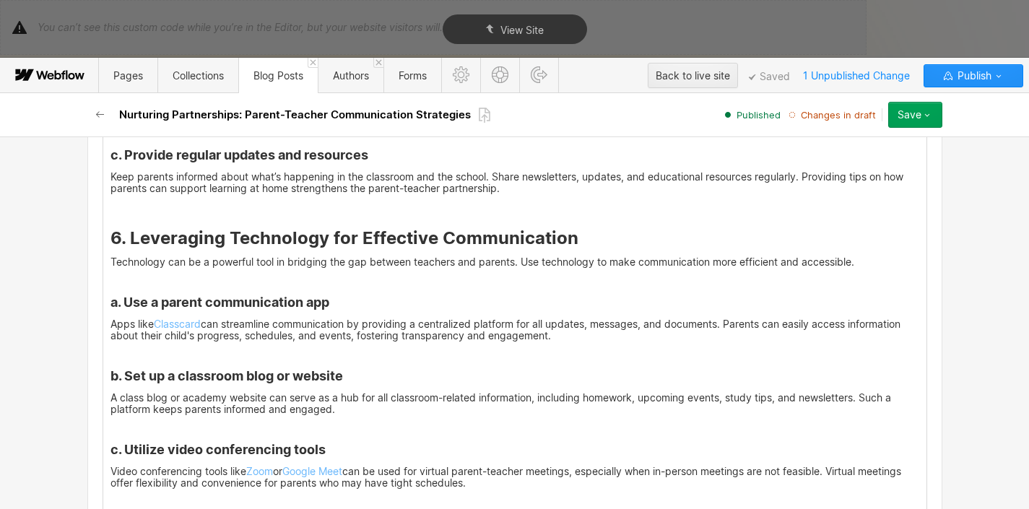
scroll to position [4743, 0]
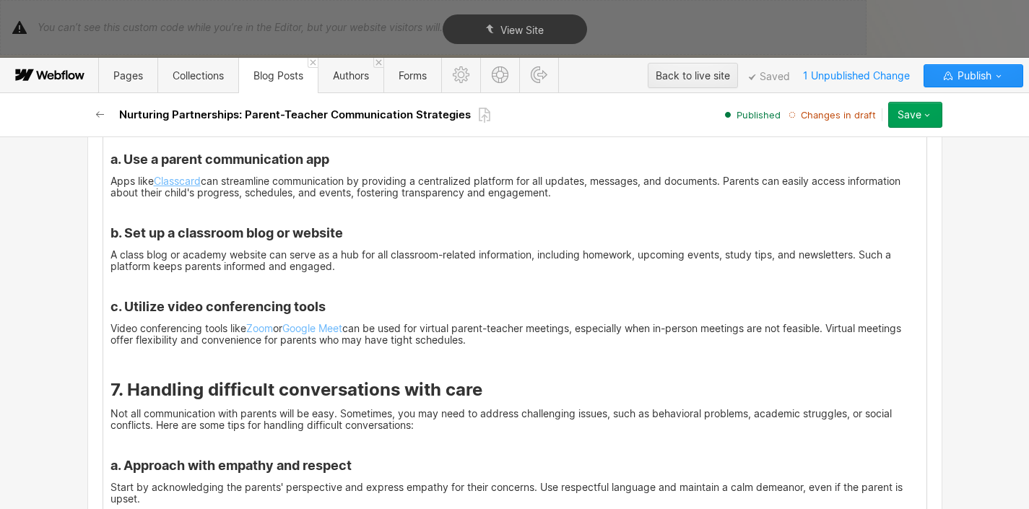
click at [164, 175] on link "Classcard" at bounding box center [177, 181] width 47 height 12
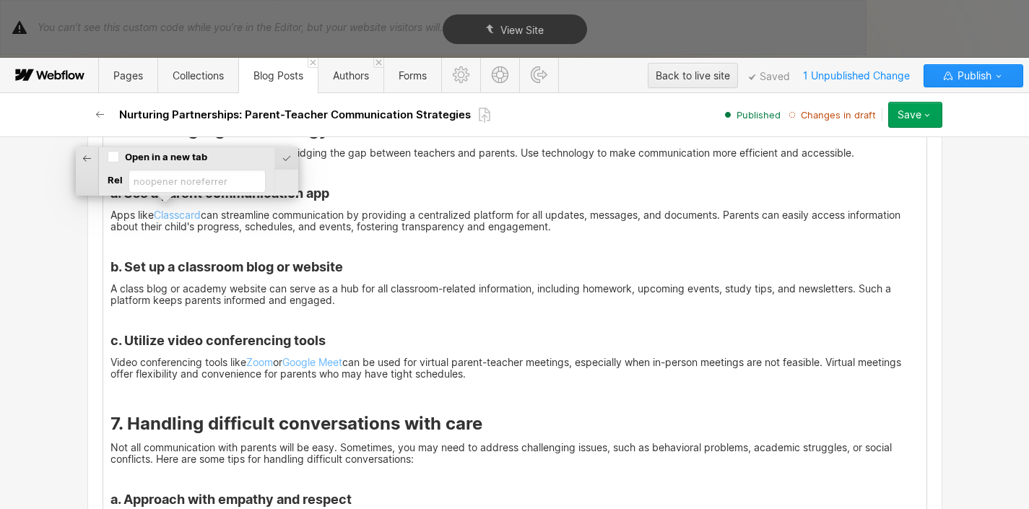
scroll to position [4678, 0]
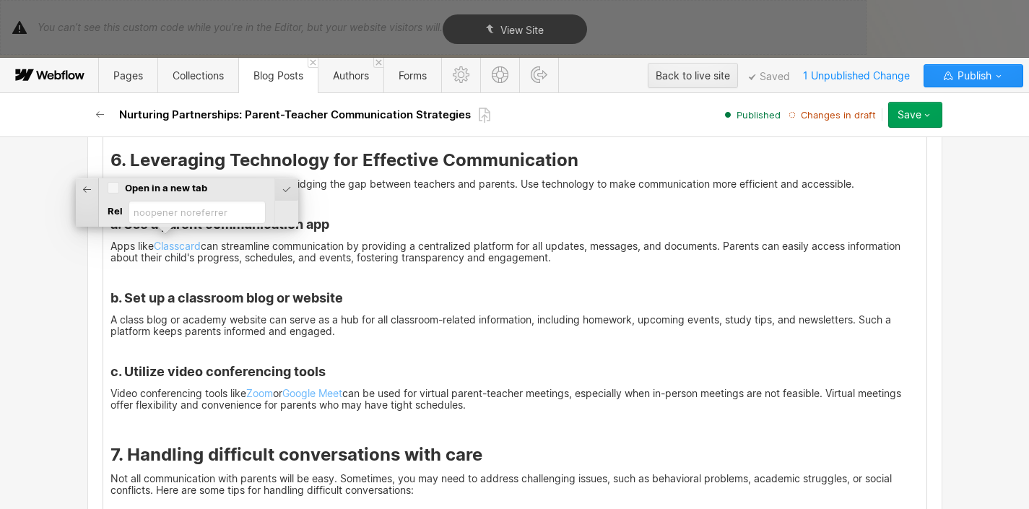
click at [113, 188] on input "Open in a new tab" at bounding box center [114, 187] width 12 height 13
checkbox input "true"
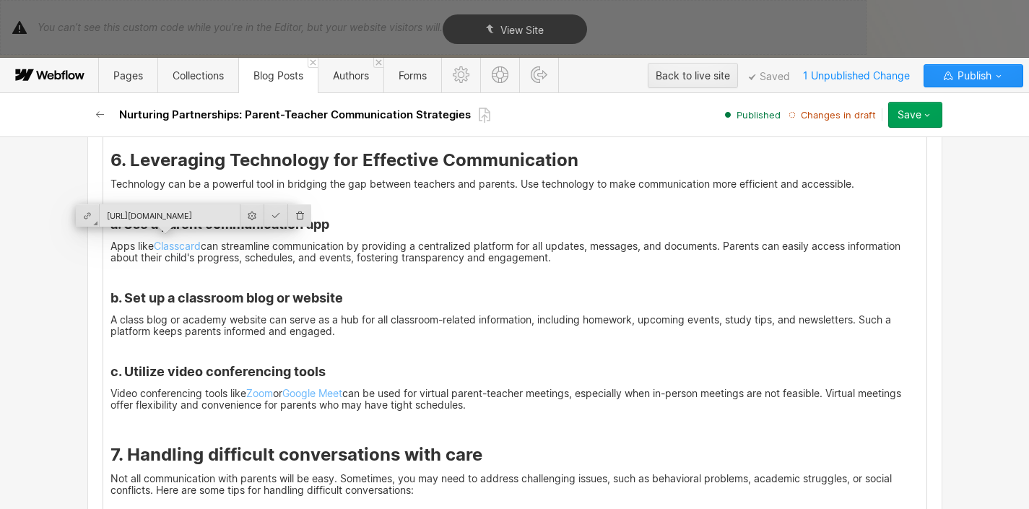
scroll to position [0, 111]
click at [266, 222] on div at bounding box center [276, 215] width 24 height 22
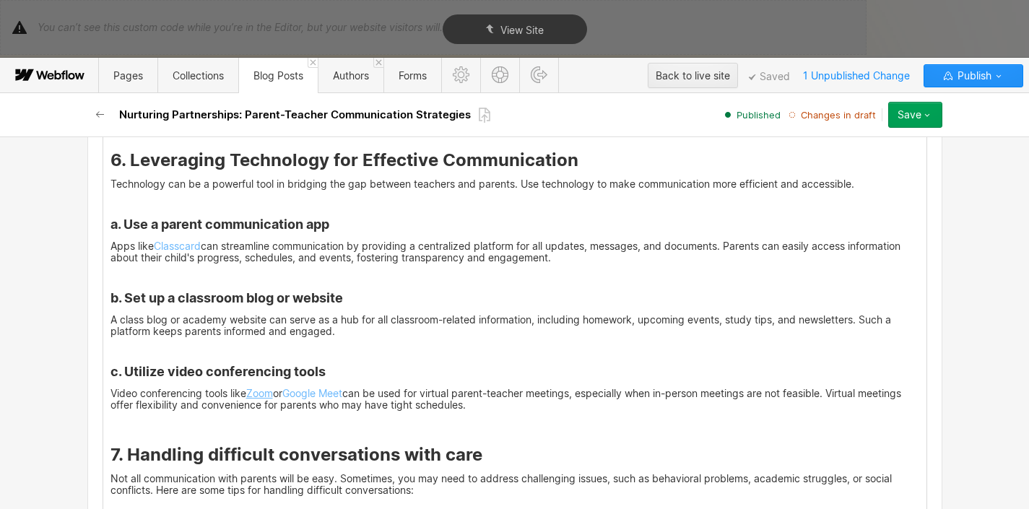
click at [266, 393] on link "Zoom" at bounding box center [259, 393] width 27 height 12
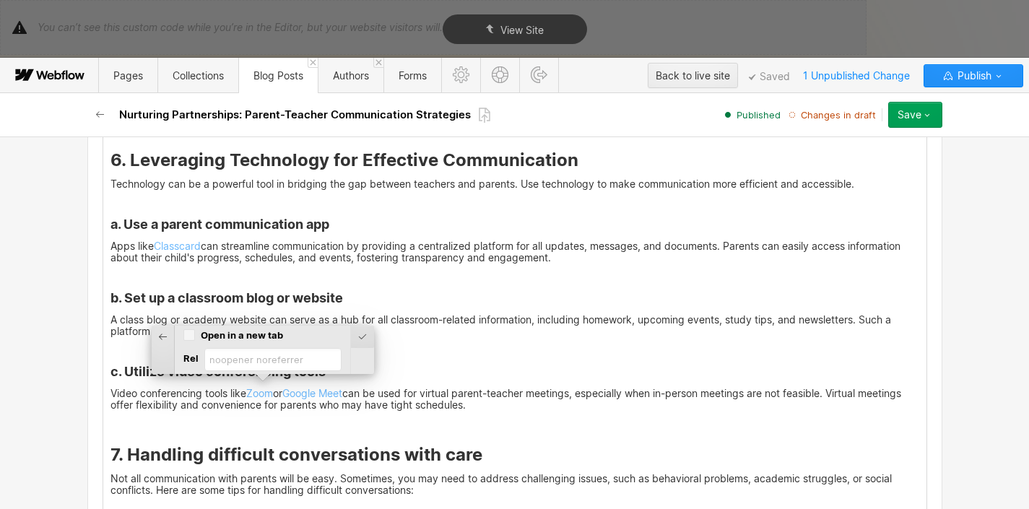
click at [194, 337] on input "Open in a new tab" at bounding box center [189, 335] width 12 height 13
checkbox input "true"
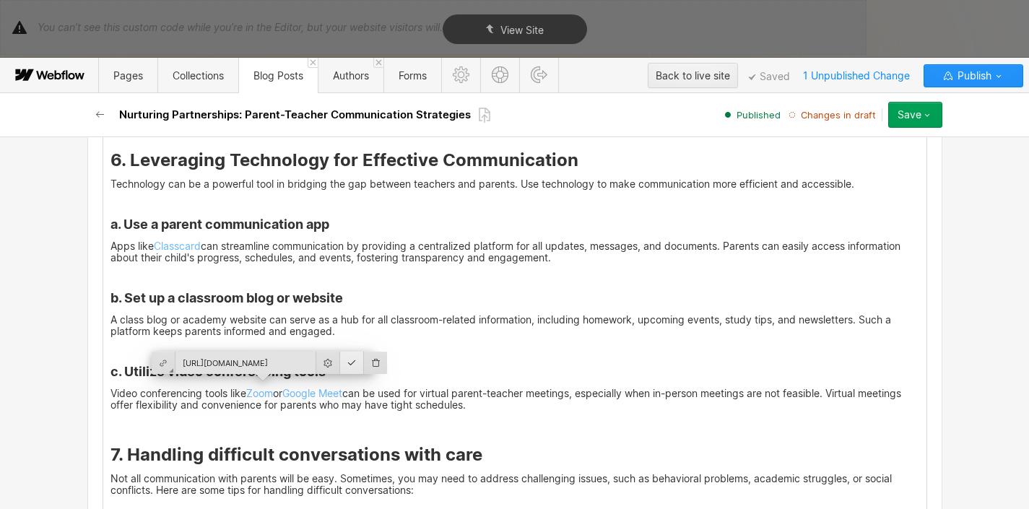
click at [345, 367] on div at bounding box center [352, 363] width 24 height 22
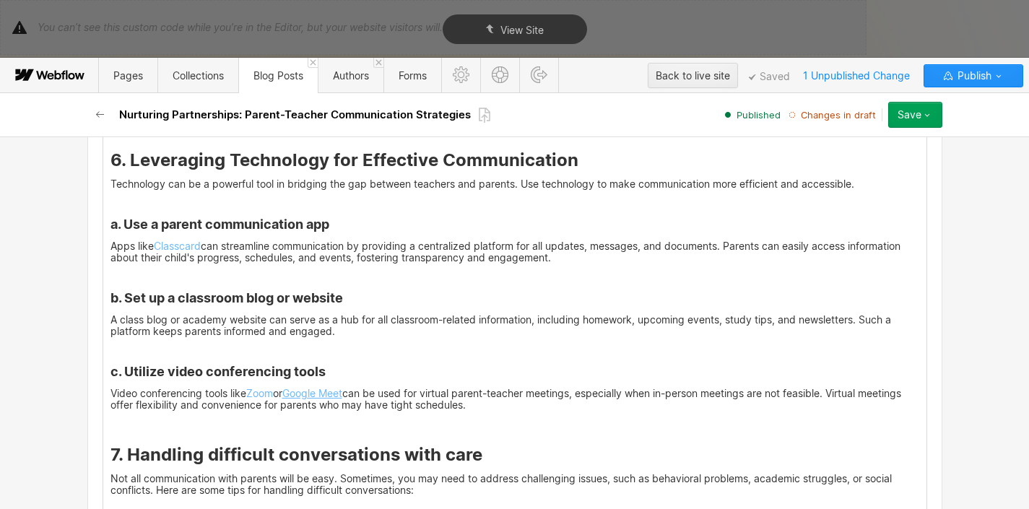
click at [324, 387] on link "Google Meet" at bounding box center [312, 393] width 60 height 12
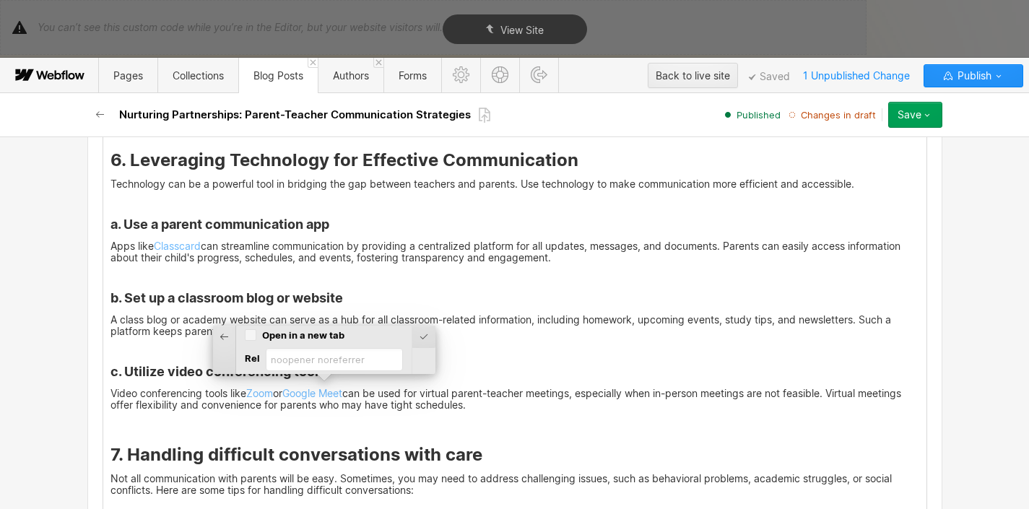
click at [249, 339] on input "Open in a new tab" at bounding box center [251, 335] width 12 height 13
checkbox input "true"
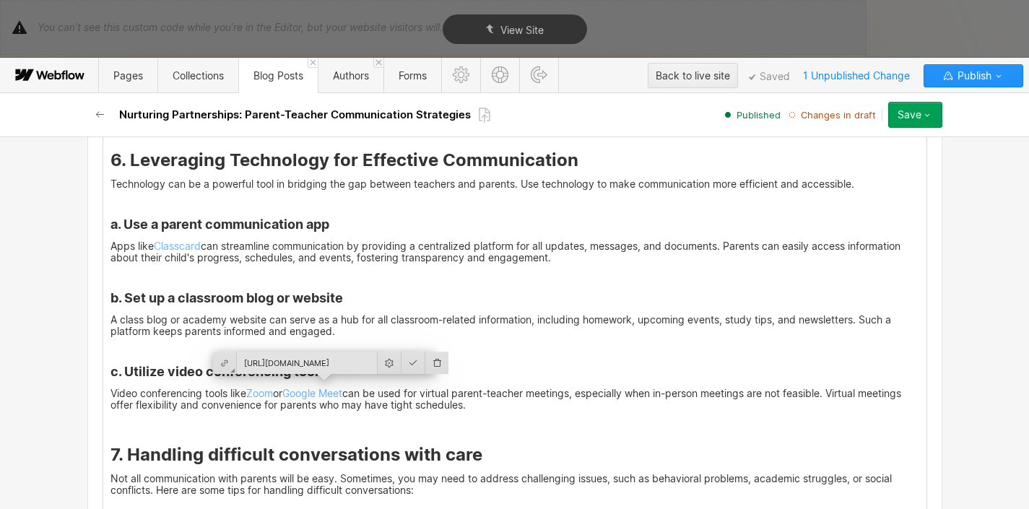
scroll to position [0, 10]
click at [405, 361] on div at bounding box center [413, 363] width 24 height 22
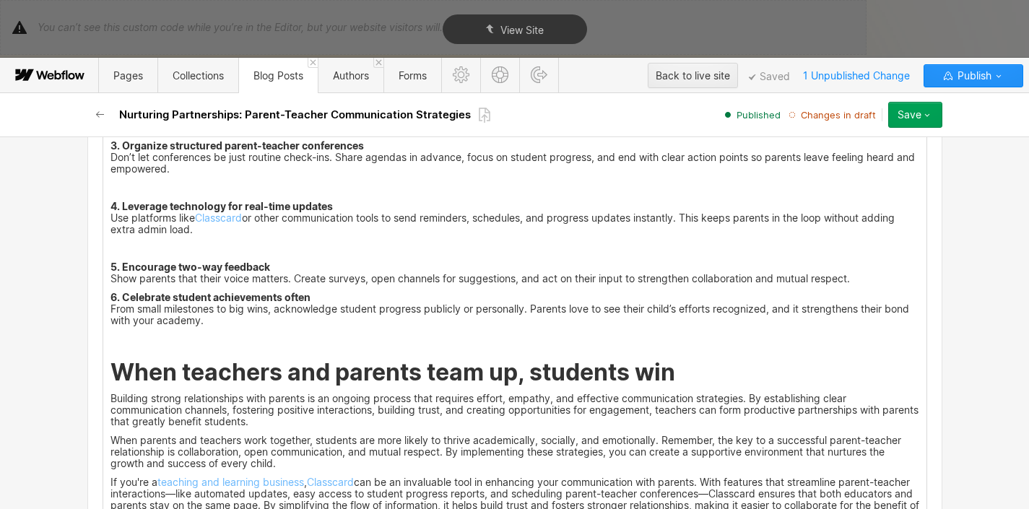
scroll to position [5731, 0]
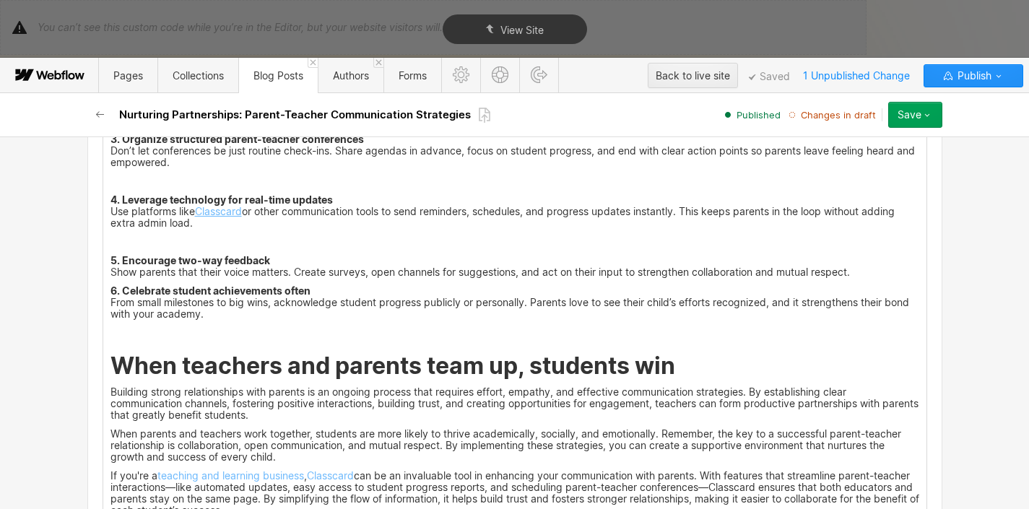
click at [201, 206] on link "Classcard" at bounding box center [218, 211] width 47 height 12
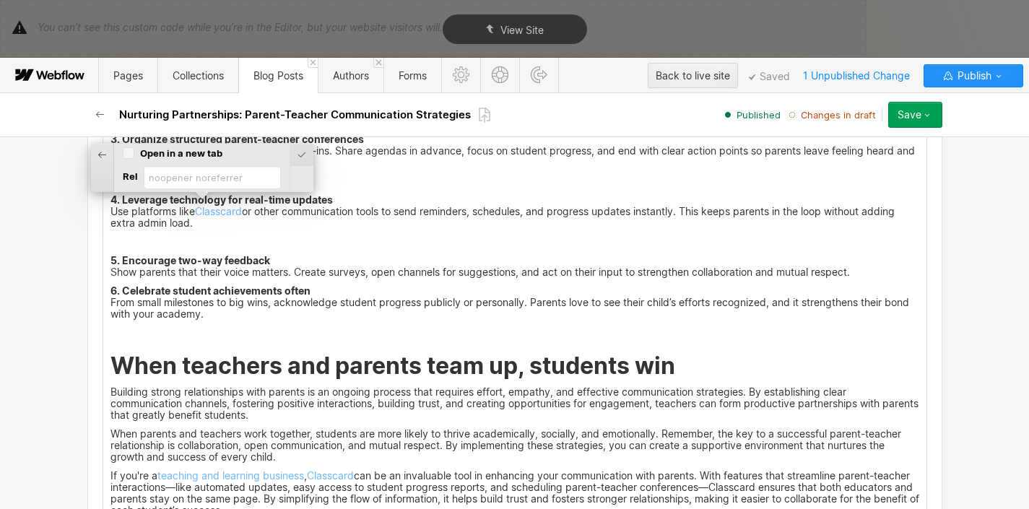
click at [129, 152] on input "Open in a new tab" at bounding box center [129, 153] width 12 height 13
checkbox input "true"
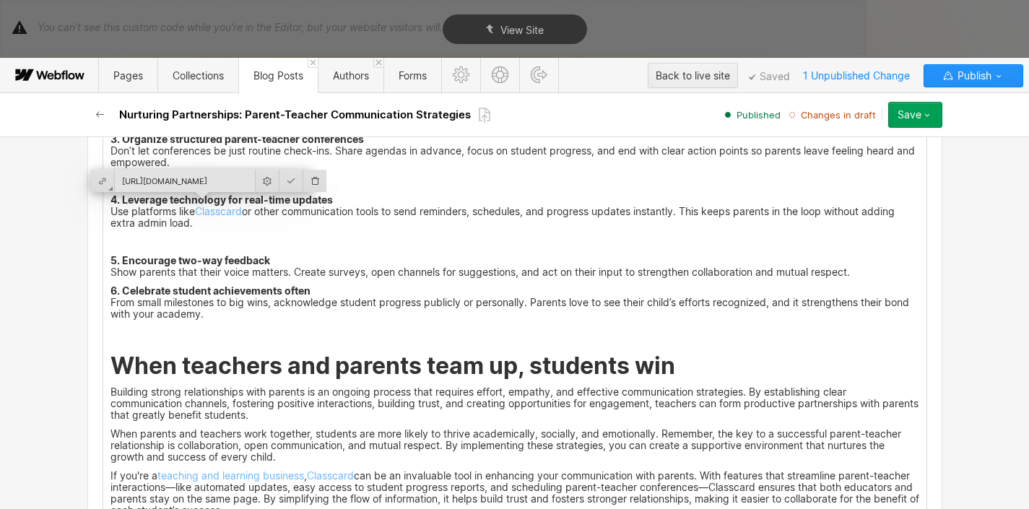
scroll to position [0, 38]
click at [284, 180] on div at bounding box center [291, 181] width 24 height 22
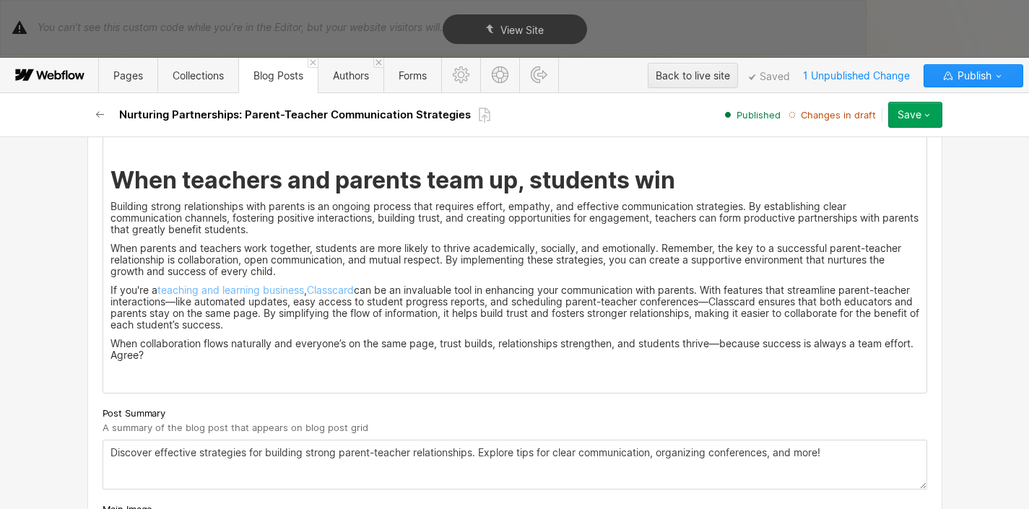
scroll to position [5926, 0]
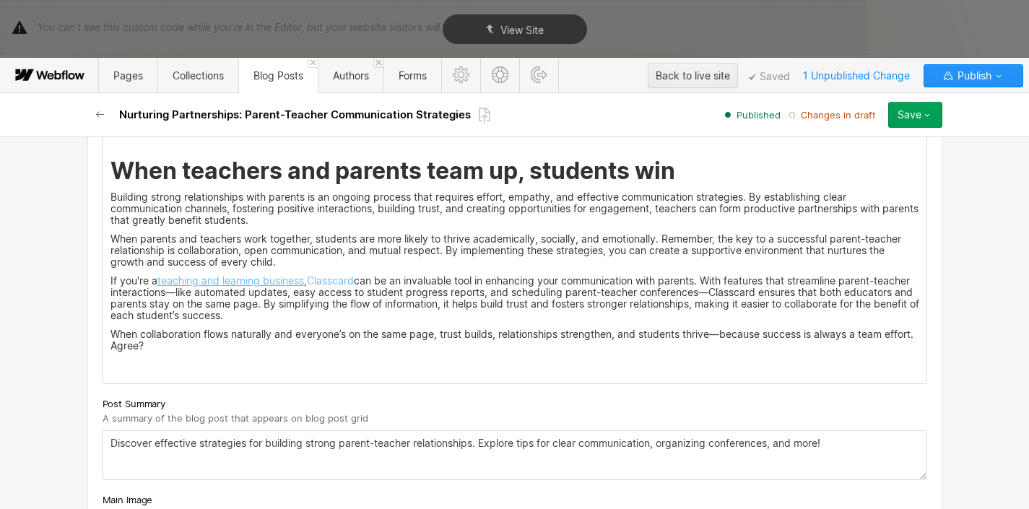
click at [256, 275] on link "teaching and learning business" at bounding box center [230, 280] width 147 height 12
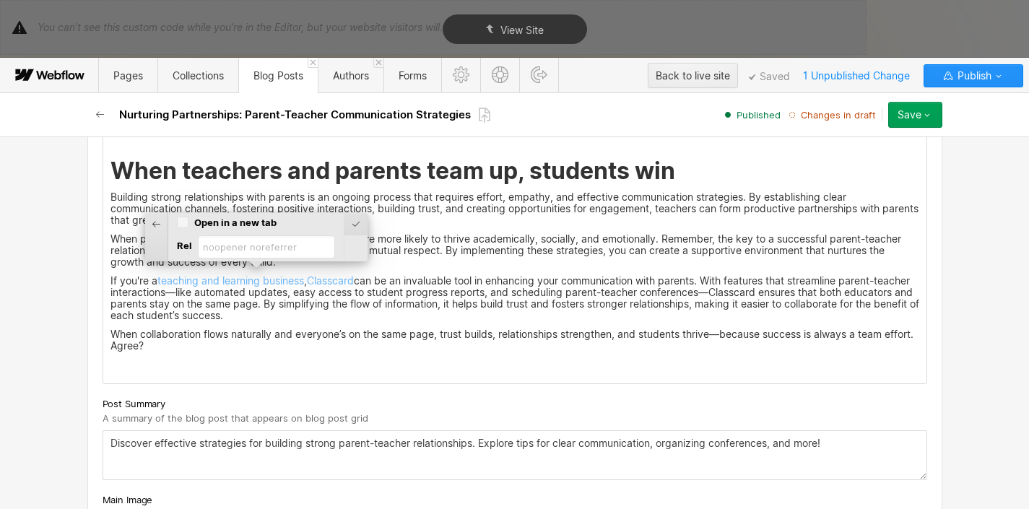
click at [184, 225] on input "Open in a new tab" at bounding box center [183, 222] width 12 height 13
checkbox input "true"
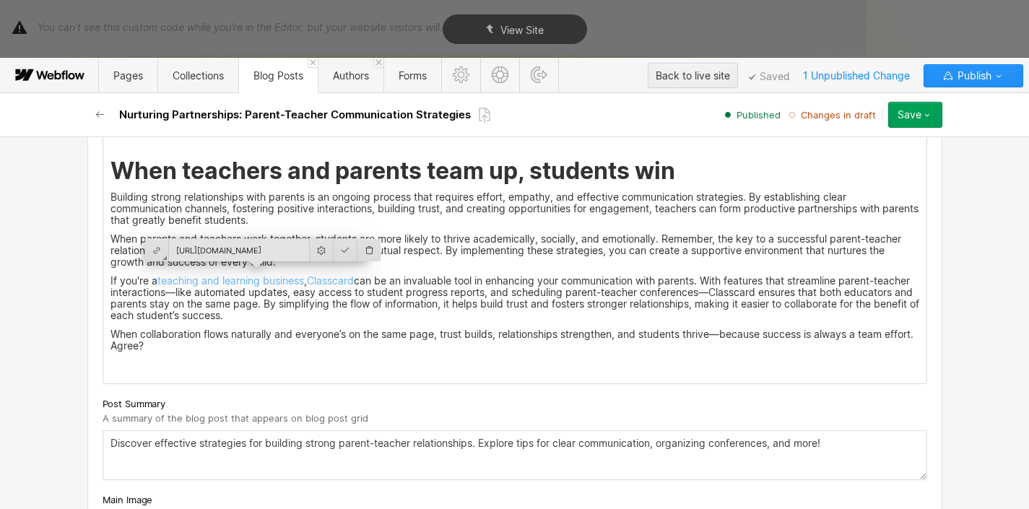
scroll to position [0, 188]
click at [339, 249] on div at bounding box center [346, 250] width 24 height 22
click at [334, 274] on link "Classcard" at bounding box center [330, 280] width 47 height 12
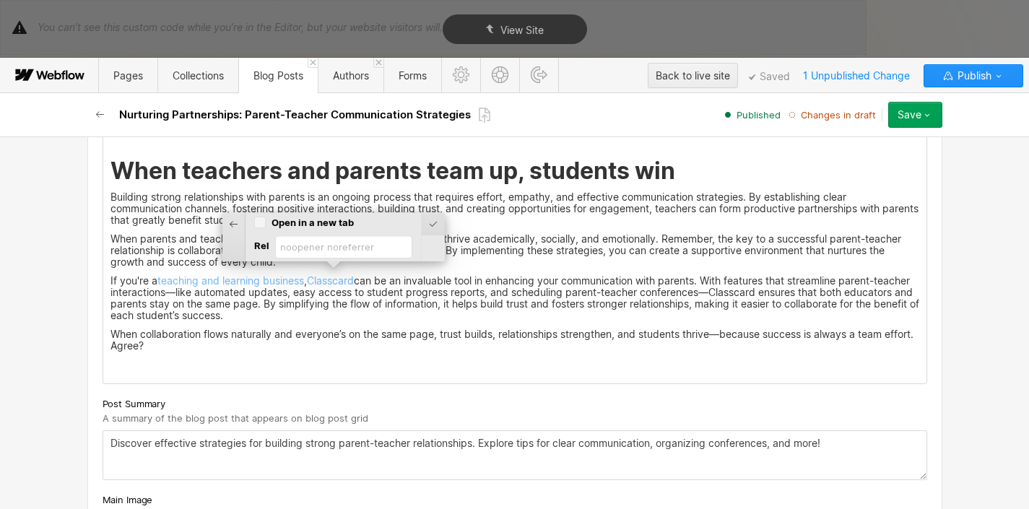
click at [262, 225] on input "Open in a new tab" at bounding box center [260, 222] width 12 height 13
checkbox input "true"
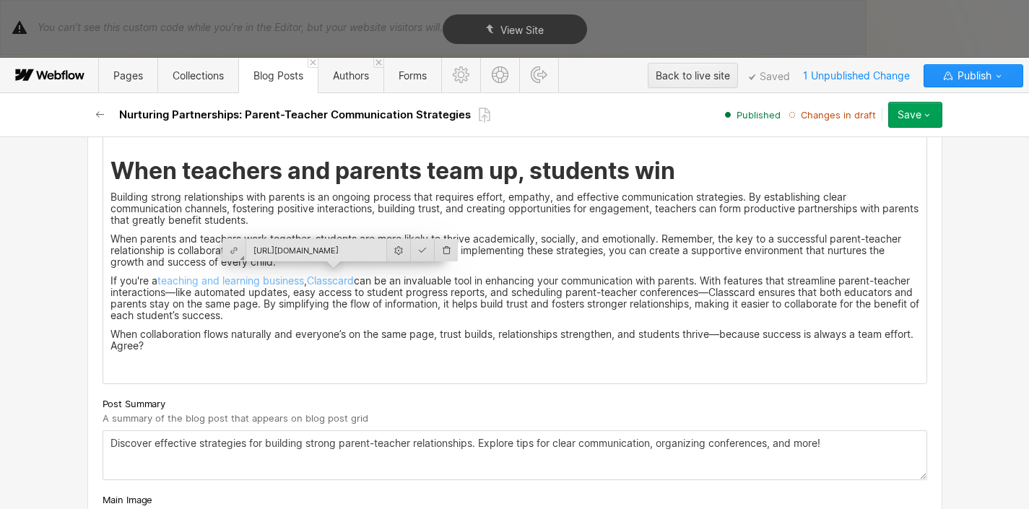
scroll to position [0, 200]
click at [415, 246] on div at bounding box center [423, 250] width 24 height 22
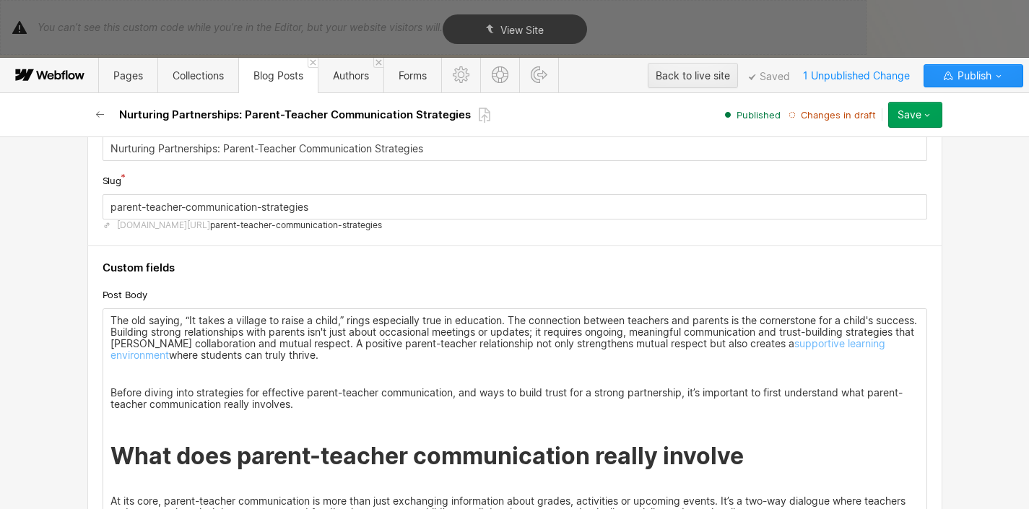
scroll to position [0, 0]
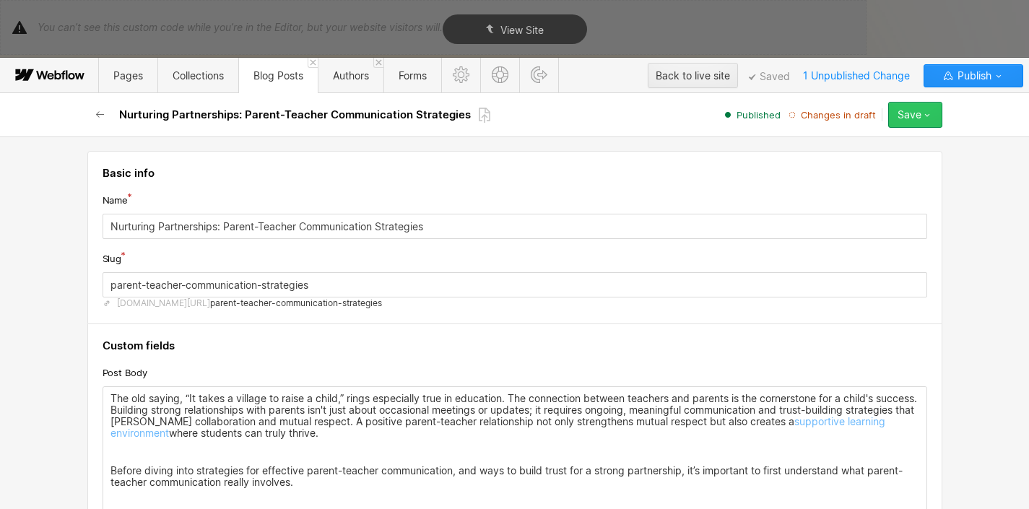
click at [910, 126] on button "Save" at bounding box center [915, 115] width 54 height 26
click at [0, 0] on div at bounding box center [0, 0] width 0 height 0
click at [928, 118] on icon "button" at bounding box center [927, 115] width 12 height 12
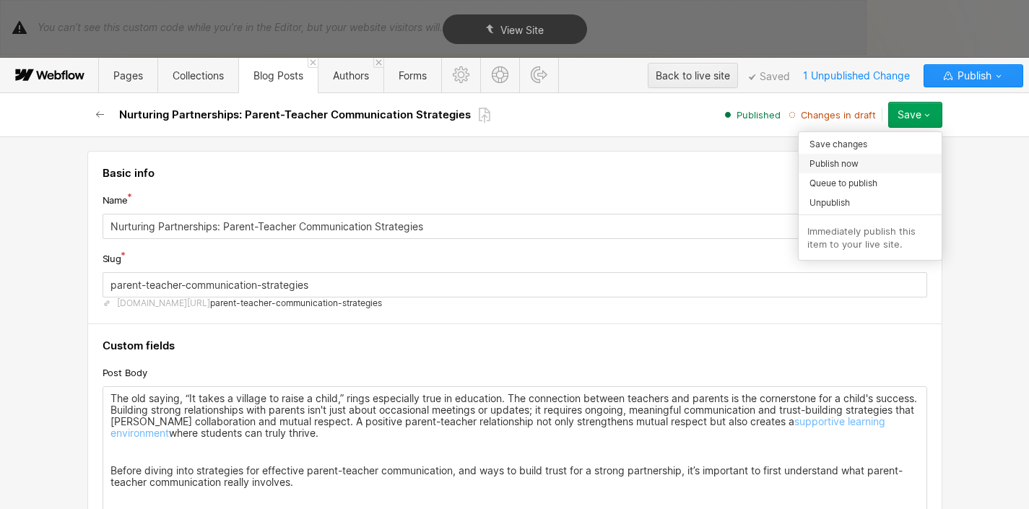
click at [881, 164] on div "Publish now" at bounding box center [870, 163] width 143 height 19
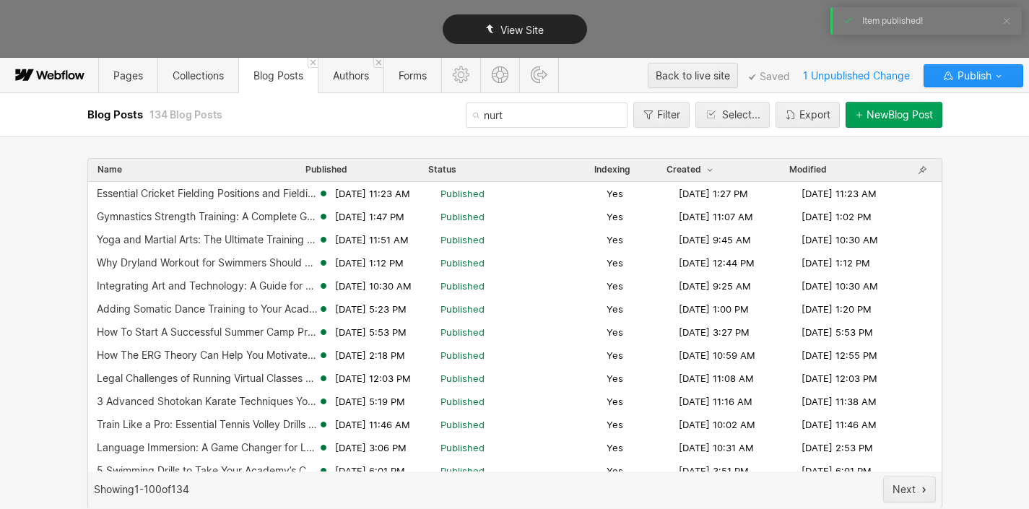
click at [505, 35] on span "View Site" at bounding box center [521, 30] width 43 height 12
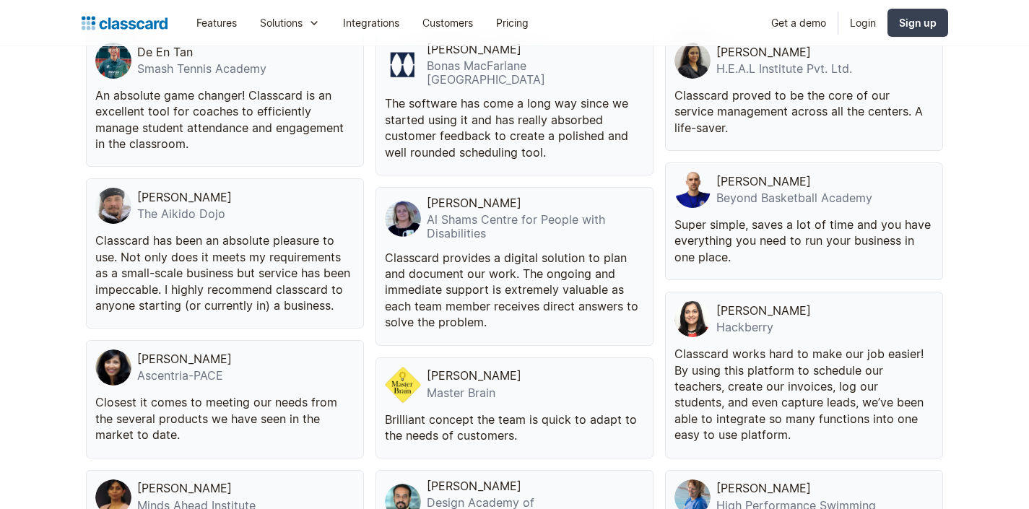
scroll to position [4736, 0]
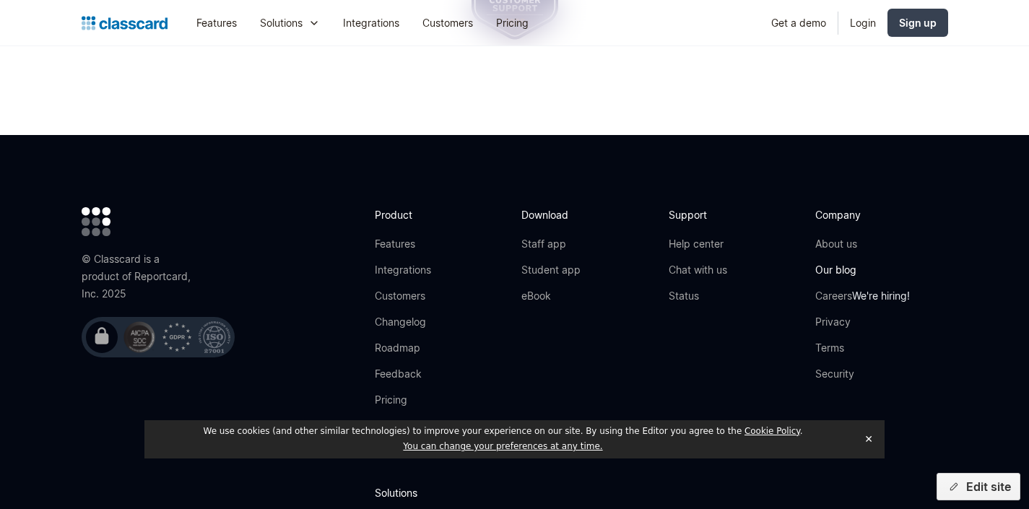
click at [850, 277] on link "Our blog" at bounding box center [862, 270] width 95 height 14
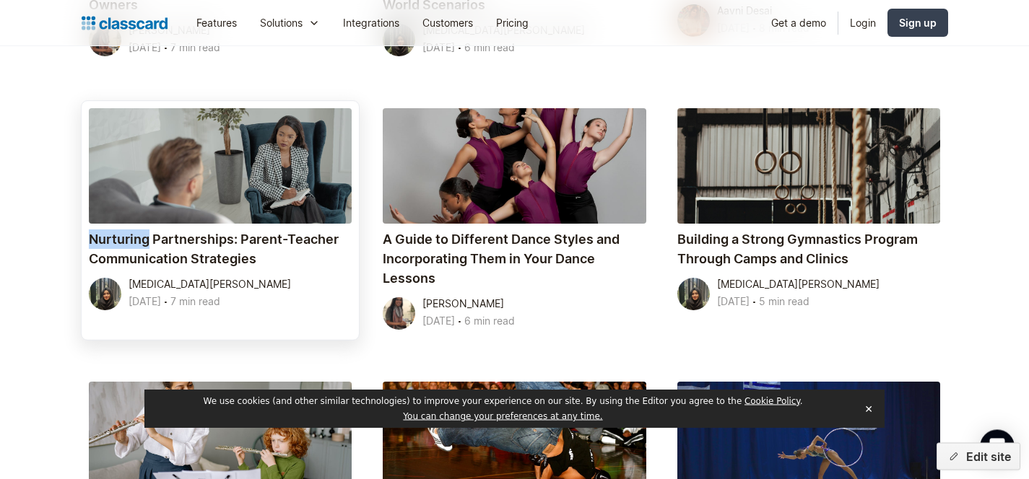
scroll to position [3180, 0]
click at [310, 237] on h4 "Nurturing Partnerships: Parent-Teacher Communication Strategies" at bounding box center [221, 249] width 264 height 39
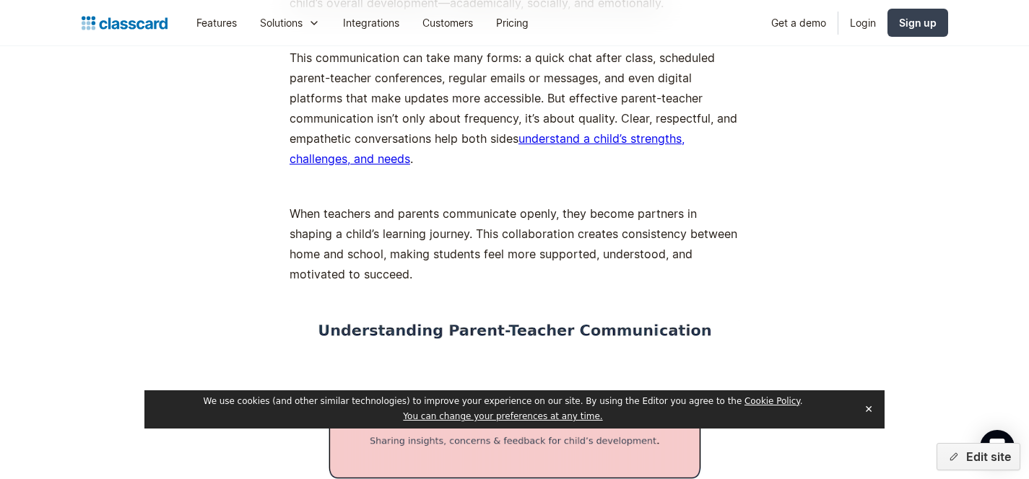
scroll to position [1469, 0]
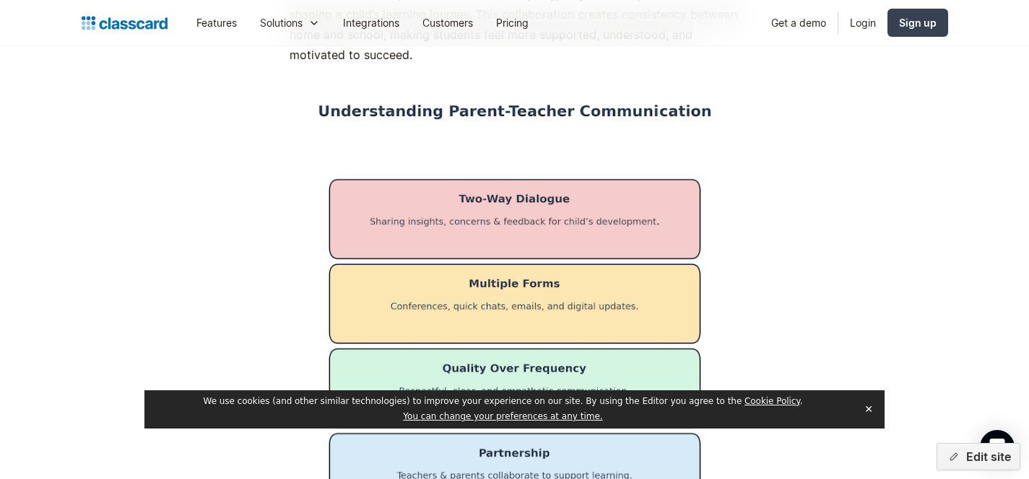
click at [871, 413] on button "✕" at bounding box center [868, 410] width 20 height 22
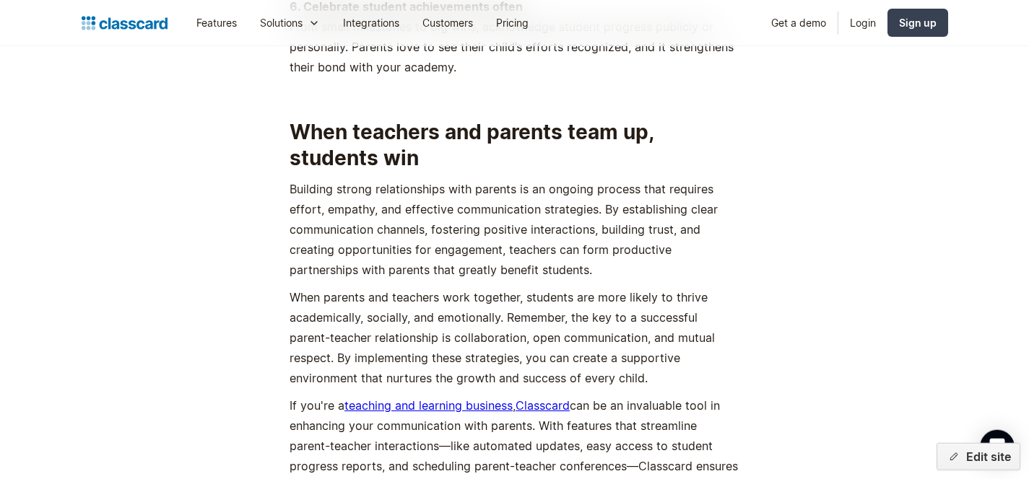
scroll to position [9093, 0]
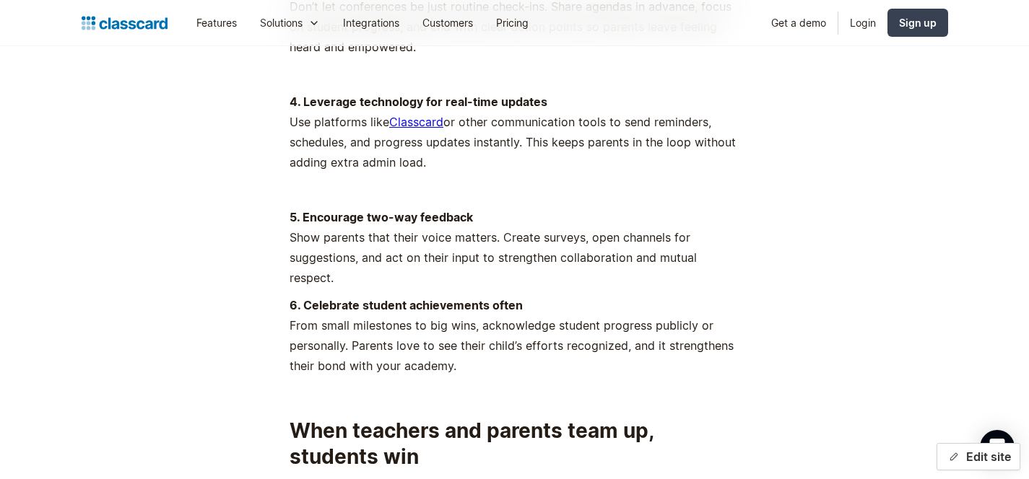
click at [961, 461] on button "Edit site" at bounding box center [978, 456] width 84 height 27
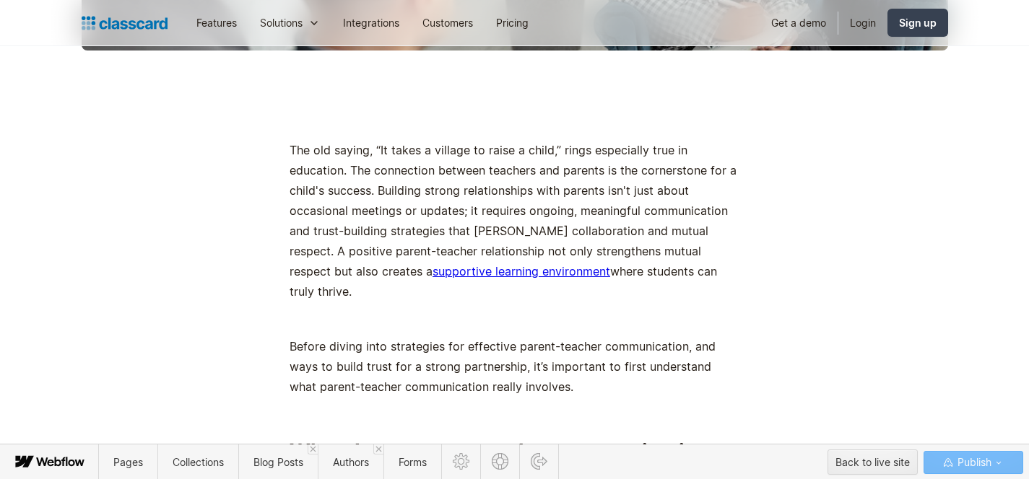
scroll to position [856, 0]
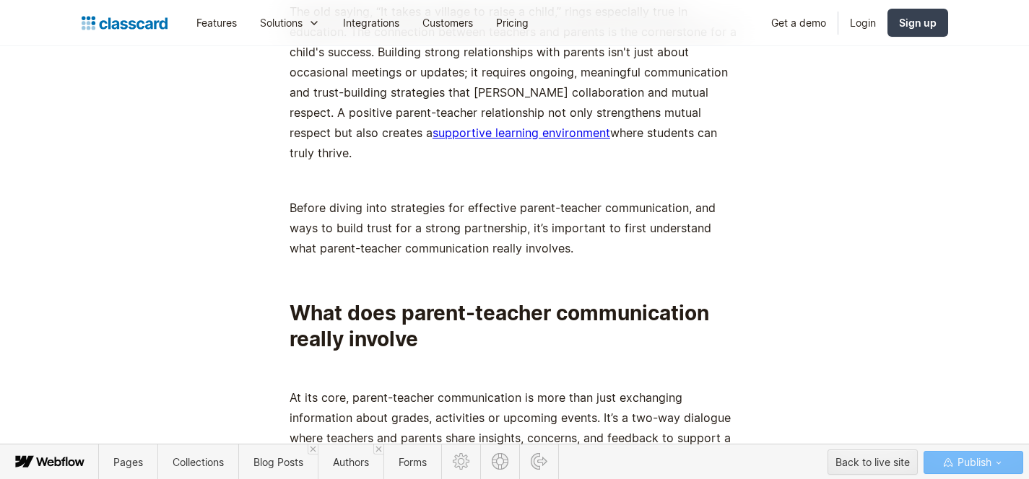
click at [580, 301] on strong "What does parent-teacher communication really involve" at bounding box center [499, 326] width 419 height 51
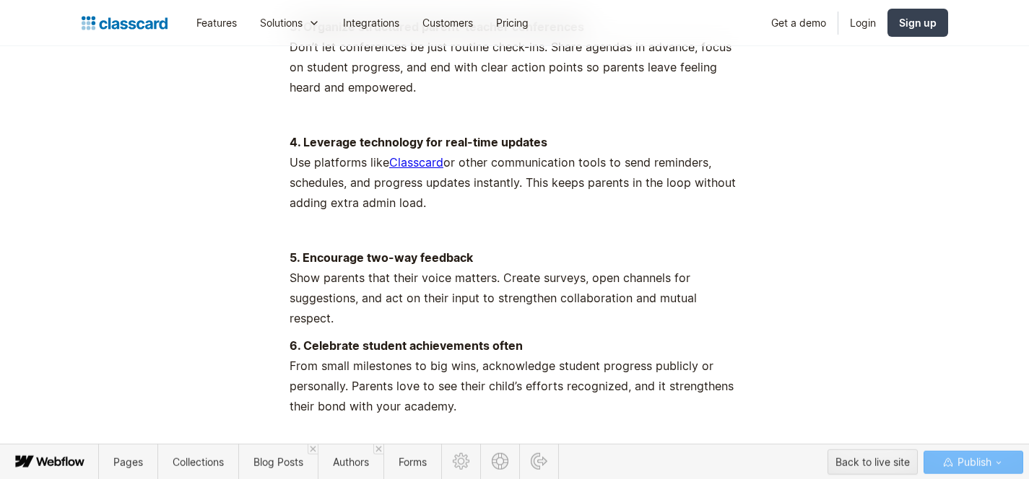
scroll to position [9173, 0]
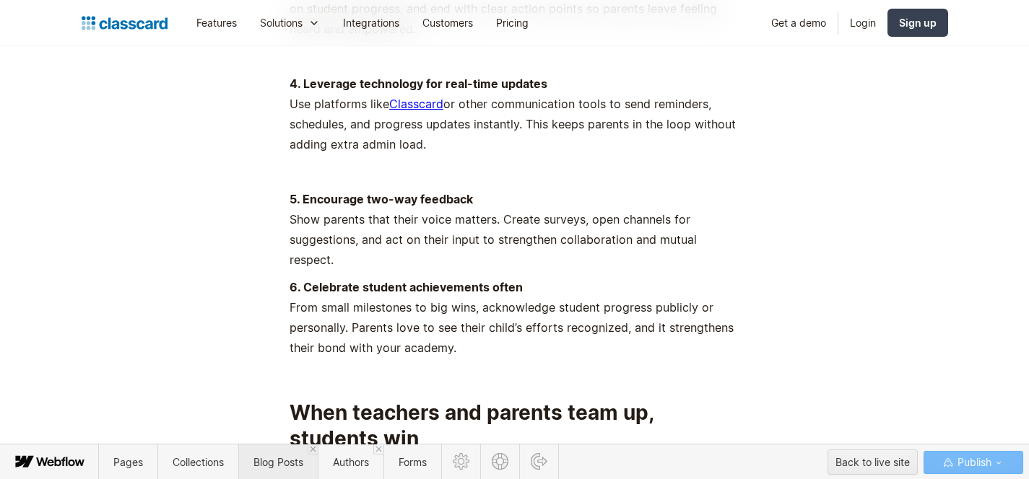
click at [279, 464] on span "Blog Posts" at bounding box center [278, 462] width 50 height 12
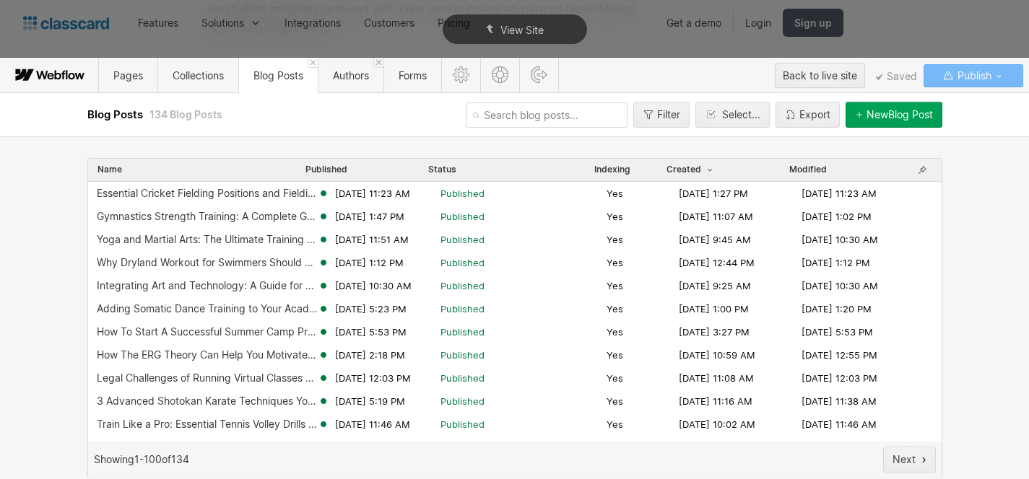
click at [509, 117] on input "text" at bounding box center [547, 115] width 162 height 25
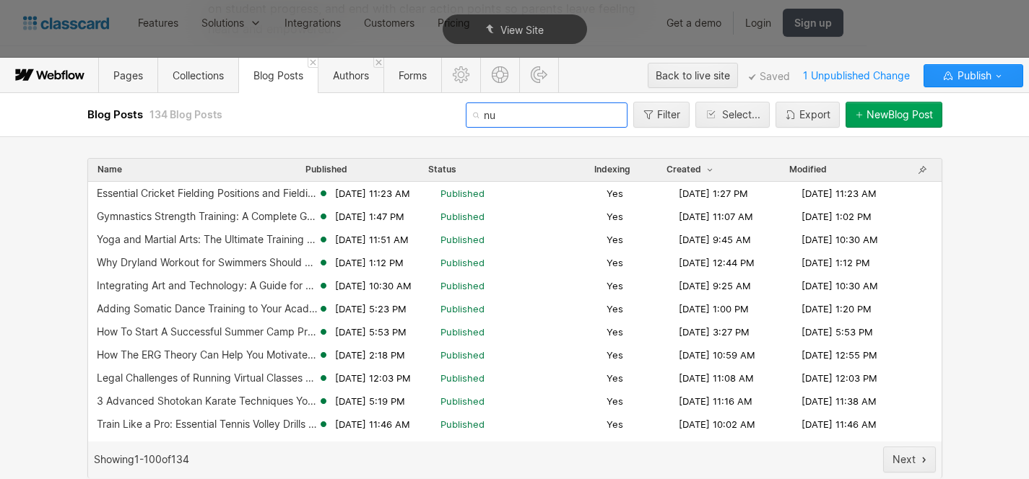
type input "nur"
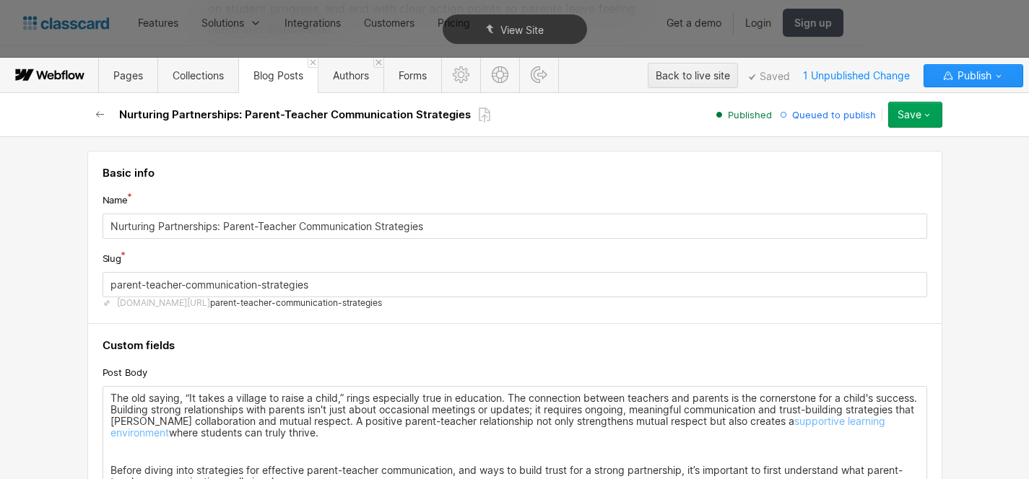
click at [336, 235] on input "Nurturing Partnerships: Parent-Teacher Communication Strategies" at bounding box center [515, 226] width 825 height 25
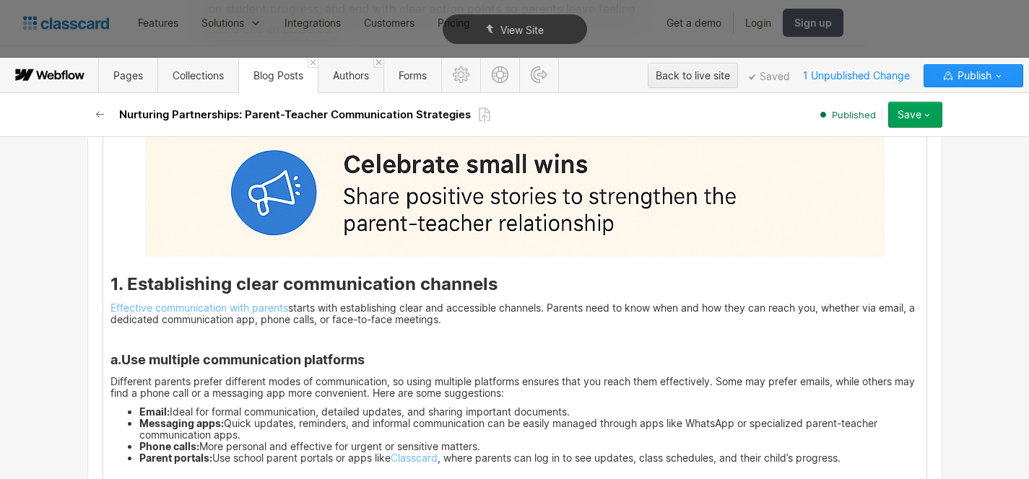
scroll to position [2729, 0]
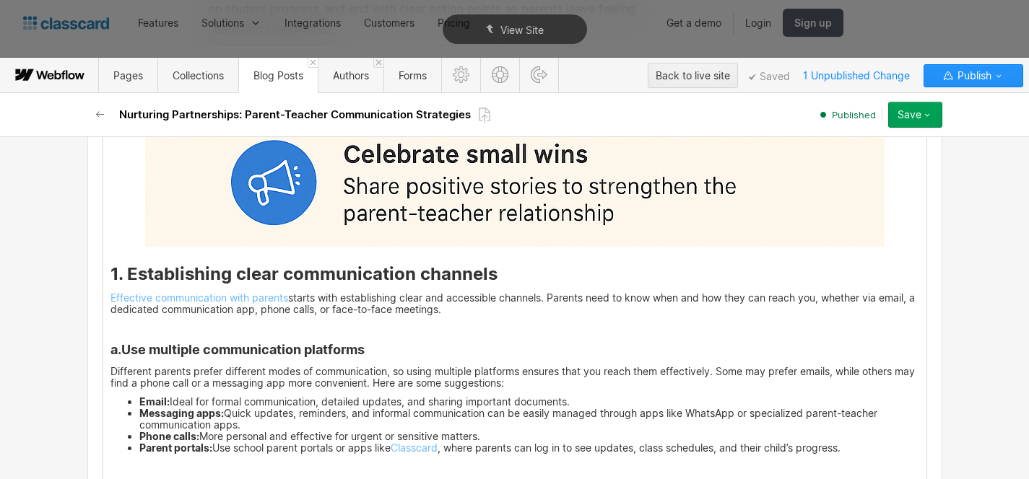
click at [110, 270] on strong "1. Establishing clear communication channels" at bounding box center [303, 274] width 387 height 21
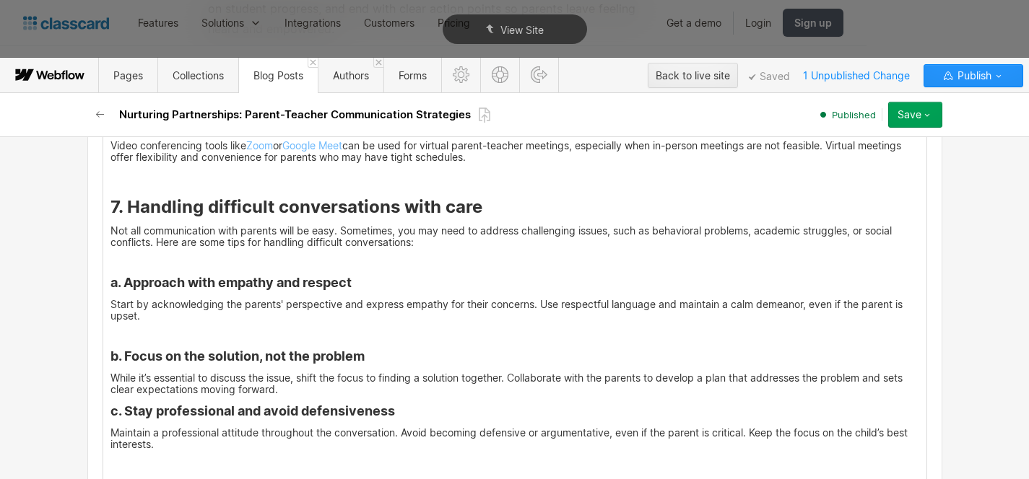
scroll to position [4990, 0]
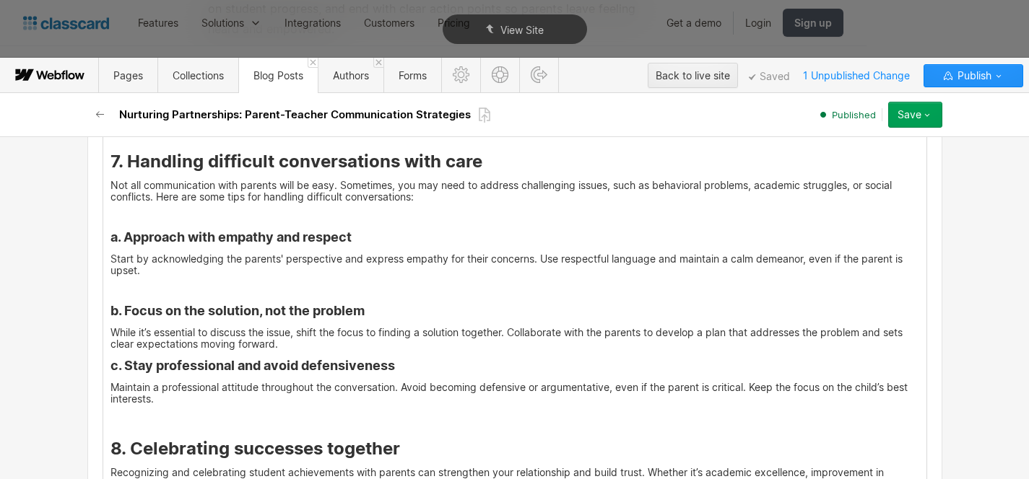
click at [328, 340] on p "While it’s essential to discuss the issue, shift the focus to finding a solutio…" at bounding box center [514, 338] width 809 height 23
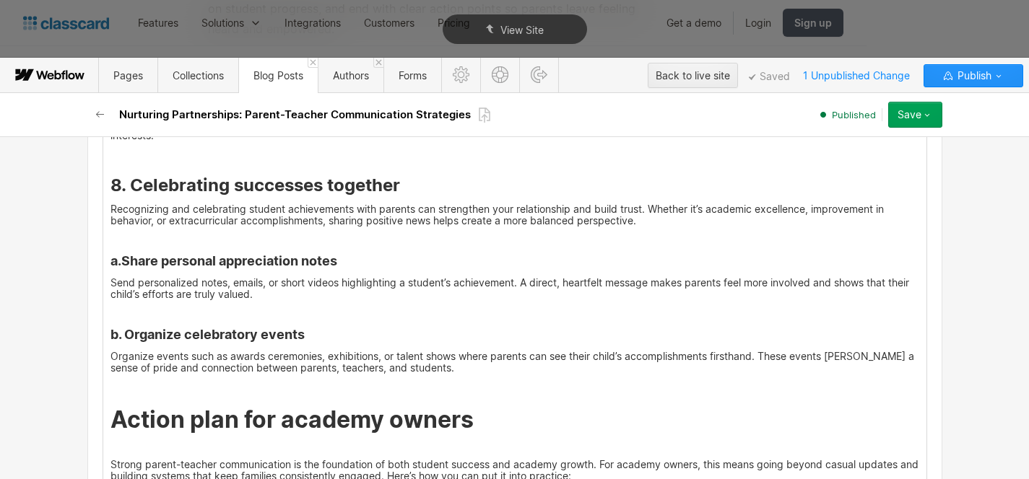
scroll to position [5289, 0]
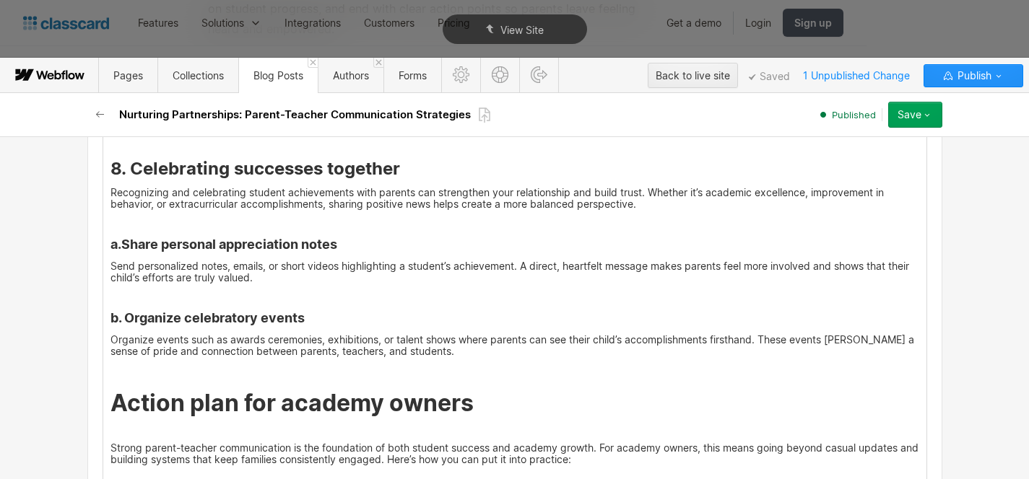
click at [117, 244] on strong "a.Share personal appreciation notes" at bounding box center [223, 244] width 227 height 15
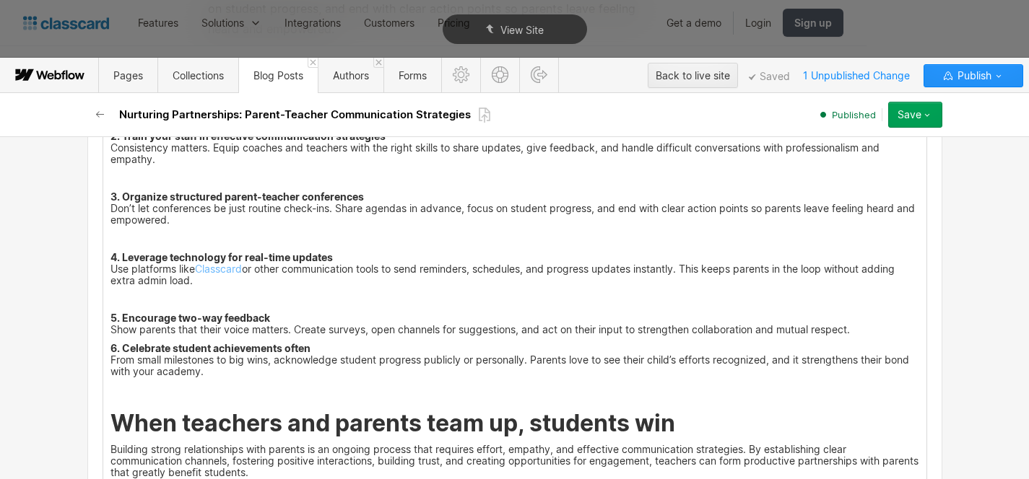
scroll to position [5731, 0]
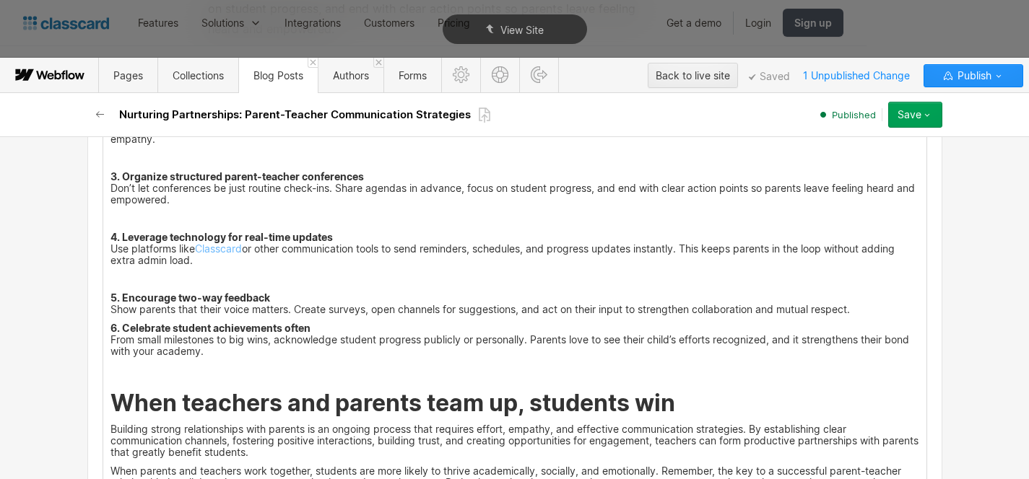
click at [868, 309] on p "5. Encourage two-way feedback Show parents that their voice matters. Create sur…" at bounding box center [514, 303] width 809 height 23
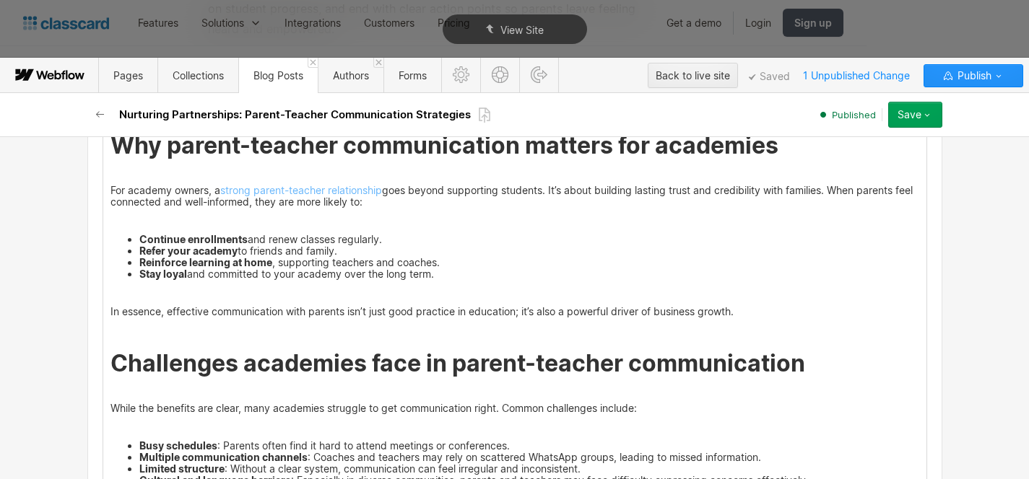
scroll to position [1287, 0]
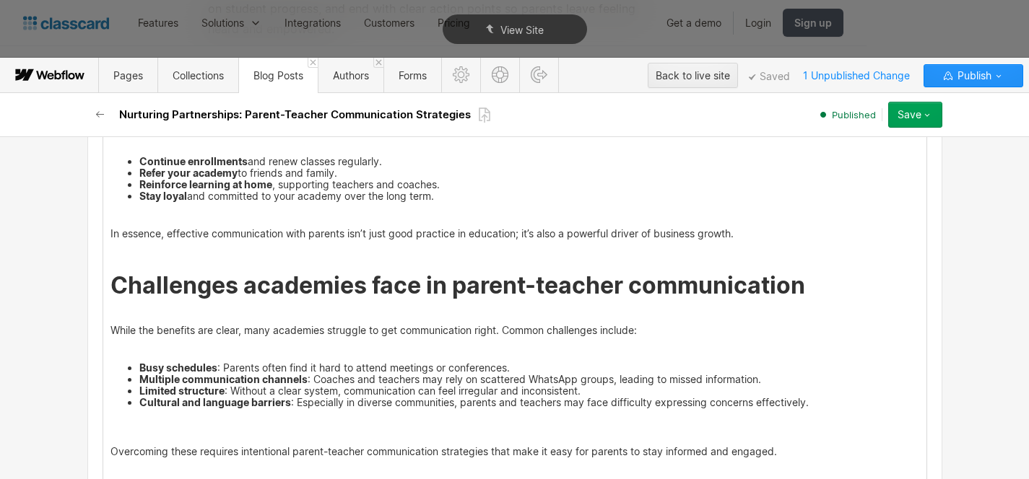
click at [908, 118] on div "Save" at bounding box center [909, 115] width 24 height 12
click at [924, 116] on div at bounding box center [870, 173] width 289 height 228
click at [924, 116] on icon "button" at bounding box center [927, 115] width 12 height 12
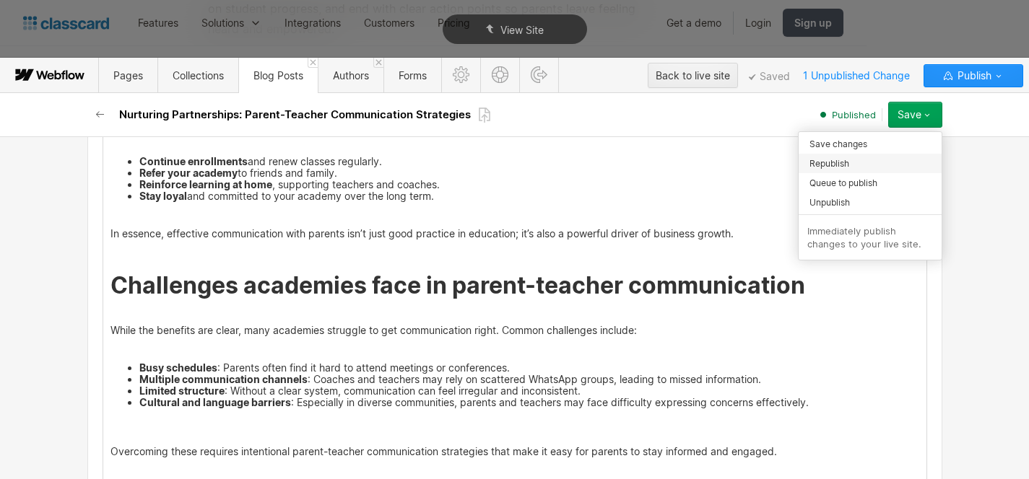
click at [881, 167] on div "Republish" at bounding box center [870, 163] width 143 height 19
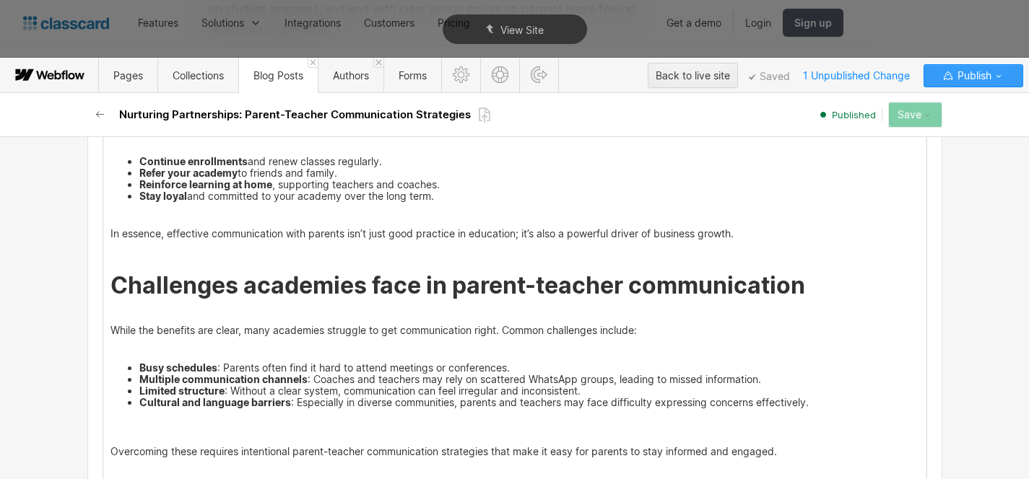
click at [976, 68] on span "Publish" at bounding box center [972, 76] width 37 height 22
click at [977, 75] on span "Publish" at bounding box center [972, 76] width 37 height 22
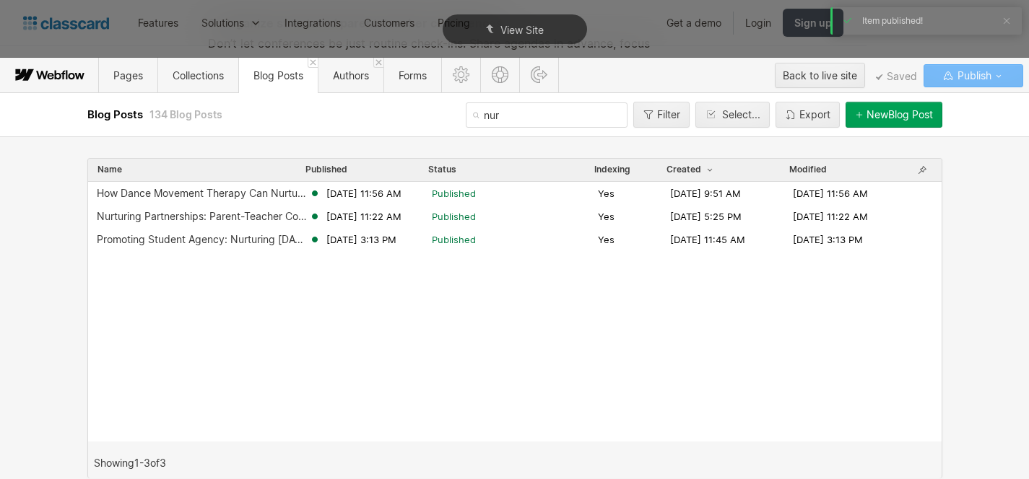
click at [550, 27] on div "View Site" at bounding box center [515, 29] width 144 height 30
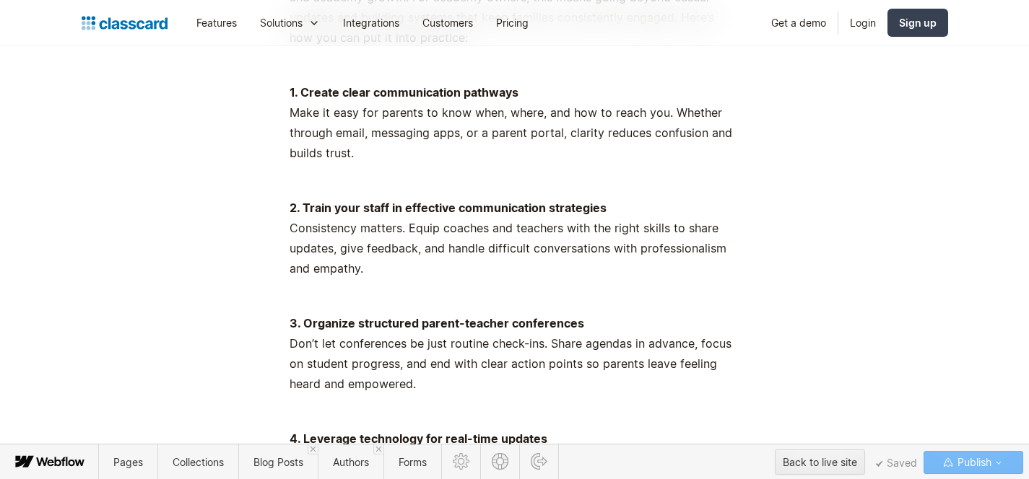
scroll to position [8641, 0]
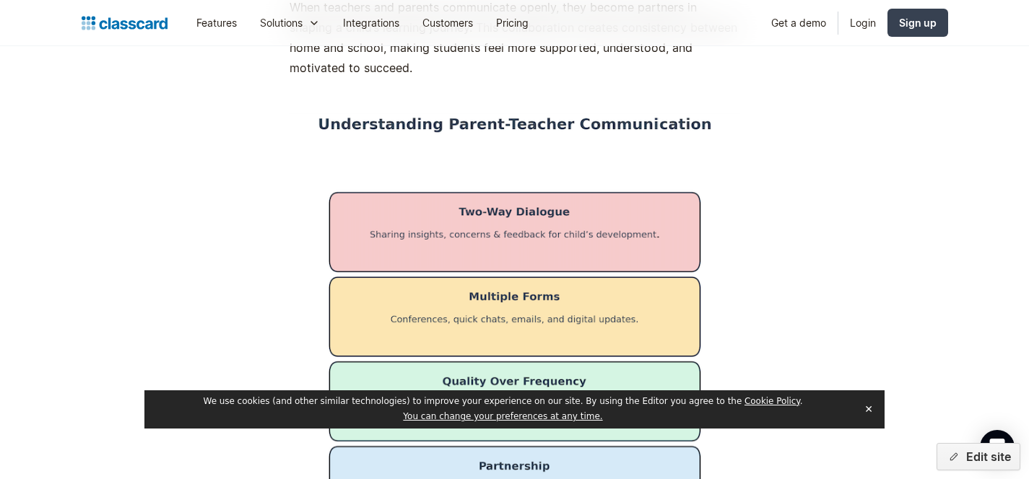
scroll to position [1675, 0]
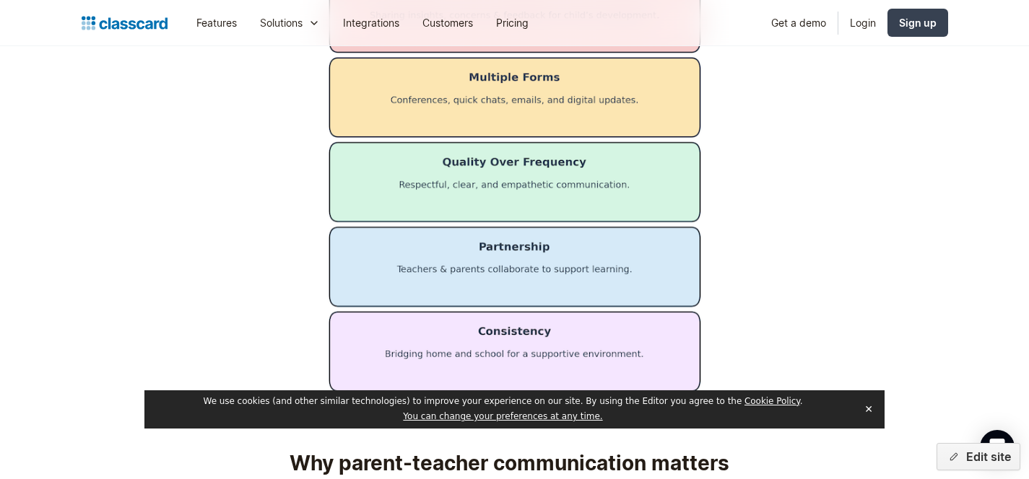
click at [869, 406] on button "✕" at bounding box center [868, 410] width 20 height 22
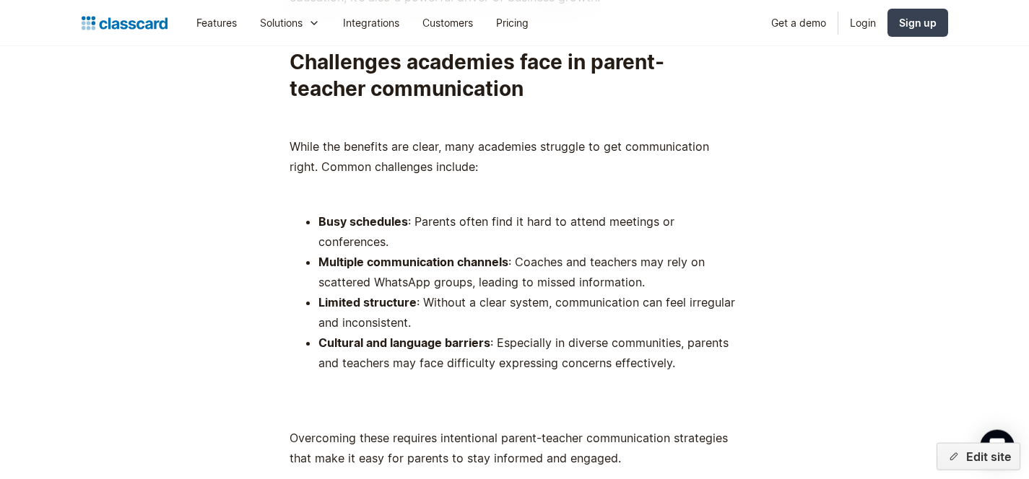
scroll to position [2437, 0]
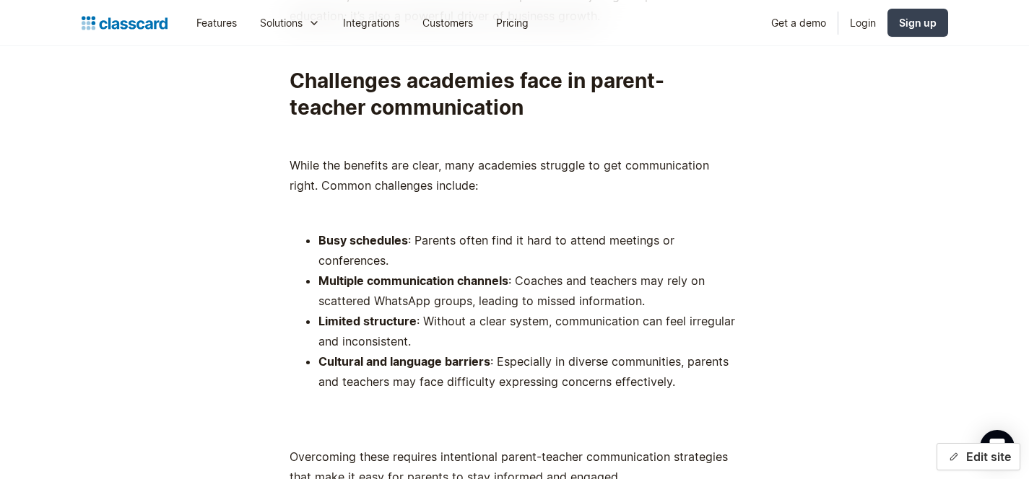
click at [978, 463] on button "Edit site" at bounding box center [978, 456] width 84 height 27
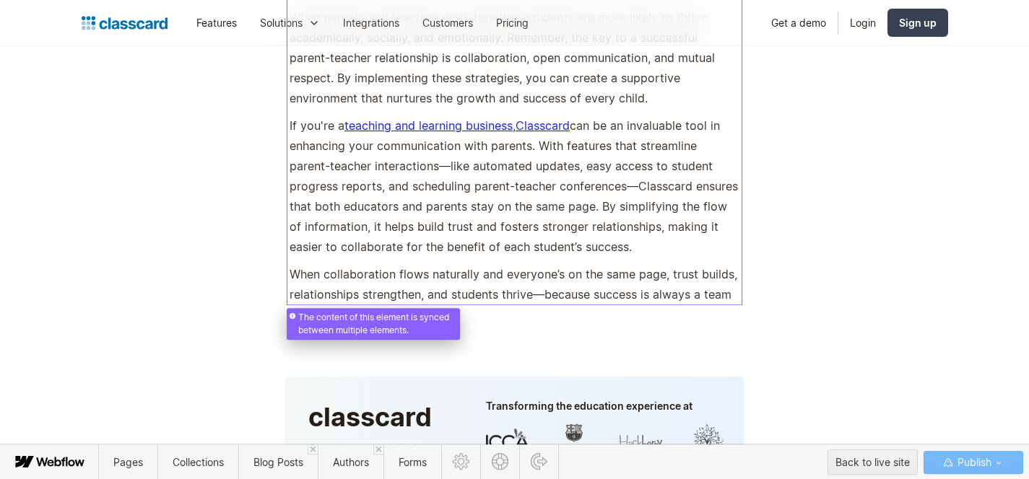
scroll to position [9833, 0]
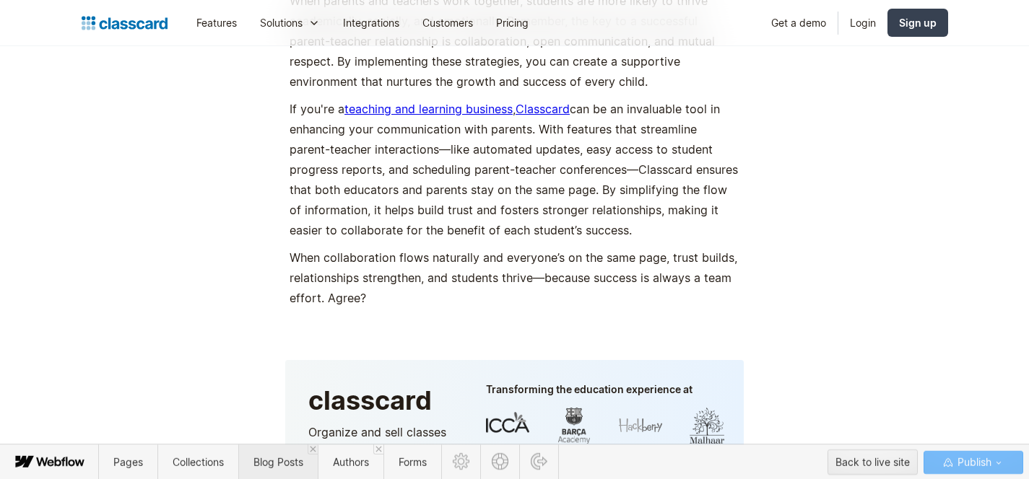
click at [265, 474] on span "Blog Posts" at bounding box center [277, 462] width 79 height 35
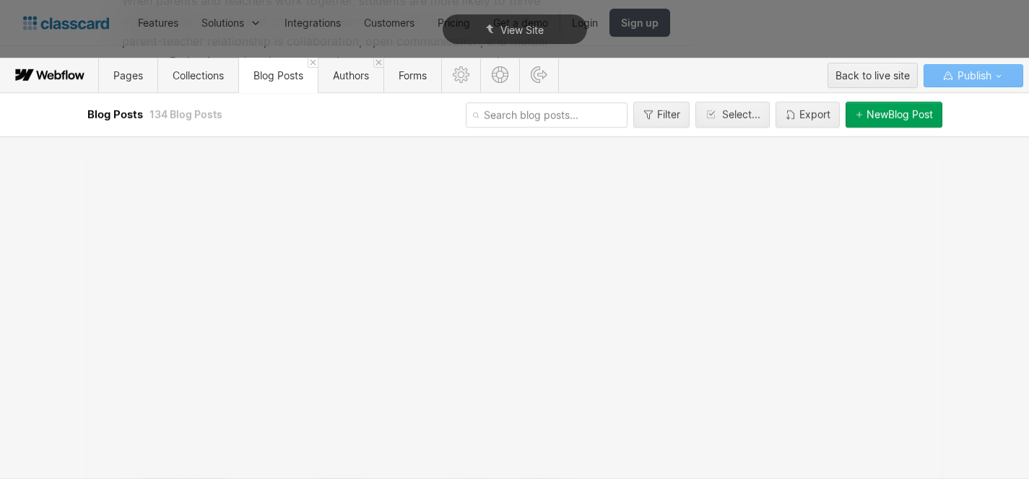
scroll to position [0, 0]
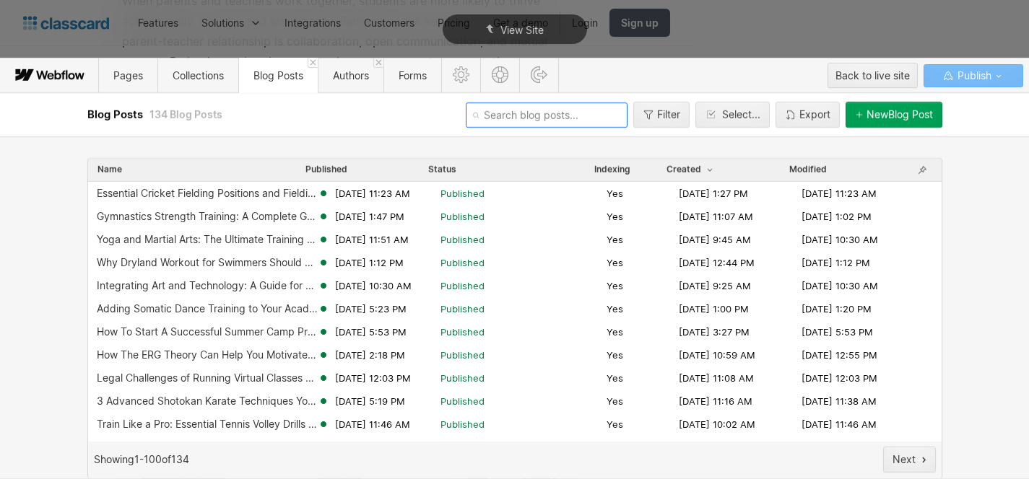
click at [534, 117] on input "text" at bounding box center [547, 115] width 162 height 25
type input "nur"
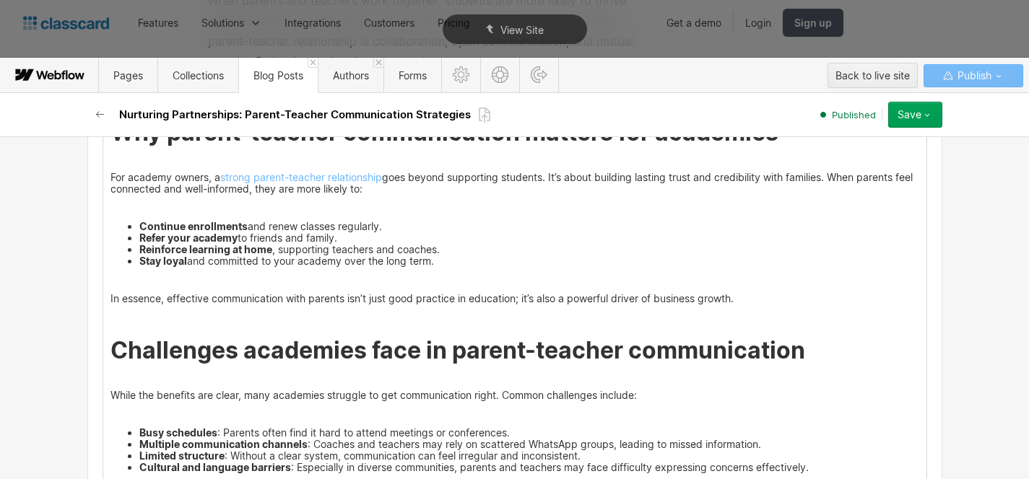
scroll to position [1391, 0]
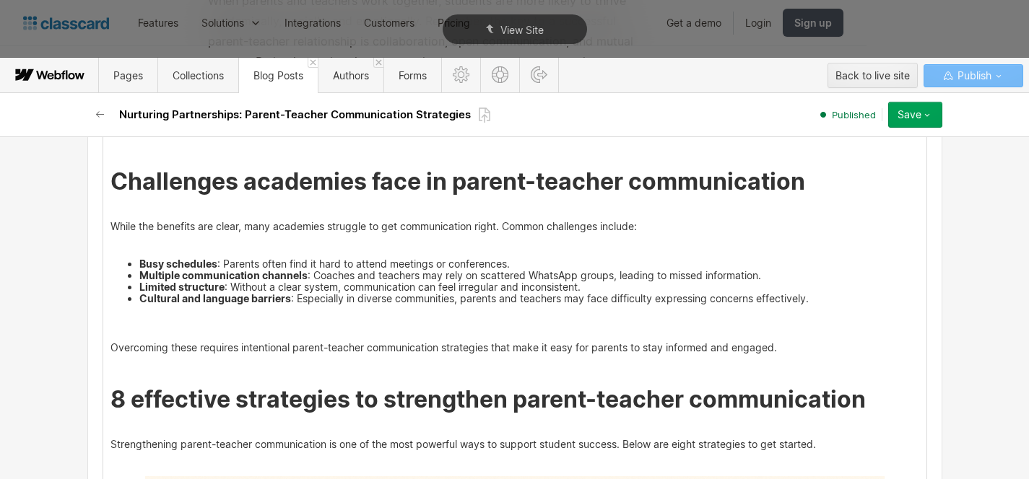
drag, startPoint x: 106, startPoint y: 344, endPoint x: 170, endPoint y: 352, distance: 64.7
click at [110, 344] on p "Overcoming these requires intentional parent-teacher communication strategies t…" at bounding box center [514, 348] width 809 height 12
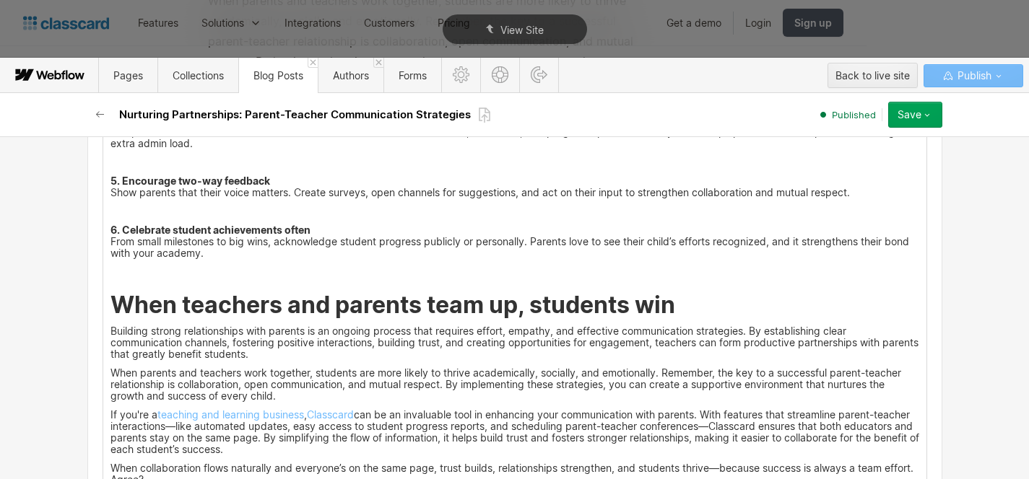
scroll to position [6004, 0]
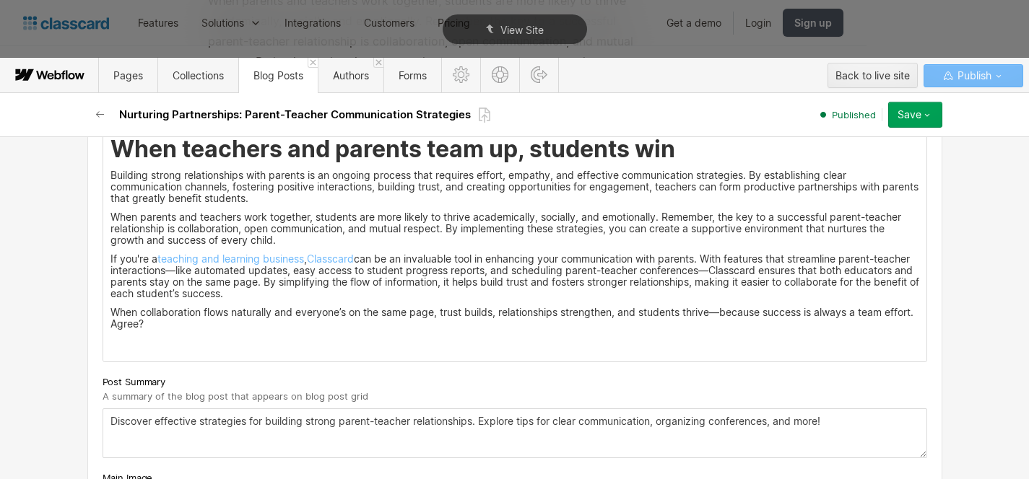
click at [110, 172] on p "Building strong relationships with parents is an ongoing process that requires …" at bounding box center [514, 187] width 809 height 35
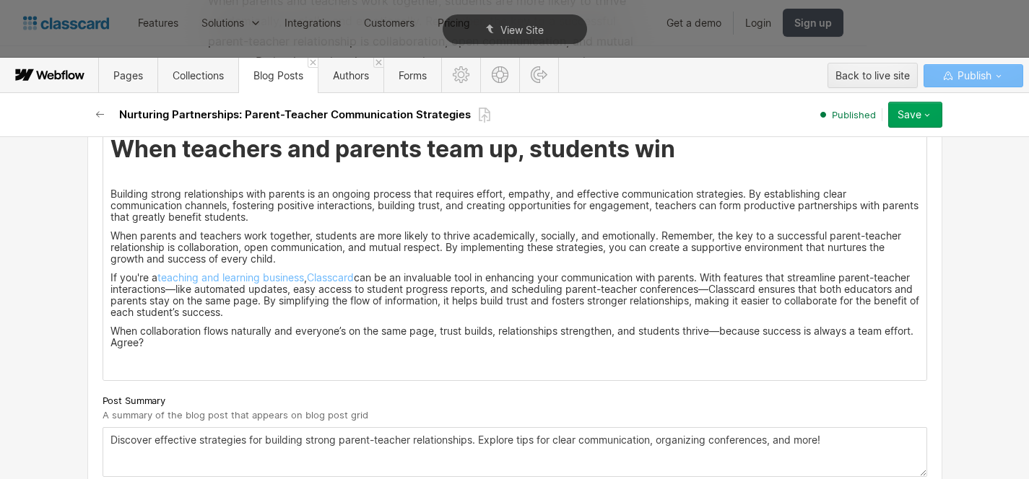
click at [284, 210] on p "Building strong relationships with parents is an ongoing process that requires …" at bounding box center [514, 205] width 809 height 35
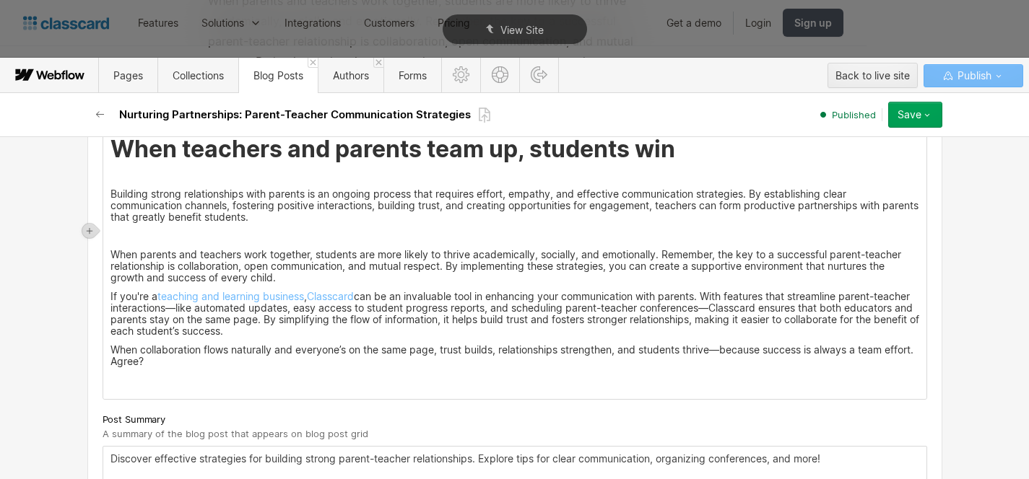
click at [310, 272] on p "When parents and teachers work together, students are more likely to thrive aca…" at bounding box center [514, 266] width 809 height 35
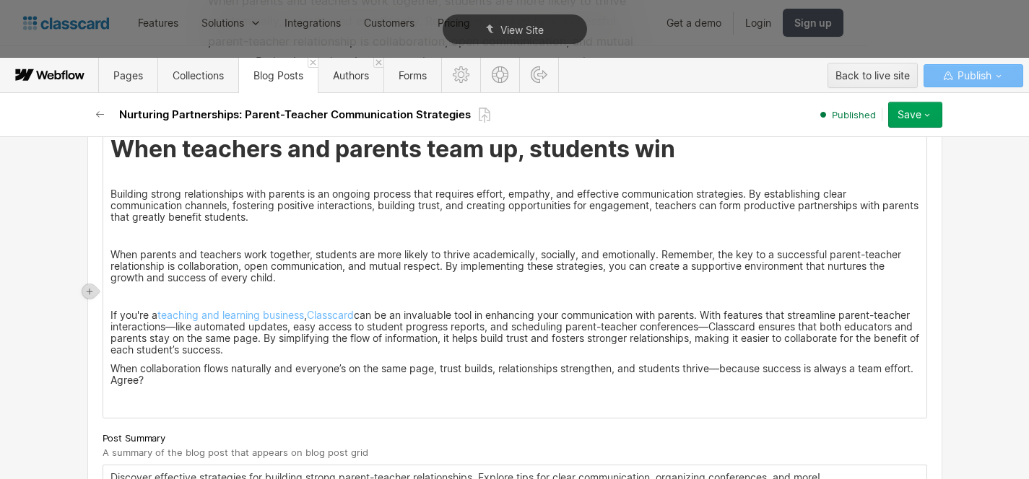
click at [317, 346] on p "If you're a teaching and learning business , Classcard can be an invaluable too…" at bounding box center [514, 333] width 809 height 46
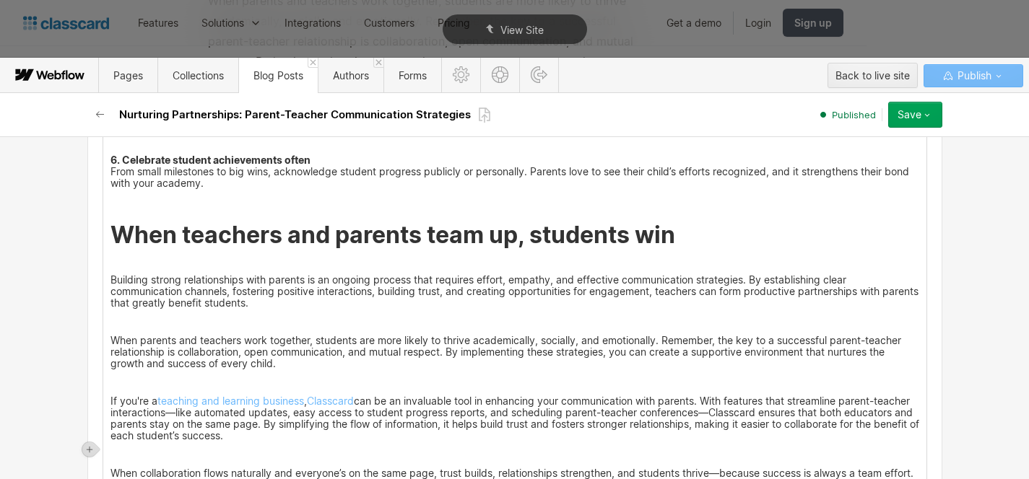
scroll to position [5900, 0]
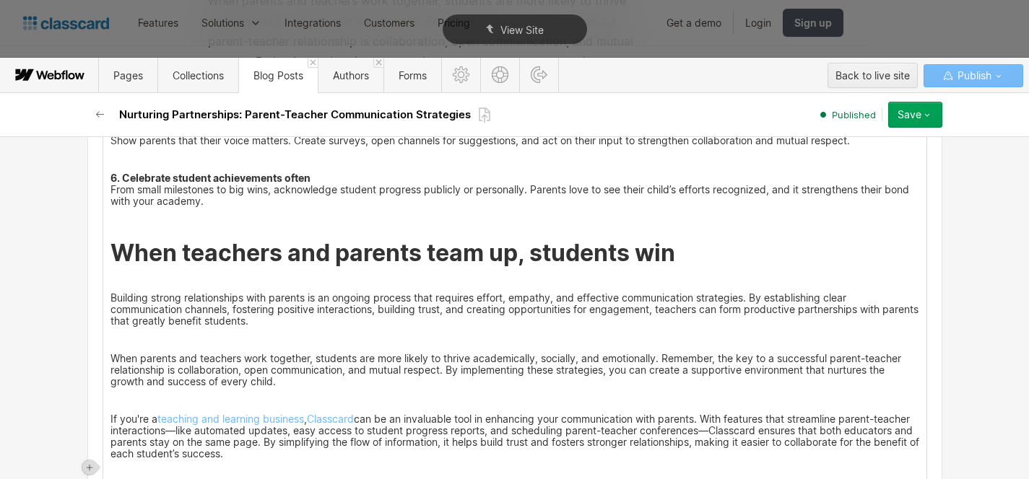
click at [921, 118] on icon "button" at bounding box center [927, 115] width 12 height 12
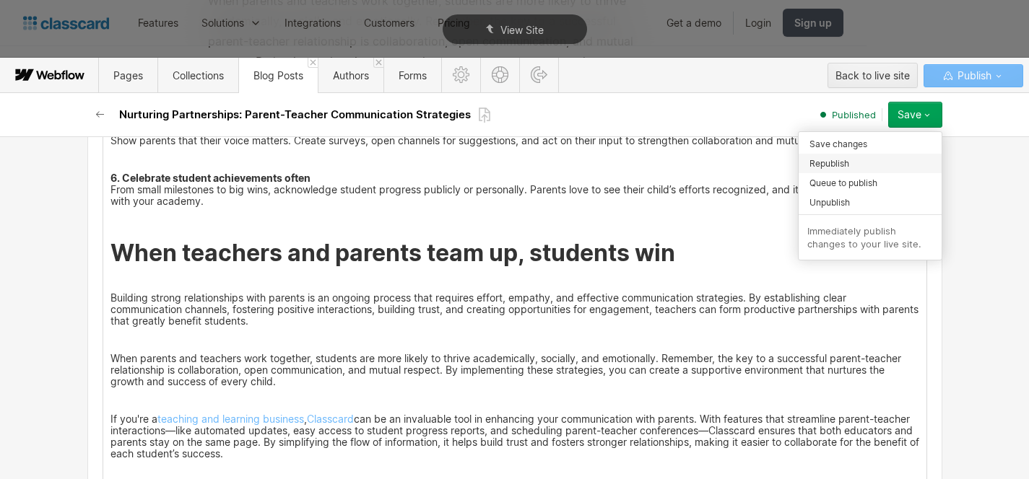
click at [873, 165] on div "Republish" at bounding box center [870, 163] width 143 height 19
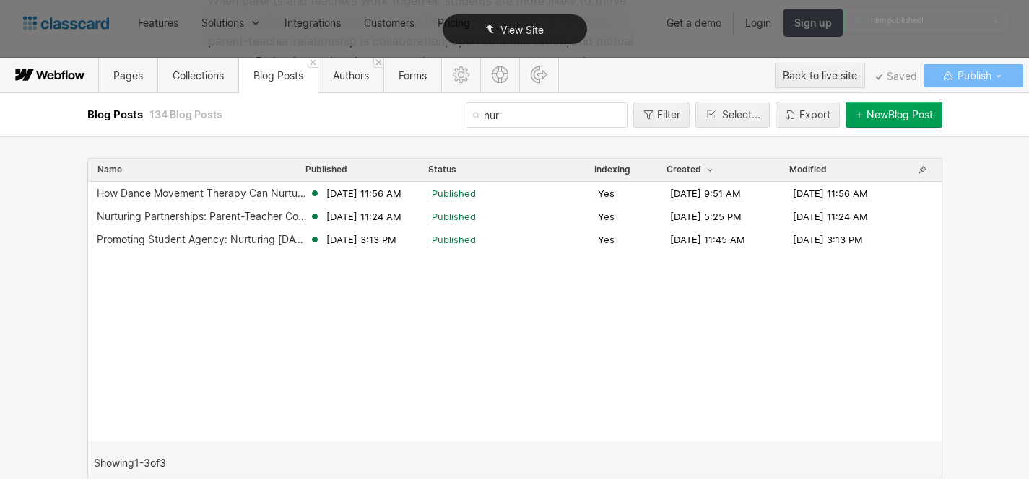
click at [515, 35] on span "View Site" at bounding box center [521, 30] width 43 height 12
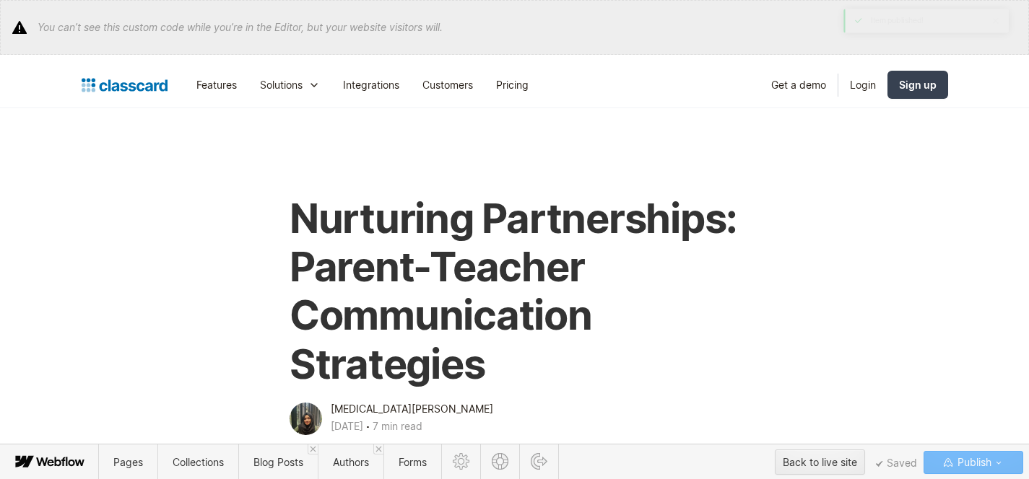
scroll to position [9833, 0]
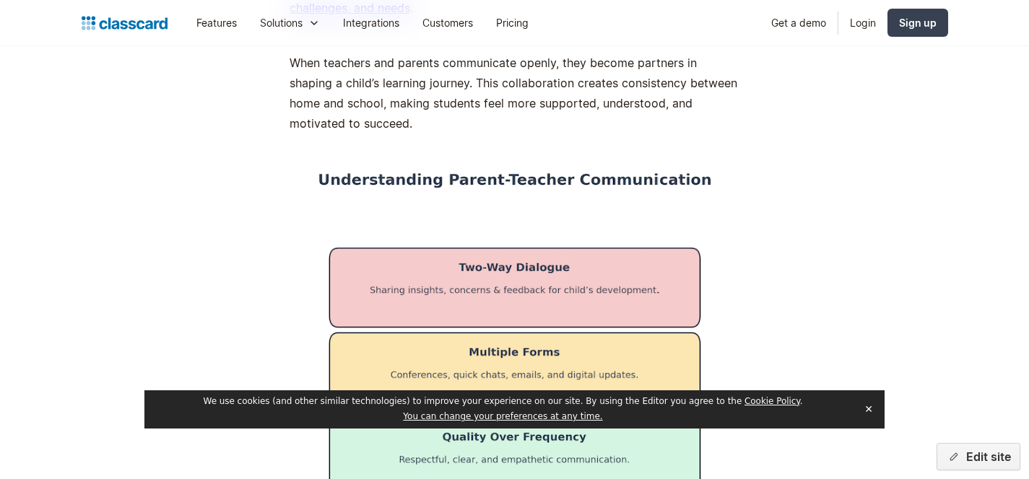
scroll to position [1758, 0]
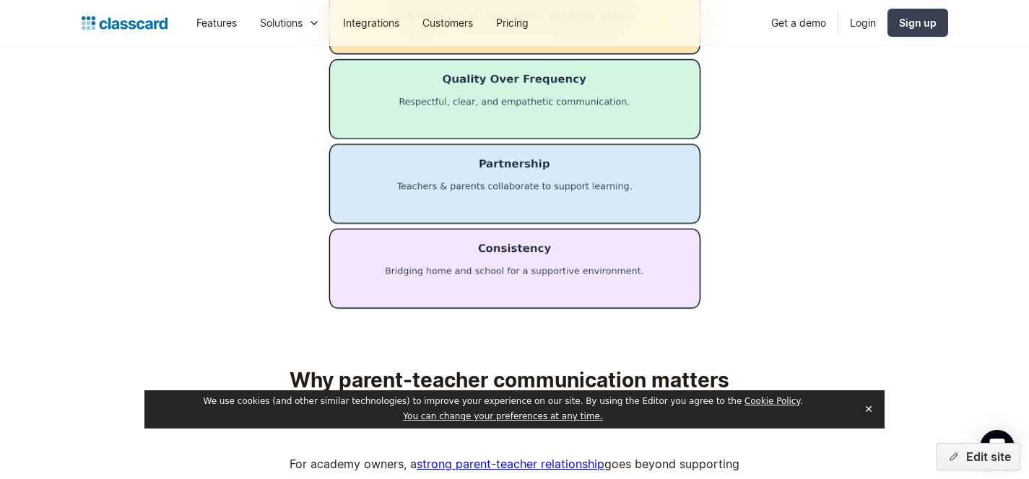
click at [869, 412] on button "✕" at bounding box center [868, 410] width 20 height 22
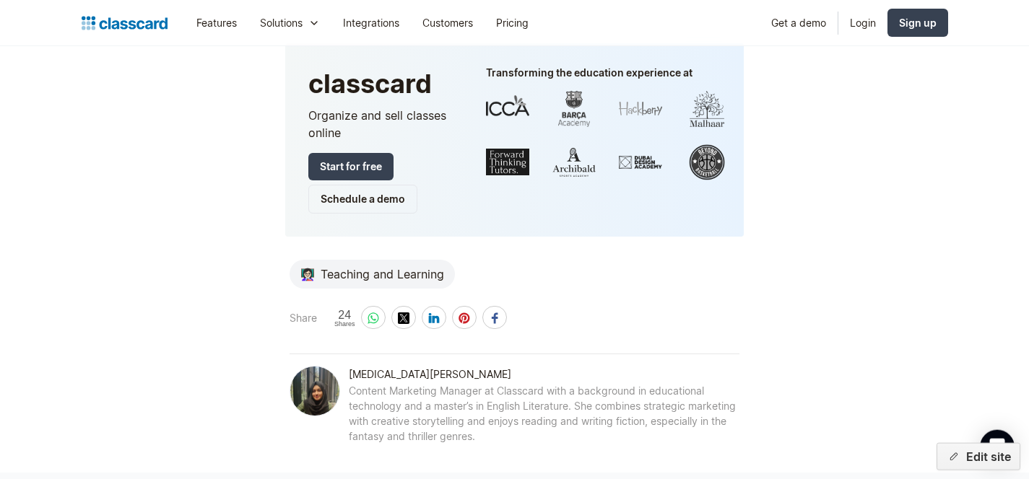
scroll to position [10399, 0]
